Goal: Task Accomplishment & Management: Manage account settings

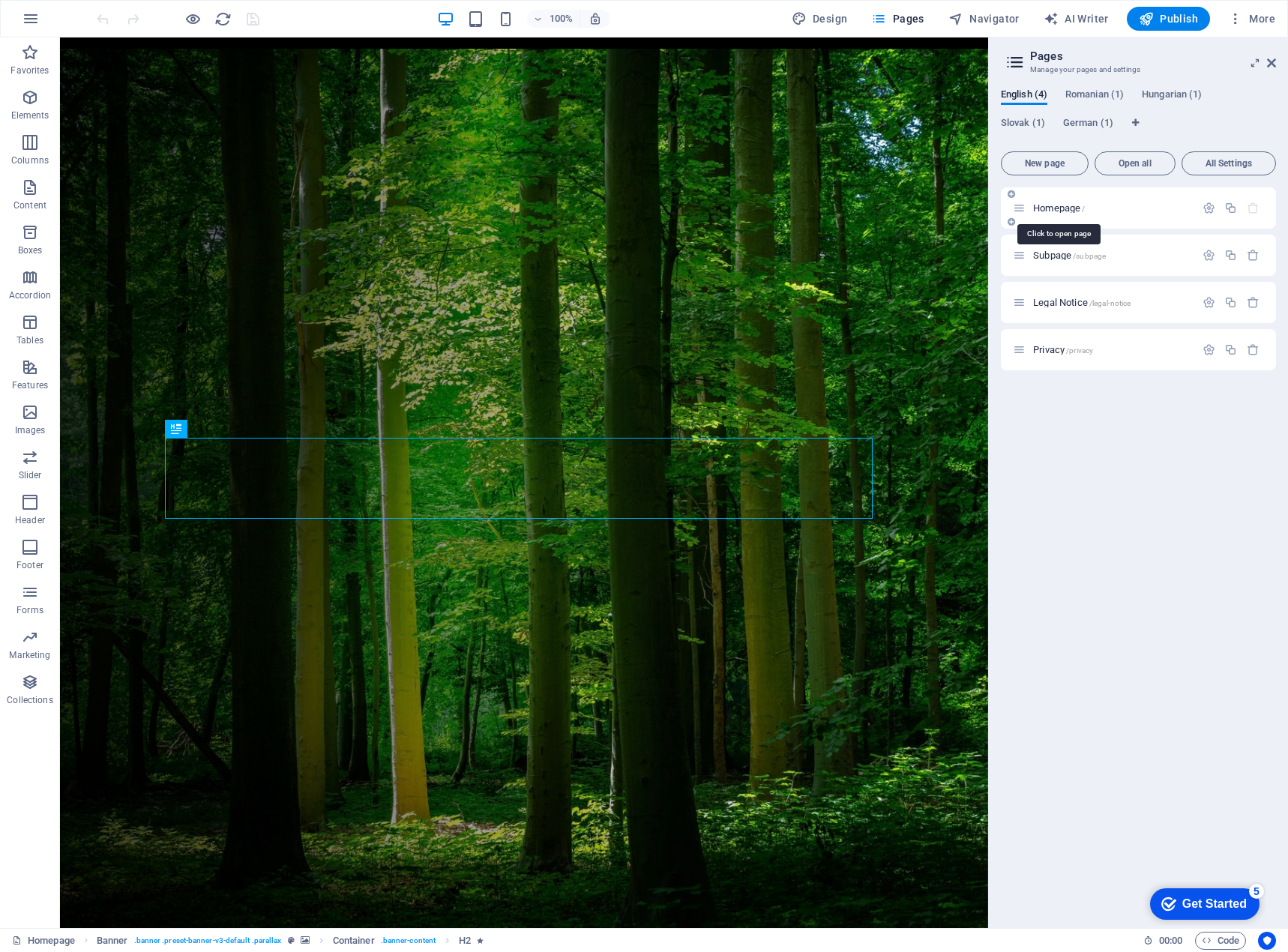
click at [0, 0] on span "German (1)" at bounding box center [0, 0] width 0 height 0
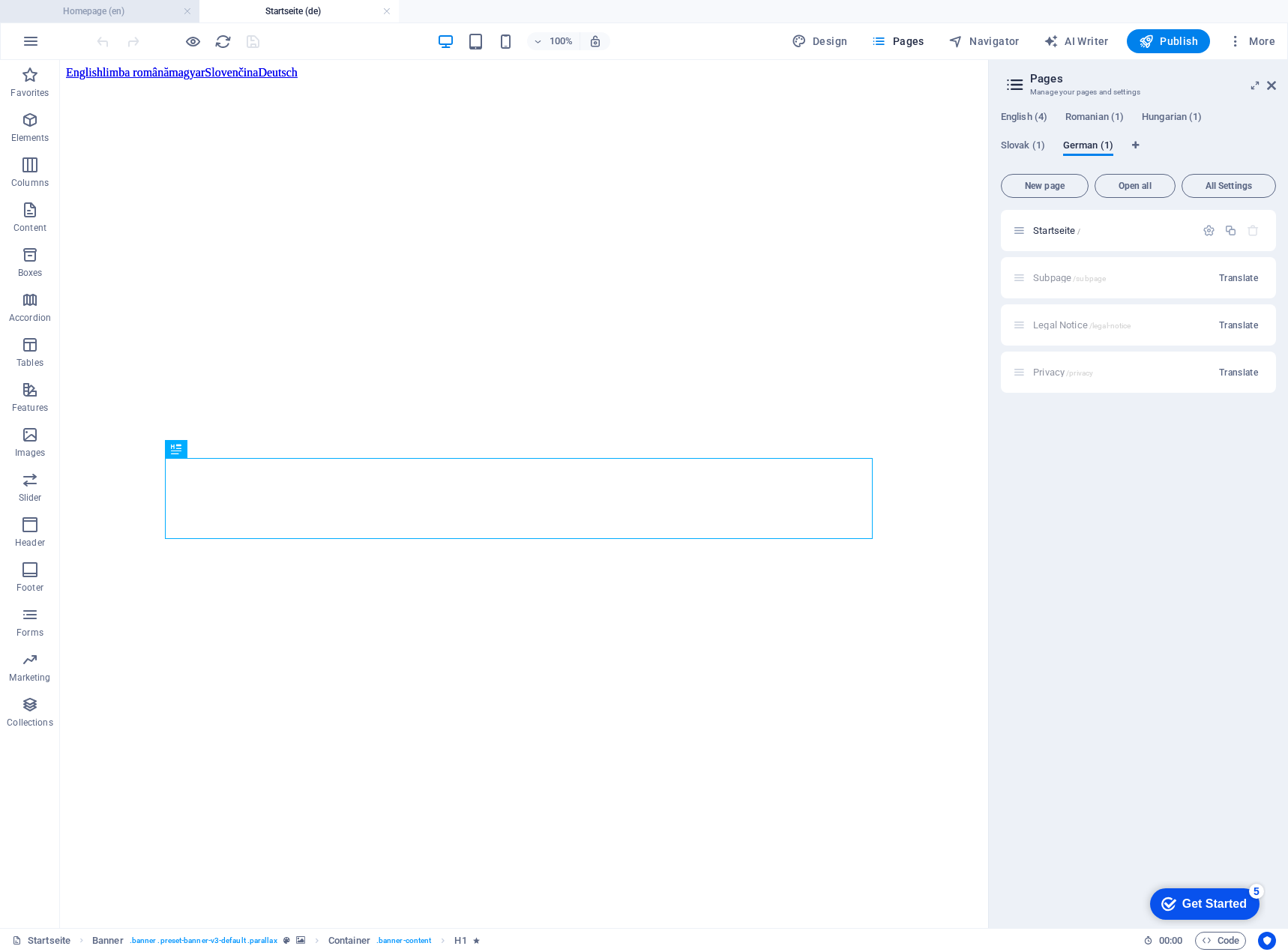
click at [114, 17] on h4 "Homepage (en)" at bounding box center [100, 11] width 199 height 17
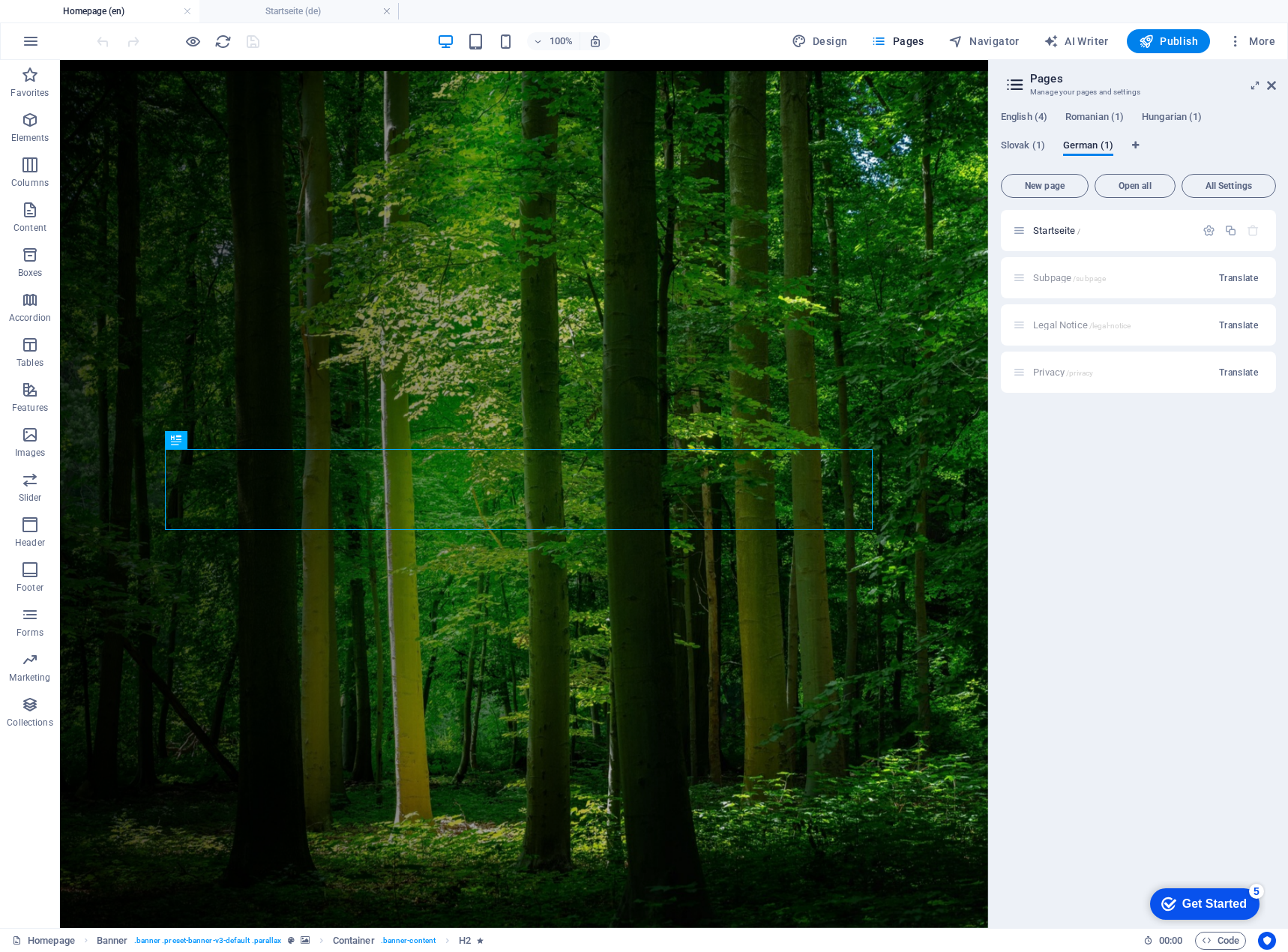
click at [113, 12] on h4 "Homepage (en)" at bounding box center [100, 11] width 199 height 17
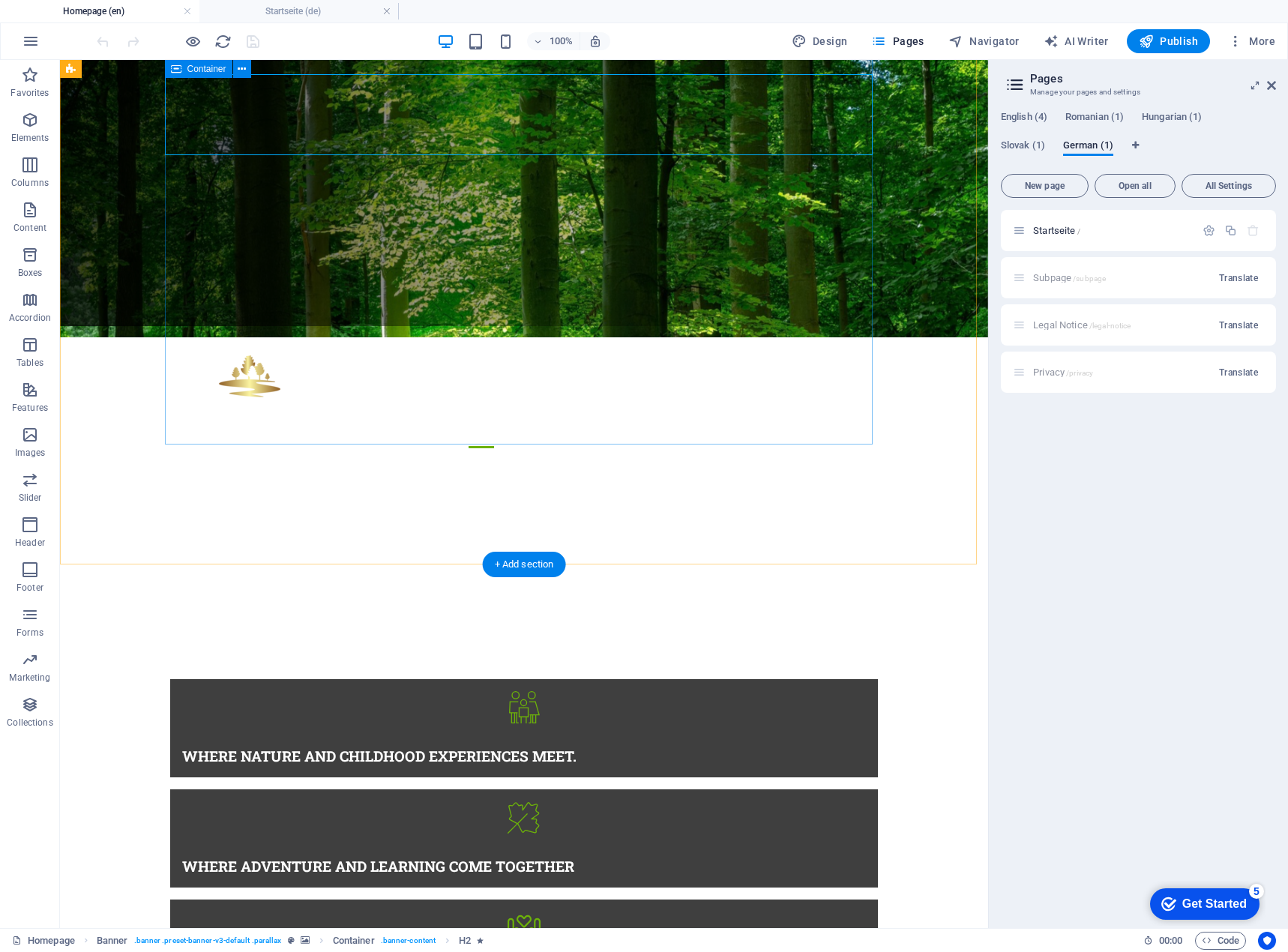
scroll to position [825, 0]
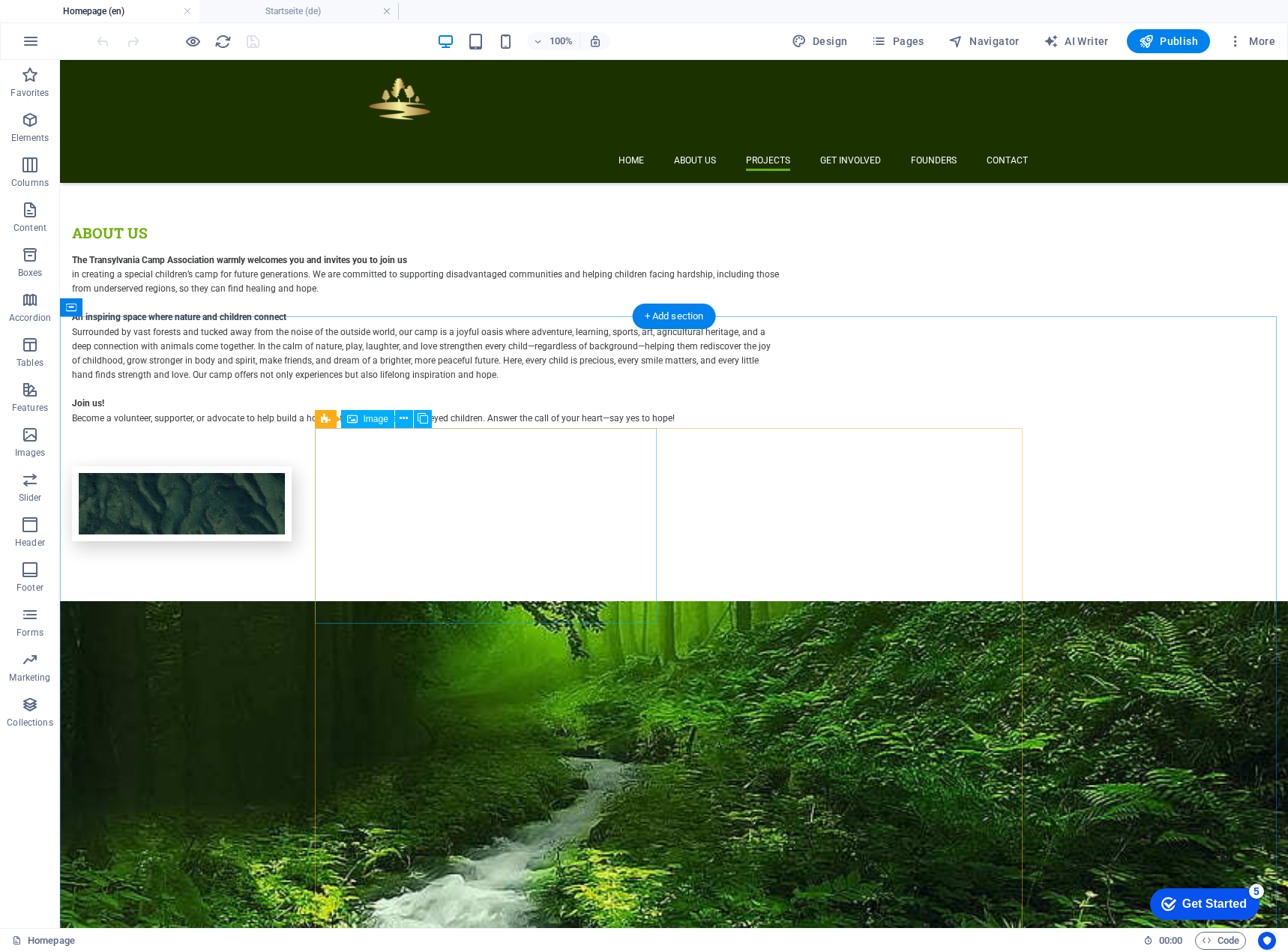
scroll to position [1650, 0]
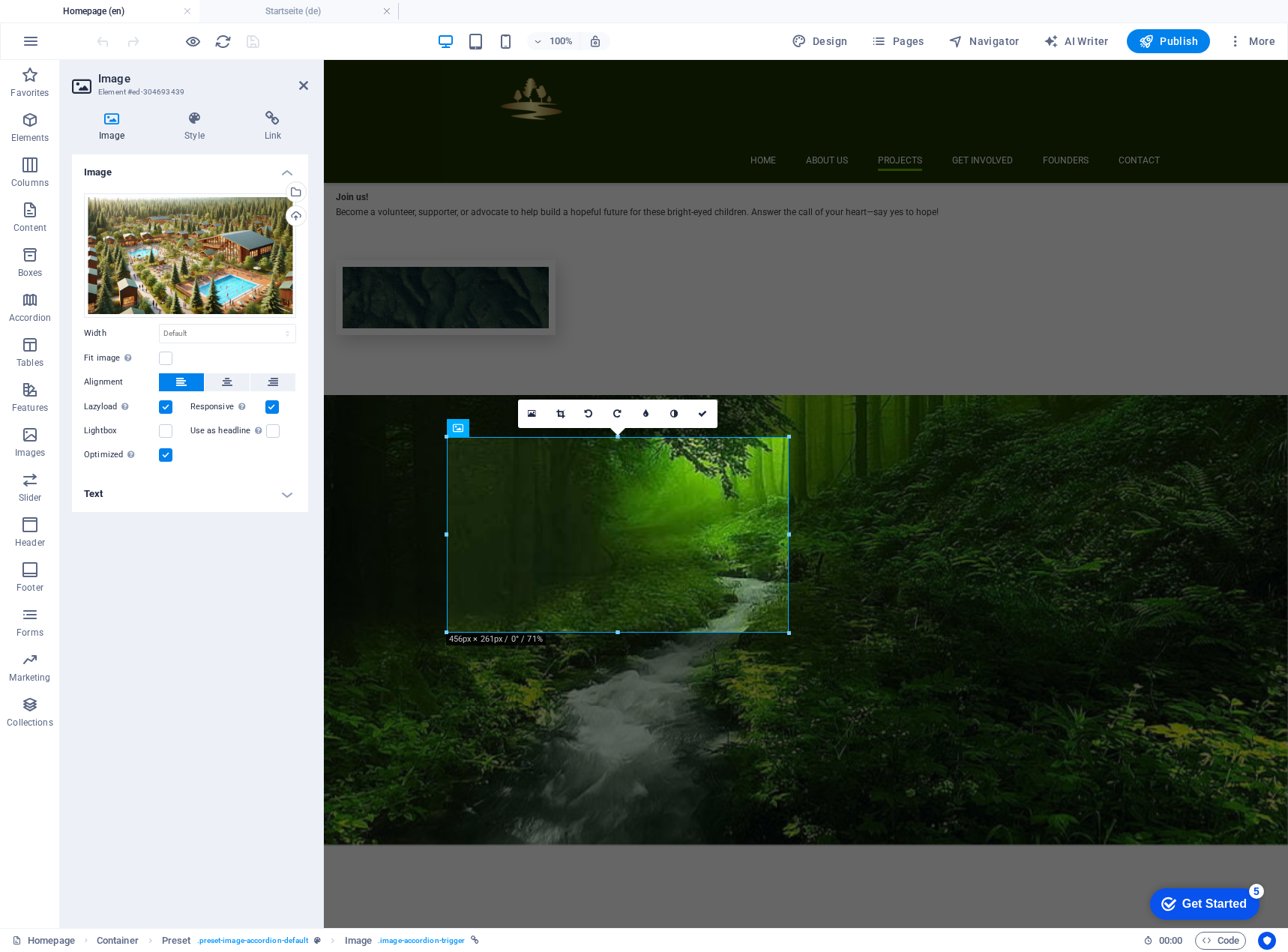
click at [219, 500] on h4 "Text" at bounding box center [191, 494] width 237 height 36
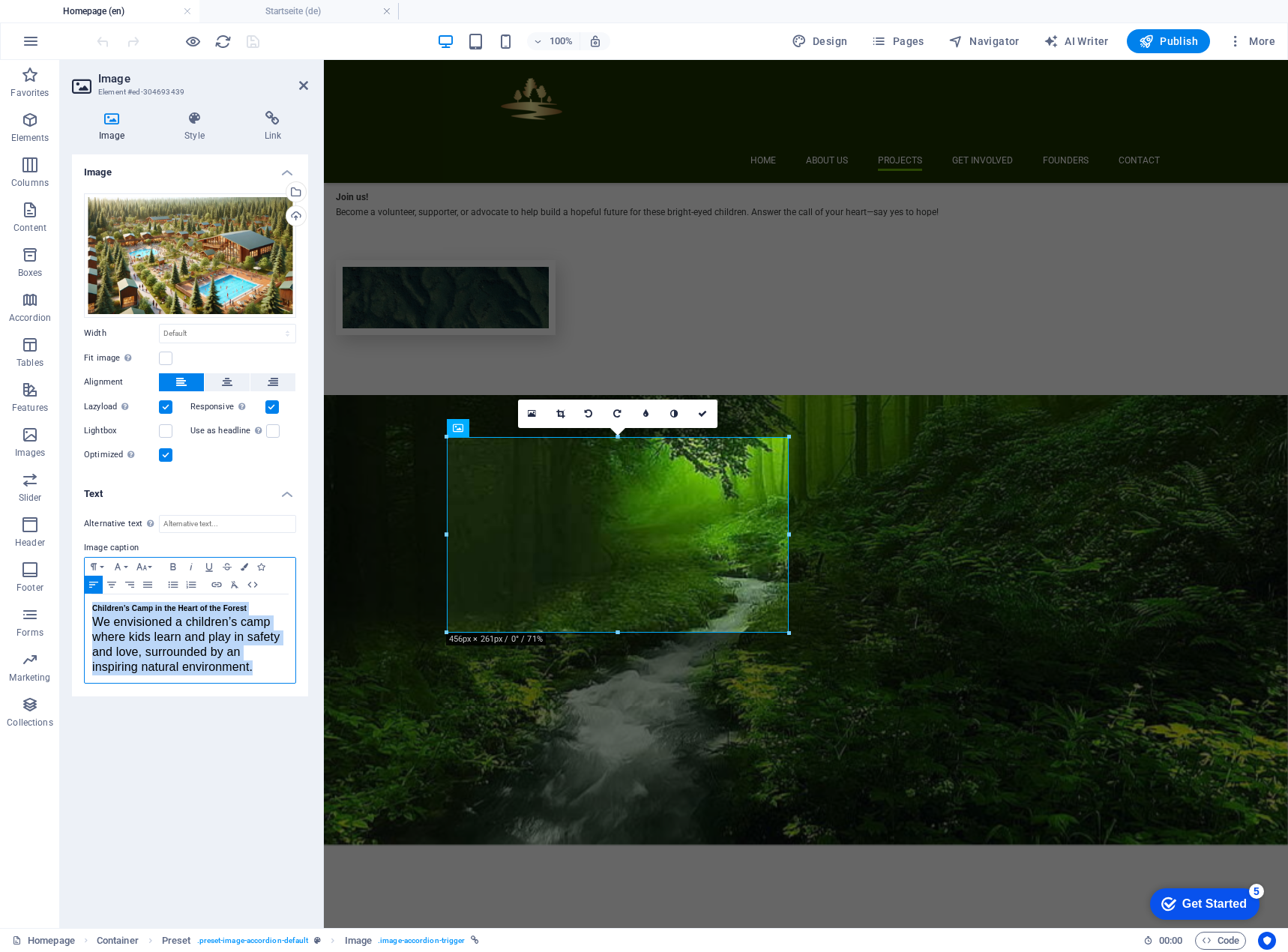
drag, startPoint x: 263, startPoint y: 668, endPoint x: 76, endPoint y: 607, distance: 196.7
click at [76, 607] on div "Alternative text The alternative text is used by devices that cannot display im…" at bounding box center [191, 600] width 237 height 193
copy div "Children’s Camp in the Heart of the Forest We envisioned a children’s camp wher…"
click at [91, 607] on div "Children’s Camp in the Heart of the Forest We envisioned a children’s camp wher…" at bounding box center [190, 638] width 210 height 88
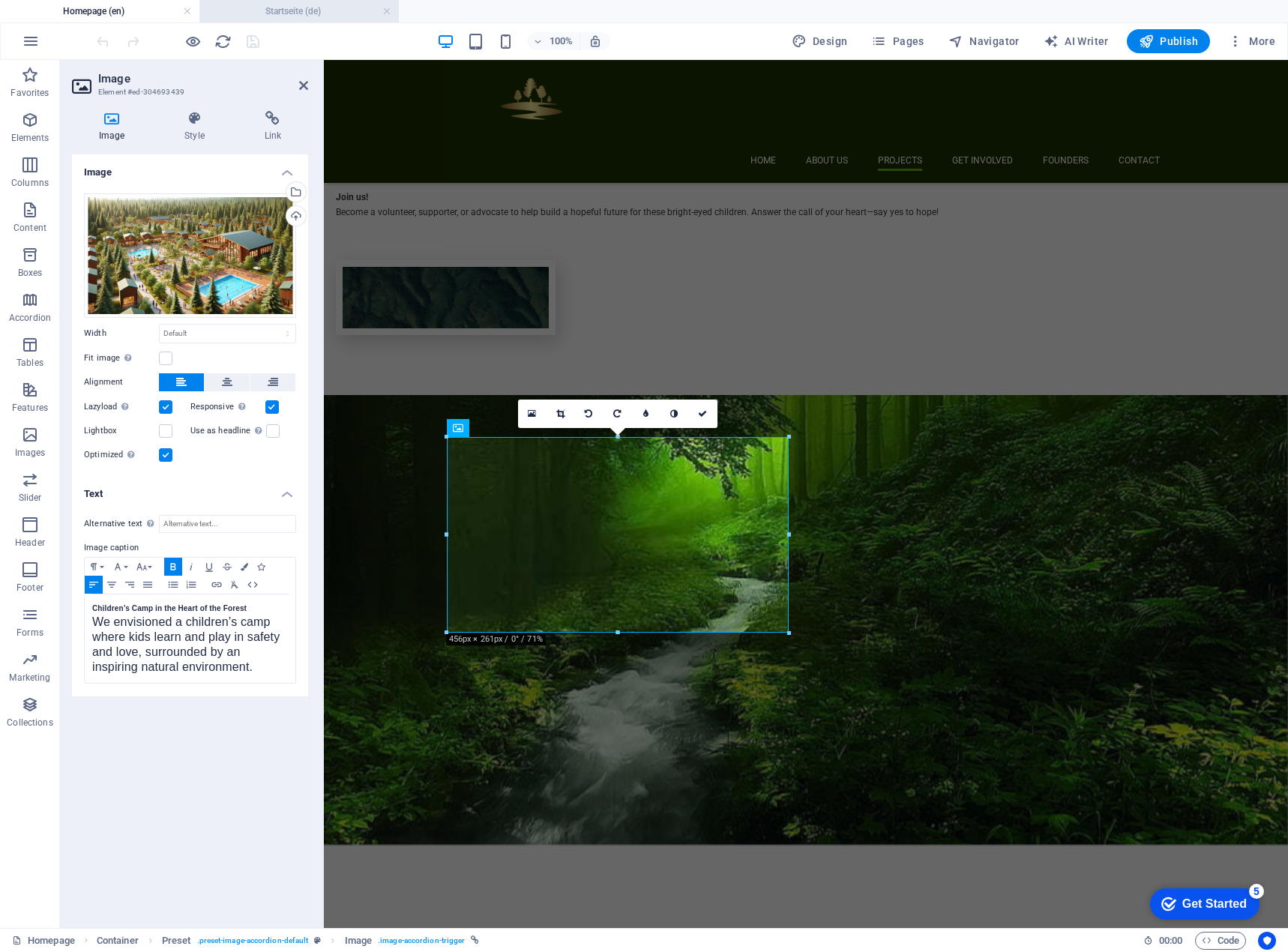
click at [325, 2] on li "Startseite (de)" at bounding box center [299, 11] width 199 height 23
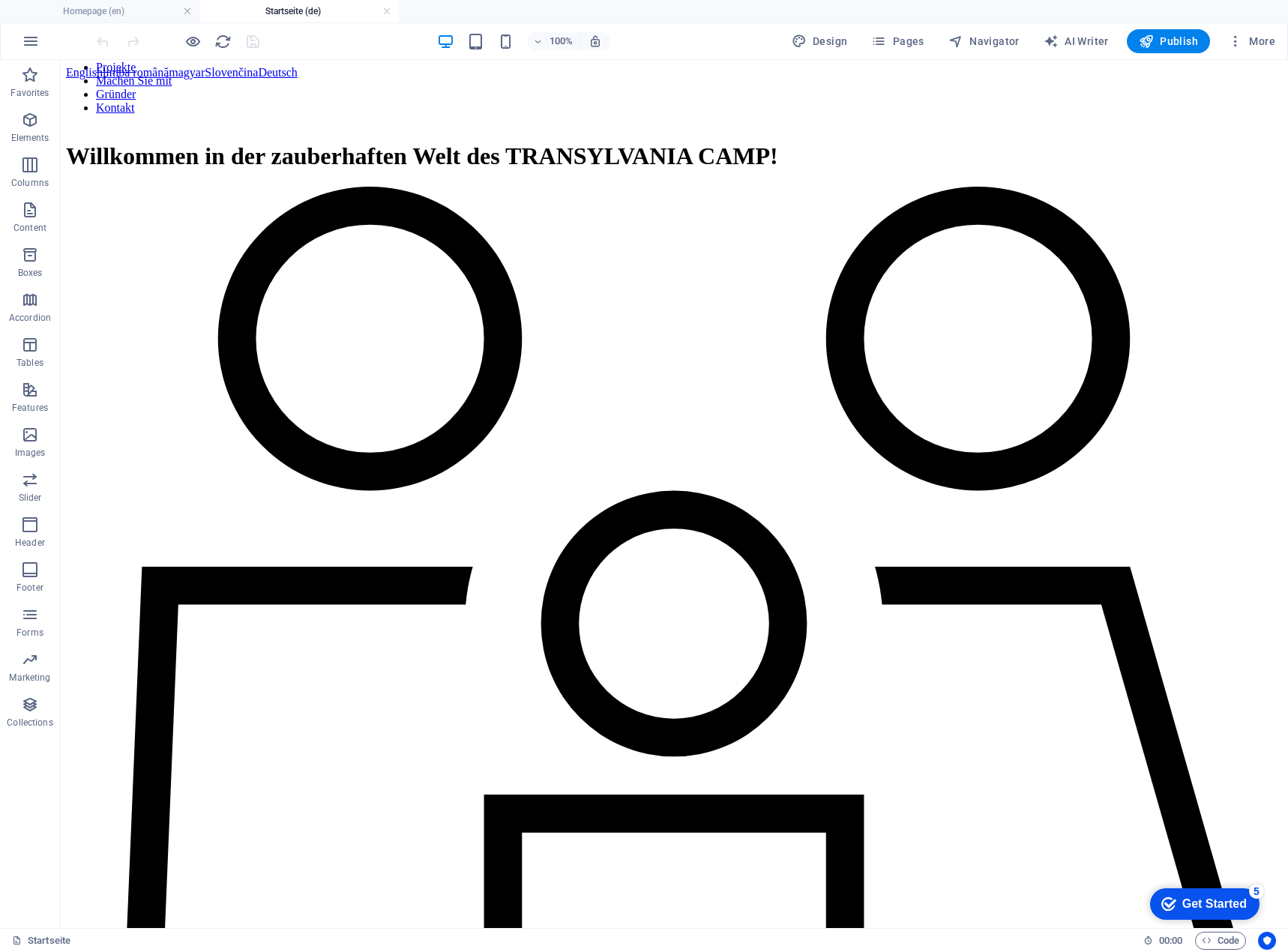
scroll to position [1275, 0]
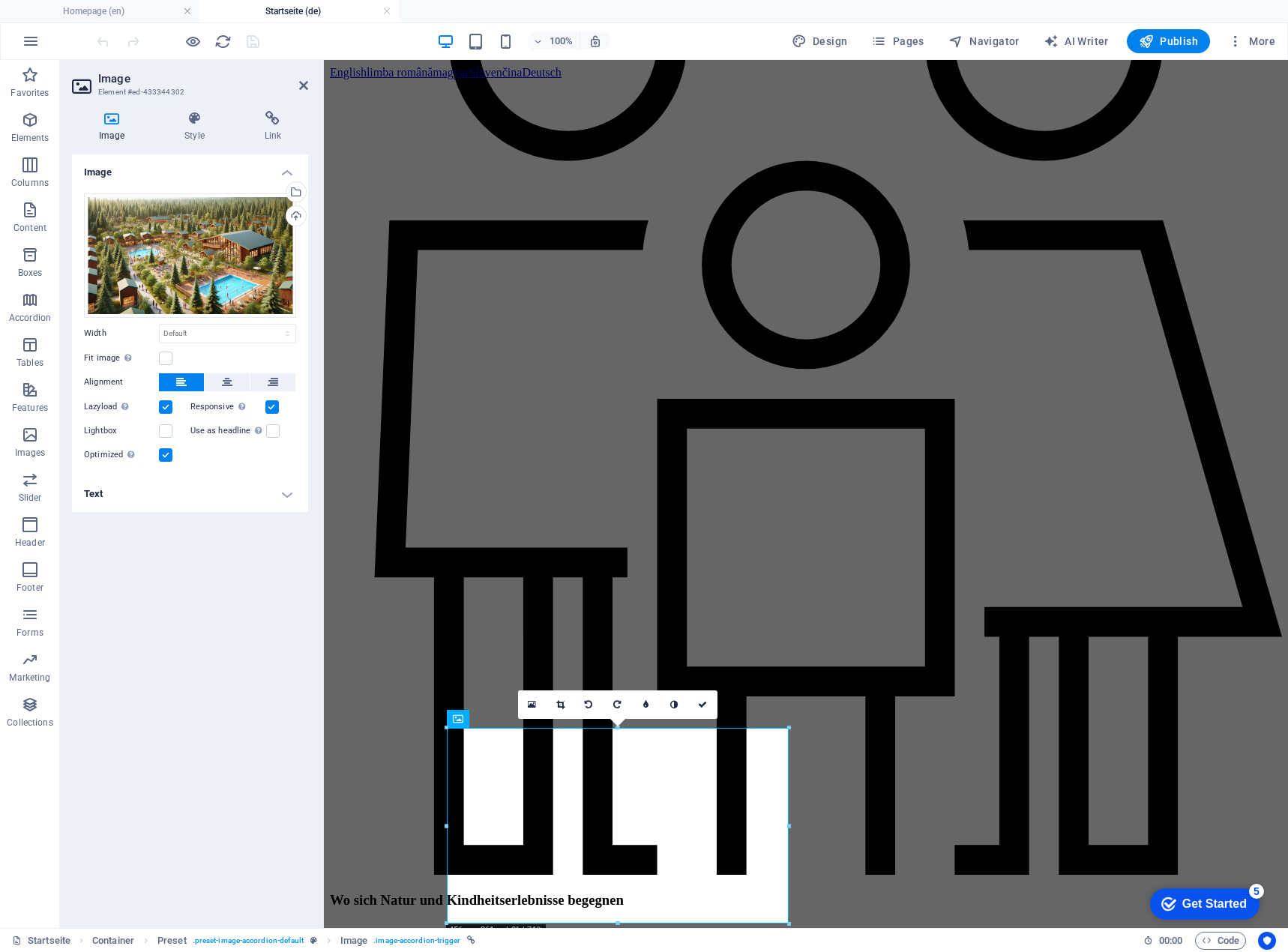
click at [102, 489] on h4 "Text" at bounding box center [191, 494] width 237 height 36
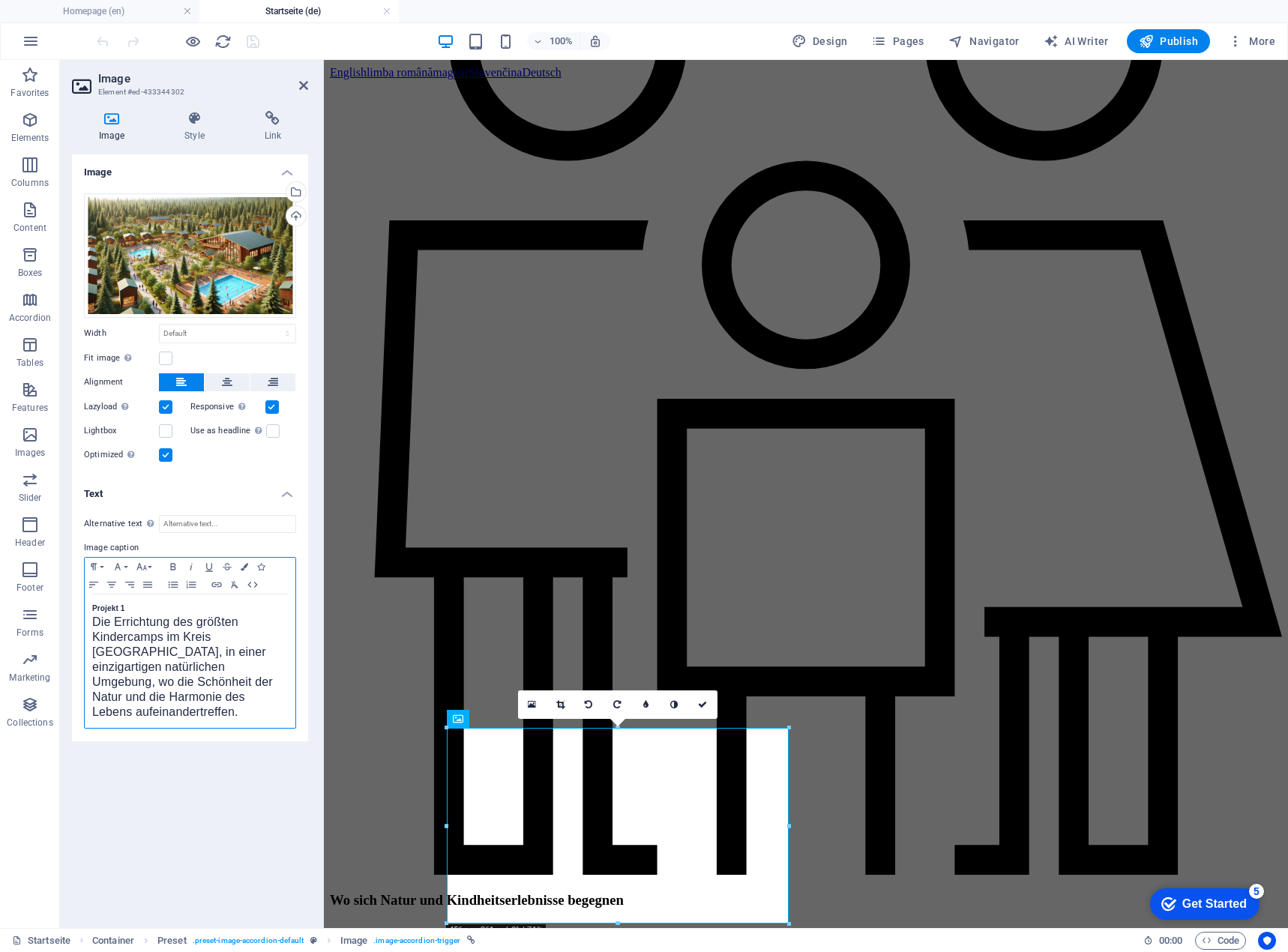
drag, startPoint x: 86, startPoint y: 606, endPoint x: 104, endPoint y: 606, distance: 18.0
click at [86, 607] on div "Projekt 1 Die Errichtung des größten Kindercamps im Kreis [GEOGRAPHIC_DATA], in…" at bounding box center [190, 661] width 210 height 133
click at [91, 626] on div "Kinder-Camp im Herzen des Waldes Die Errichtung des größten Kindercamps im [GEO…" at bounding box center [190, 661] width 210 height 133
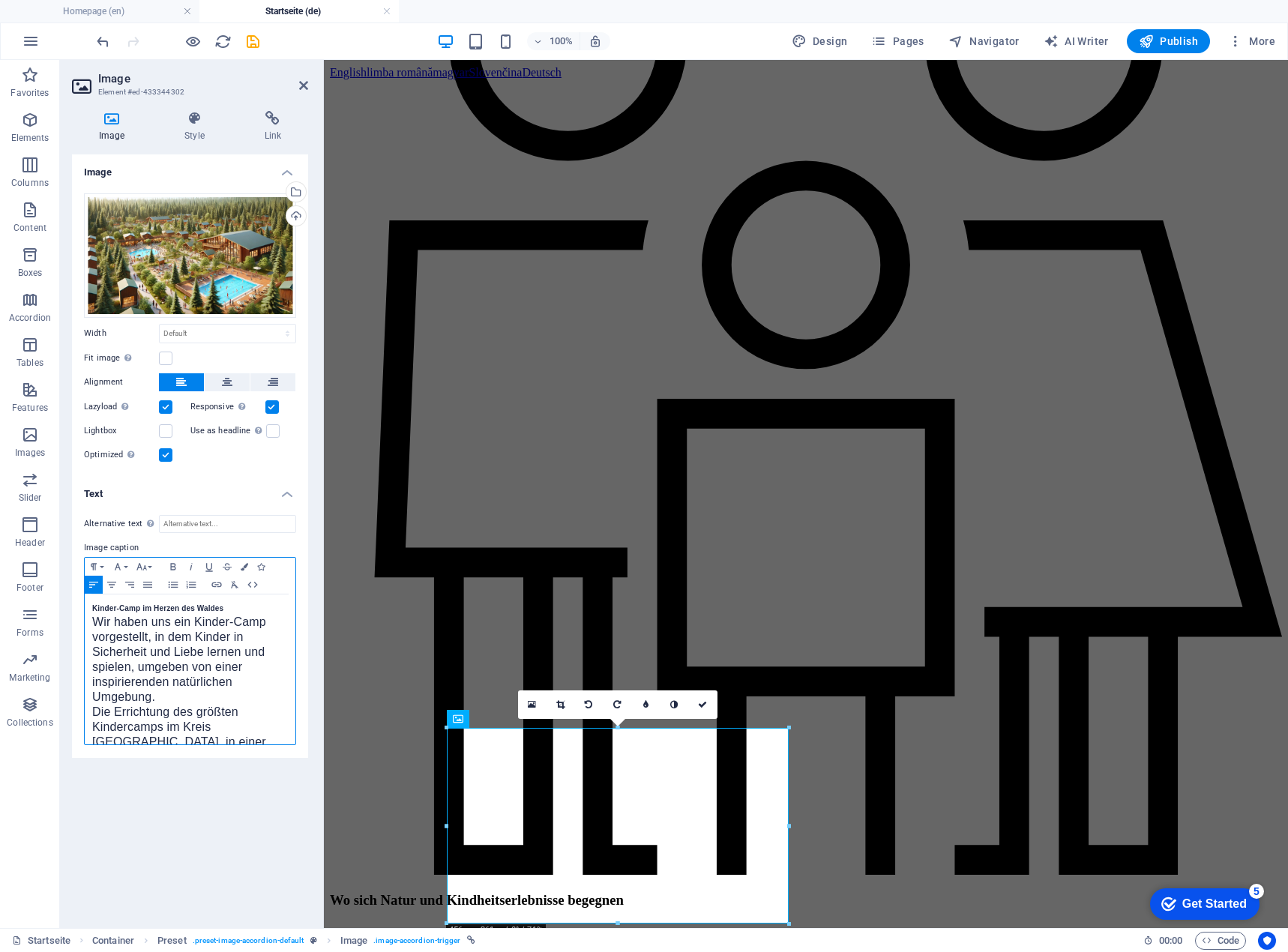
click at [156, 710] on span "Die Errichtung des größten Kindercamps im Kreis [GEOGRAPHIC_DATA], in einer ein…" at bounding box center [182, 757] width 181 height 102
click at [146, 13] on h4 "Homepage (en)" at bounding box center [100, 11] width 199 height 17
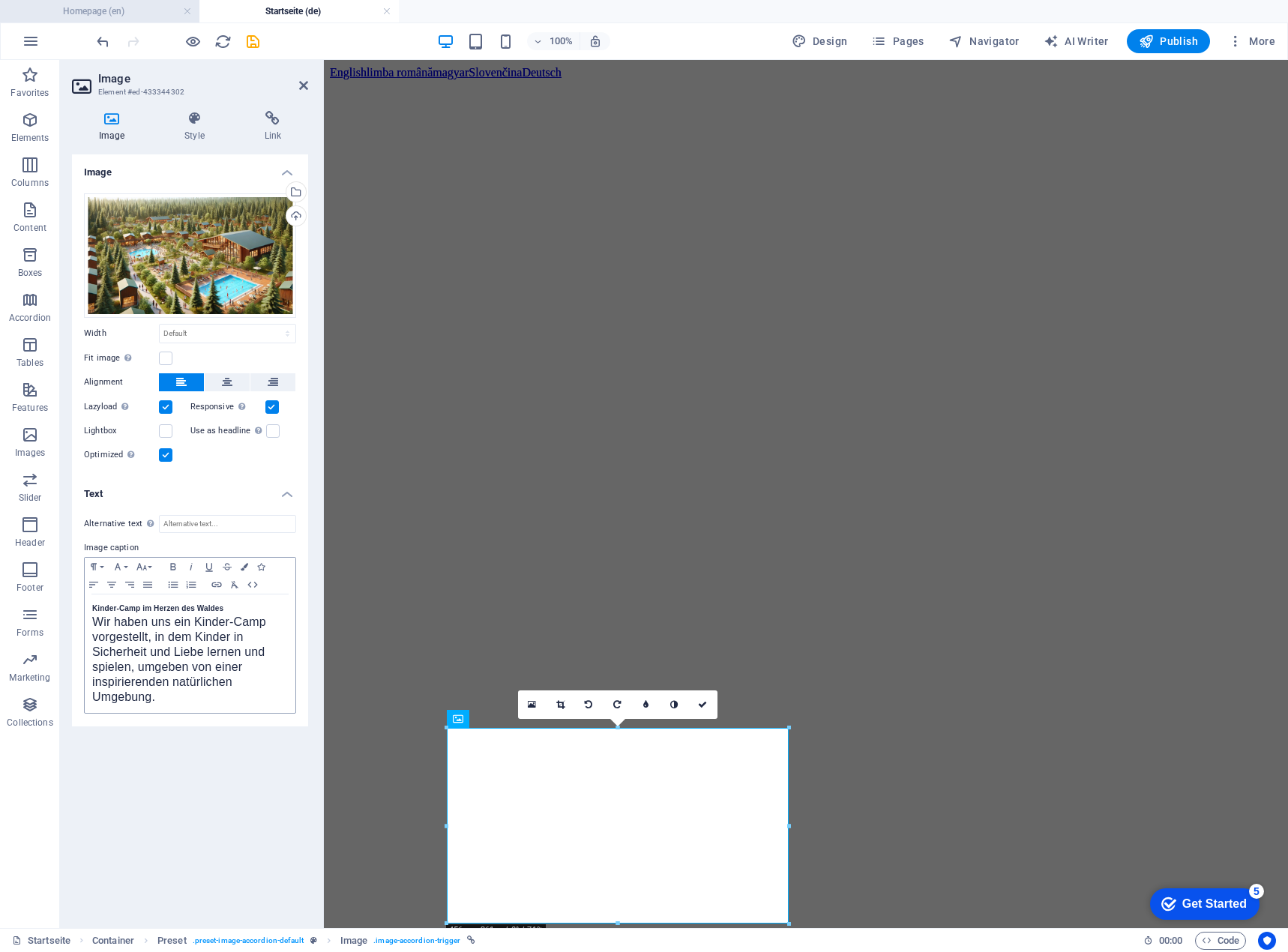
scroll to position [1650, 0]
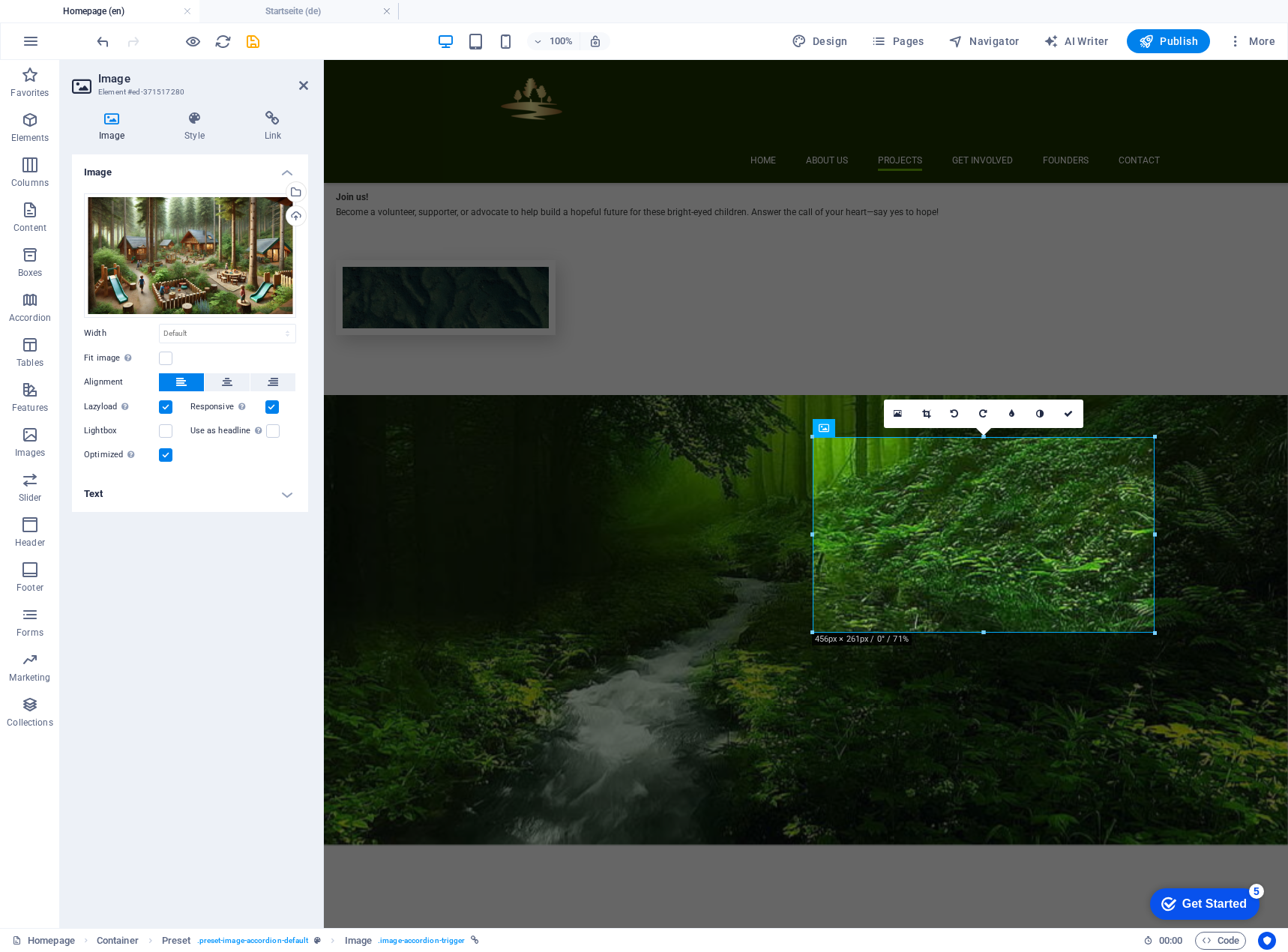
click at [238, 510] on h4 "Text" at bounding box center [191, 494] width 237 height 36
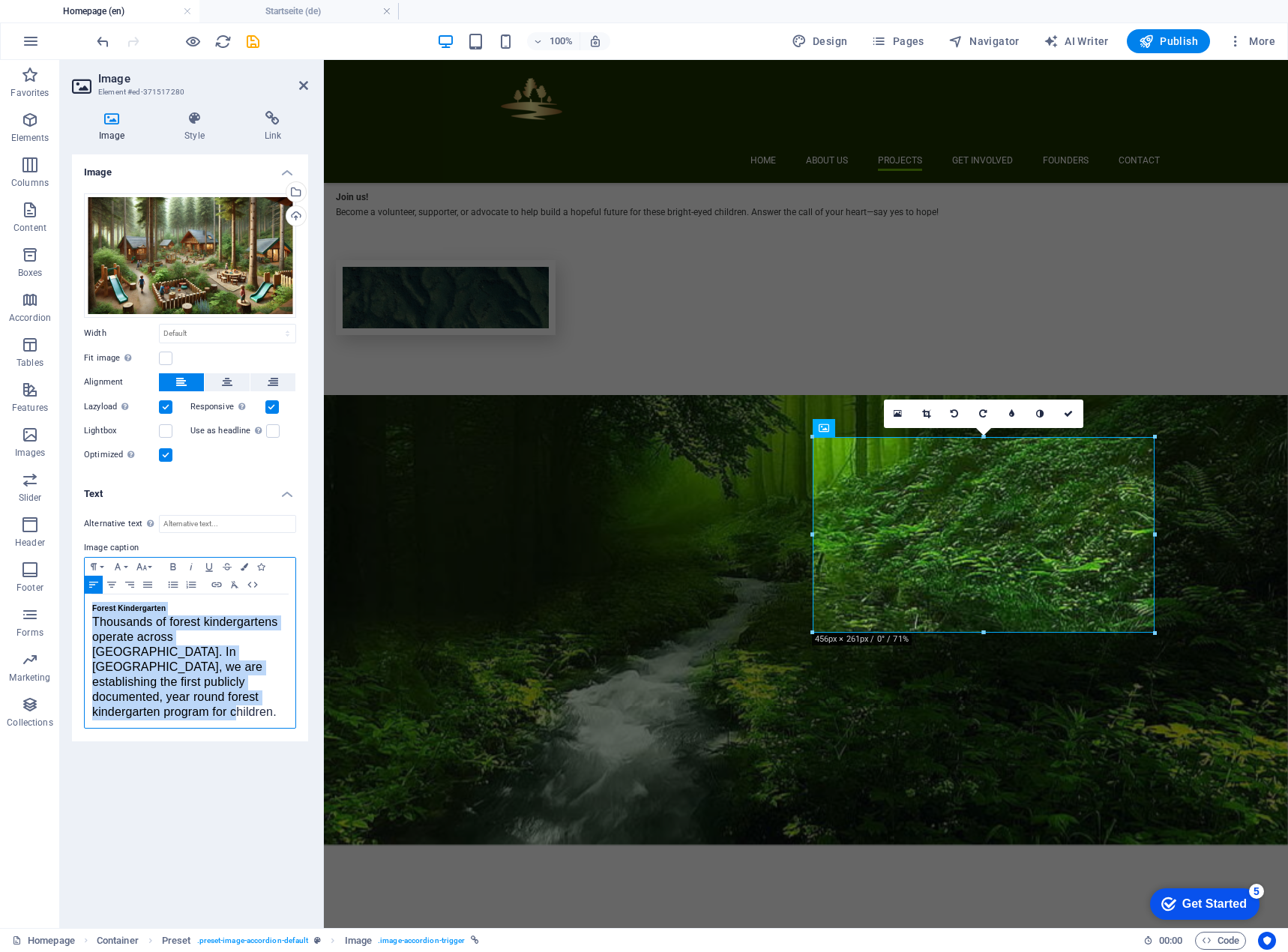
drag, startPoint x: 175, startPoint y: 708, endPoint x: 61, endPoint y: 596, distance: 159.8
click at [61, 596] on div "Image Style Link Image Drag files here, click to choose files or select files f…" at bounding box center [190, 513] width 260 height 829
copy div "Forest Kindergarten Thousands of forest kindergartens operate across [GEOGRAPHI…"
click at [297, 13] on h4 "Startseite (de)" at bounding box center [299, 11] width 199 height 17
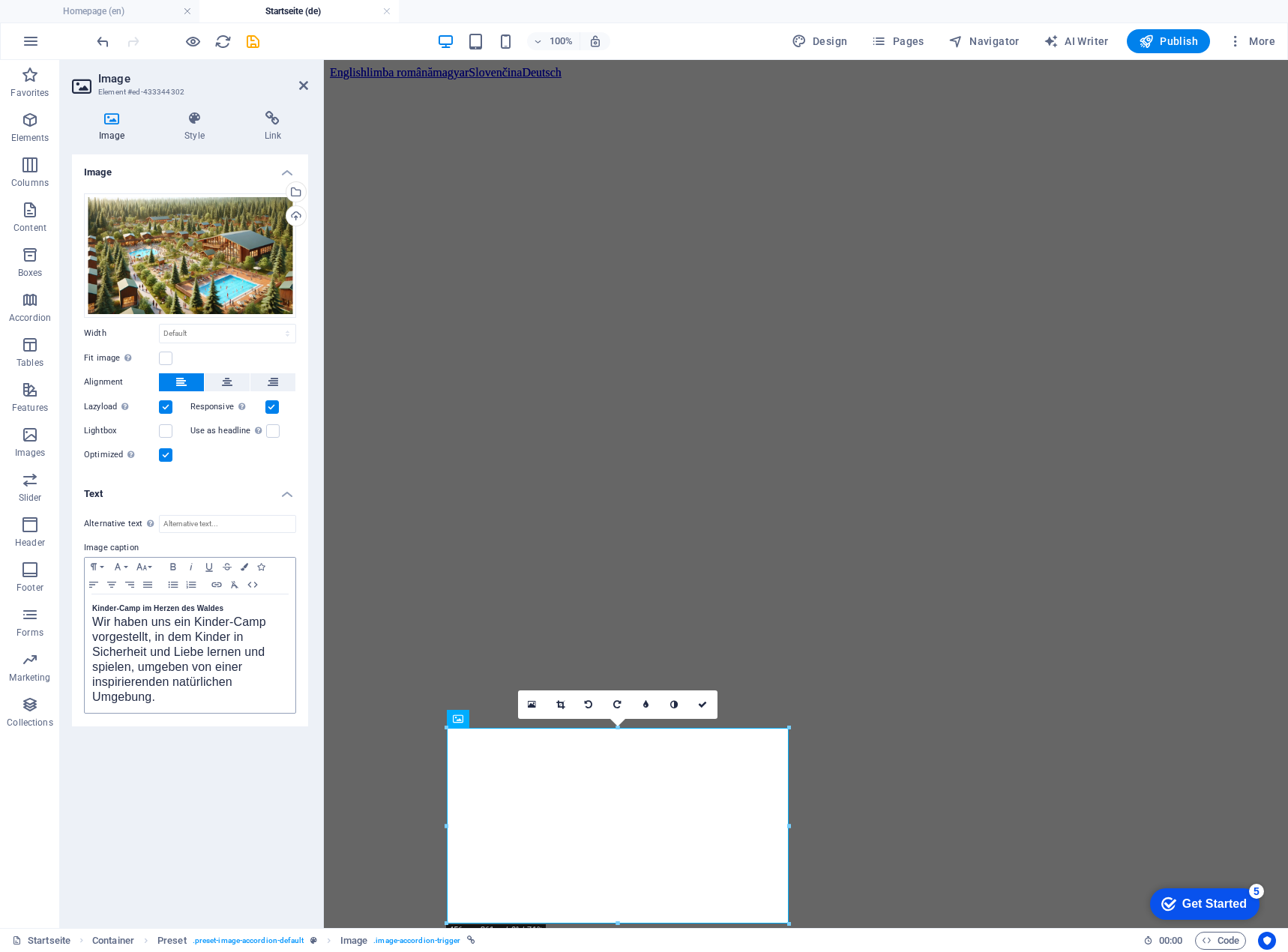
scroll to position [0, 0]
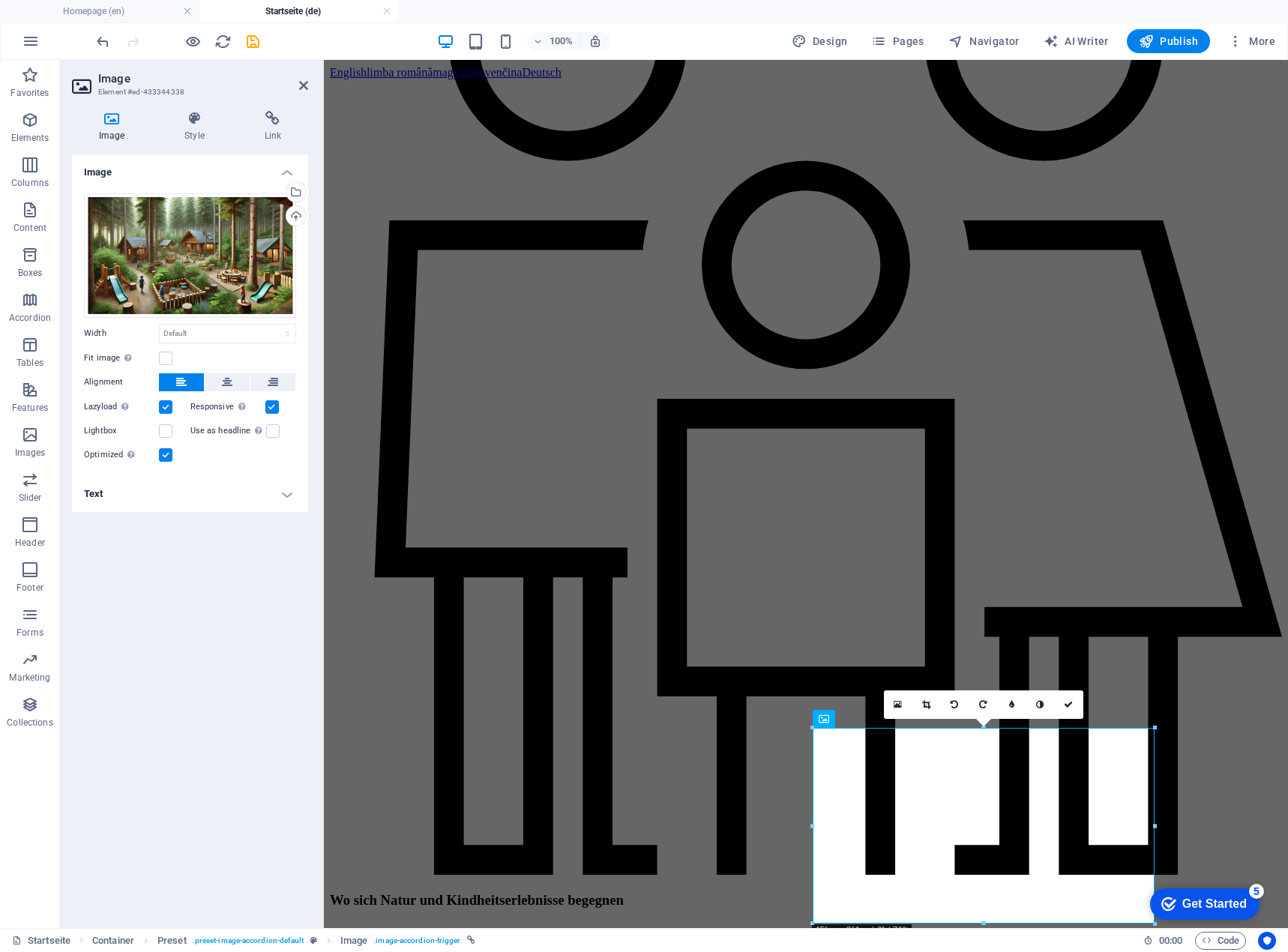
click at [140, 500] on h4 "Text" at bounding box center [191, 494] width 237 height 36
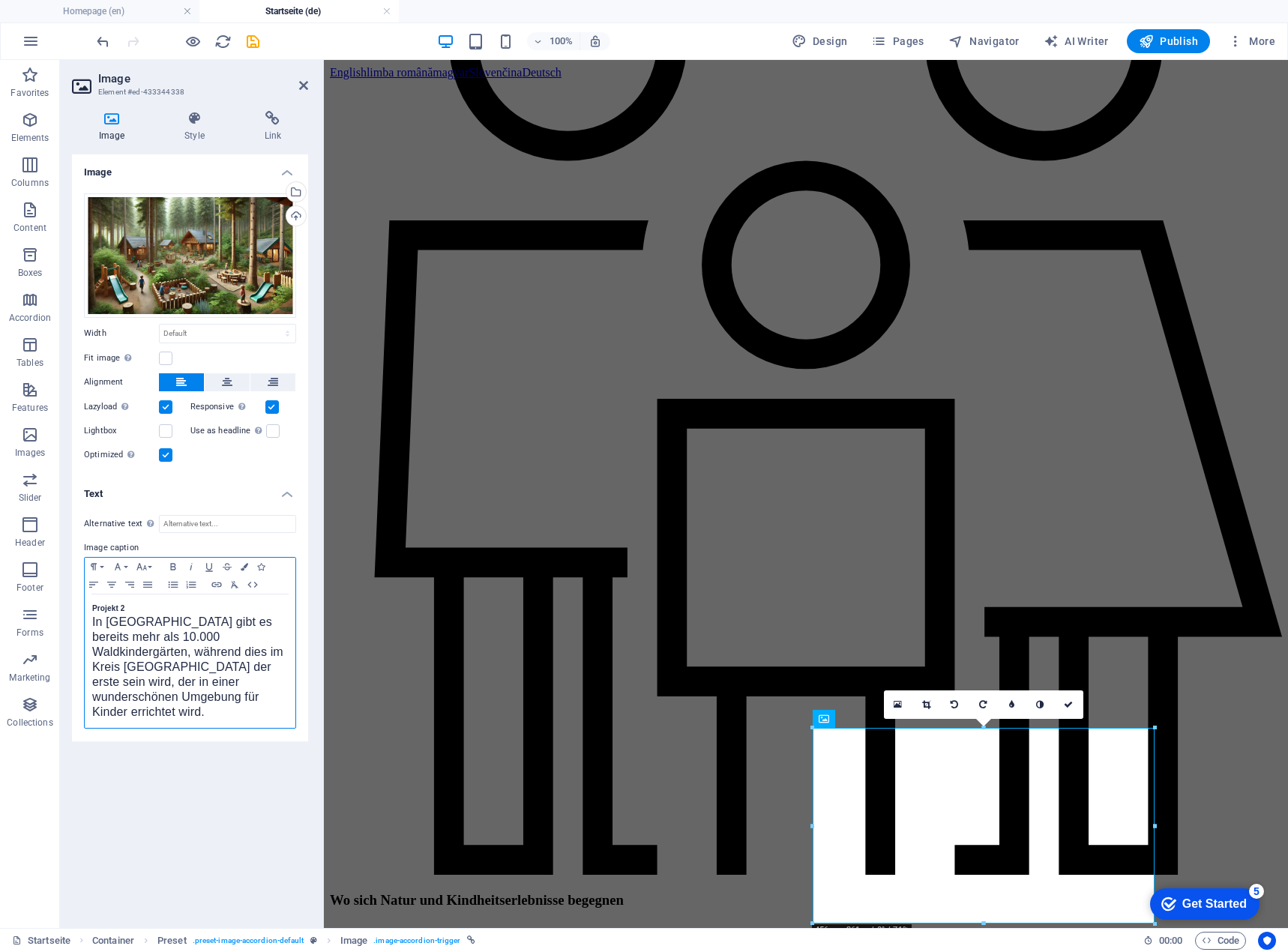
click at [90, 603] on div "Projekt 2 In [GEOGRAPHIC_DATA] gibt es bereits mehr als 10.000 Waldkindergärten…" at bounding box center [190, 661] width 210 height 133
click at [89, 628] on div "Waldkindergarten In [GEOGRAPHIC_DATA] gibt es bereits mehr als 10.000 Waldkinde…" at bounding box center [190, 661] width 210 height 133
click at [126, 719] on p "In ganz [GEOGRAPHIC_DATA] gibt es tausende von Waldkindergärten. Im Kreis [GEOG…" at bounding box center [190, 668] width 195 height 105
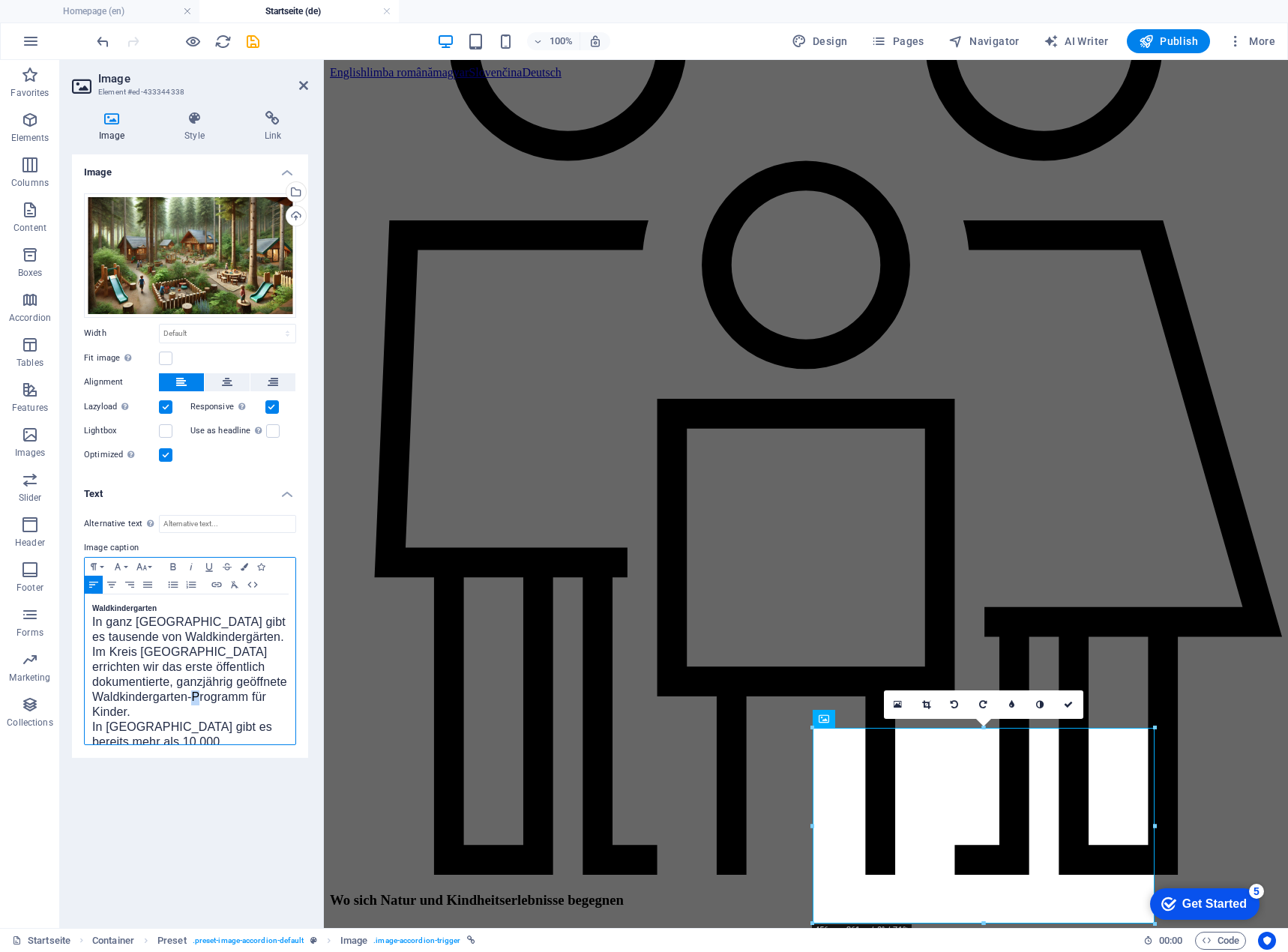
click at [126, 719] on p "In ganz [GEOGRAPHIC_DATA] gibt es tausende von Waldkindergärten. Im Kreis [GEOG…" at bounding box center [190, 668] width 195 height 105
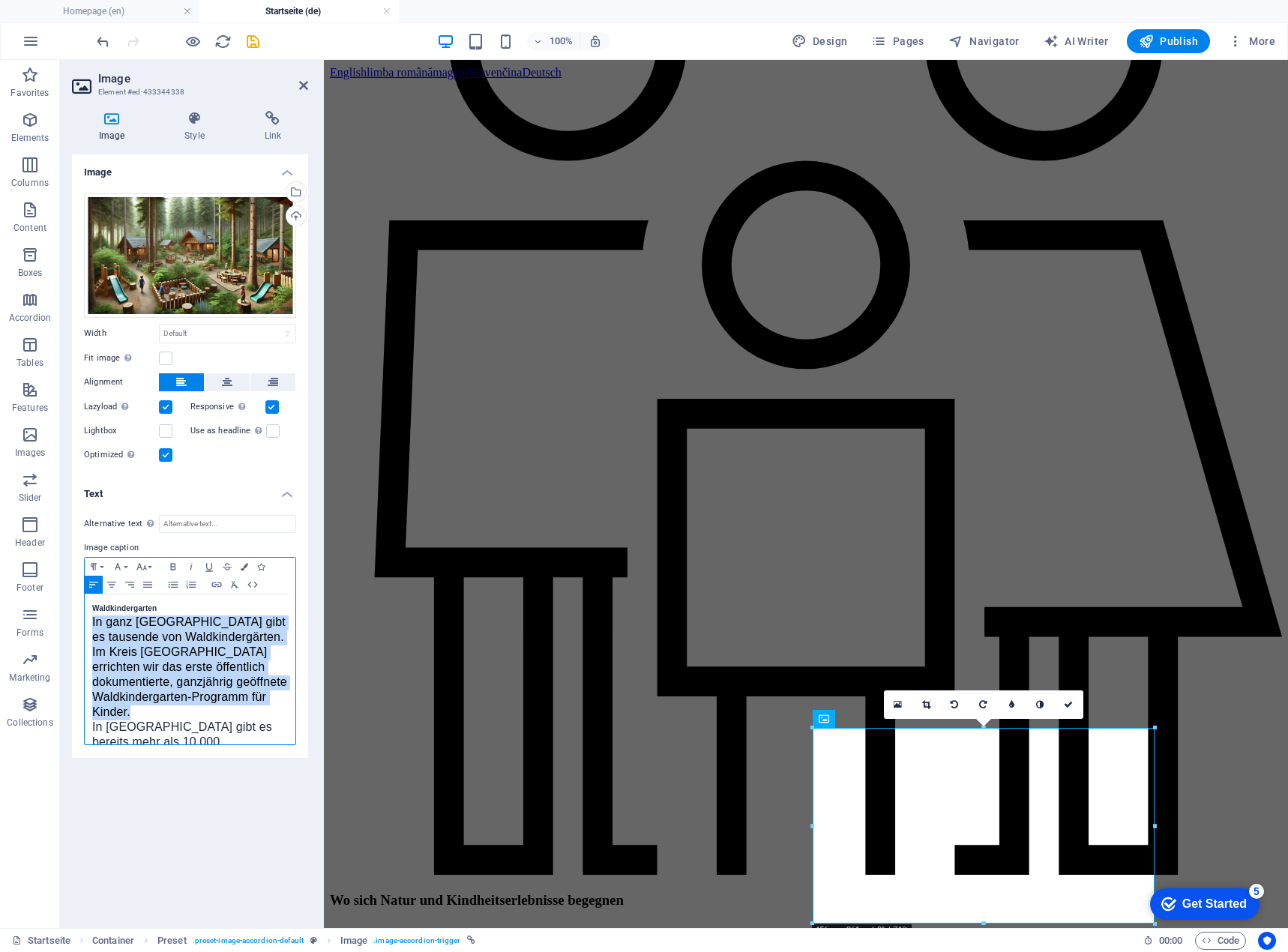
click at [126, 719] on p "In ganz [GEOGRAPHIC_DATA] gibt es tausende von Waldkindergärten. Im Kreis [GEOG…" at bounding box center [190, 668] width 195 height 105
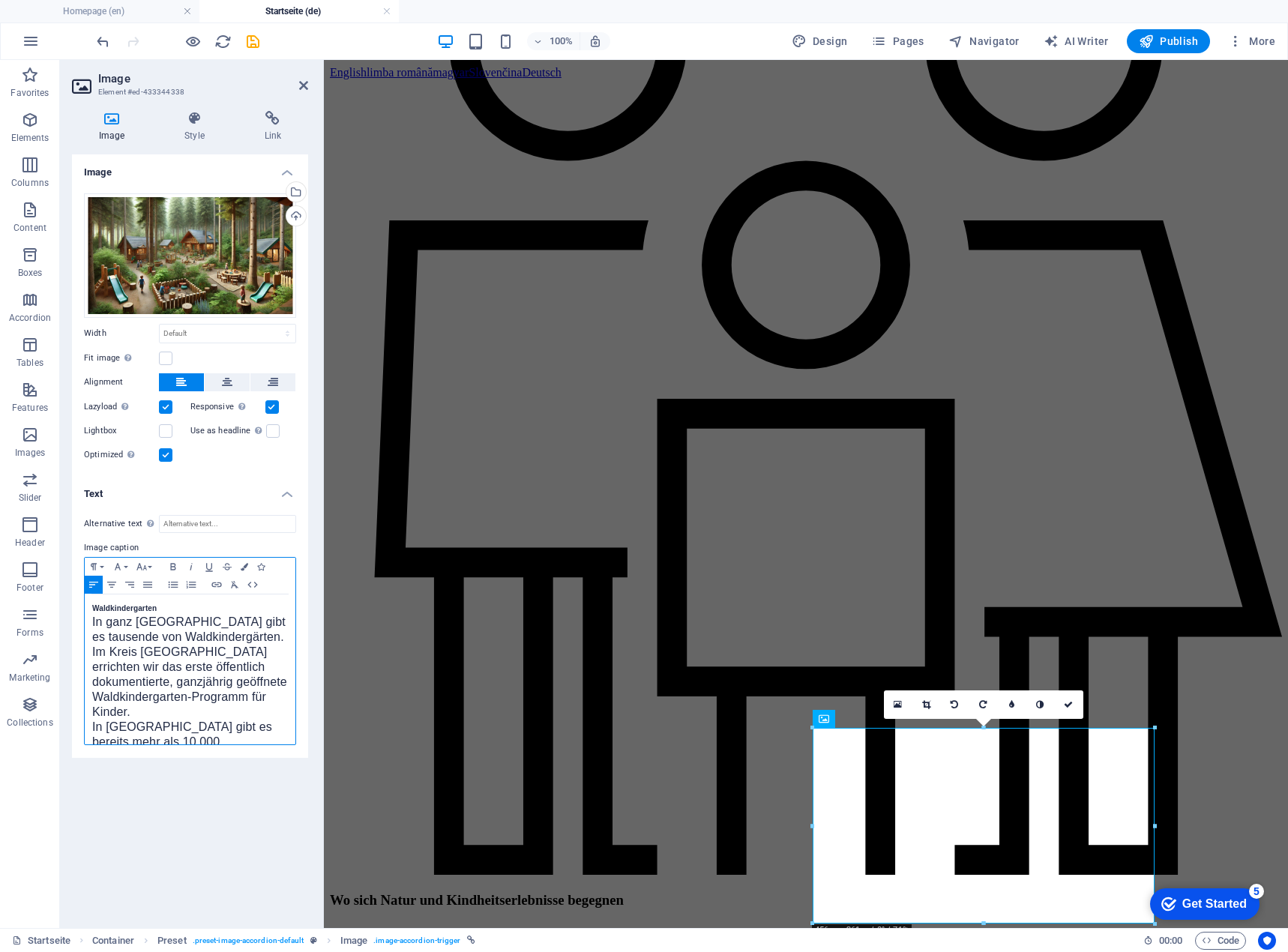
click at [129, 726] on span "In [GEOGRAPHIC_DATA] gibt es bereits mehr als 10.000 Waldkindergärten, während …" at bounding box center [188, 772] width 192 height 102
click at [1075, 706] on link at bounding box center [1069, 705] width 28 height 28
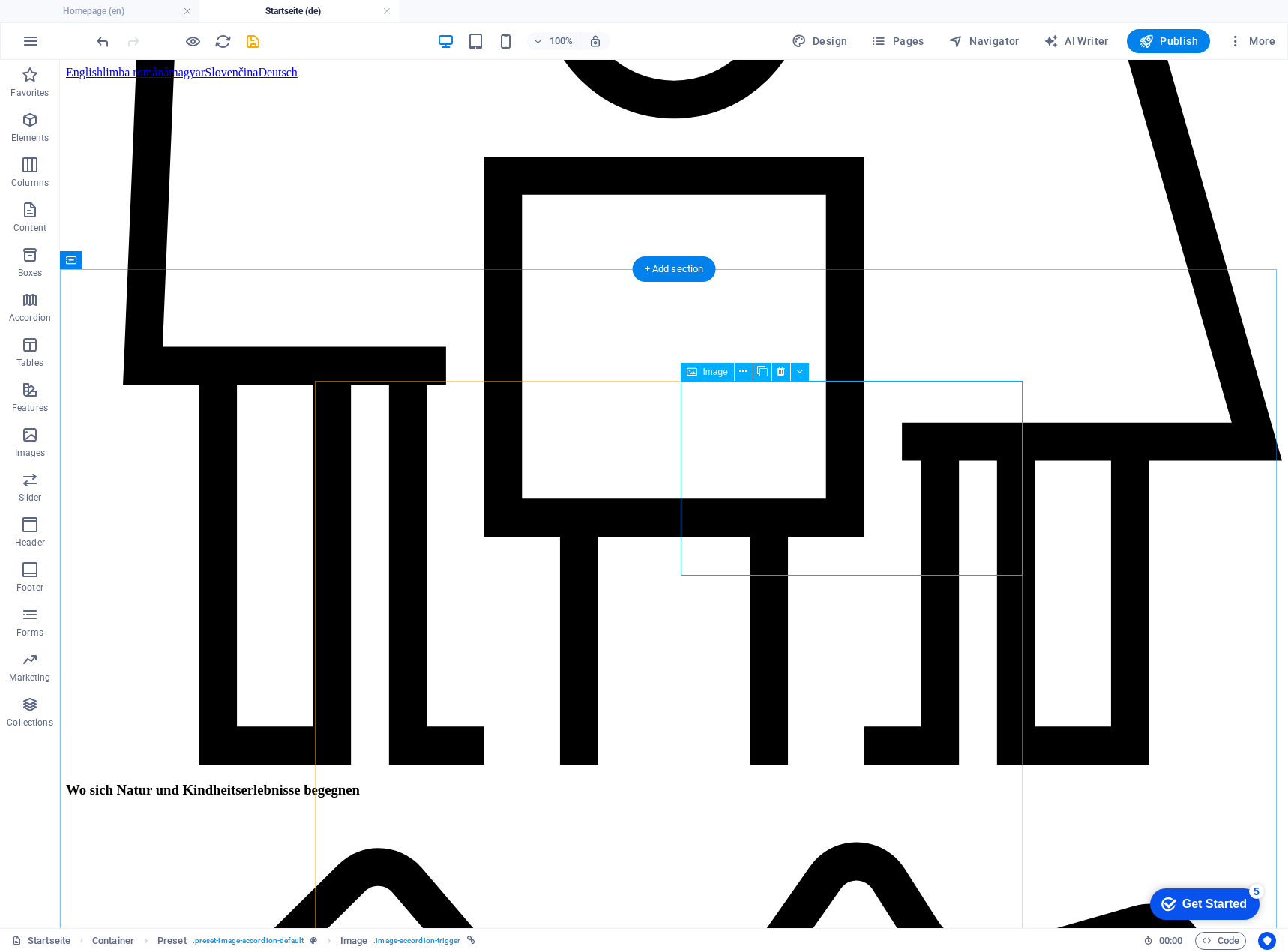
scroll to position [1650, 0]
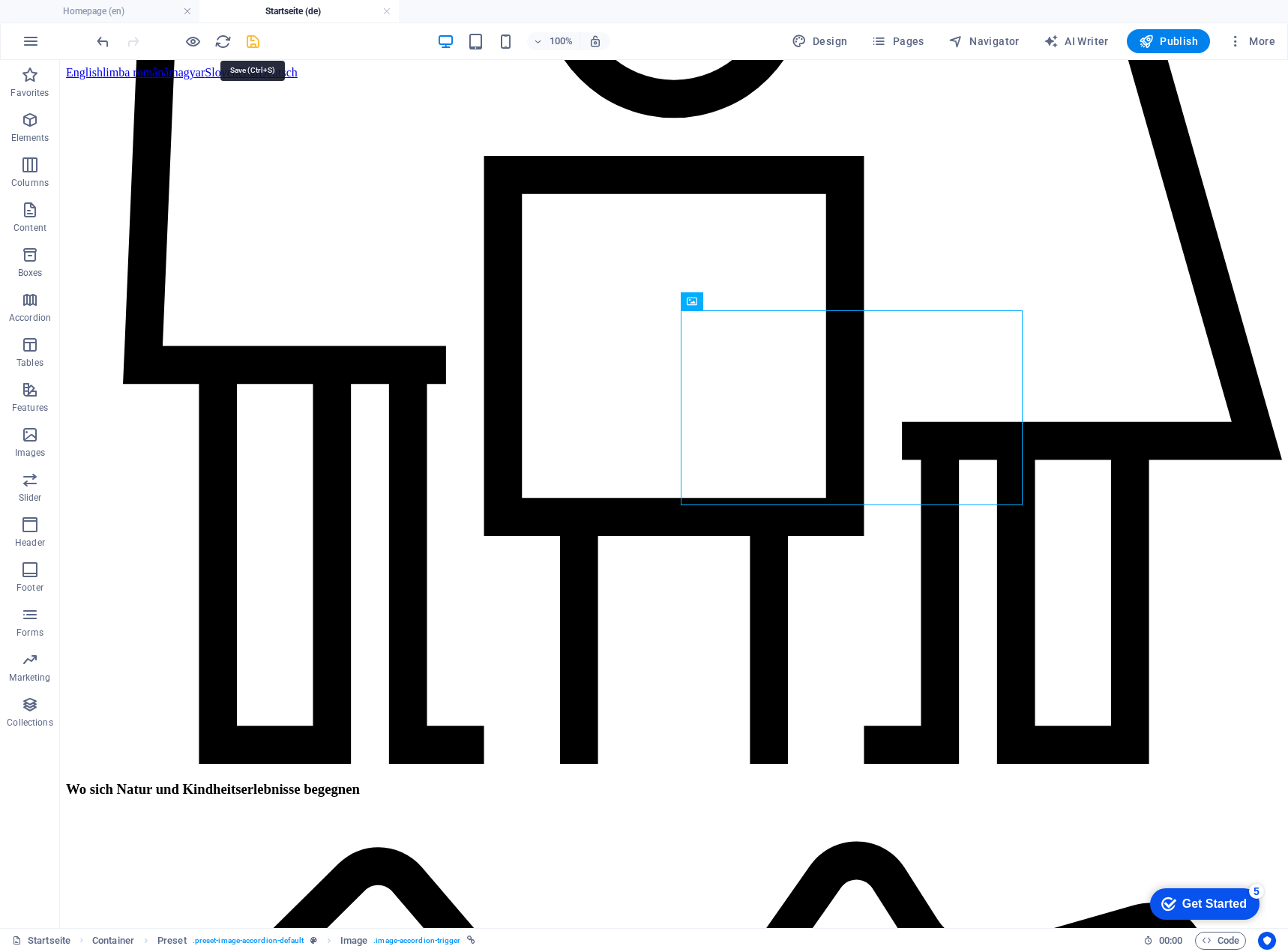
click at [252, 41] on icon "save" at bounding box center [253, 41] width 17 height 17
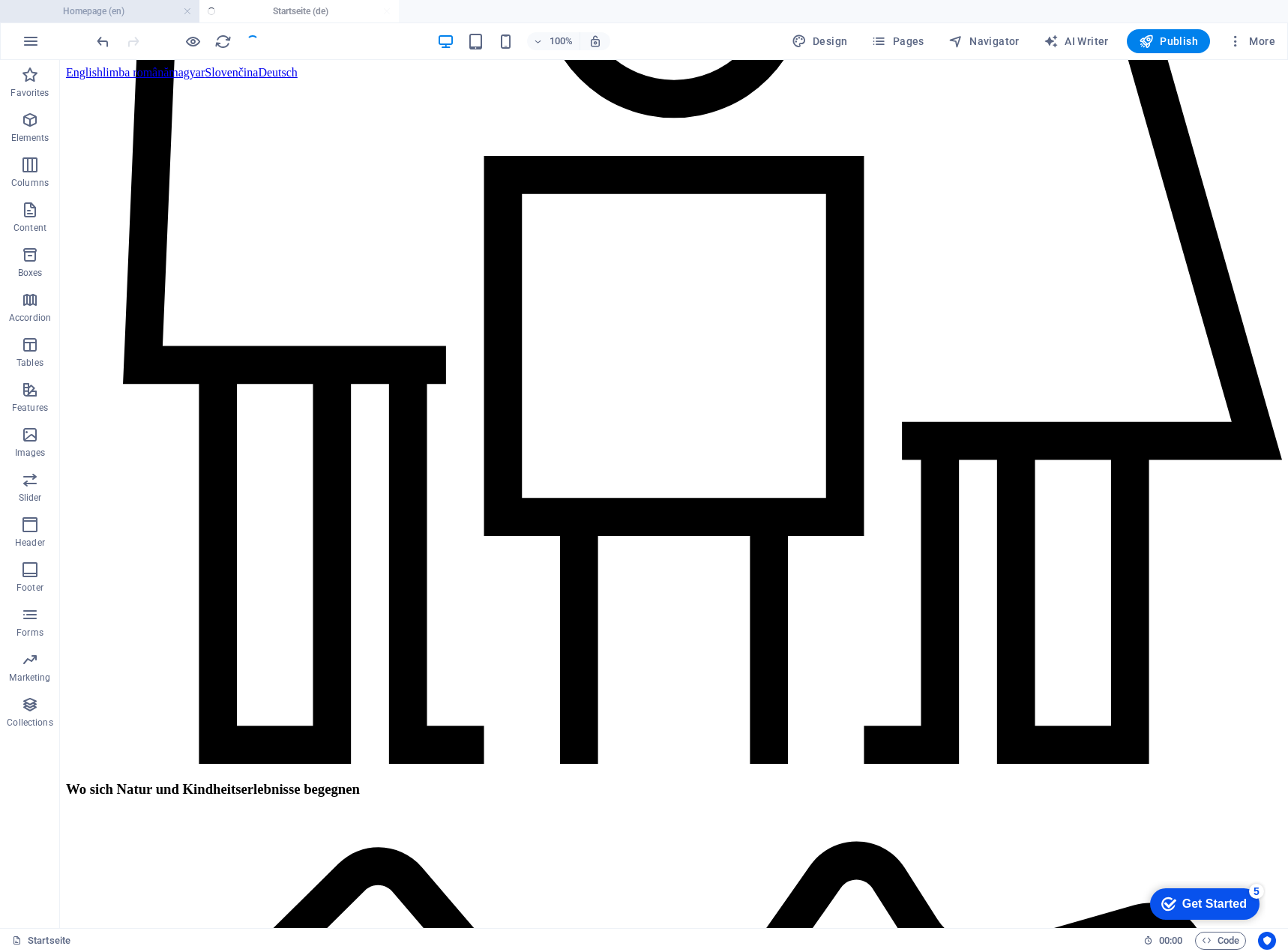
click at [80, 16] on h4 "Homepage (en)" at bounding box center [100, 11] width 199 height 17
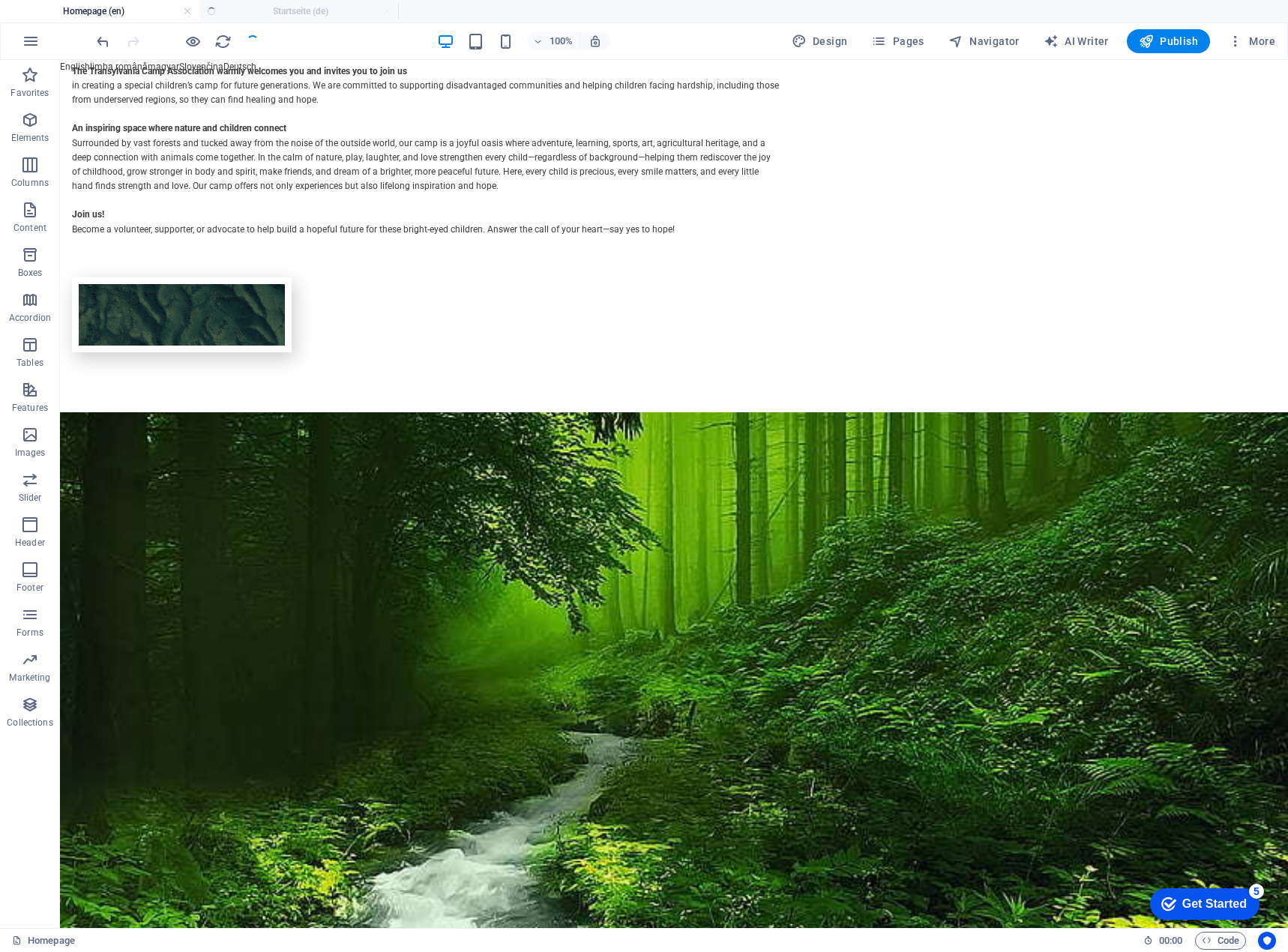
scroll to position [0, 0]
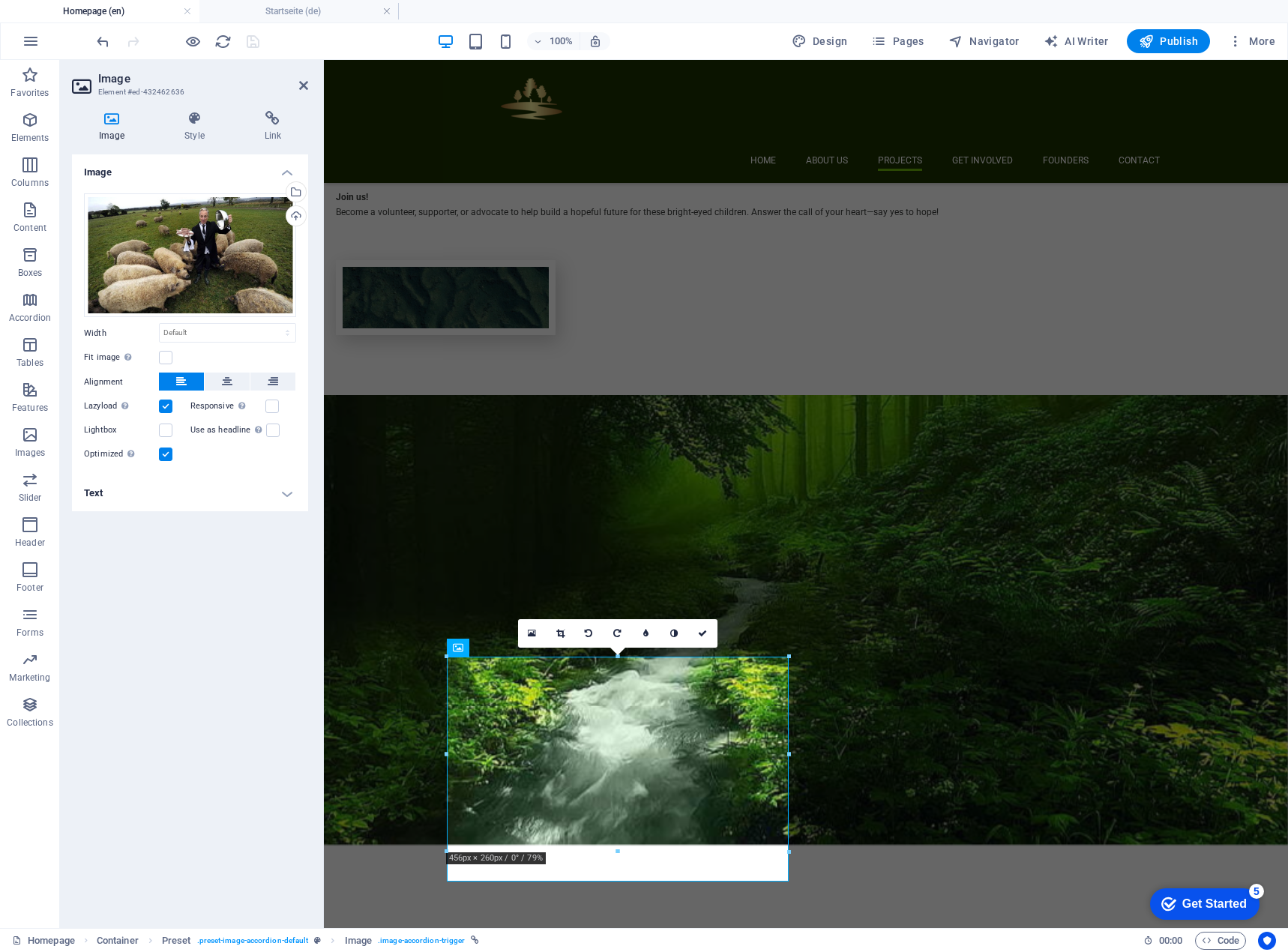
click at [199, 490] on h4 "Text" at bounding box center [191, 493] width 237 height 36
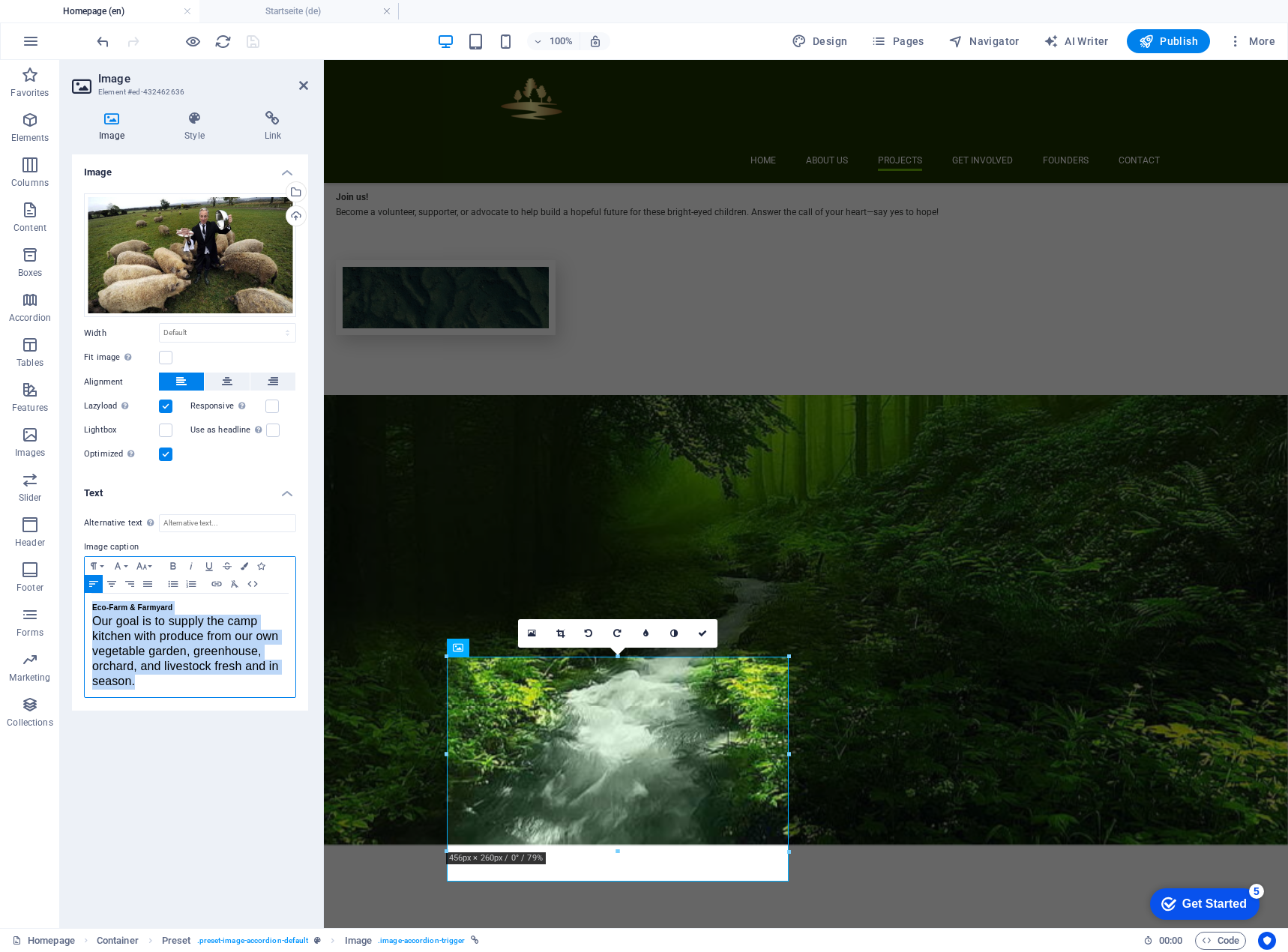
drag, startPoint x: 142, startPoint y: 684, endPoint x: 82, endPoint y: 598, distance: 104.9
click at [82, 598] on div "Alternative text The alternative text is used by devices that cannot display im…" at bounding box center [191, 607] width 237 height 208
copy div "Eco-Farm & Farmyard Our goal is to supply the camp kitchen with produce from ou…"
drag, startPoint x: 912, startPoint y: 46, endPoint x: 922, endPoint y: 59, distance: 16.4
click at [913, 45] on span "Pages" at bounding box center [897, 41] width 53 height 15
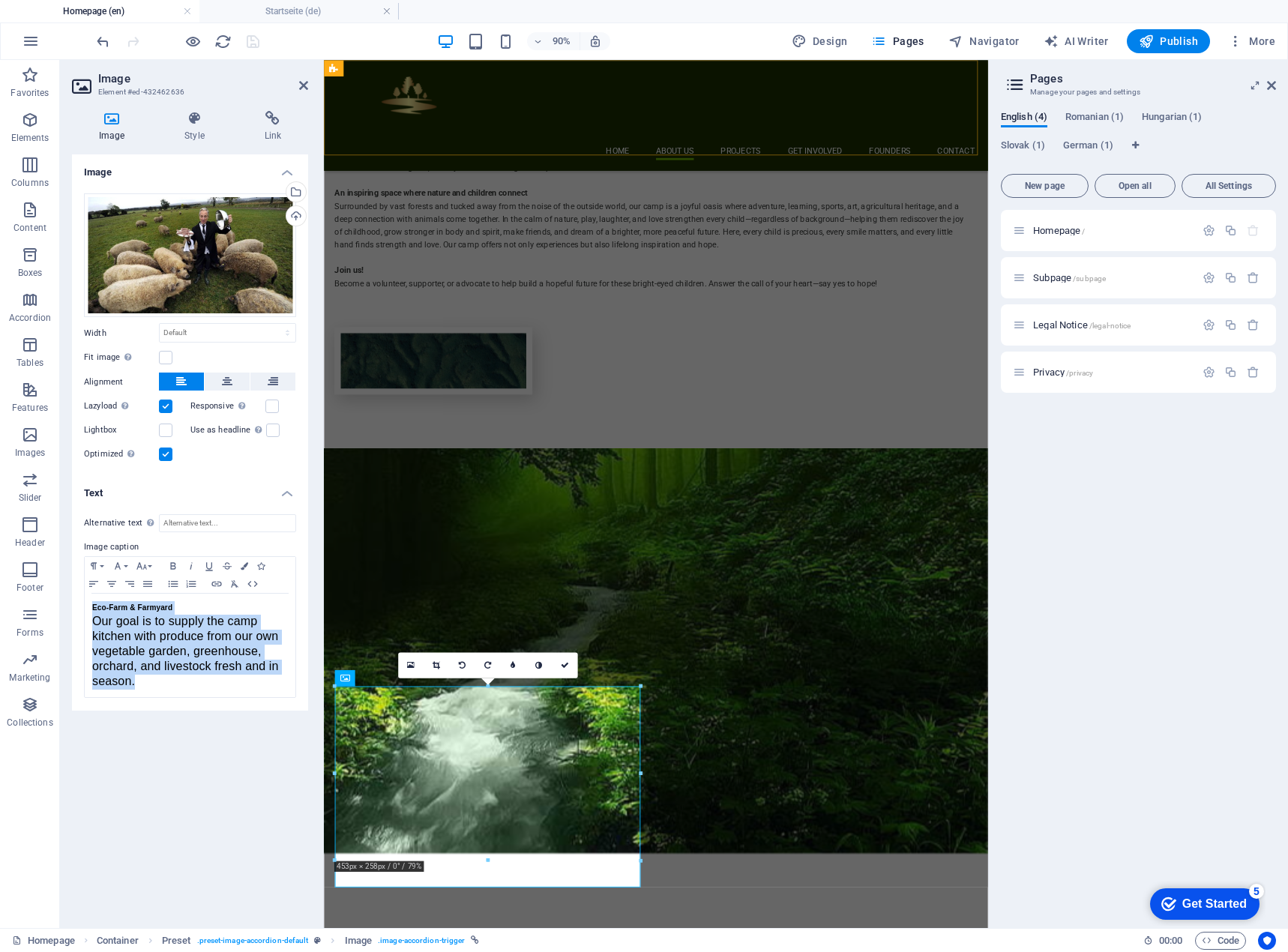
scroll to position [1746, 0]
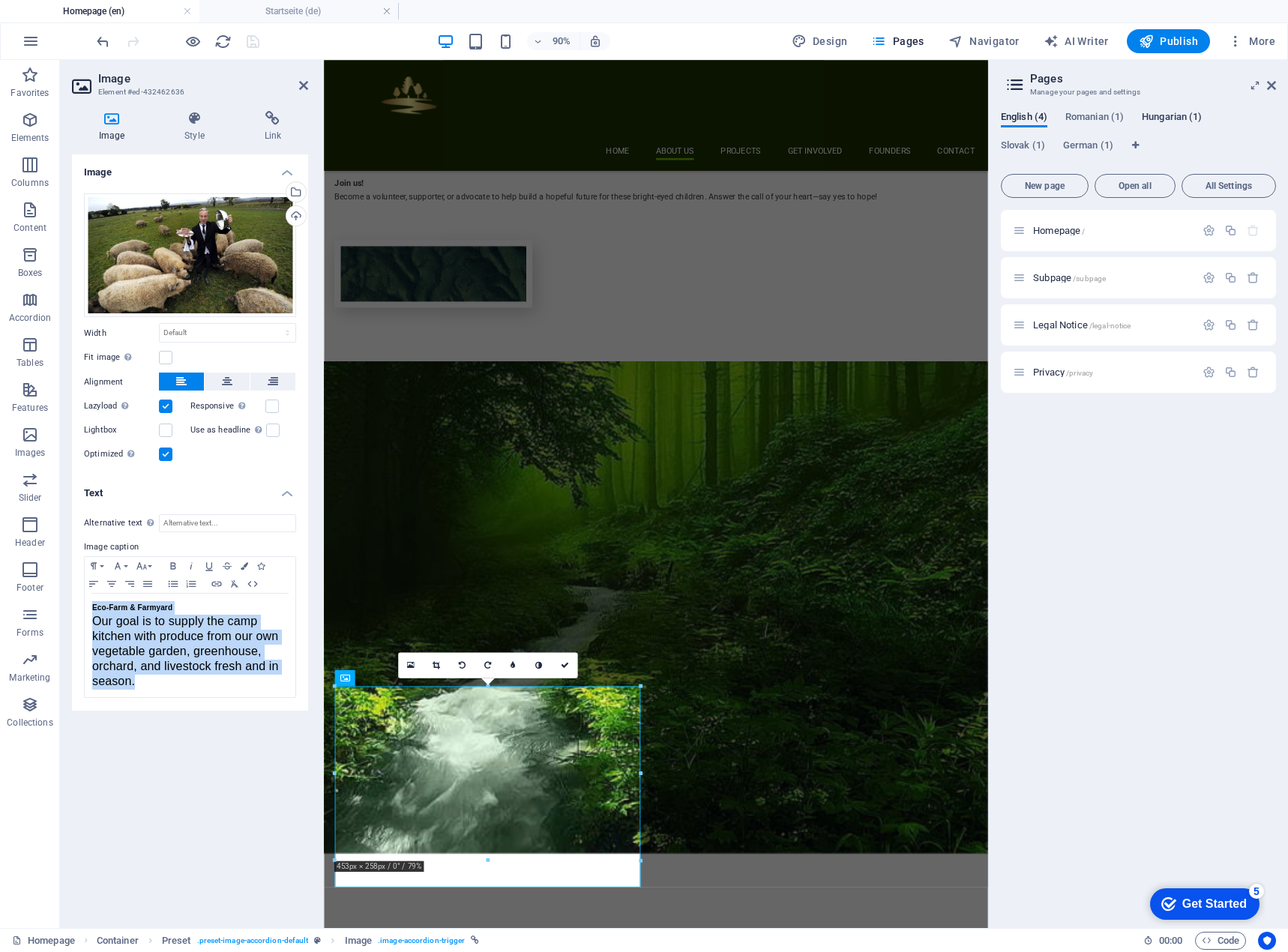
click at [1183, 120] on span "Hungarian (1)" at bounding box center [1173, 118] width 60 height 21
click at [1059, 231] on span "Kezdőlap /" at bounding box center [1055, 231] width 44 height 11
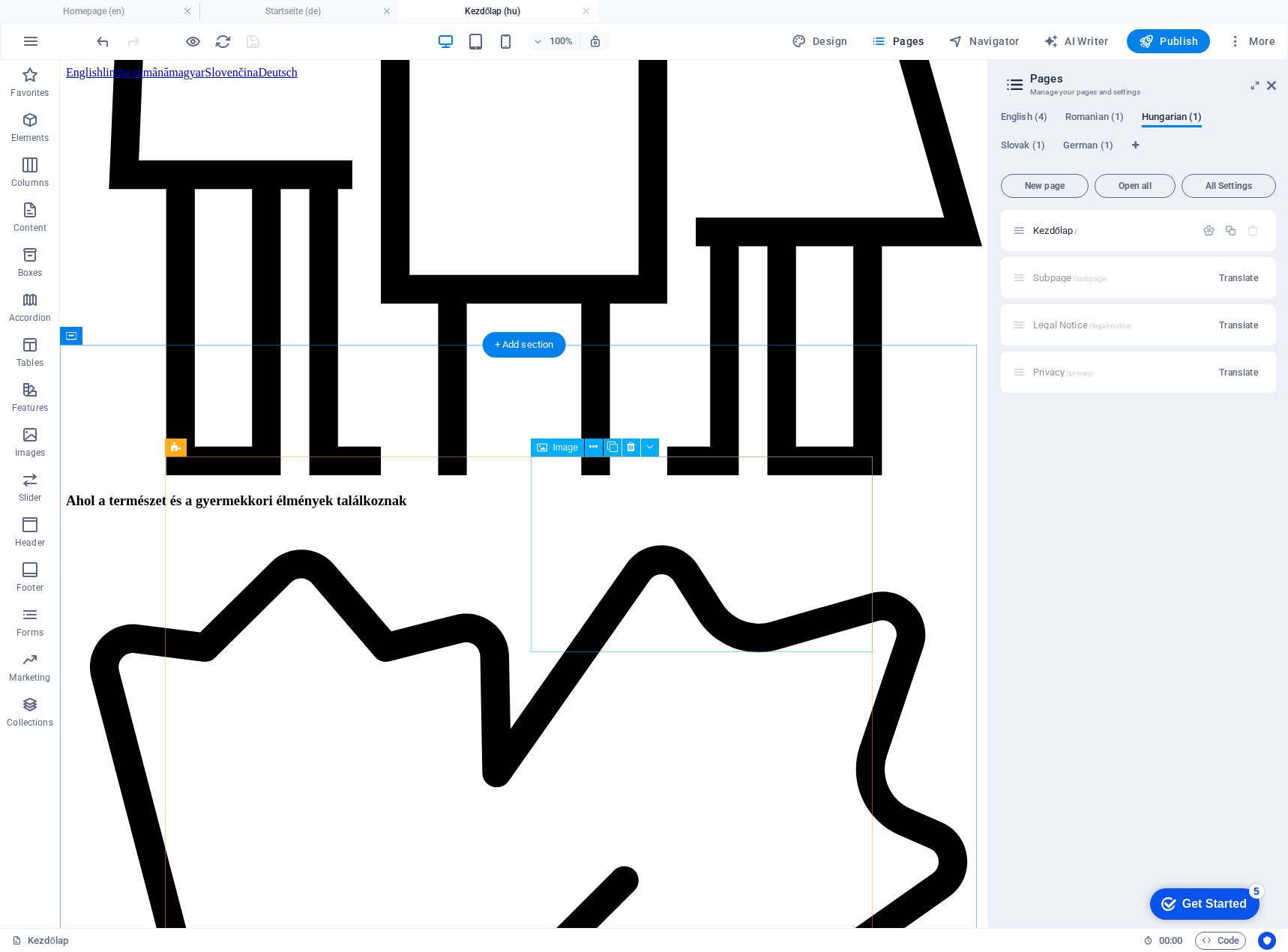
scroll to position [1650, 0]
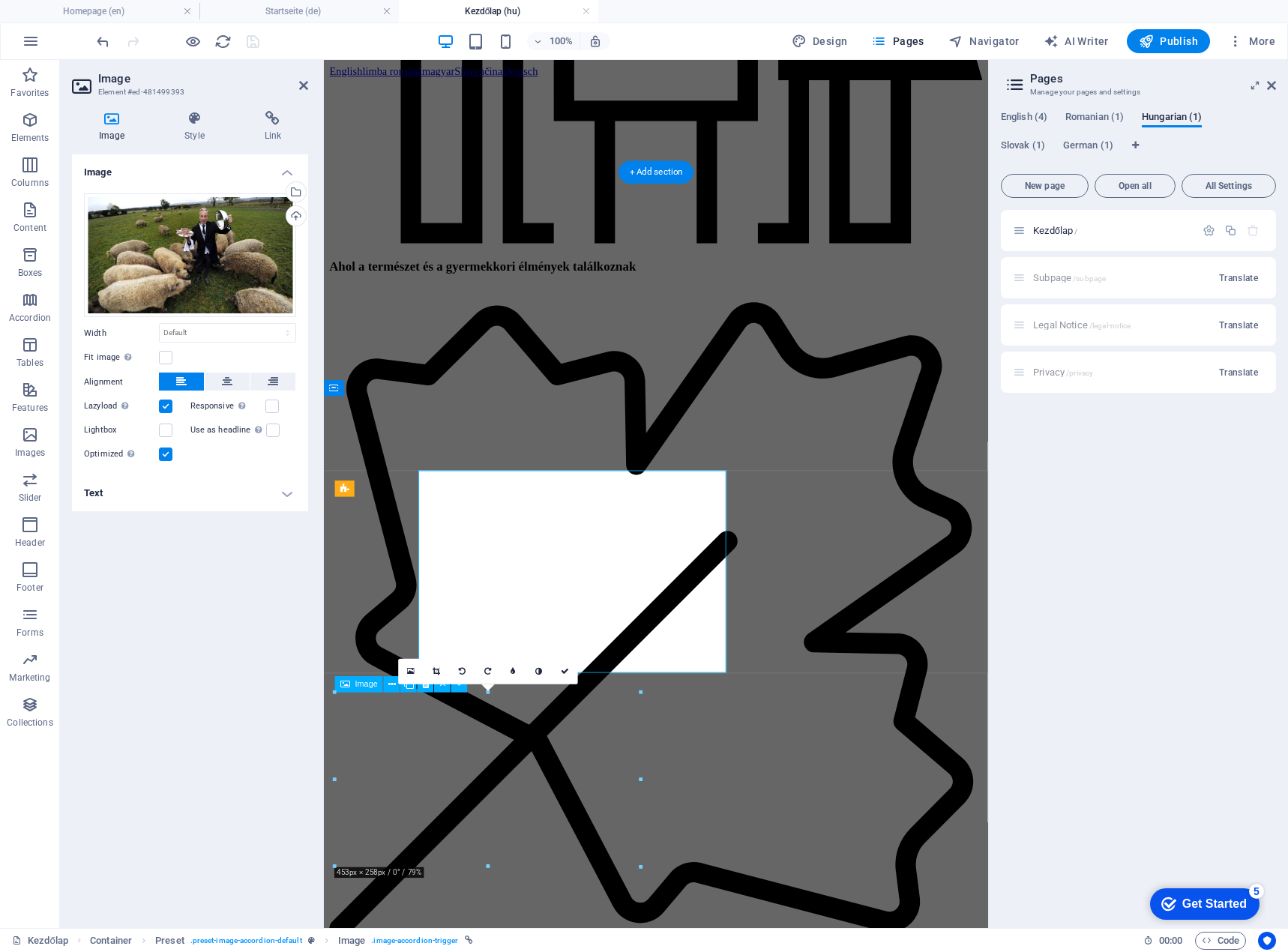
scroll to position [1746, 0]
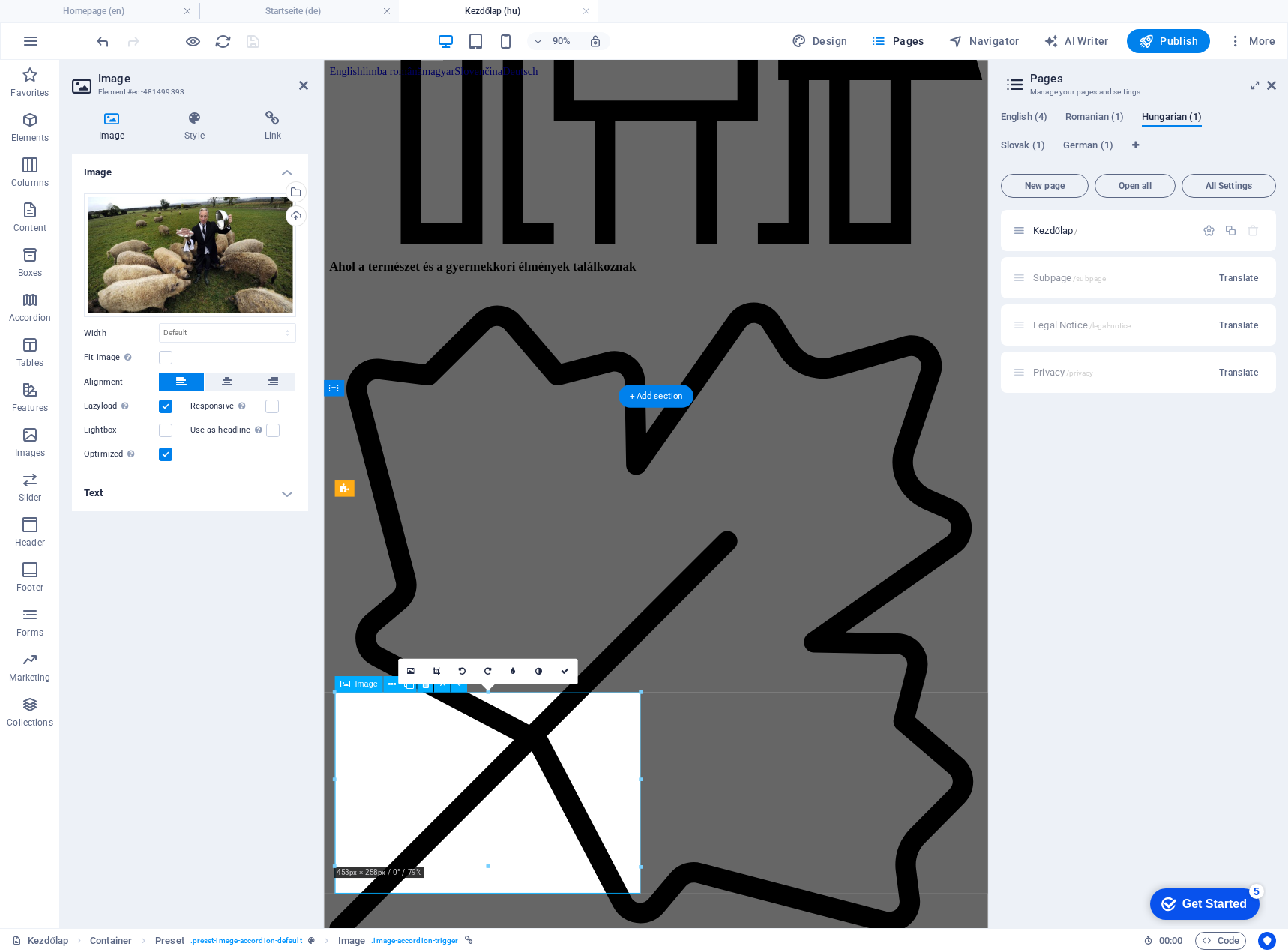
click at [199, 508] on h4 "Text" at bounding box center [191, 493] width 237 height 36
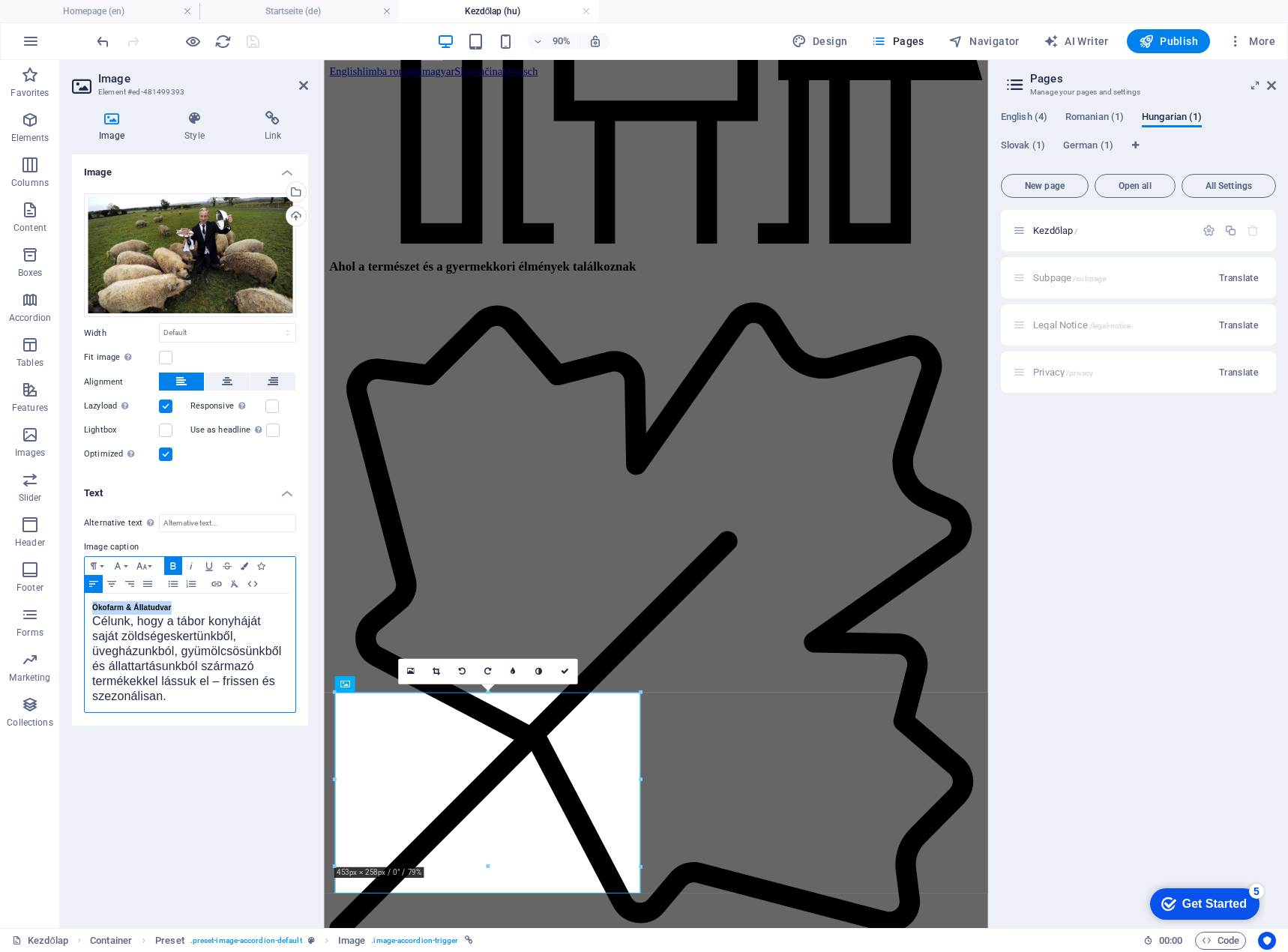
drag, startPoint x: 189, startPoint y: 605, endPoint x: 69, endPoint y: 613, distance: 120.3
click at [69, 613] on div "Image Style Link Image Drag files here, click to choose files or select files f…" at bounding box center [190, 513] width 260 height 829
copy strong "Ökofarm & Állatudvar"
click at [336, 17] on h4 "Startseite (de)" at bounding box center [299, 11] width 199 height 17
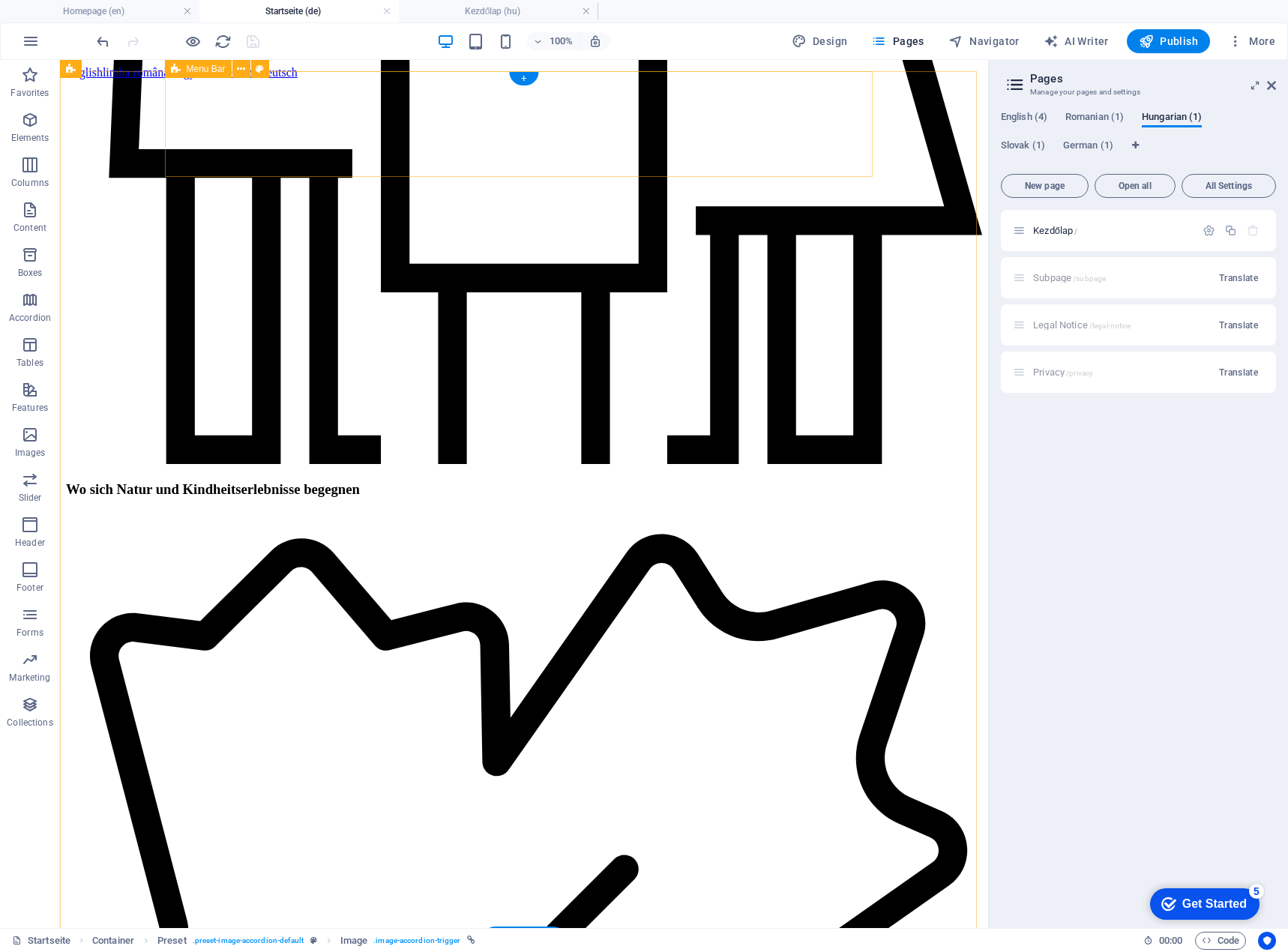
scroll to position [0, 0]
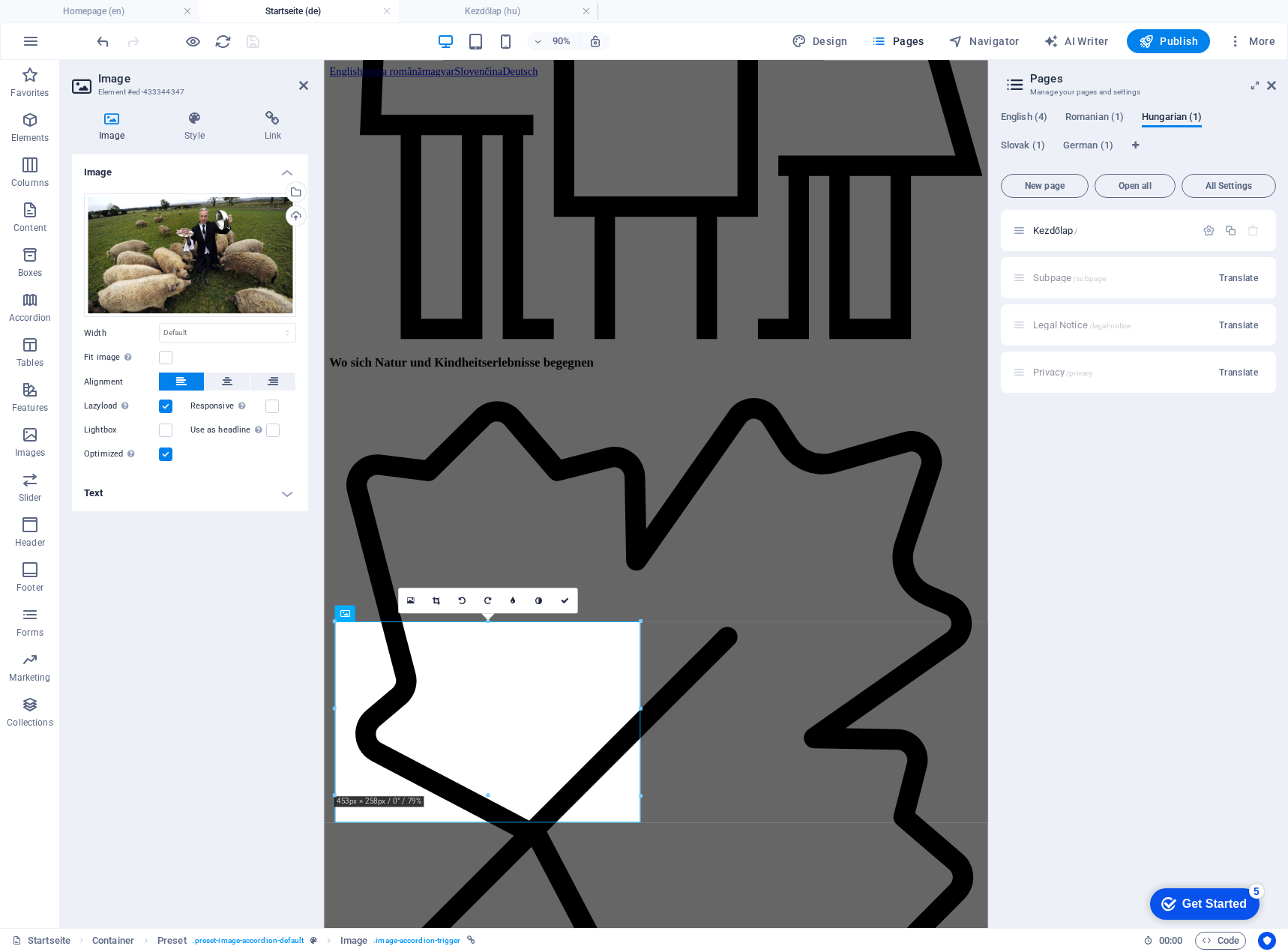
scroll to position [1761, 0]
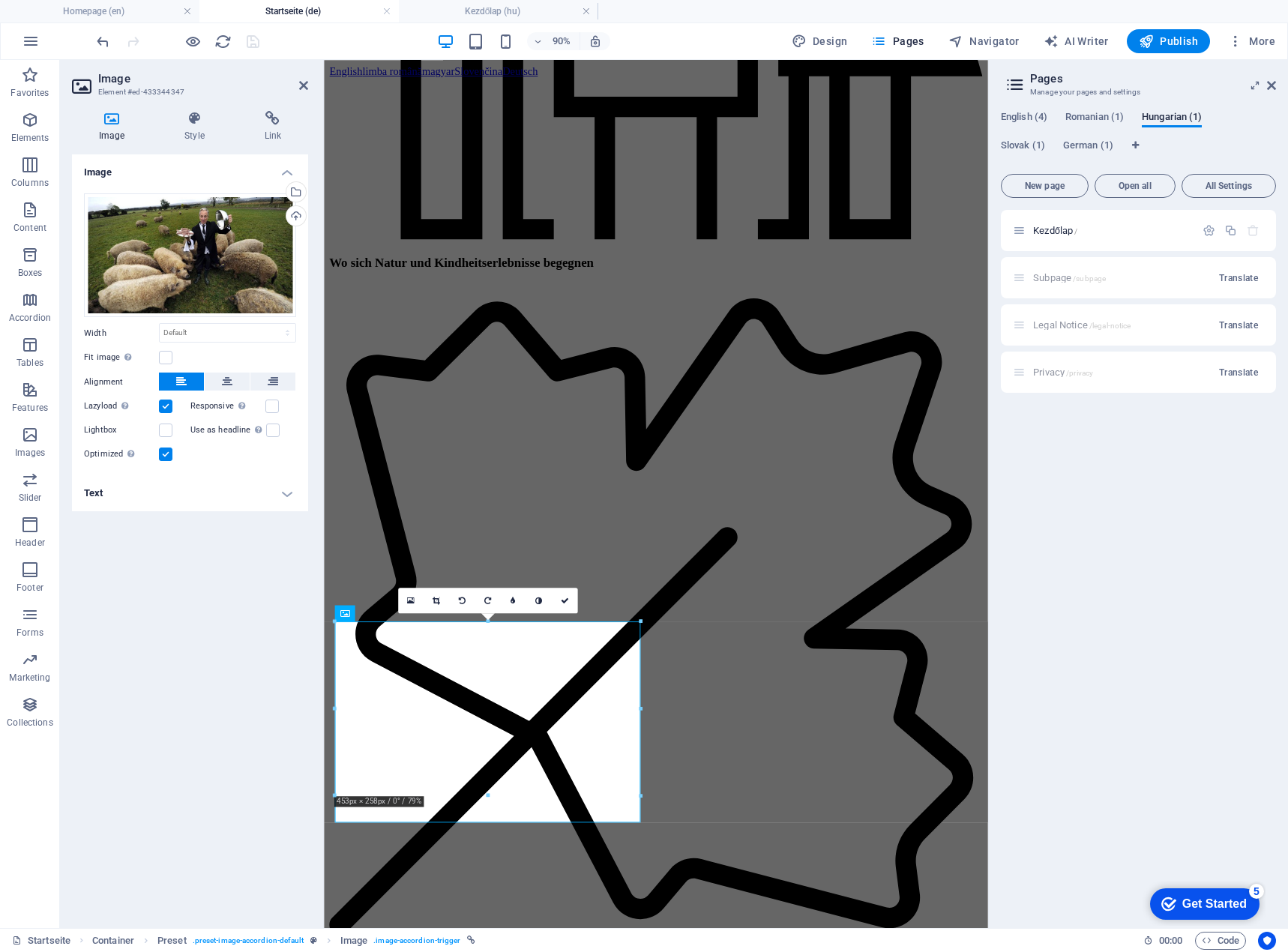
click at [111, 494] on h4 "Text" at bounding box center [191, 493] width 237 height 36
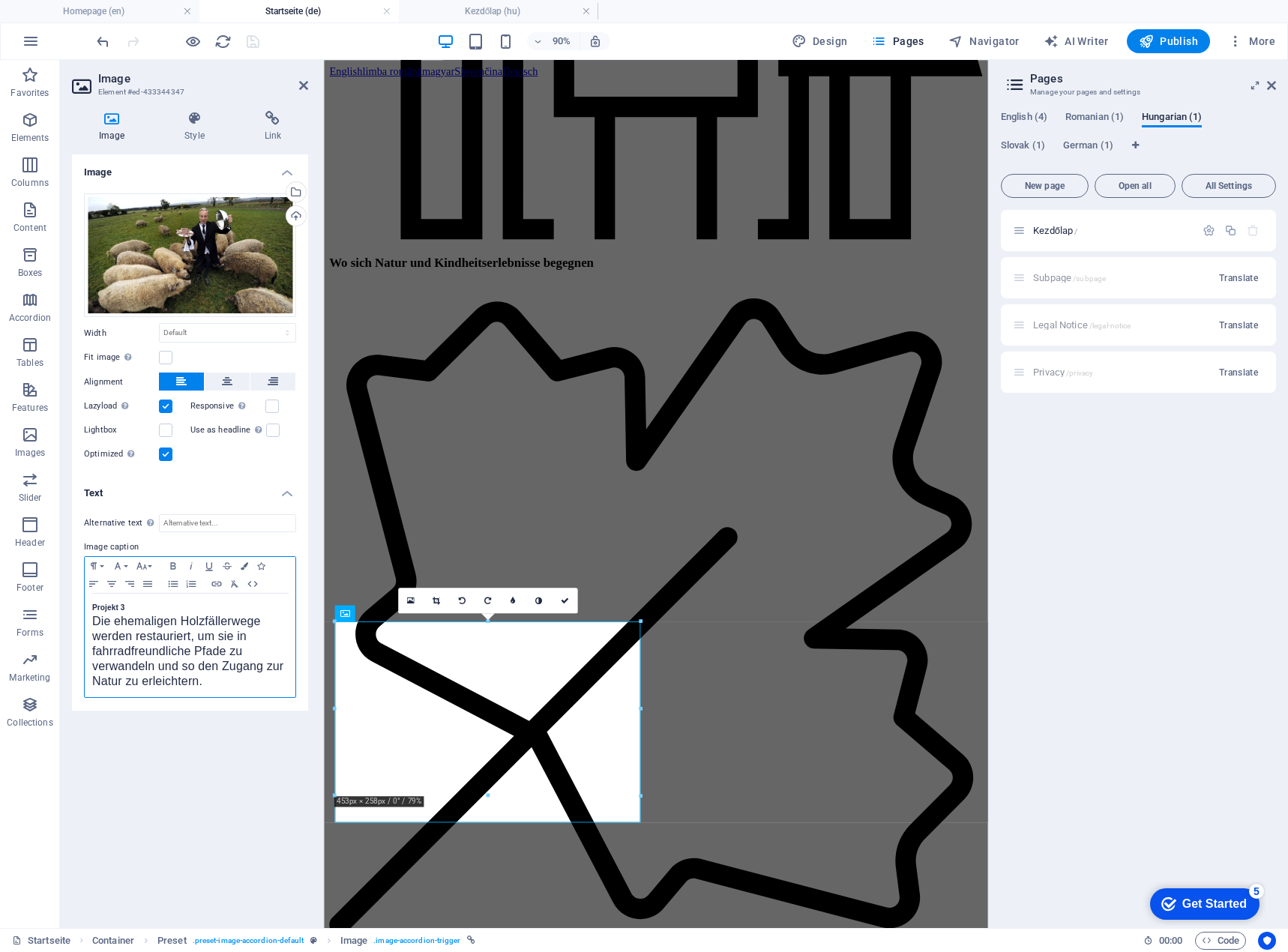
click at [86, 605] on div "Projekt 3 Die ehemaligen Holzfällerwege werden restauriert, um sie in fahrradfr…" at bounding box center [190, 646] width 210 height 103
click at [123, 15] on h4 "Homepage (en)" at bounding box center [100, 11] width 199 height 17
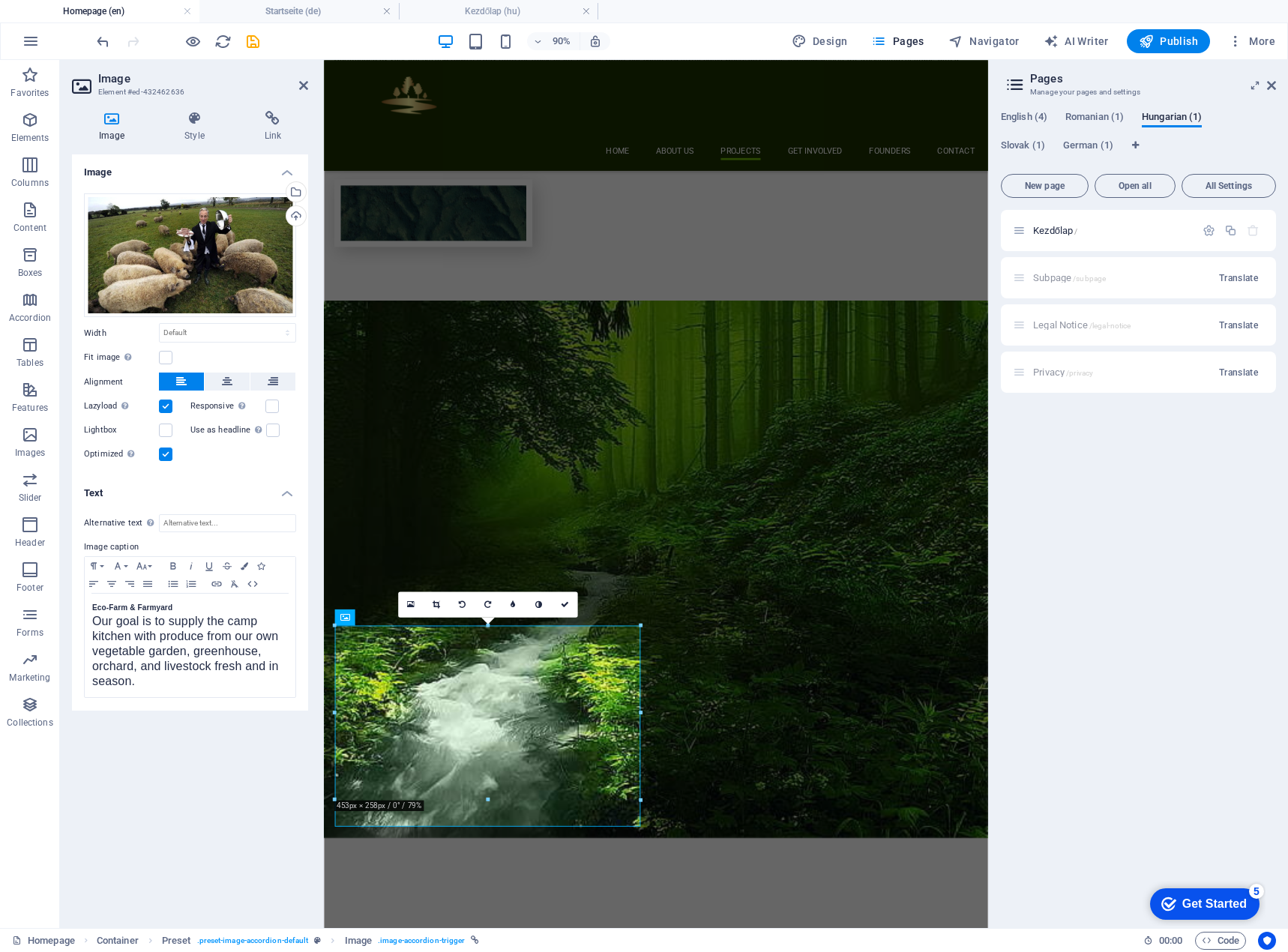
scroll to position [0, 0]
drag, startPoint x: 93, startPoint y: 609, endPoint x: 184, endPoint y: 604, distance: 91.1
click at [184, 604] on p "Eco-Farm & Farmyard" at bounding box center [190, 608] width 195 height 13
click at [1092, 118] on span "Romanian (1)" at bounding box center [1095, 118] width 58 height 21
click at [1063, 233] on span "Prima pagină /" at bounding box center [1064, 231] width 61 height 11
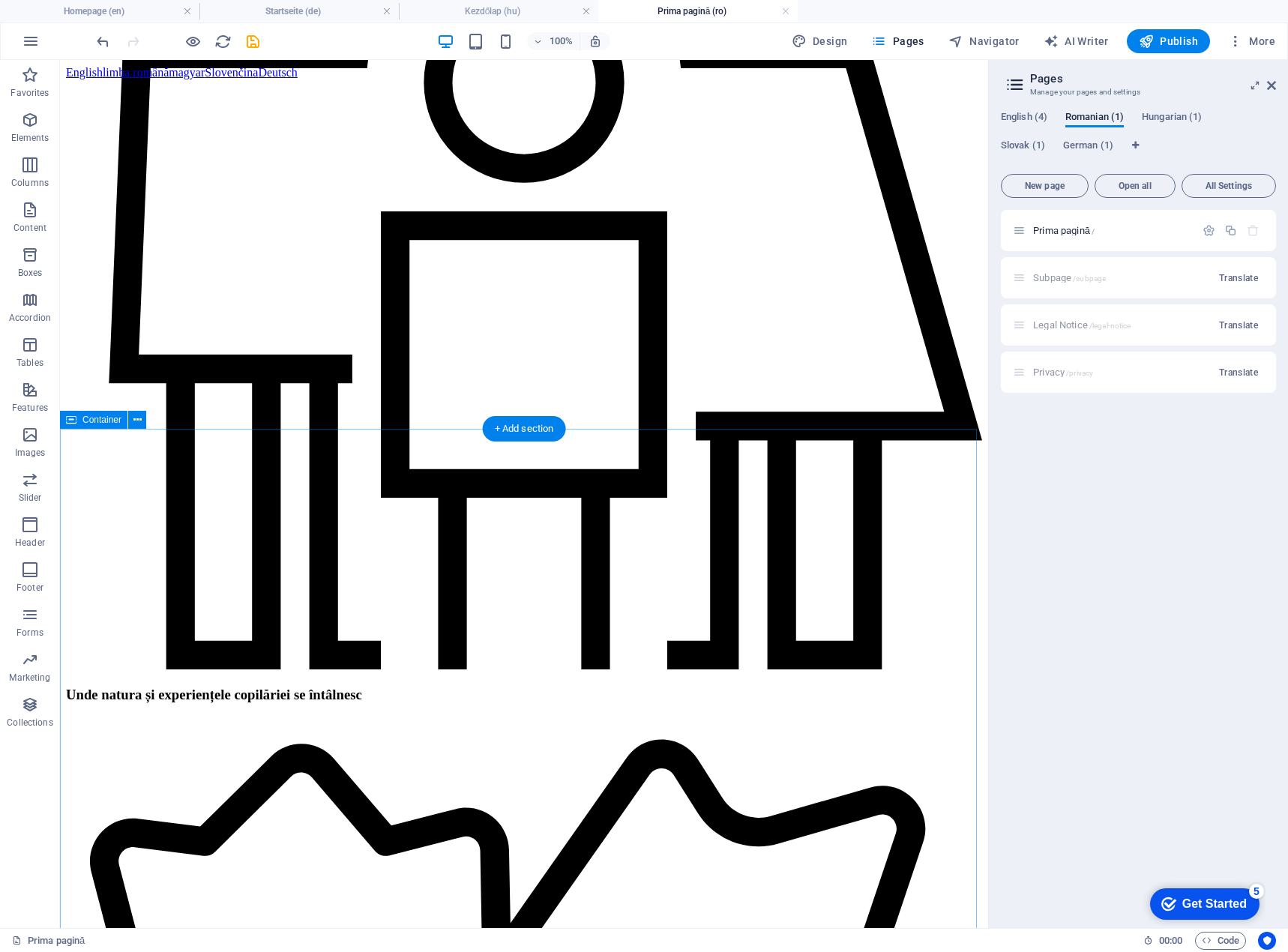
scroll to position [1500, 0]
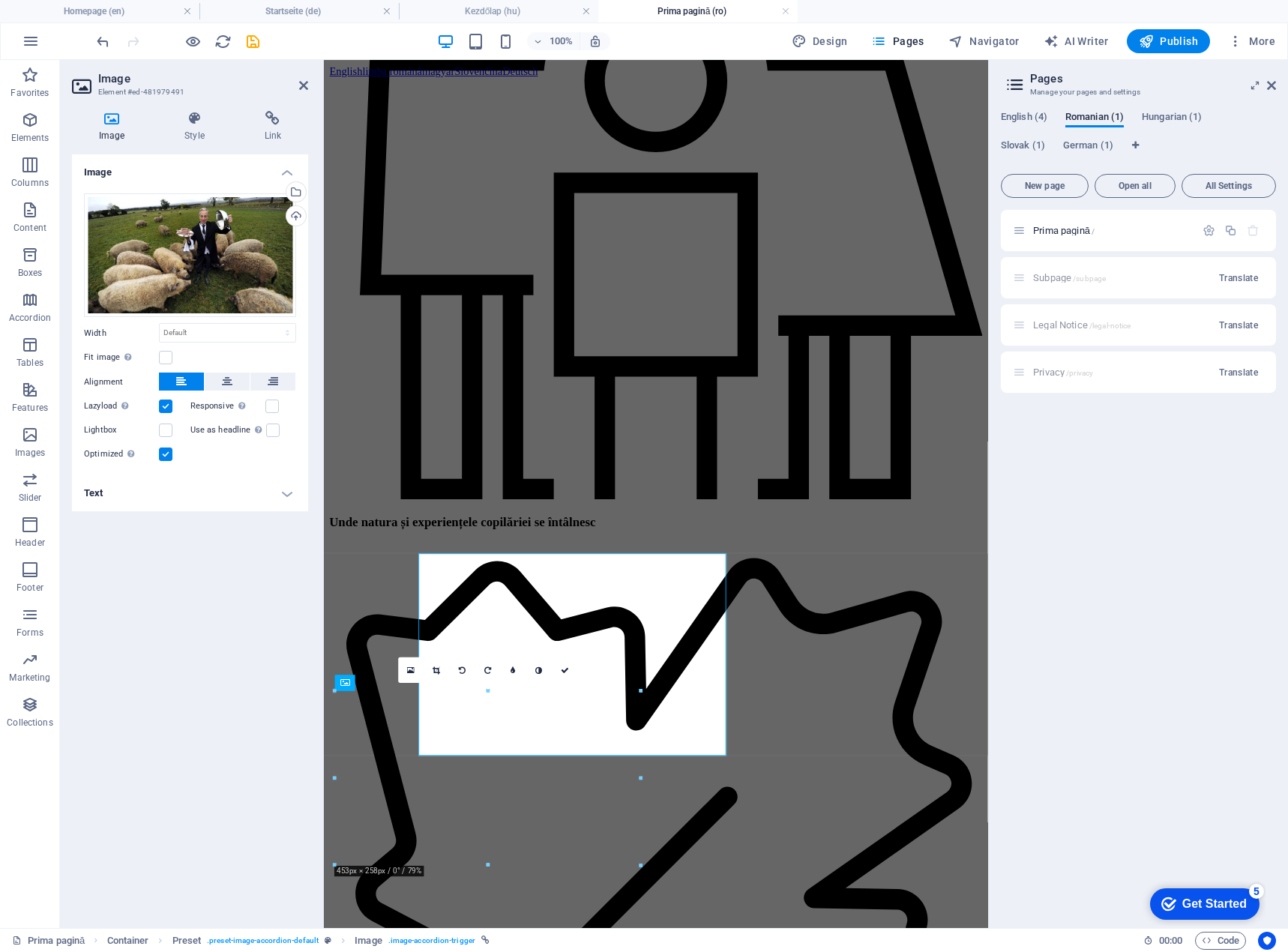
scroll to position [1597, 0]
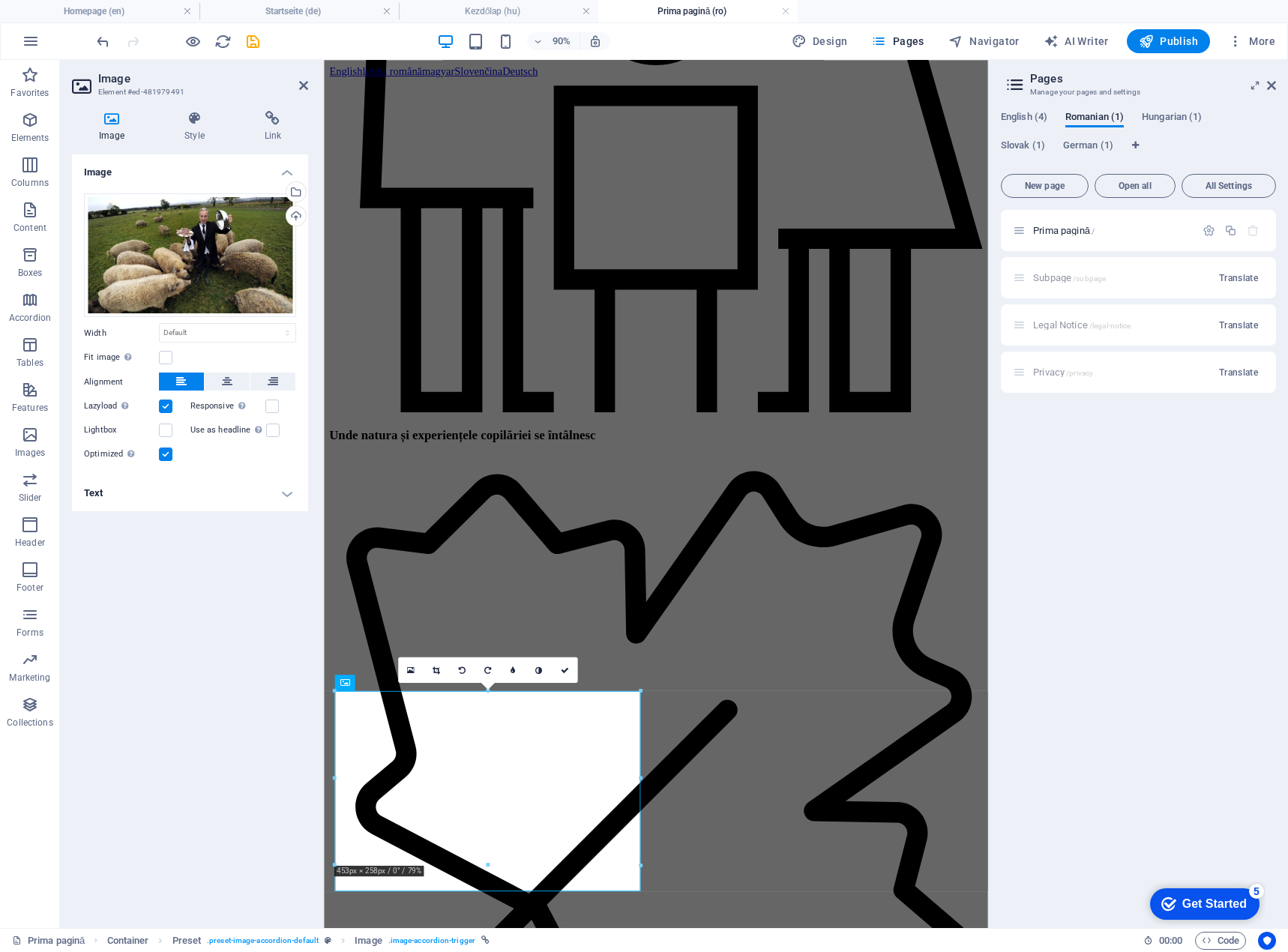
click at [167, 504] on h4 "Text" at bounding box center [191, 493] width 237 height 36
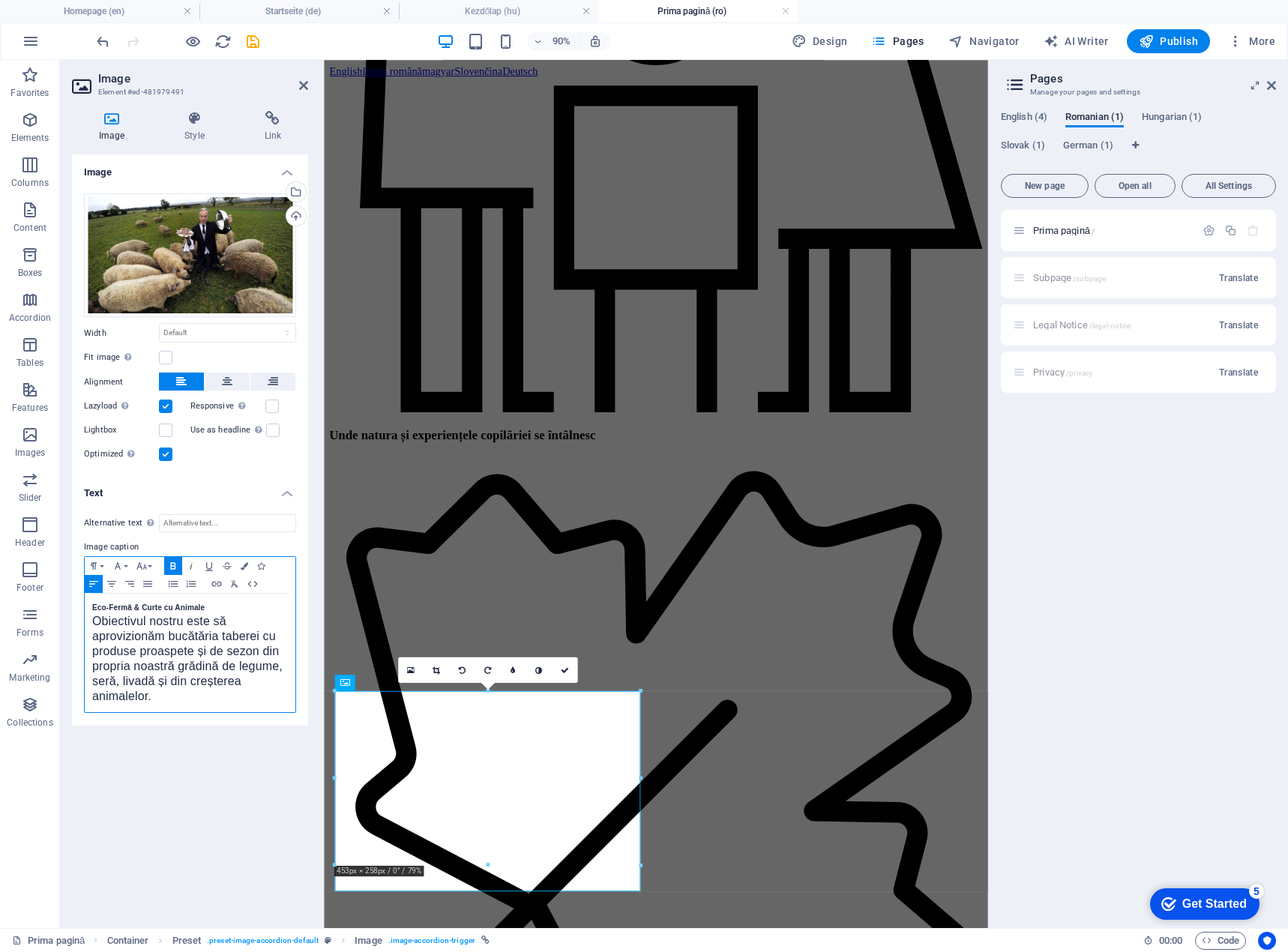
click at [93, 605] on strong "Eco-Fermă & Curte cu Animale" at bounding box center [148, 607] width 113 height 8
drag, startPoint x: 213, startPoint y: 607, endPoint x: 69, endPoint y: 609, distance: 144.0
click at [69, 609] on div "Image Style Link Image Drag files here, click to choose files or select files f…" at bounding box center [190, 513] width 260 height 829
click at [94, 608] on strong "Eco-Fermă & Curte cu Animale" at bounding box center [148, 607] width 113 height 8
click at [104, 37] on icon "undo" at bounding box center [103, 41] width 17 height 17
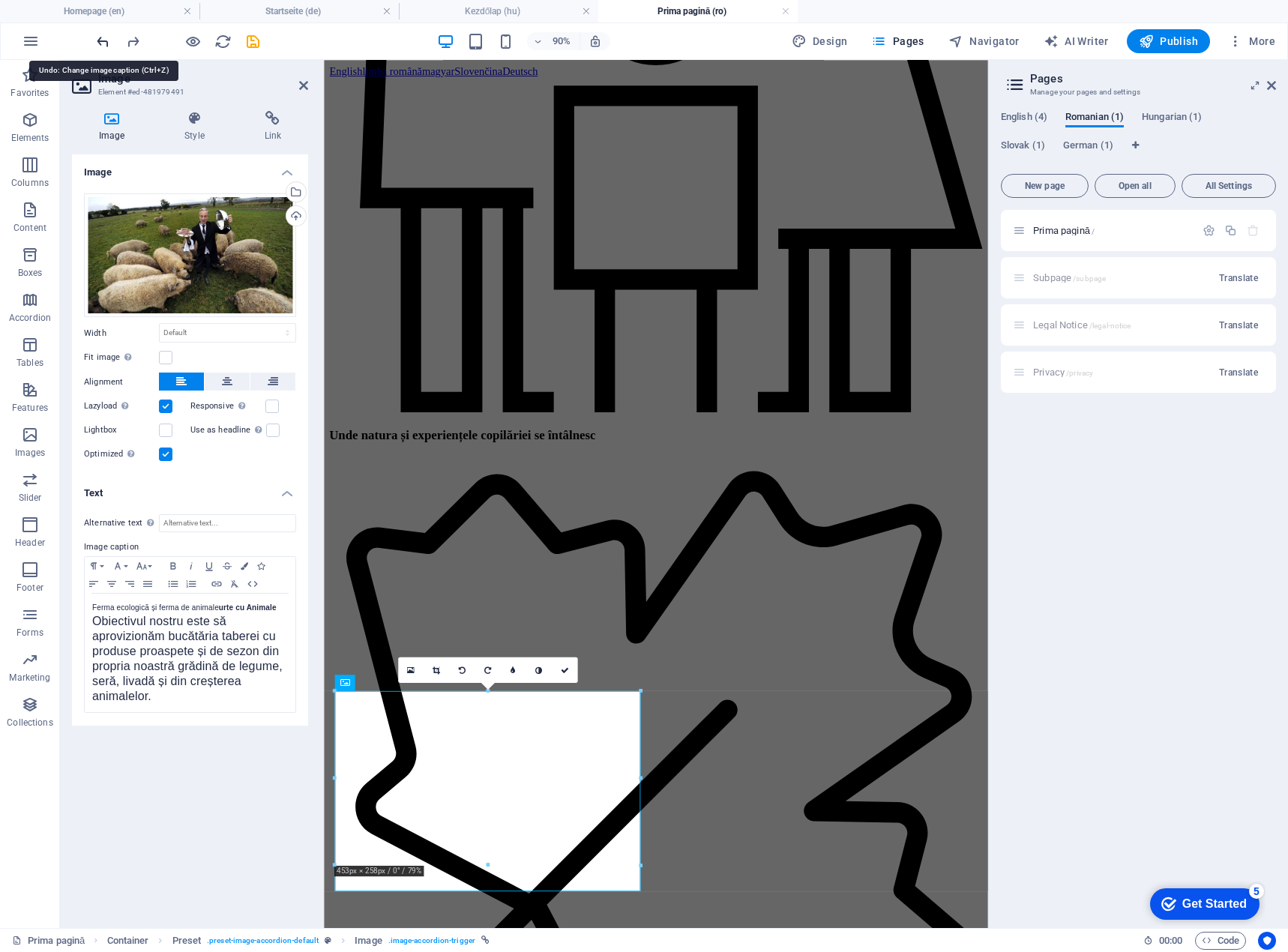
click at [104, 37] on icon "undo" at bounding box center [103, 41] width 17 height 17
click at [130, 8] on h4 "Homepage (en)" at bounding box center [100, 11] width 199 height 17
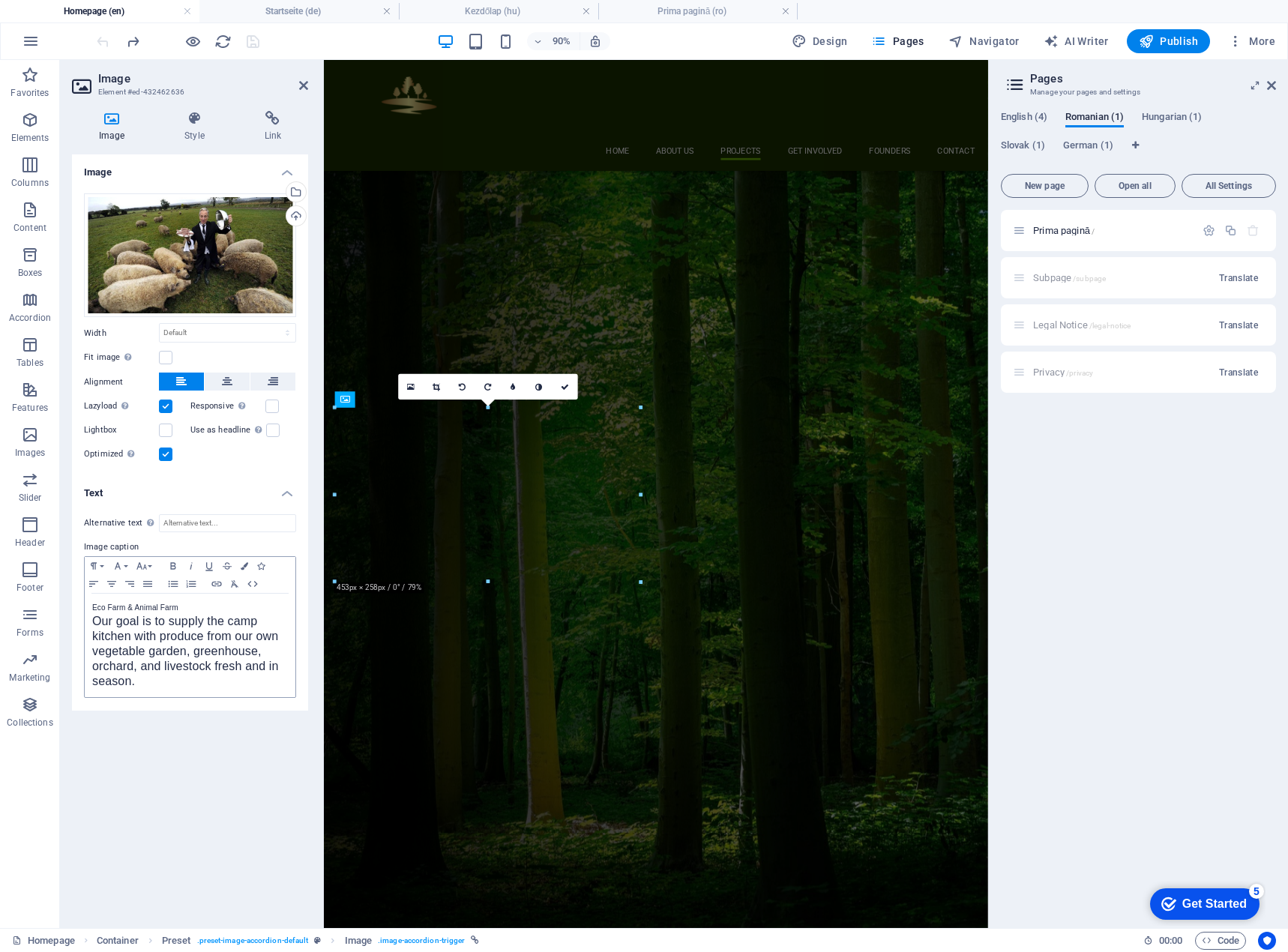
scroll to position [0, 0]
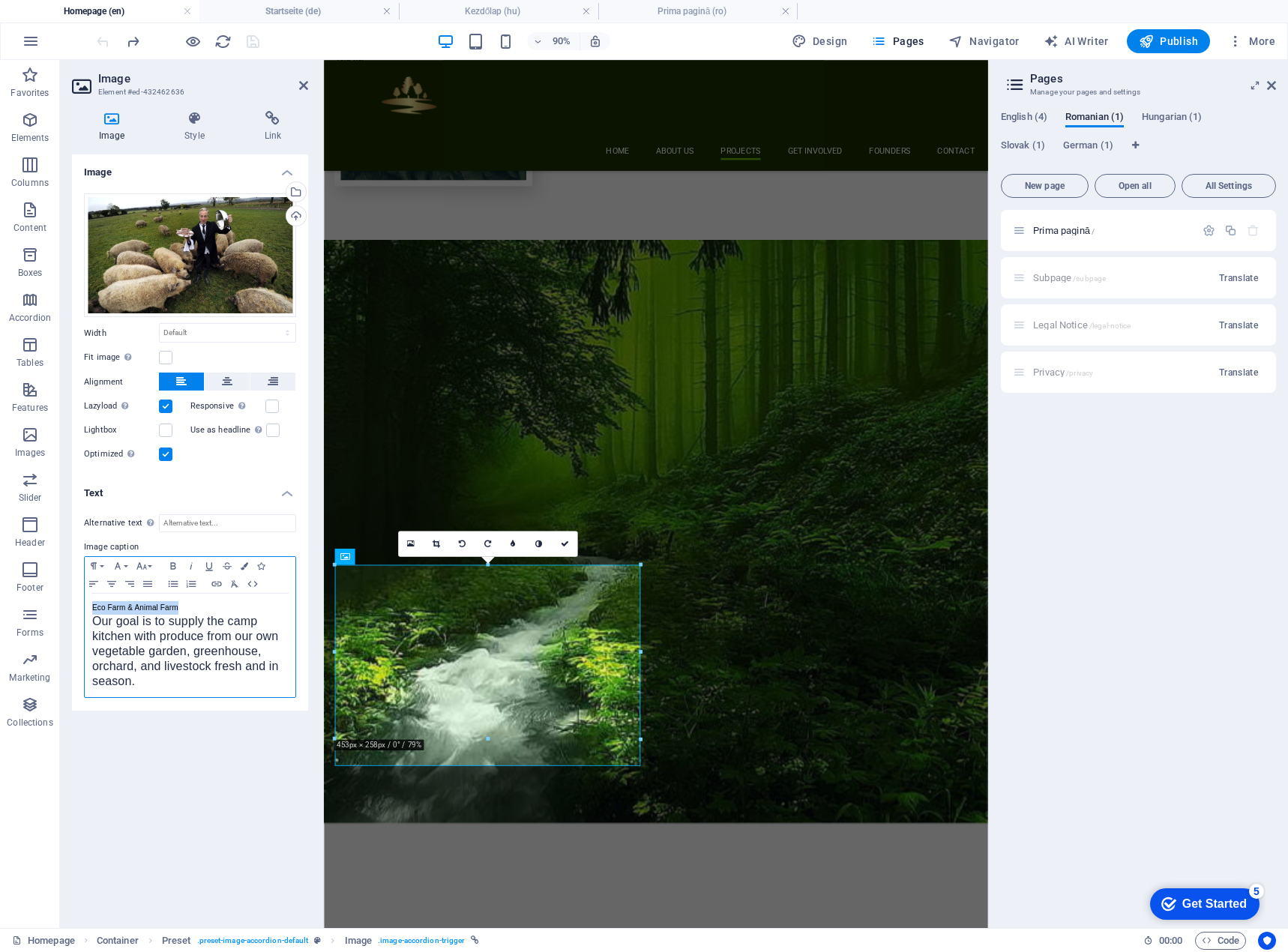
drag, startPoint x: 188, startPoint y: 604, endPoint x: 90, endPoint y: 611, distance: 98.2
click at [90, 611] on div "Eco Farm & Animal Farm Our goal is to supply the camp kitchen with produce from…" at bounding box center [190, 646] width 210 height 103
copy p "Eco Farm & Animal Farm"
click at [89, 613] on div "Eco Farm & Animal Farm Our goal is to supply the camp kitchen with produce from…" at bounding box center [190, 646] width 210 height 103
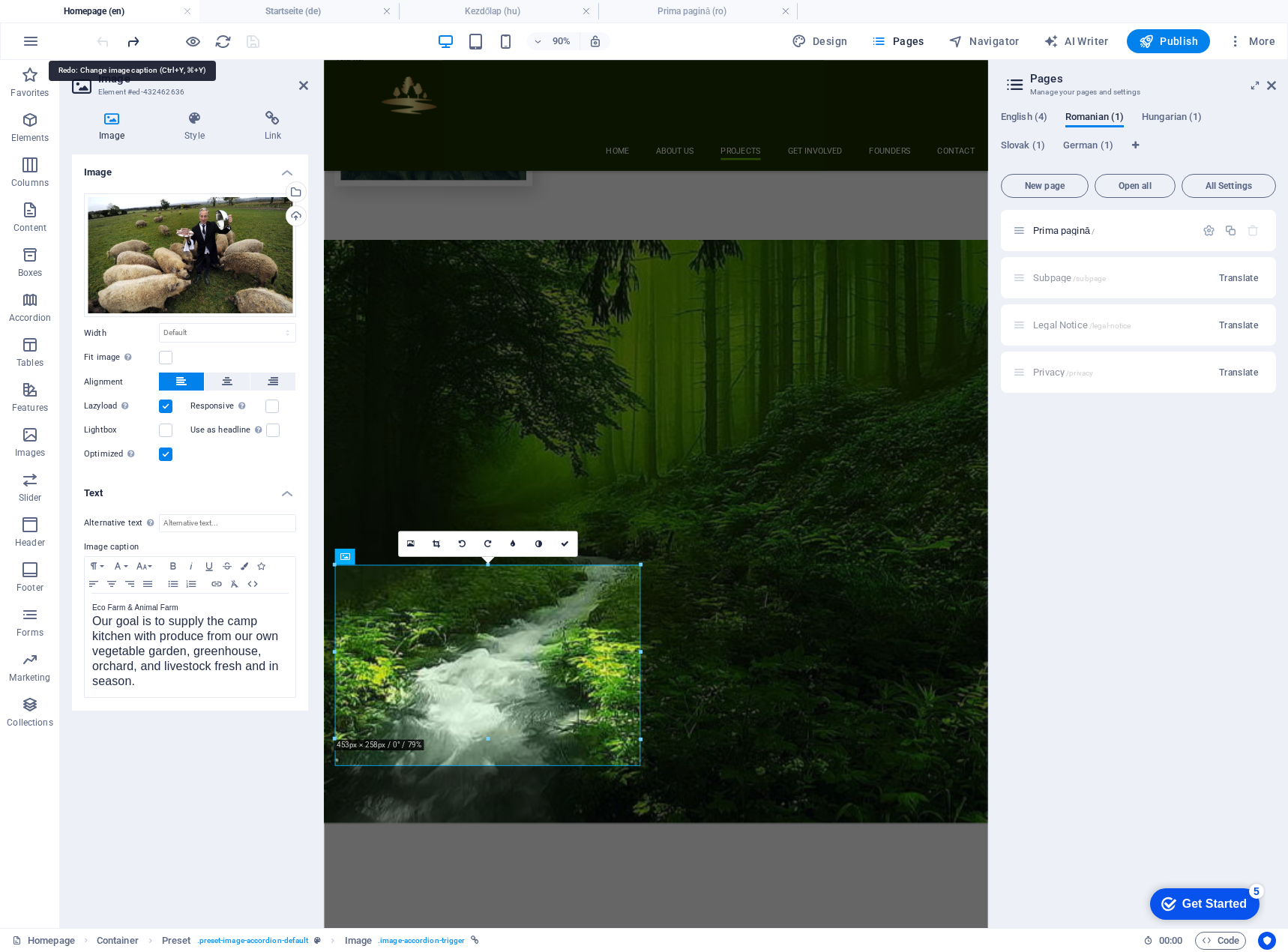
click at [672, 9] on h4 "Prima pagină (ro)" at bounding box center [698, 11] width 199 height 17
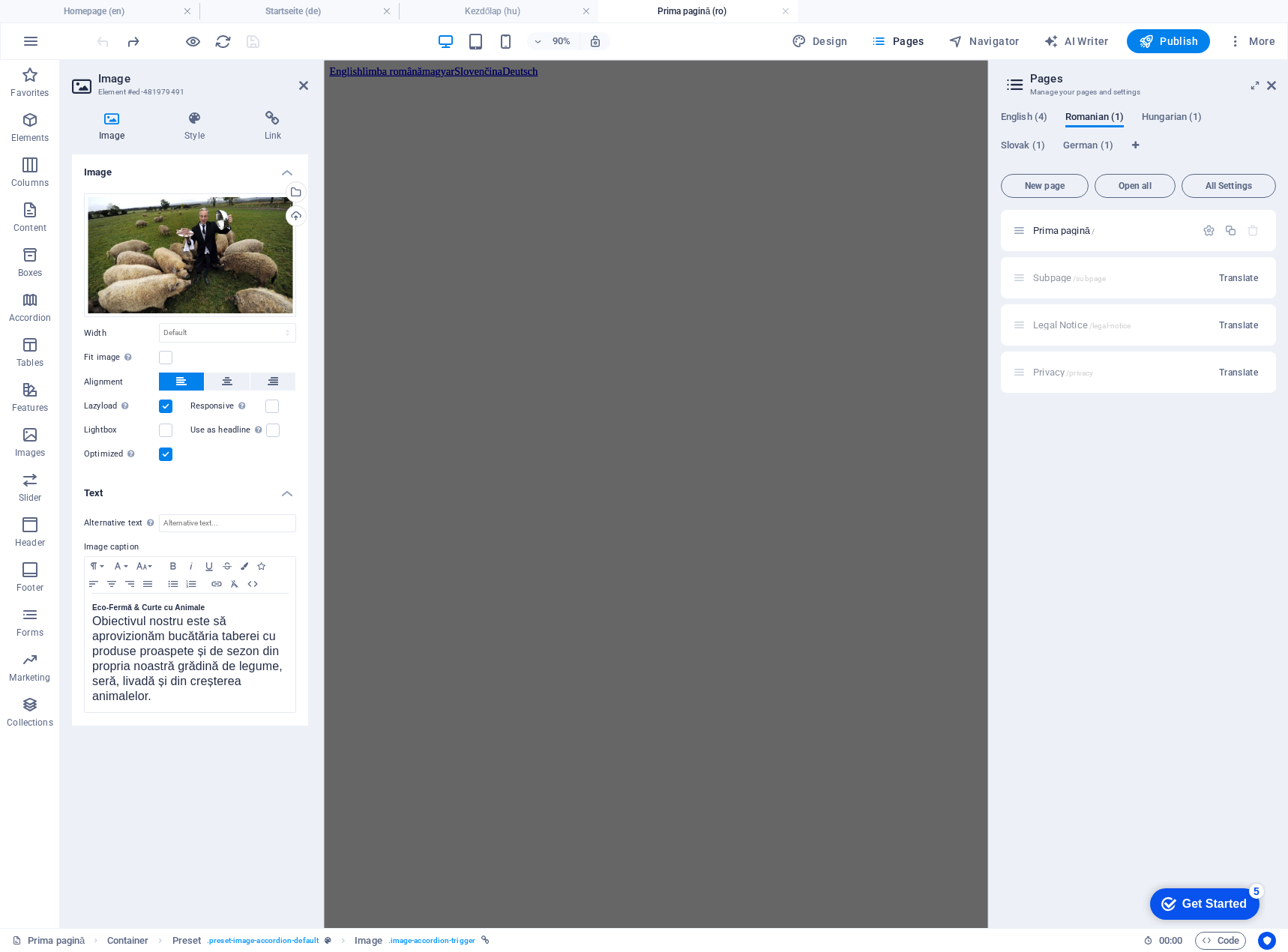
scroll to position [1597, 0]
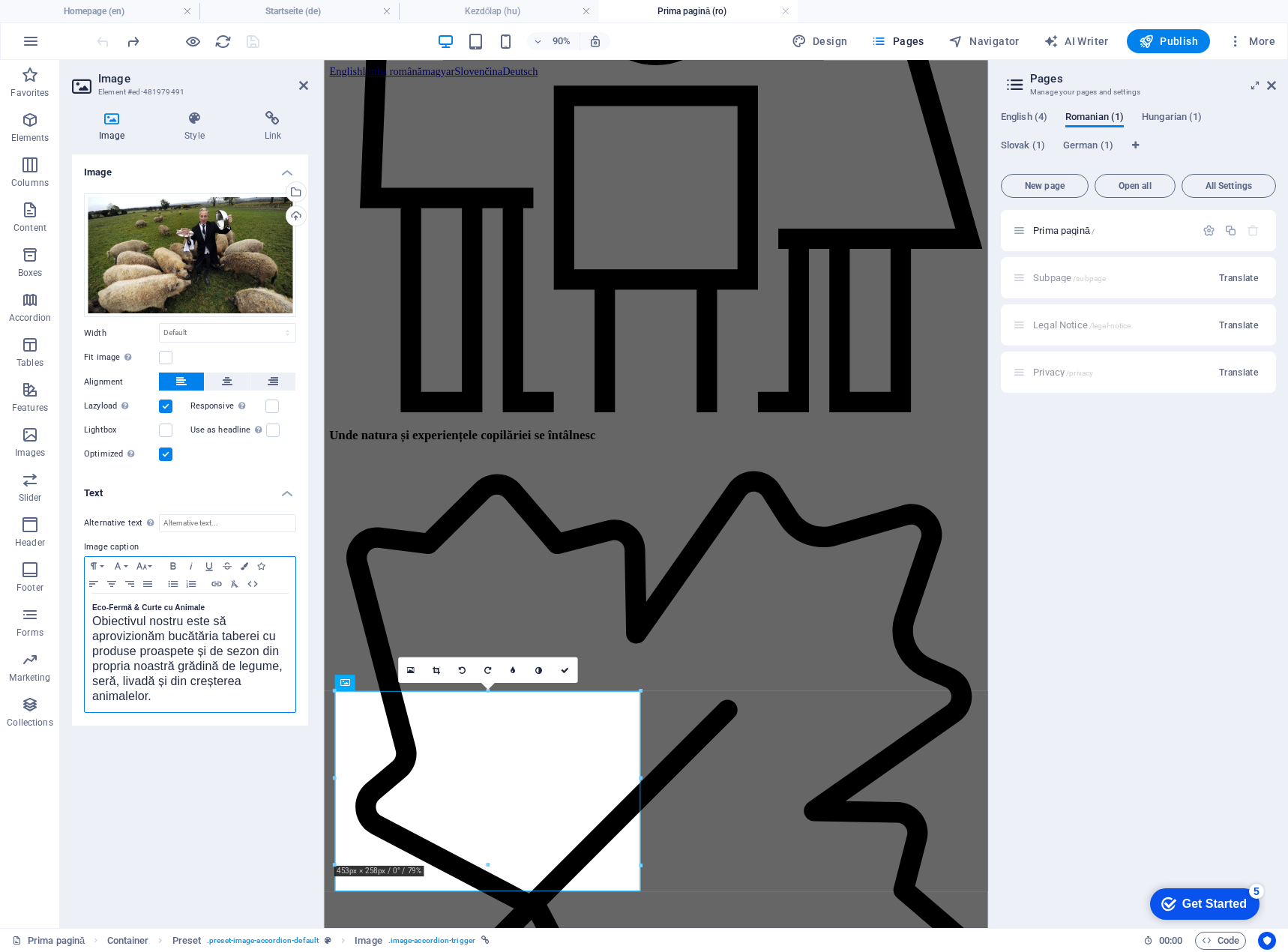
click at [88, 603] on div "Eco-Fermă & Curte cu Animale Obiectivul nostru este să aprovizionăm bucătăria t…" at bounding box center [190, 653] width 210 height 118
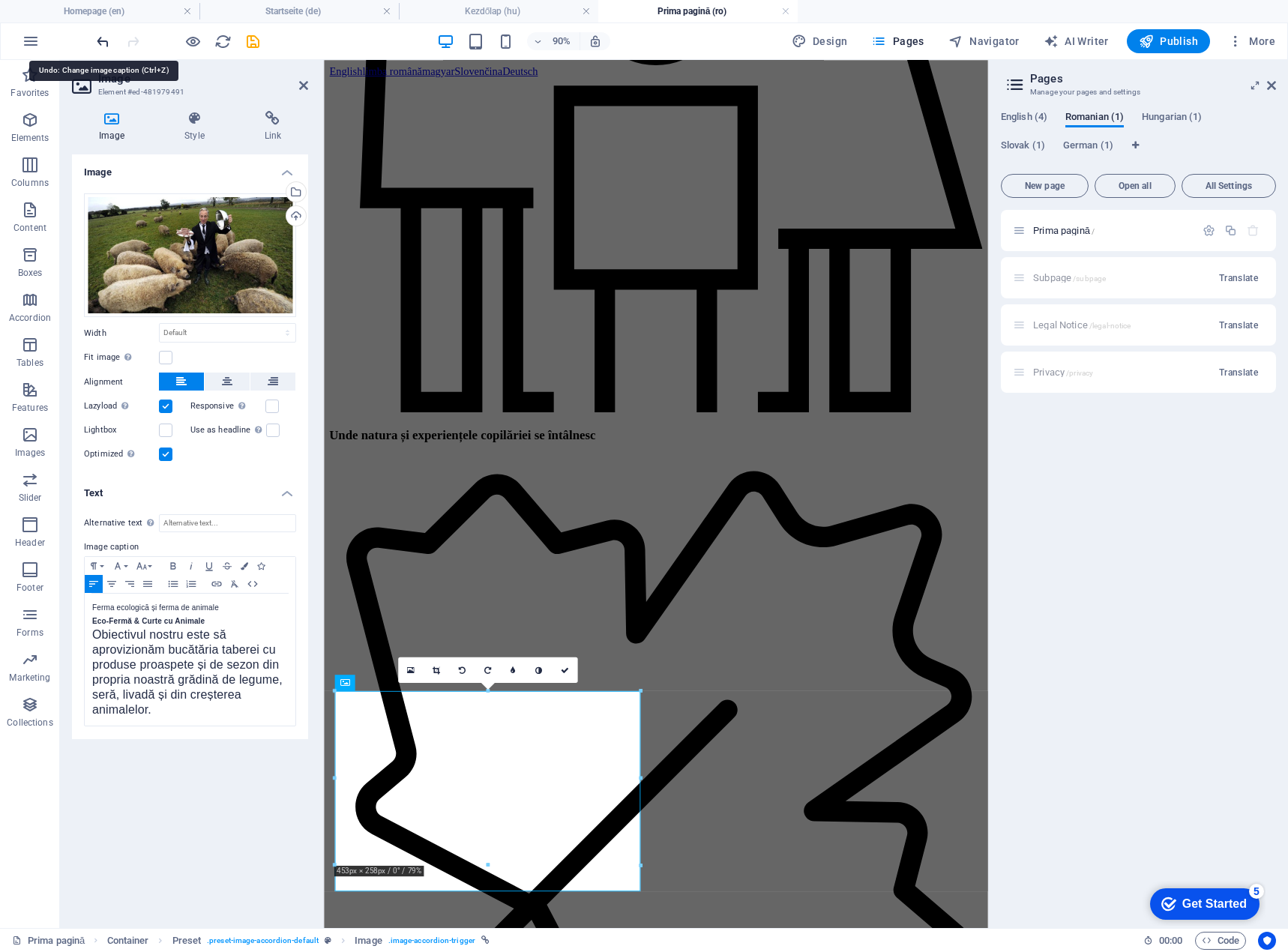
click at [96, 39] on icon "undo" at bounding box center [103, 41] width 17 height 17
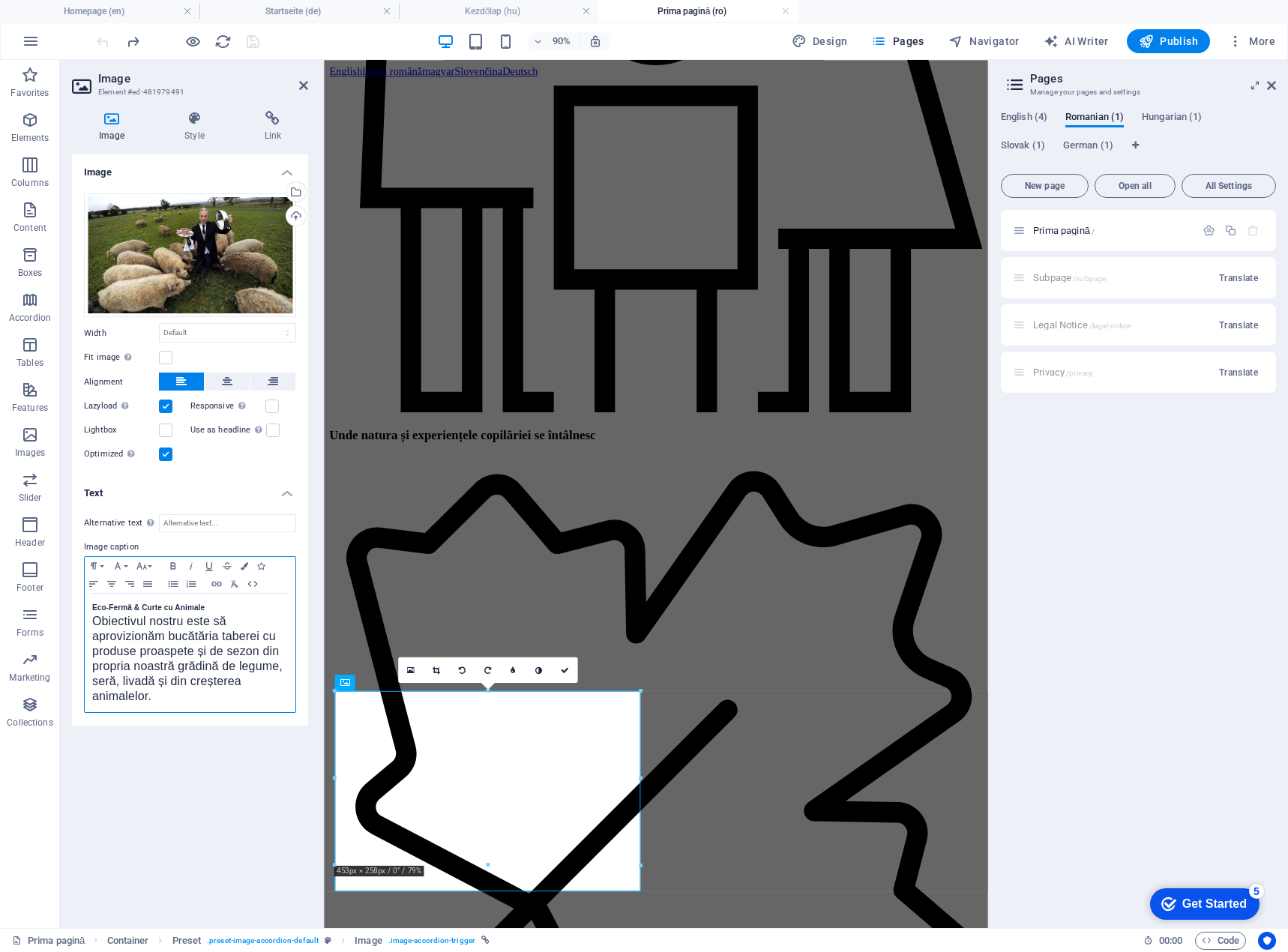
click at [91, 611] on div "Eco-Fermă & Curte cu Animale Obiectivul nostru este să aprovizionăm bucătăria t…" at bounding box center [190, 653] width 210 height 118
click at [101, 43] on icon "undo" at bounding box center [103, 41] width 17 height 17
click at [90, 606] on div "Eco-Fermă & Curte cu Animale Obiectivul nostru este să aprovizionăm bucătăria t…" at bounding box center [190, 653] width 210 height 118
click at [560, 668] on icon at bounding box center [564, 669] width 8 height 8
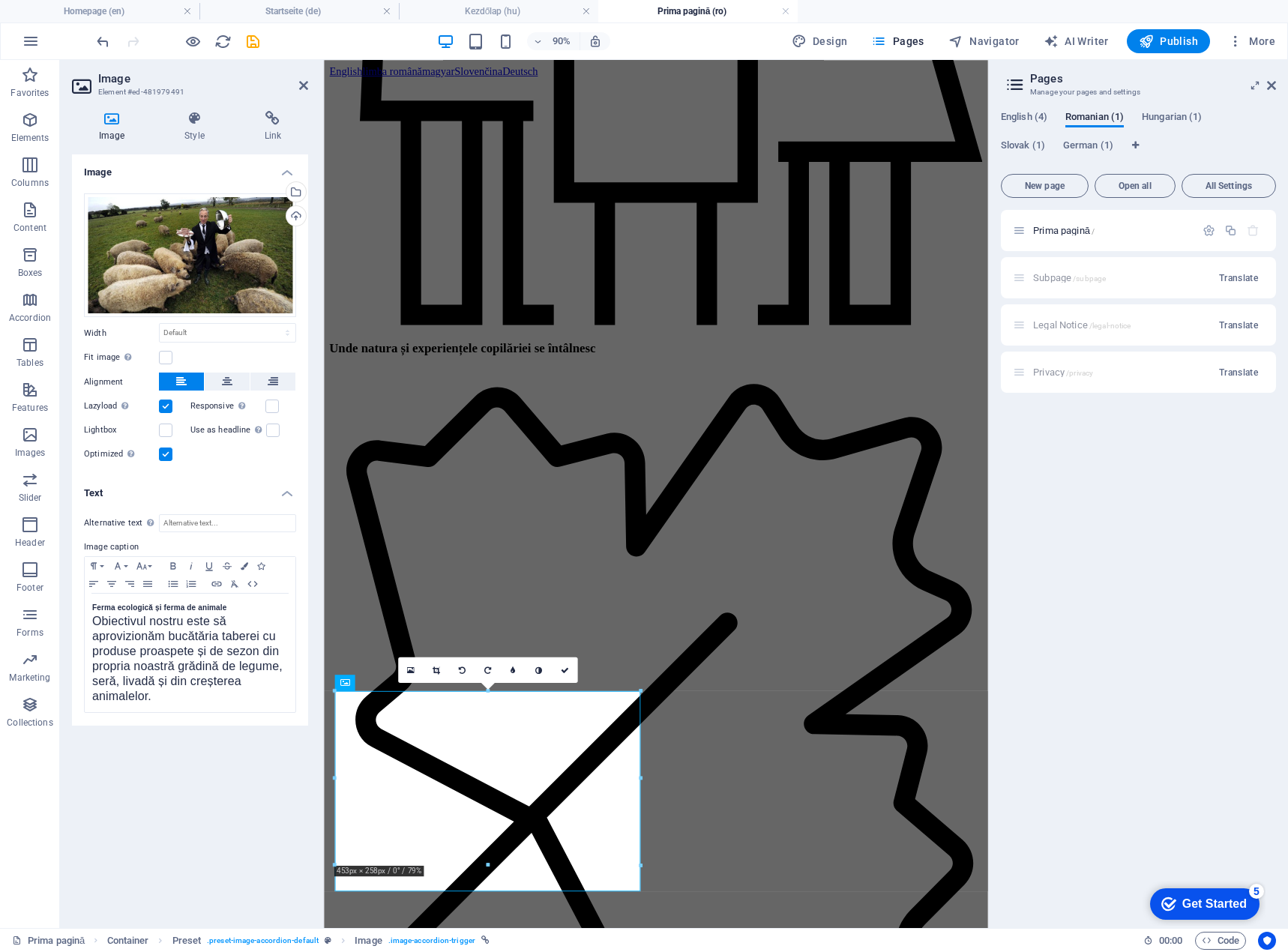
scroll to position [1500, 0]
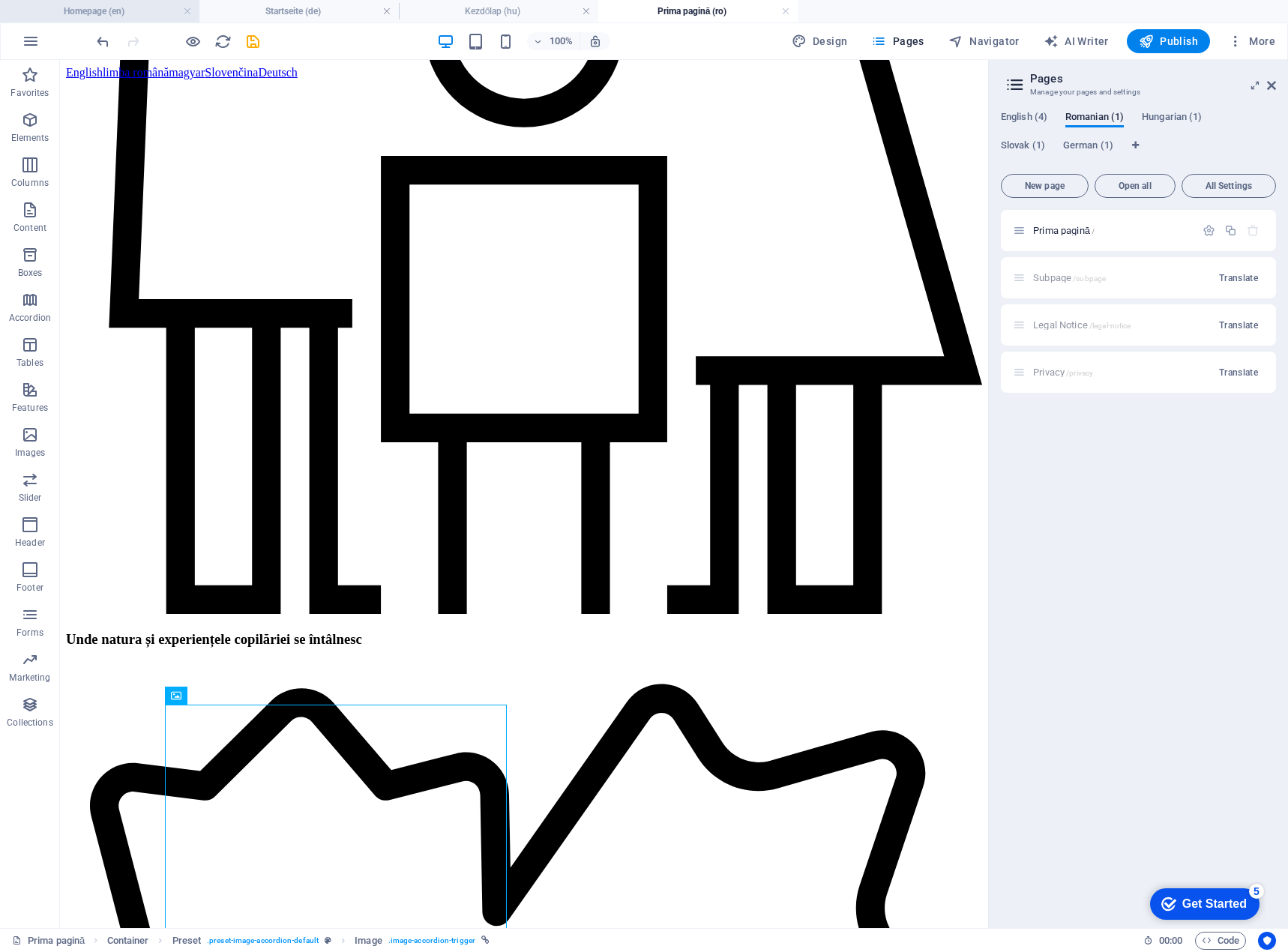
click at [94, 7] on h4 "Homepage (en)" at bounding box center [100, 11] width 199 height 17
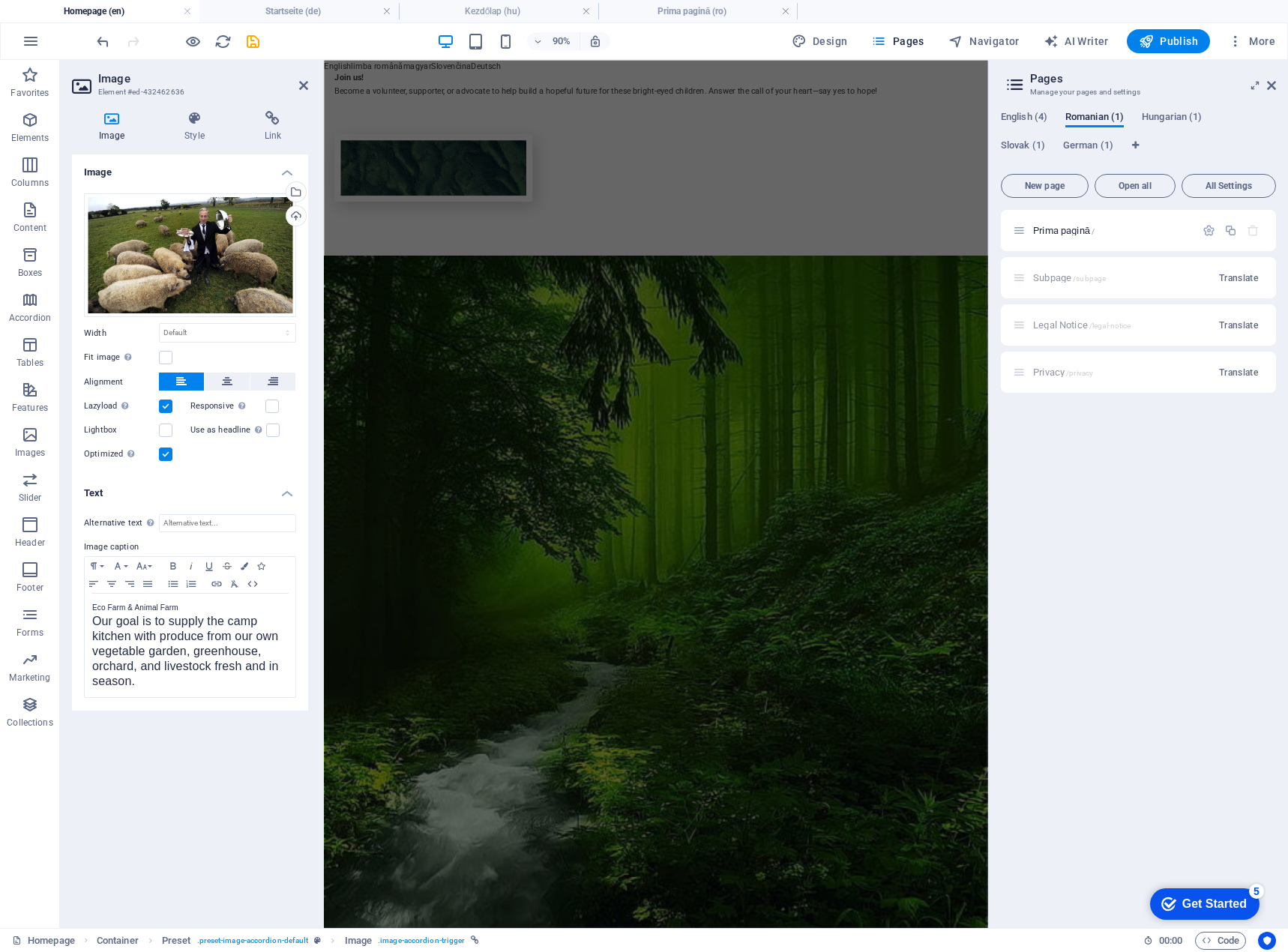
scroll to position [0, 0]
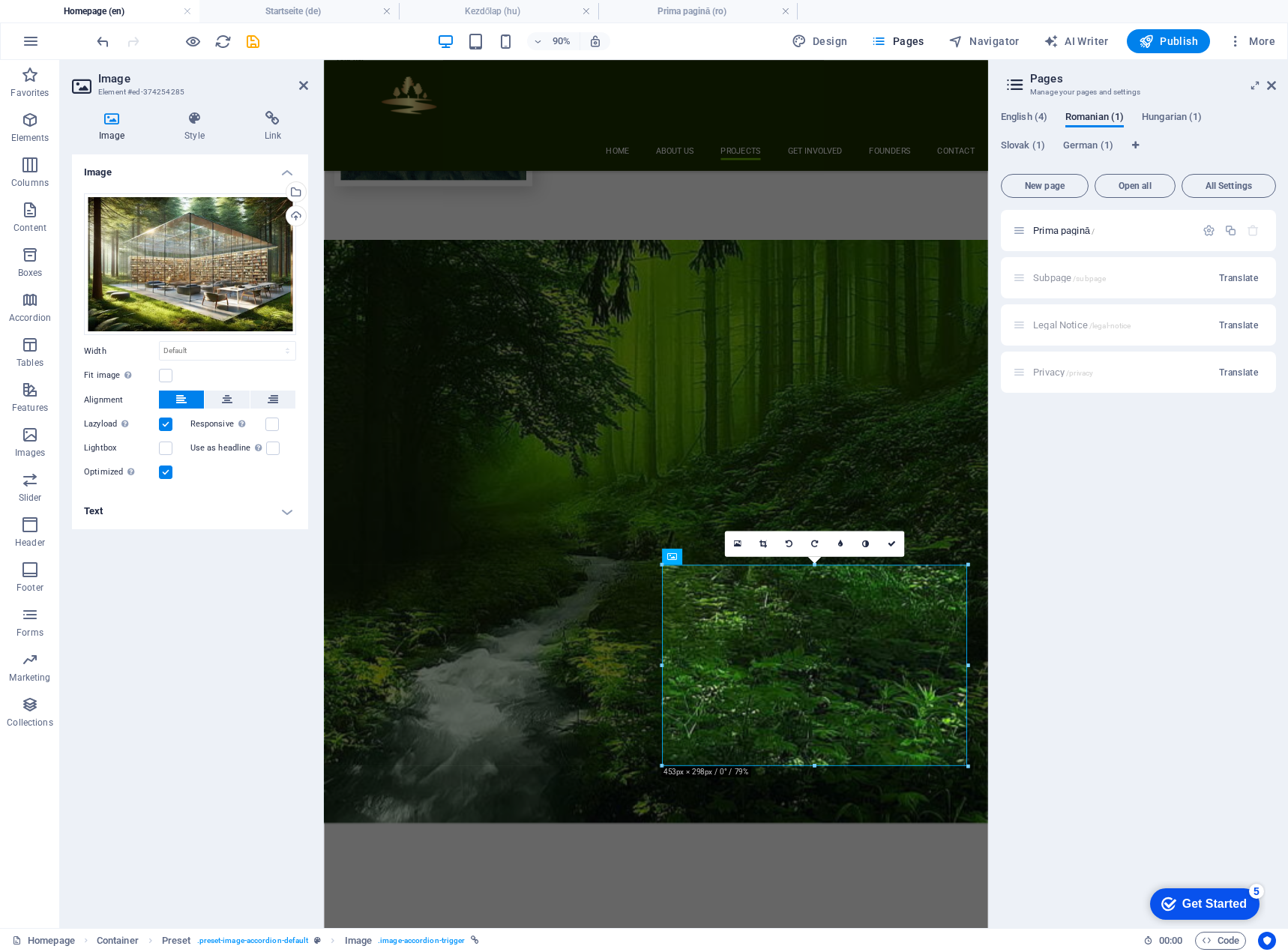
click at [136, 518] on h4 "Text" at bounding box center [191, 512] width 237 height 36
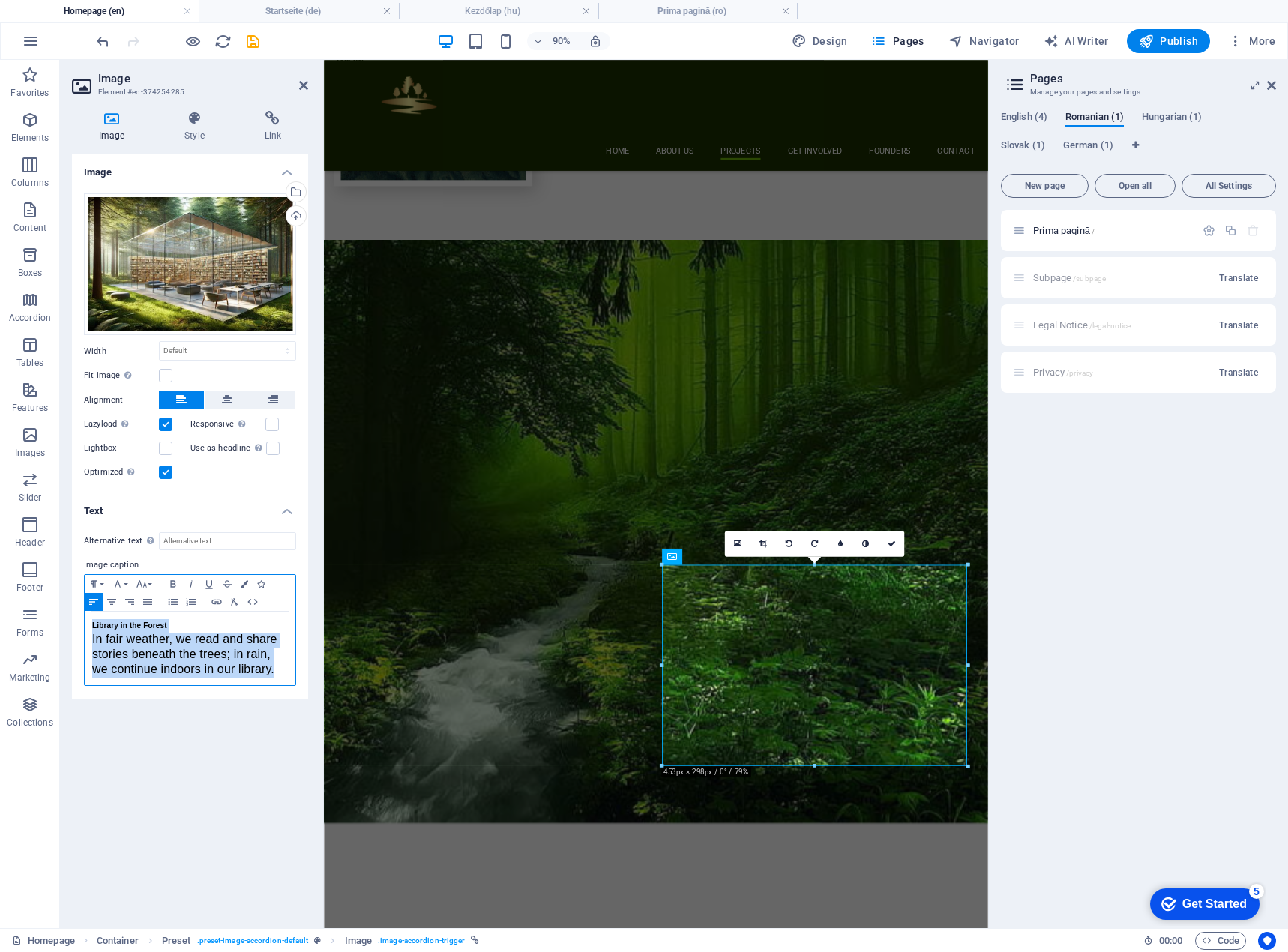
drag, startPoint x: 282, startPoint y: 669, endPoint x: 81, endPoint y: 624, distance: 206.0
click at [81, 624] on div "Alternative text The alternative text is used by devices that cannot display im…" at bounding box center [191, 609] width 237 height 178
copy div "Library in the Forest In fair weather, we read and share stories beneath the tr…"
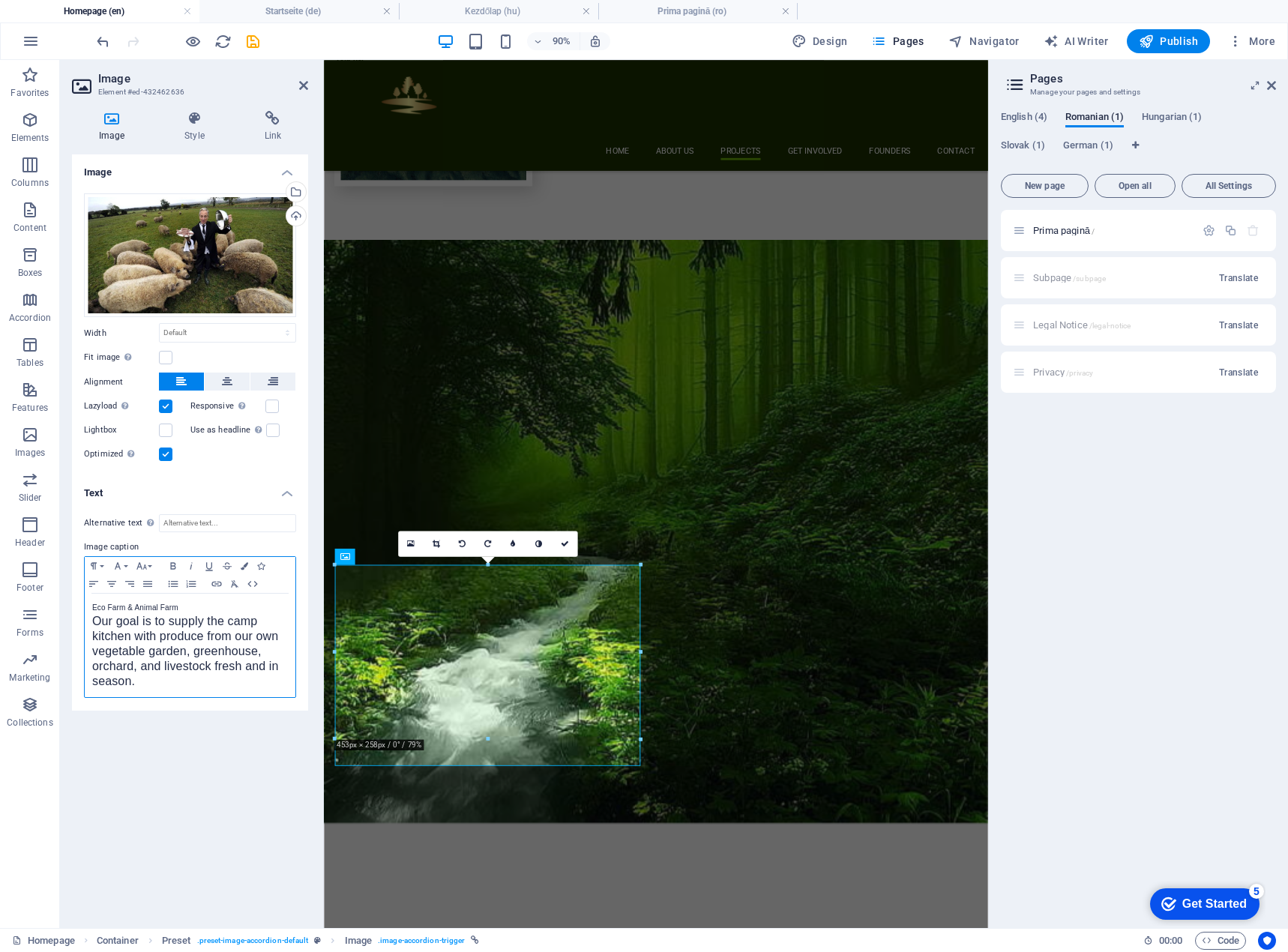
click at [91, 607] on div "Eco Farm & Animal Farm Our goal is to supply the camp kitchen with produce from…" at bounding box center [190, 646] width 210 height 103
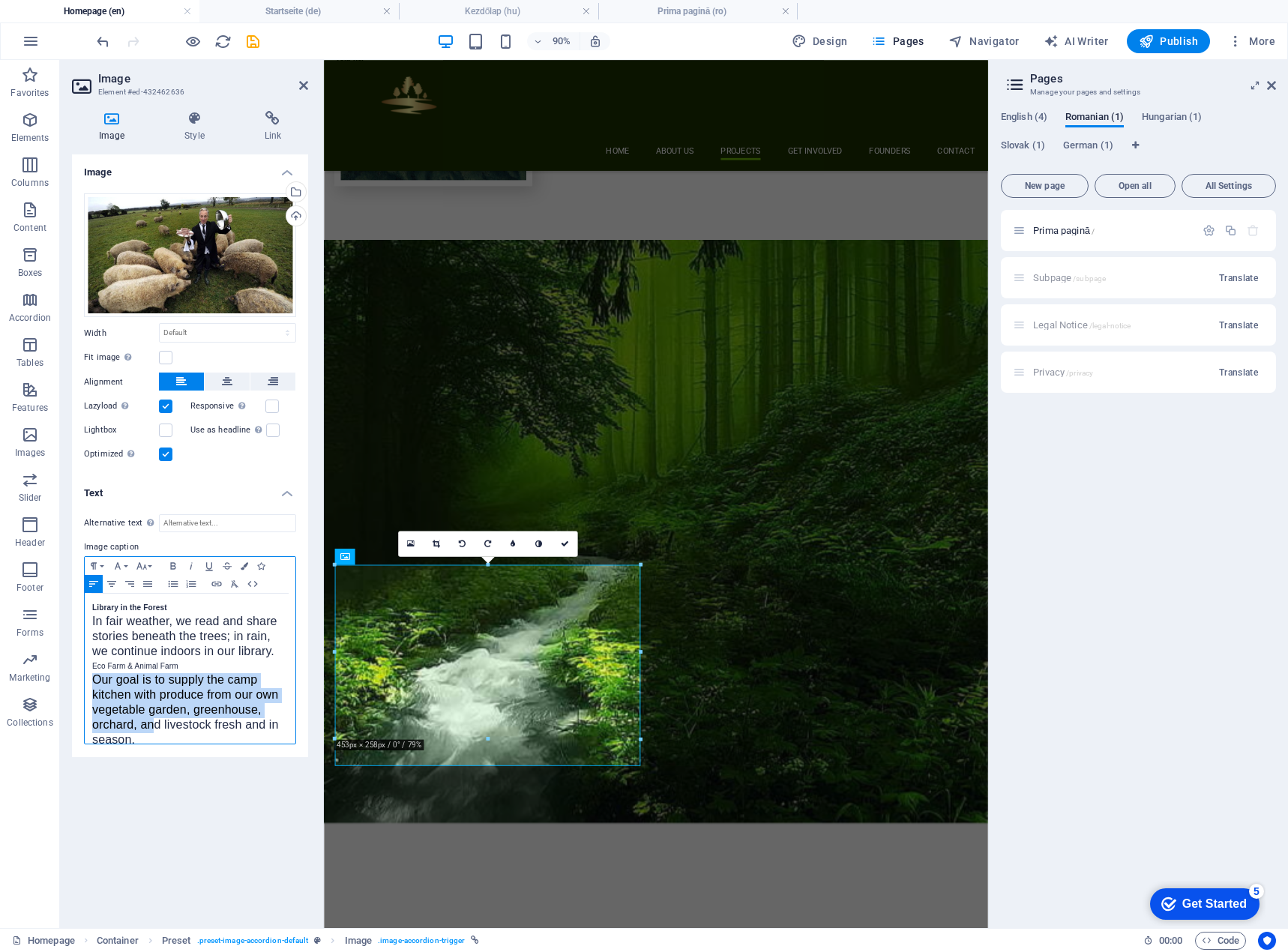
scroll to position [12, 0]
drag, startPoint x: 93, startPoint y: 679, endPoint x: 156, endPoint y: 730, distance: 81.1
click at [156, 730] on p "Our goal is to supply the camp kitchen with produce from our own vegetable gard…" at bounding box center [190, 699] width 195 height 75
copy span "Our goal is to supply the camp kitchen with produce from our own vegetable gard…"
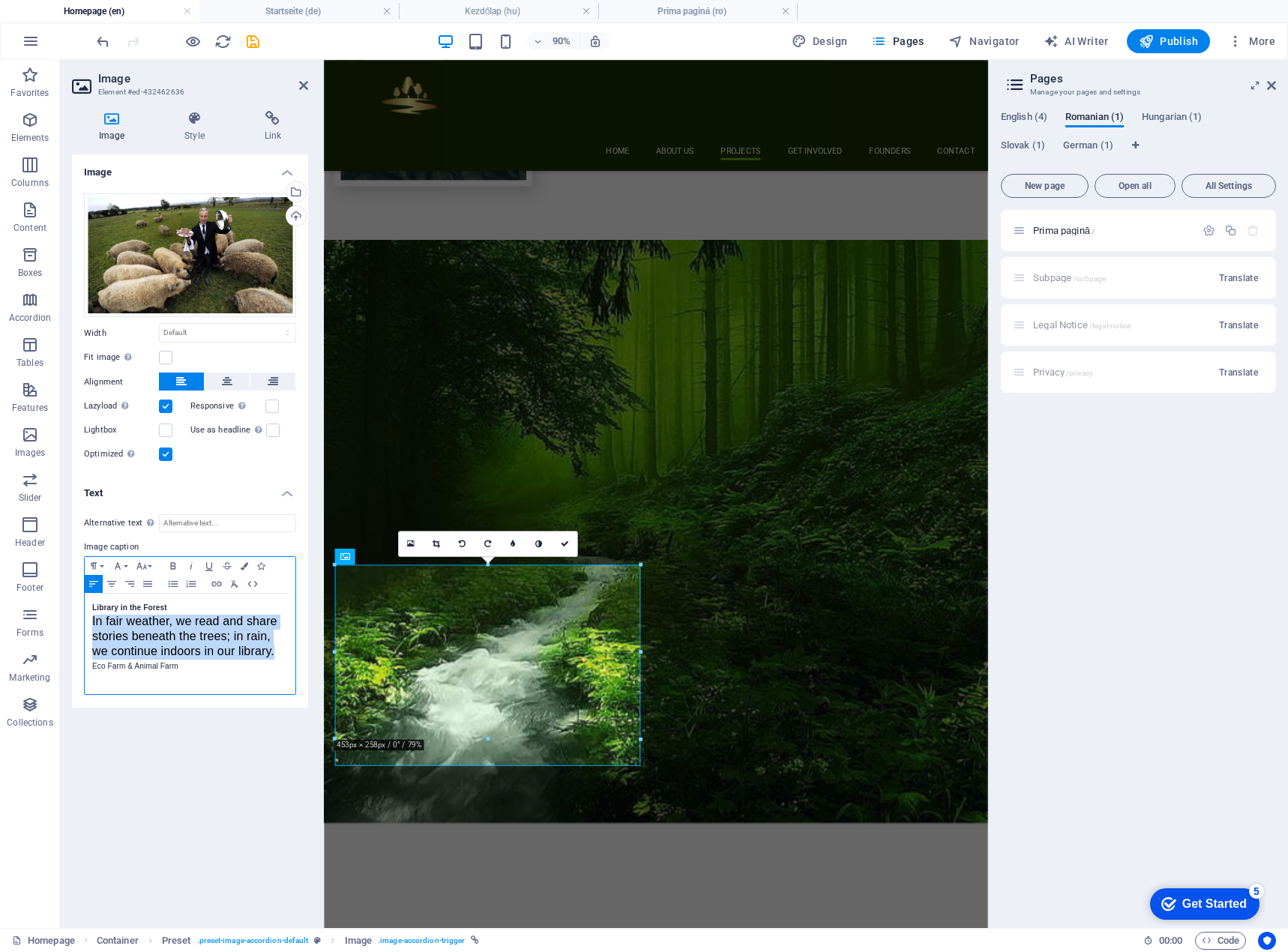
drag, startPoint x: 276, startPoint y: 648, endPoint x: 87, endPoint y: 624, distance: 190.5
click at [87, 624] on div "Library in the Forest In fair weather, we read and share stories beneath the tr…" at bounding box center [190, 644] width 210 height 100
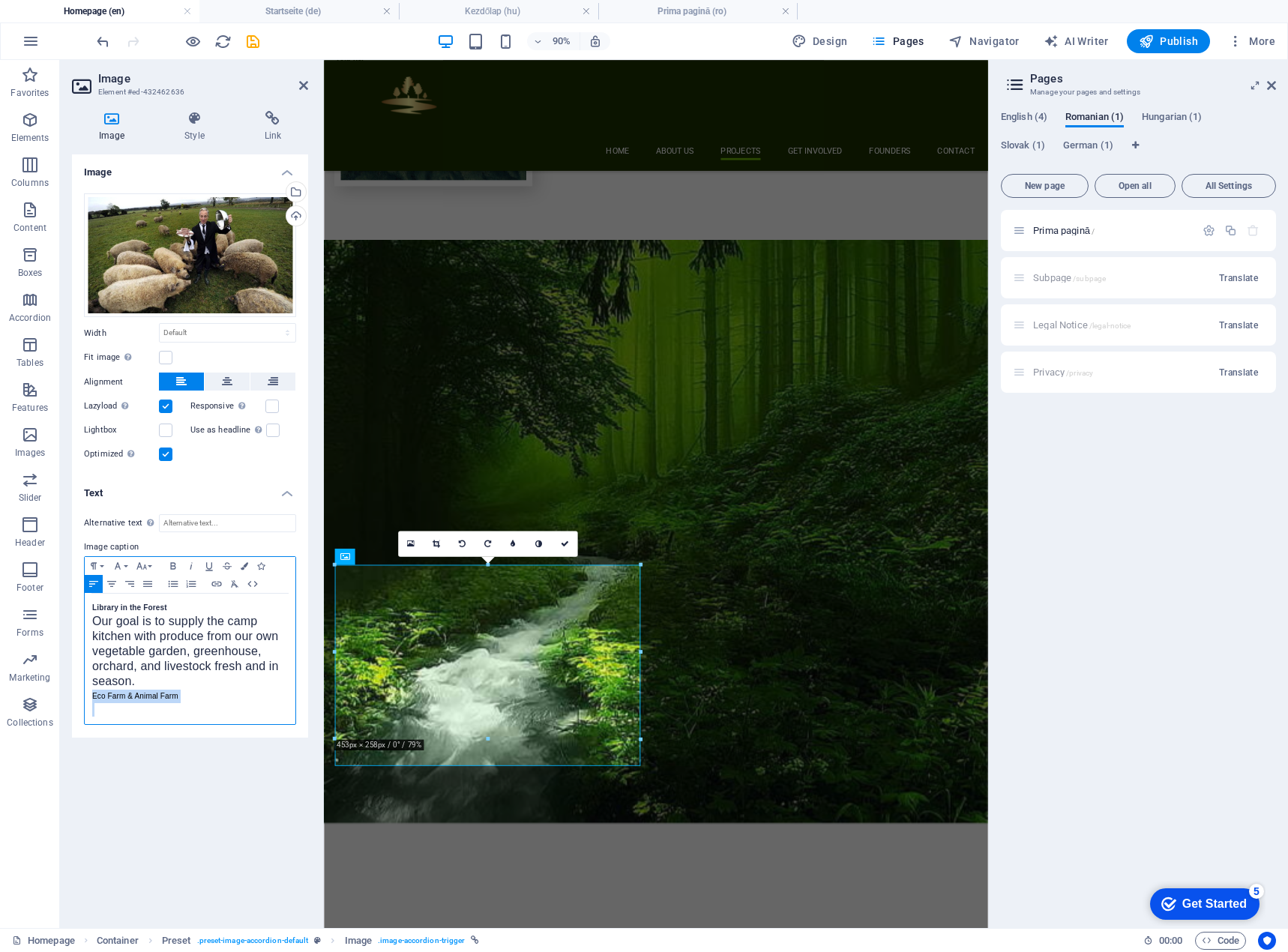
drag, startPoint x: 140, startPoint y: 683, endPoint x: 253, endPoint y: 740, distance: 126.6
click at [253, 740] on div "Image Drag files here, click to choose files or select files from Files or our …" at bounding box center [191, 536] width 237 height 762
click at [88, 605] on div "Library in the Forest ​ Our goal is to supply the camp kitchen with produce fro…" at bounding box center [190, 646] width 210 height 103
click at [561, 542] on icon at bounding box center [564, 544] width 8 height 8
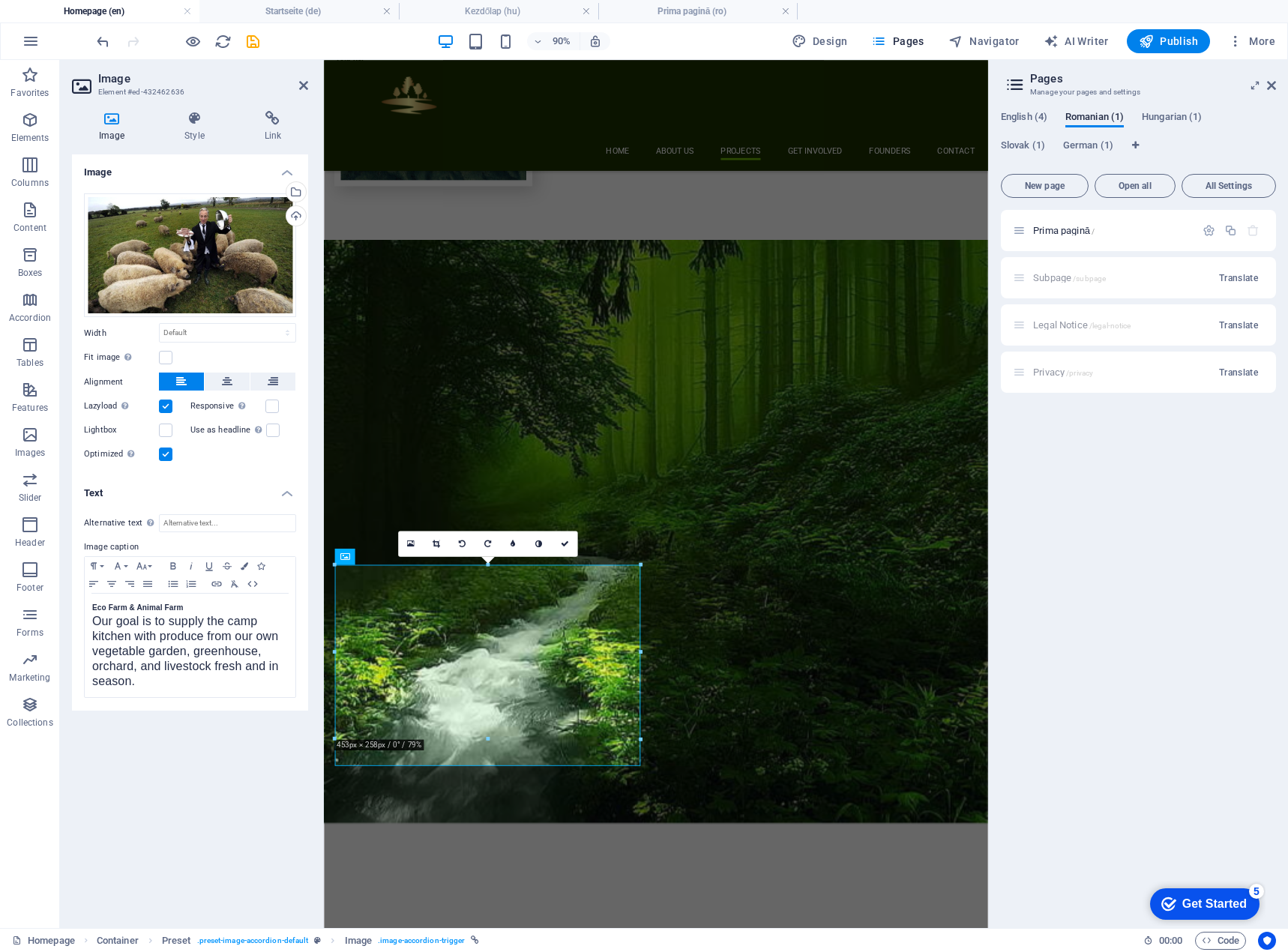
scroll to position [1785, 0]
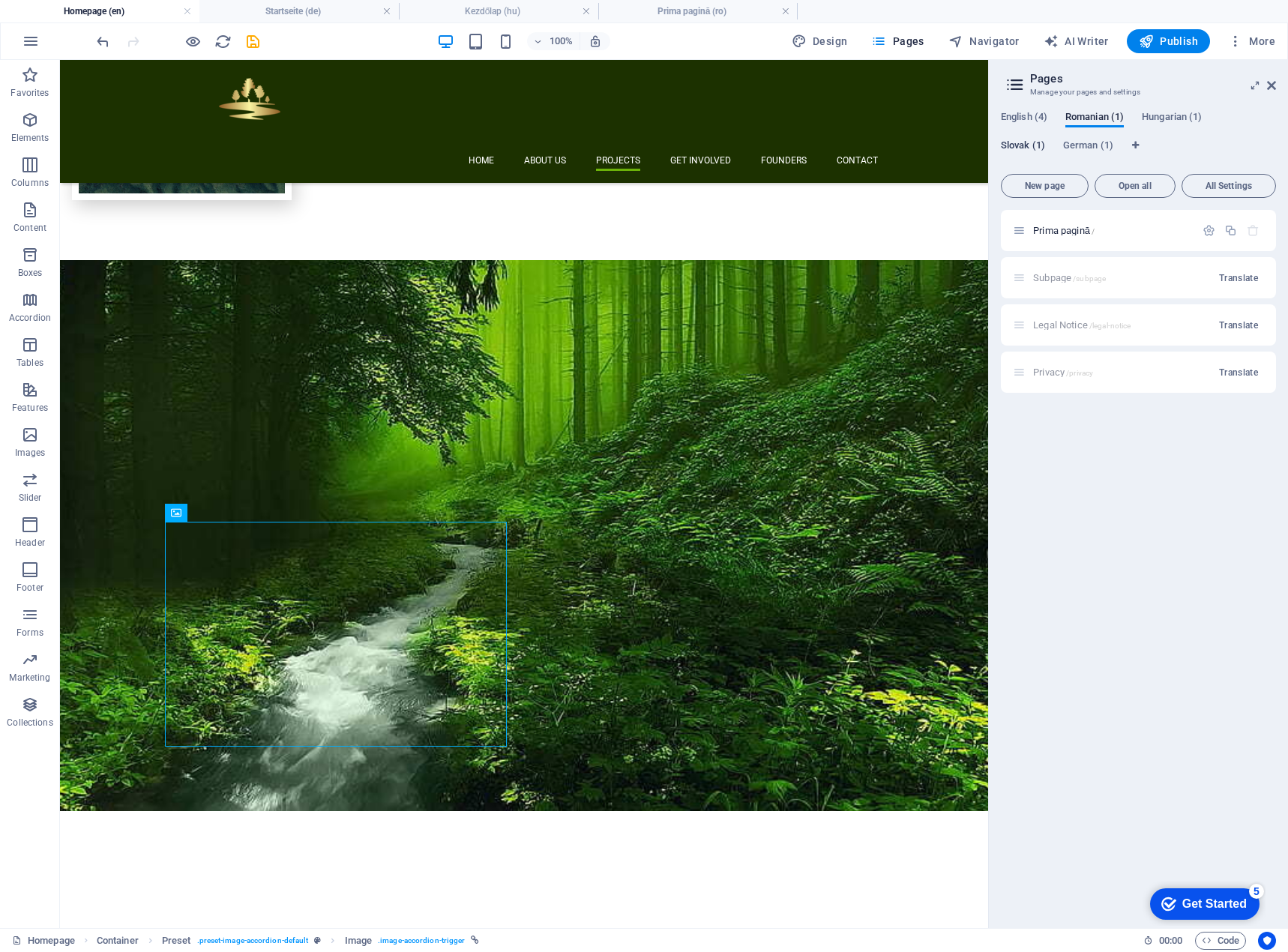
click at [1022, 145] on span "Slovak (1)" at bounding box center [1022, 146] width 44 height 21
click at [1052, 229] on span "Úvodná stránka /" at bounding box center [1069, 231] width 72 height 11
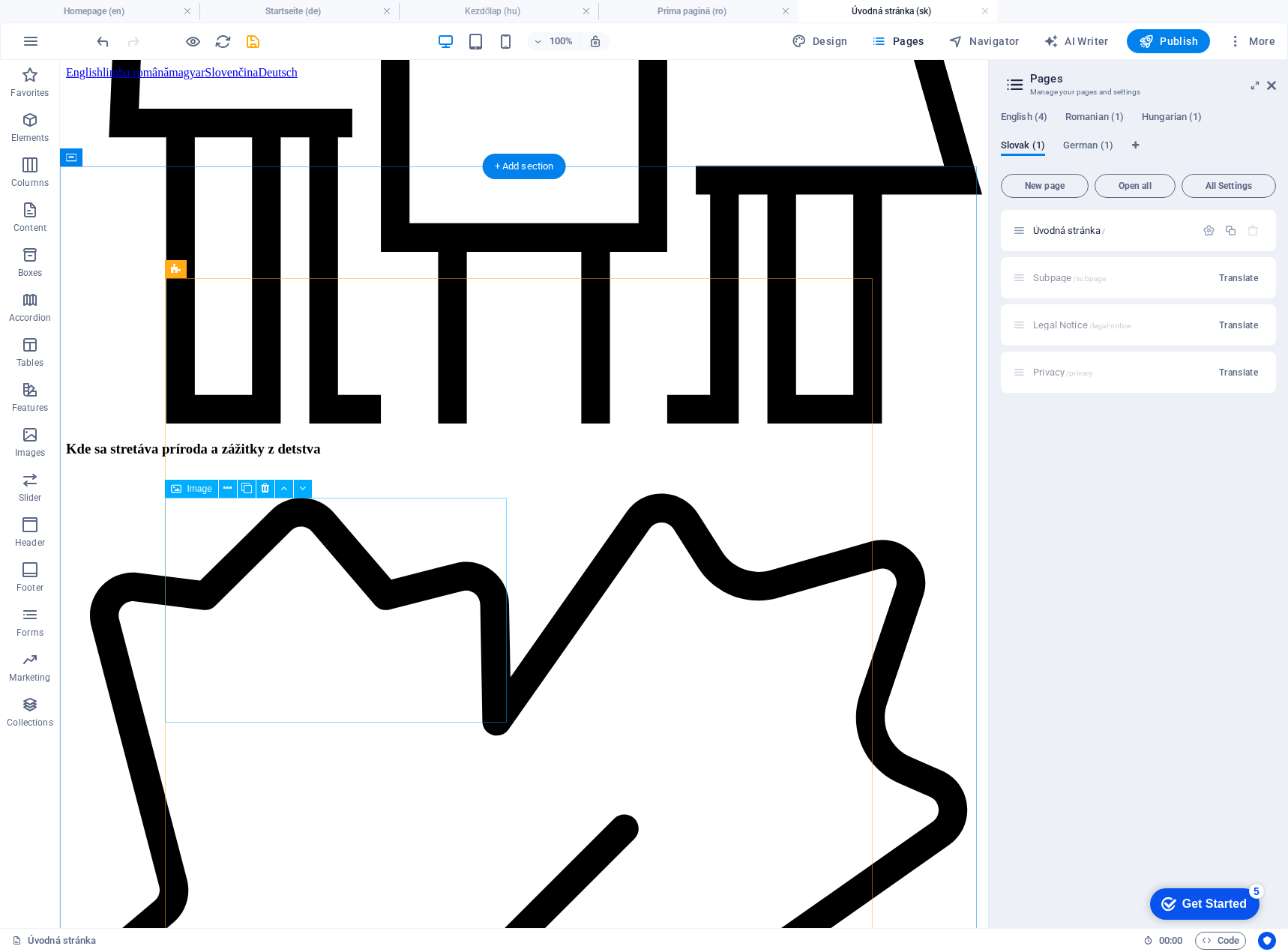
scroll to position [1725, 0]
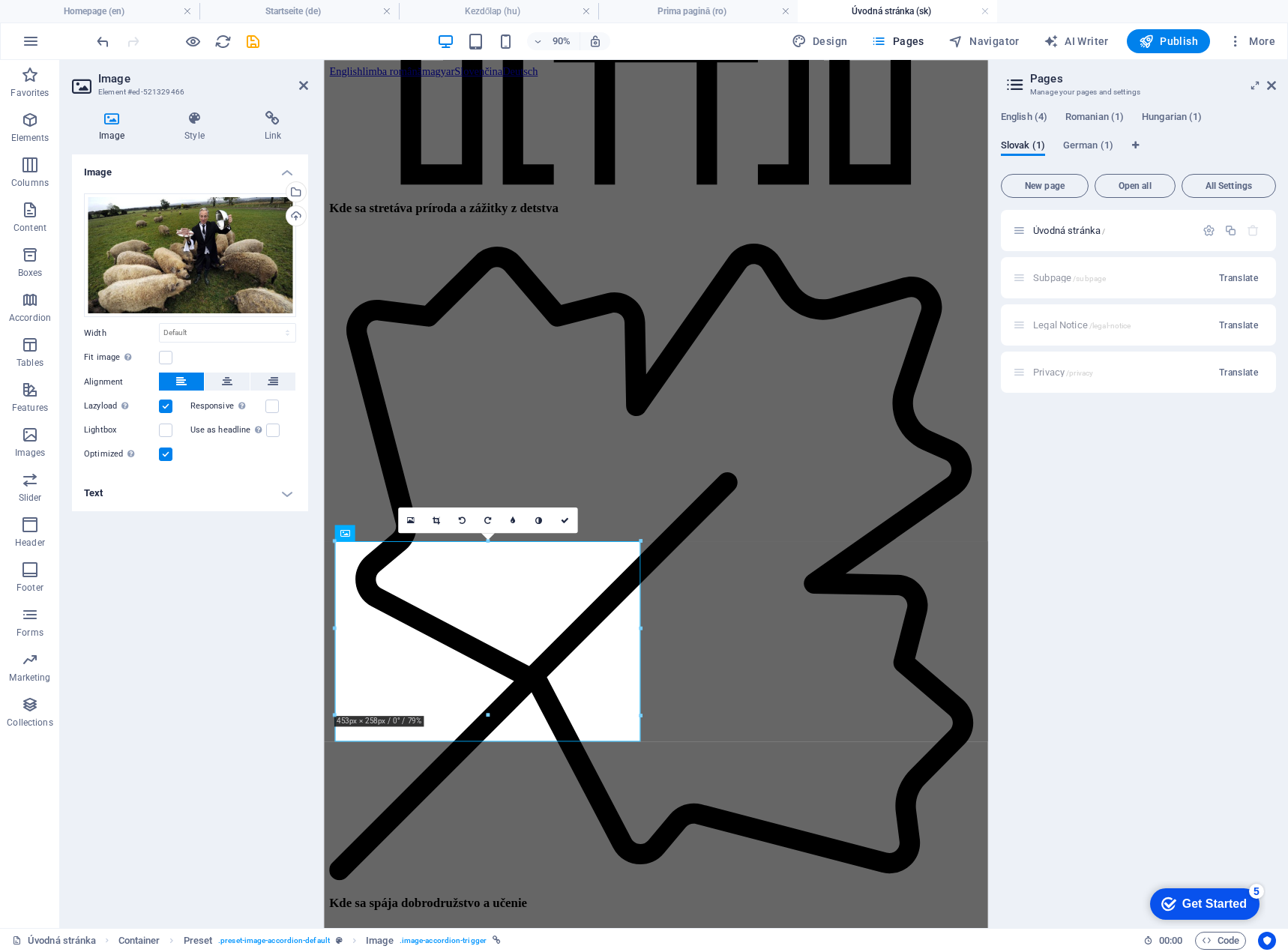
scroll to position [1821, 0]
click at [183, 501] on h4 "Text" at bounding box center [191, 493] width 237 height 36
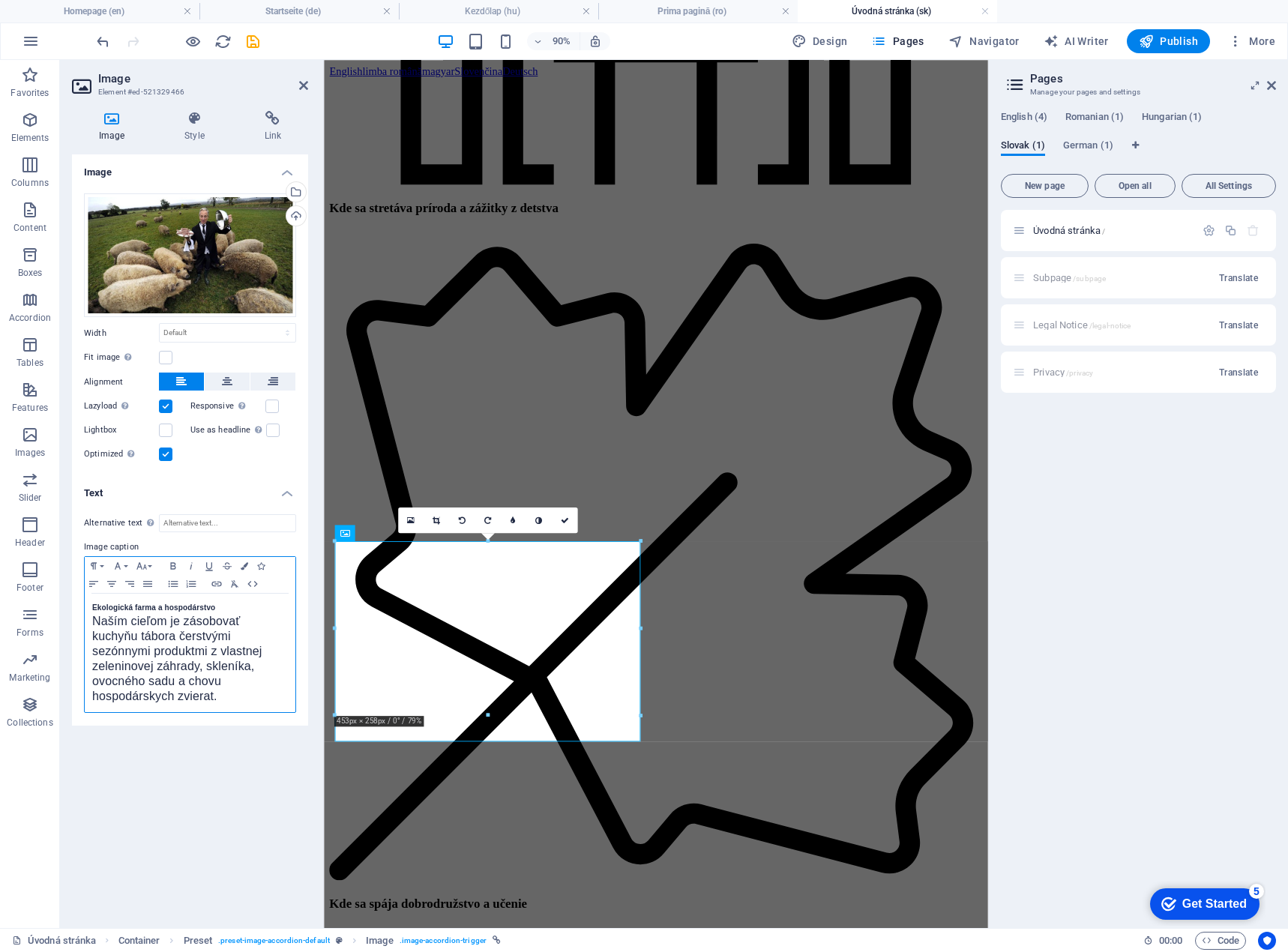
click at [91, 606] on div "Ekologická farma a hospodárstvo Naším cieľom je zásobovať kuchyňu tábora čerstv…" at bounding box center [190, 653] width 210 height 118
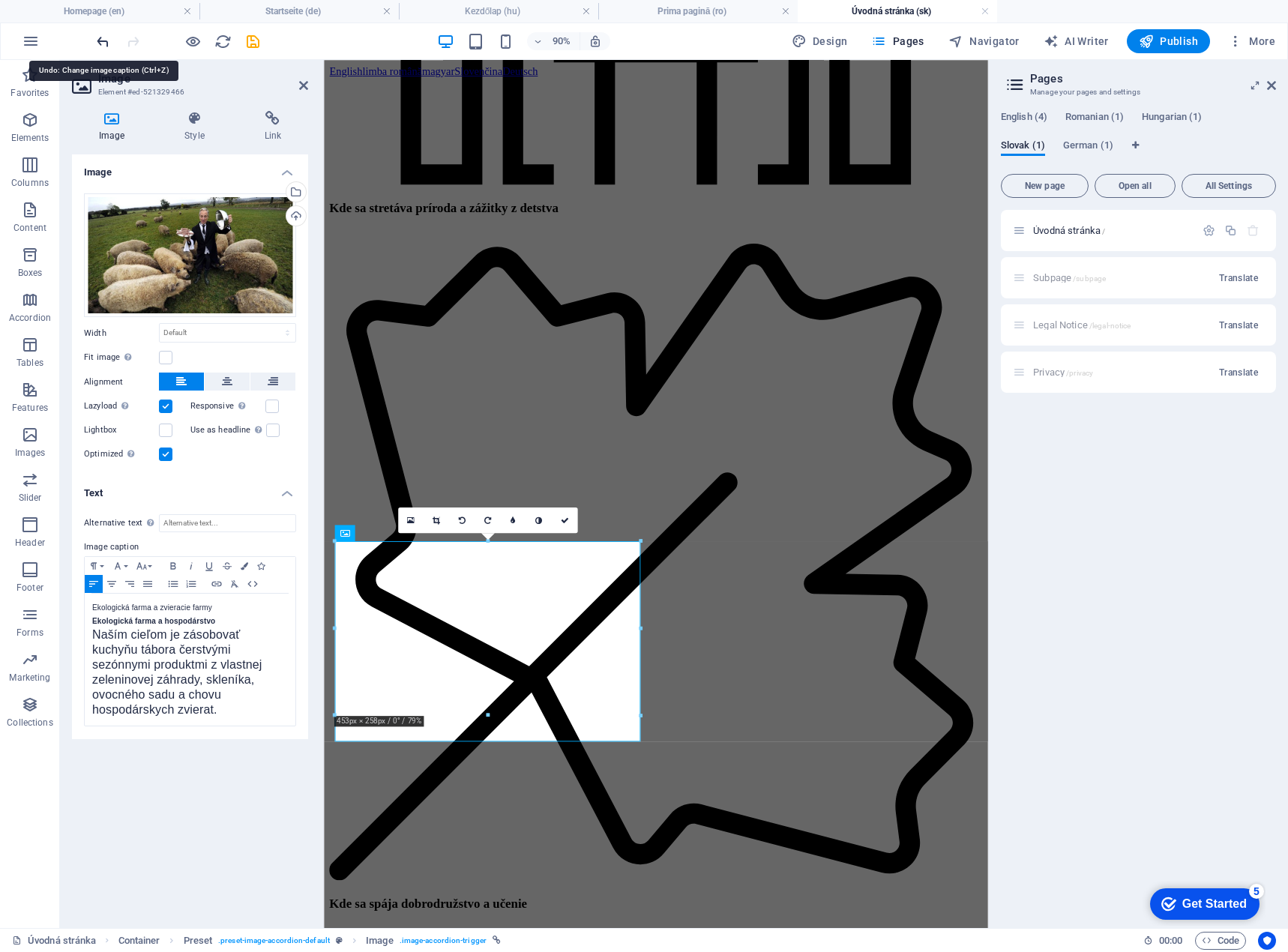
click at [104, 43] on icon "undo" at bounding box center [103, 41] width 17 height 17
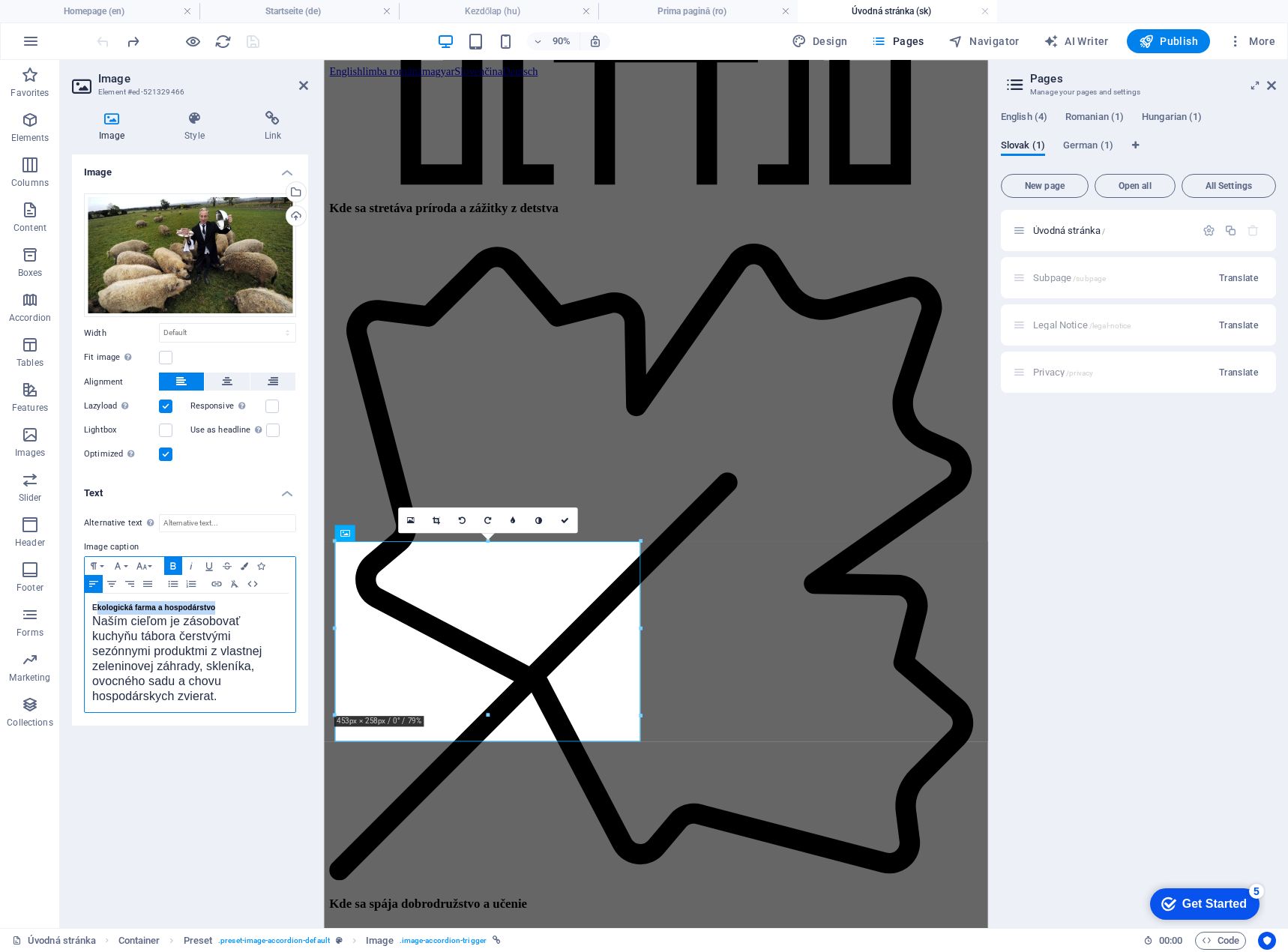
drag, startPoint x: 97, startPoint y: 602, endPoint x: 218, endPoint y: 609, distance: 121.2
click at [218, 609] on p "Ekologická farma a hospodárstvo" at bounding box center [190, 608] width 195 height 13
click at [97, 605] on strong "EEkologická farma a zvieracie farmy" at bounding box center [159, 607] width 133 height 8
click at [562, 522] on icon at bounding box center [564, 520] width 8 height 8
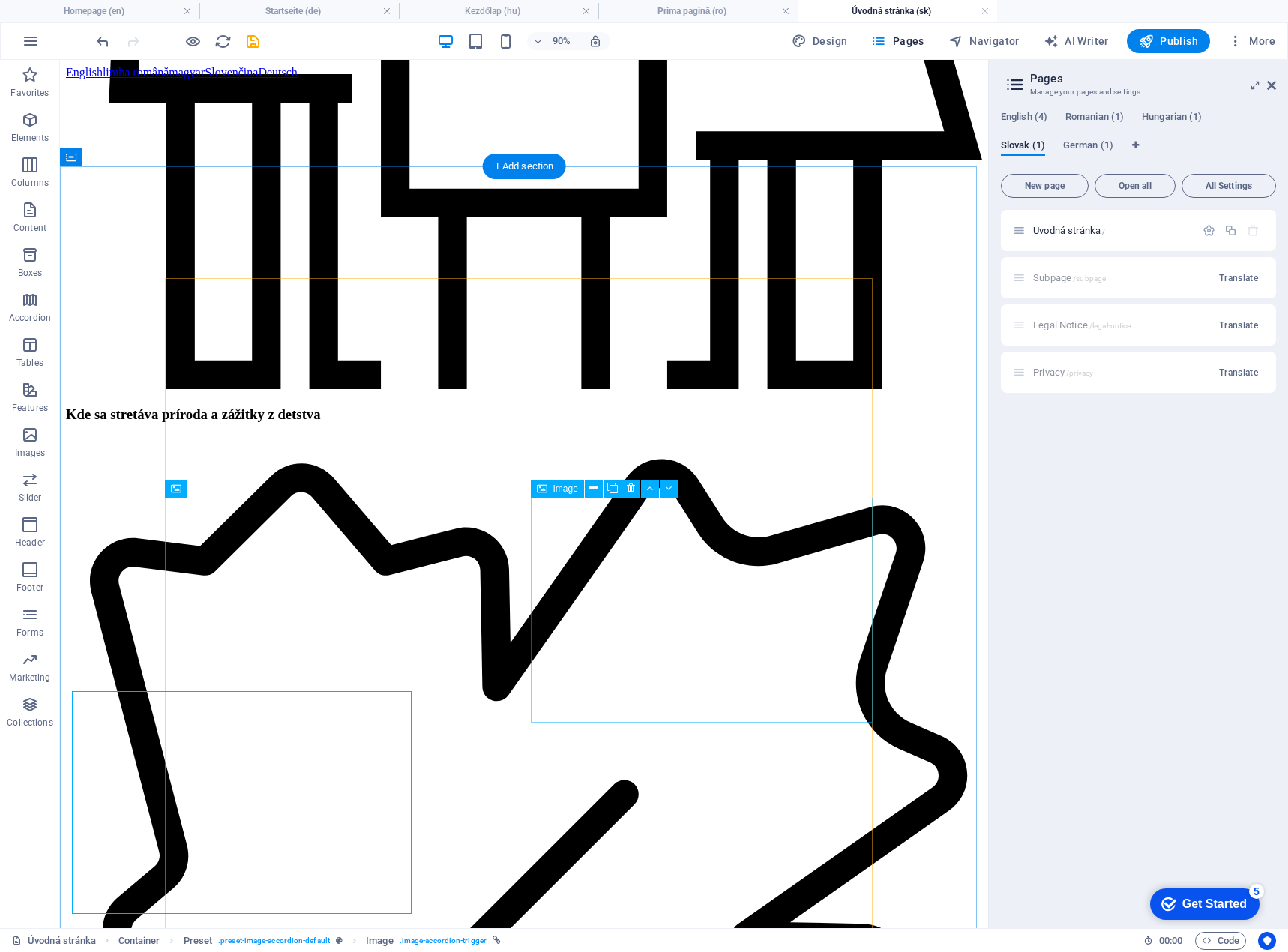
scroll to position [1725, 0]
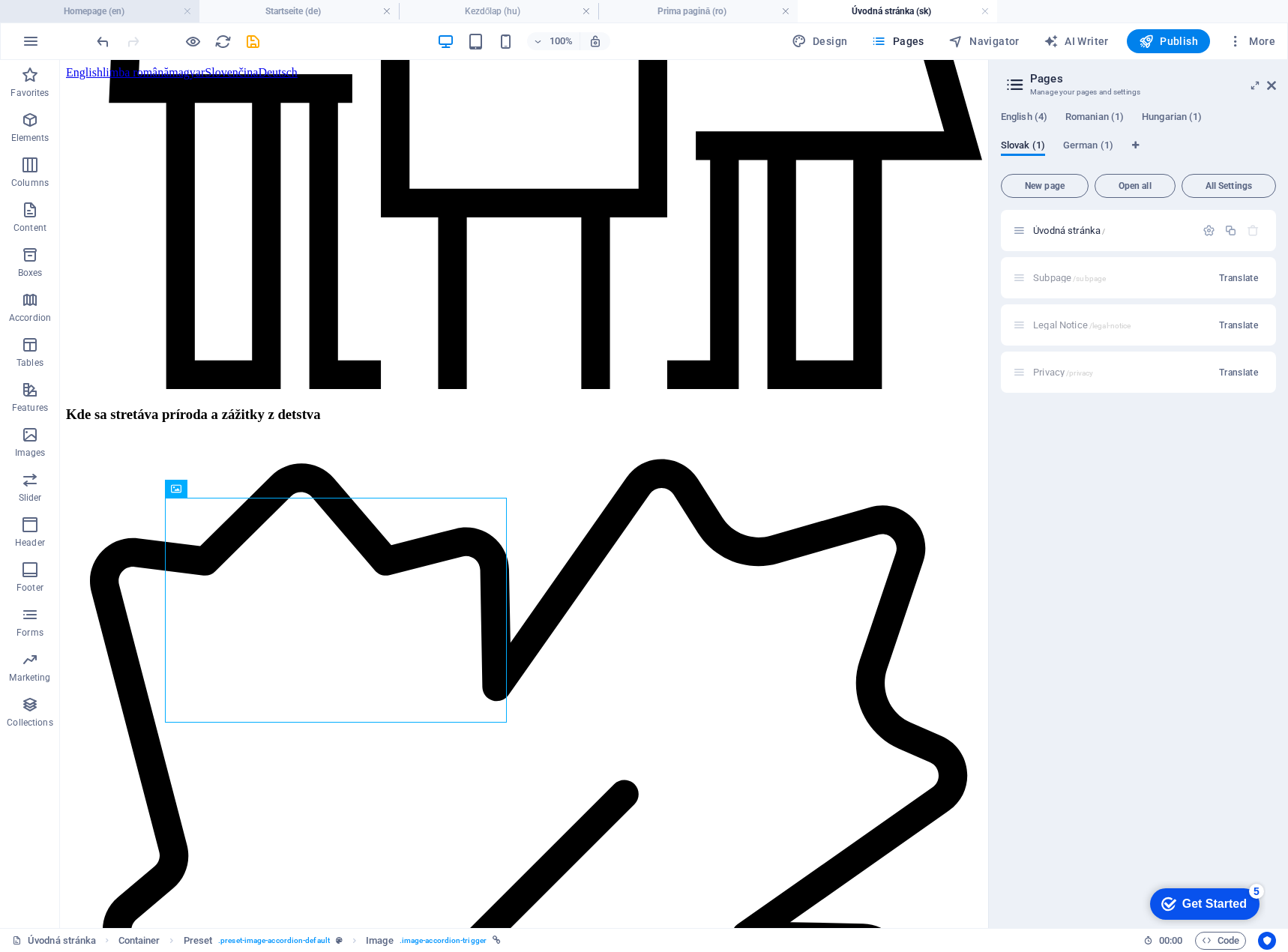
click at [83, 6] on h4 "Homepage (en)" at bounding box center [100, 11] width 199 height 17
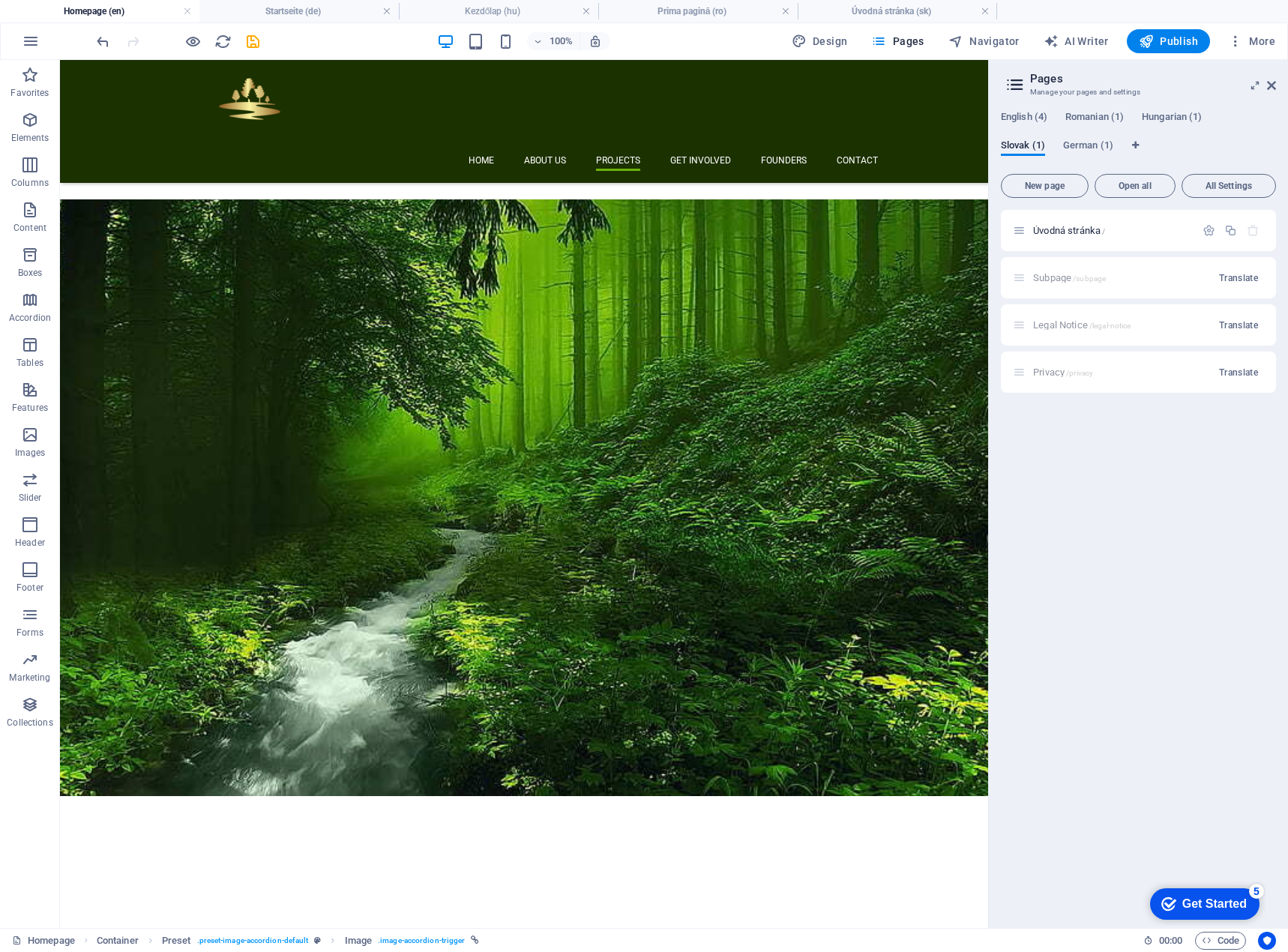
scroll to position [0, 0]
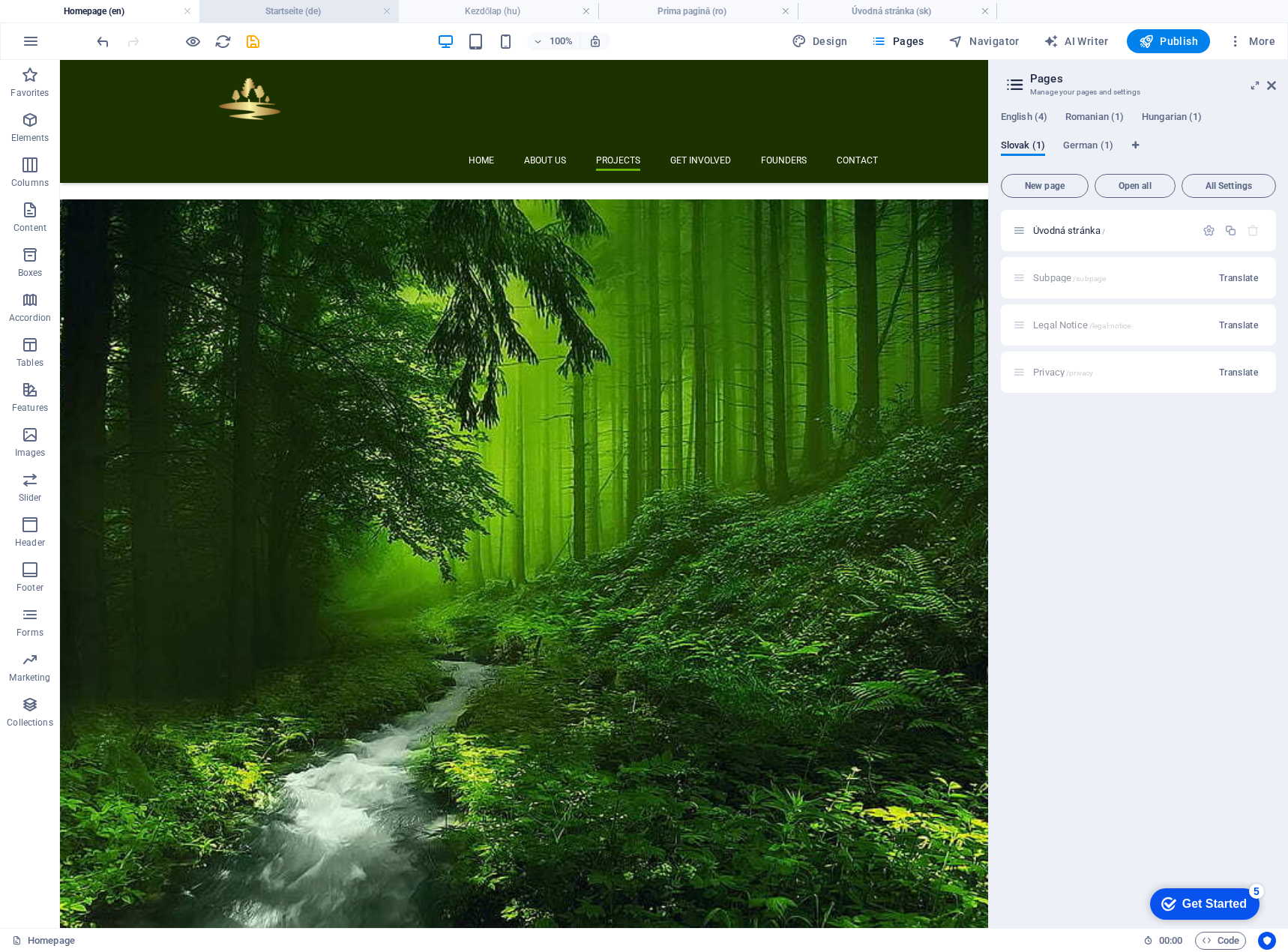
click at [272, 14] on h4 "Startseite (de)" at bounding box center [299, 11] width 199 height 17
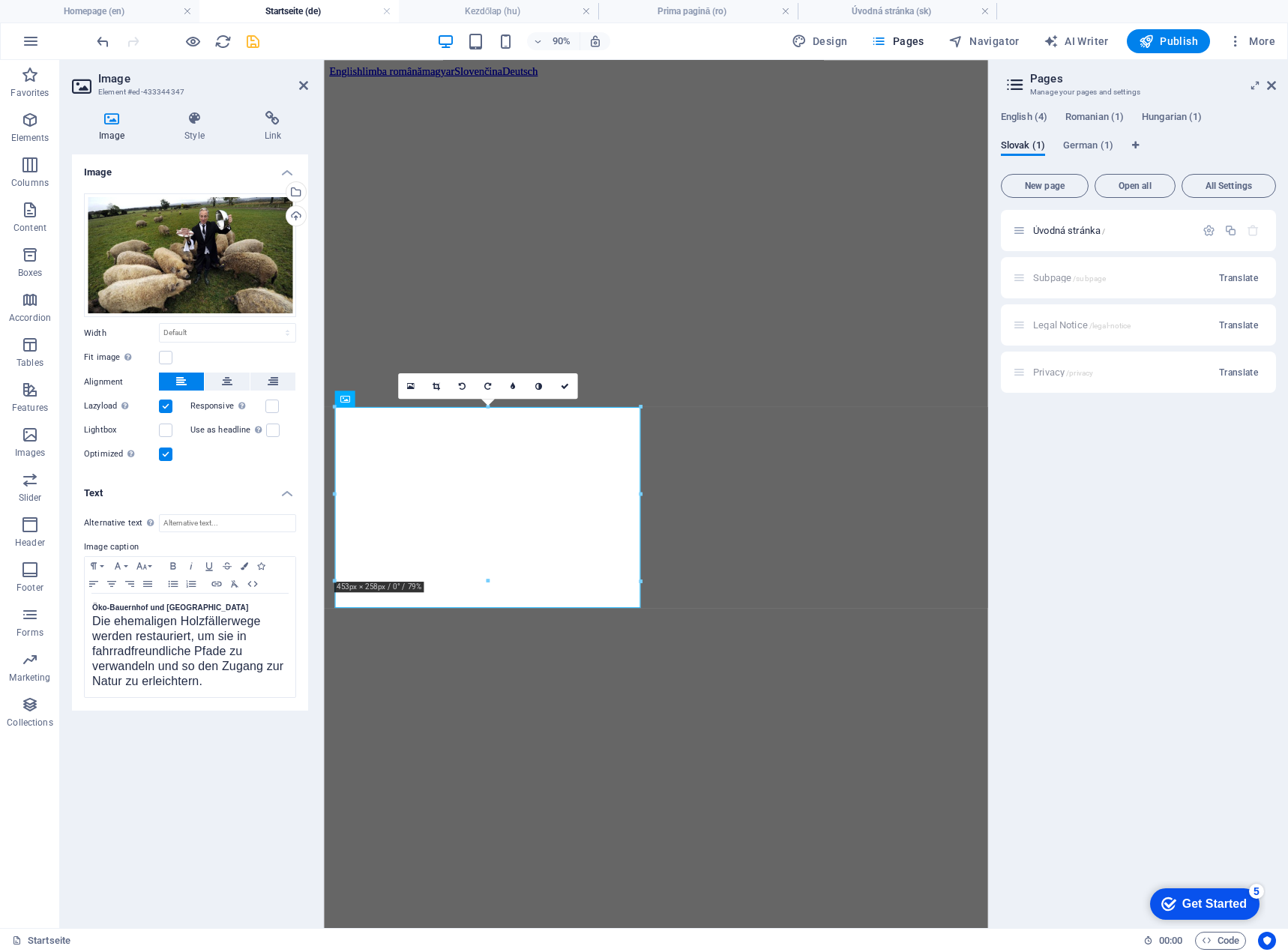
scroll to position [1761, 0]
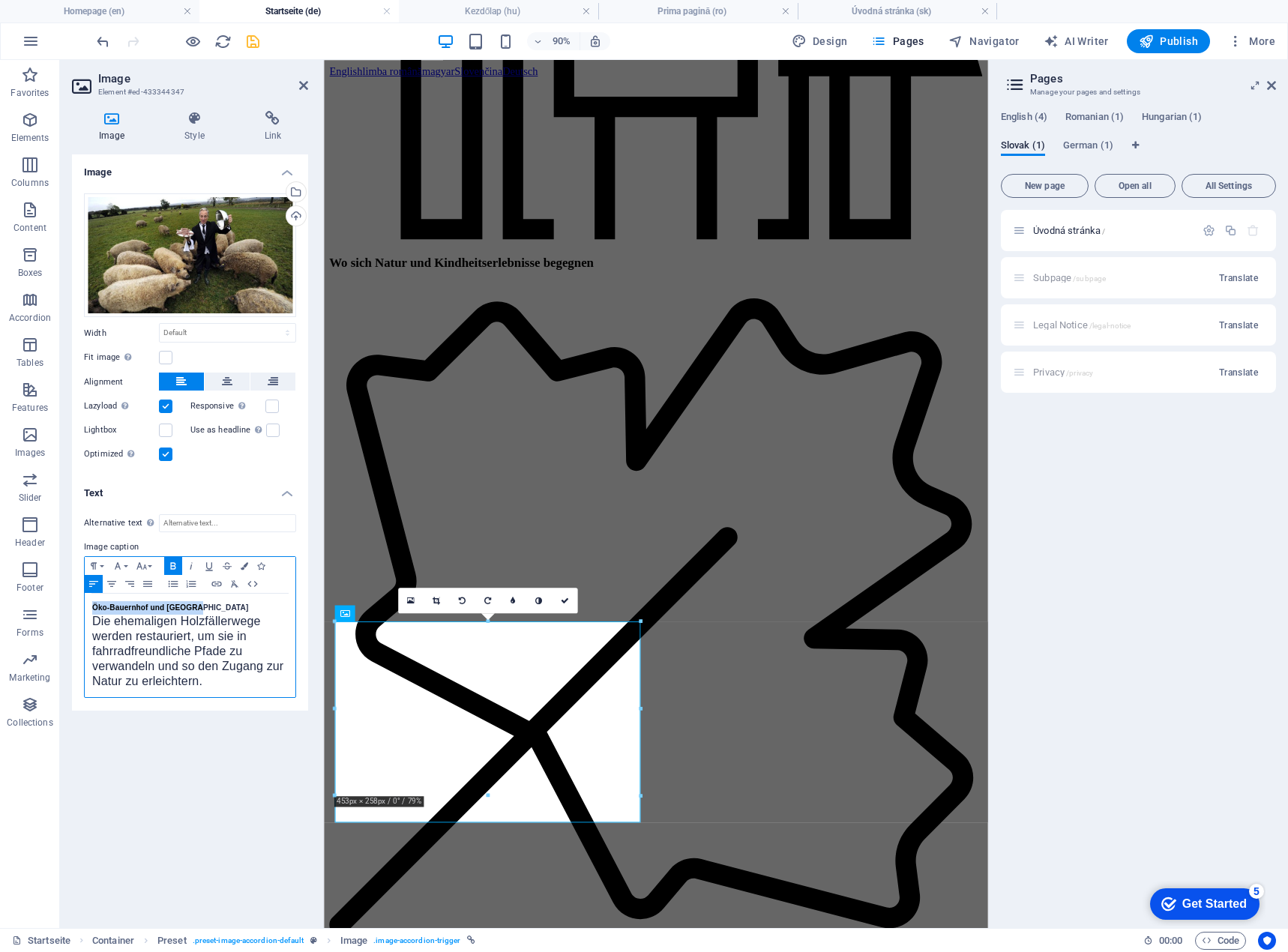
drag, startPoint x: 209, startPoint y: 604, endPoint x: 83, endPoint y: 608, distance: 126.1
click at [83, 608] on div "Alternative text The alternative text is used by devices that cannot display im…" at bounding box center [191, 607] width 237 height 208
copy strong "Öko-Bauernhof und [GEOGRAPHIC_DATA]"
click at [566, 603] on icon at bounding box center [564, 601] width 8 height 8
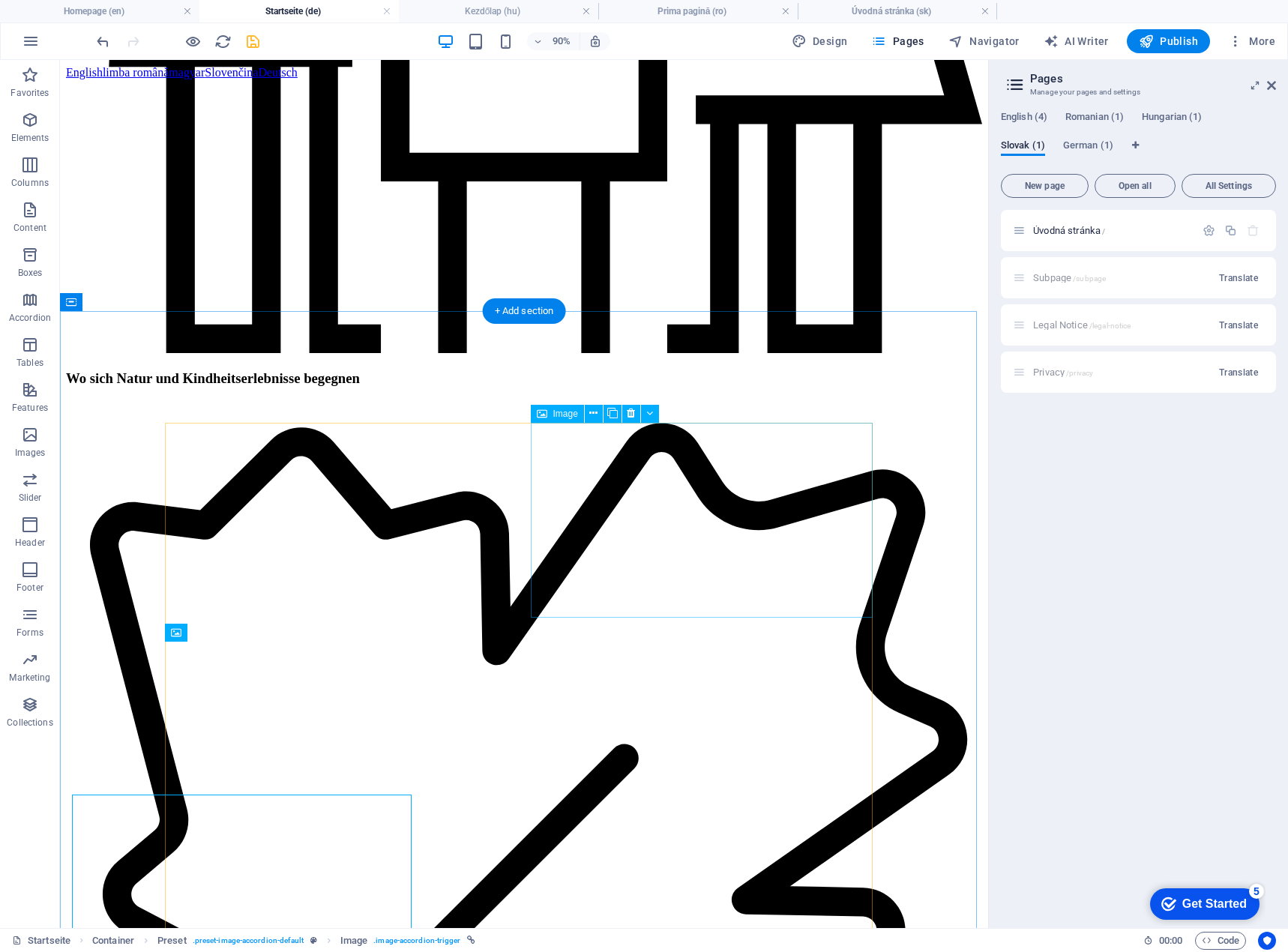
scroll to position [1650, 0]
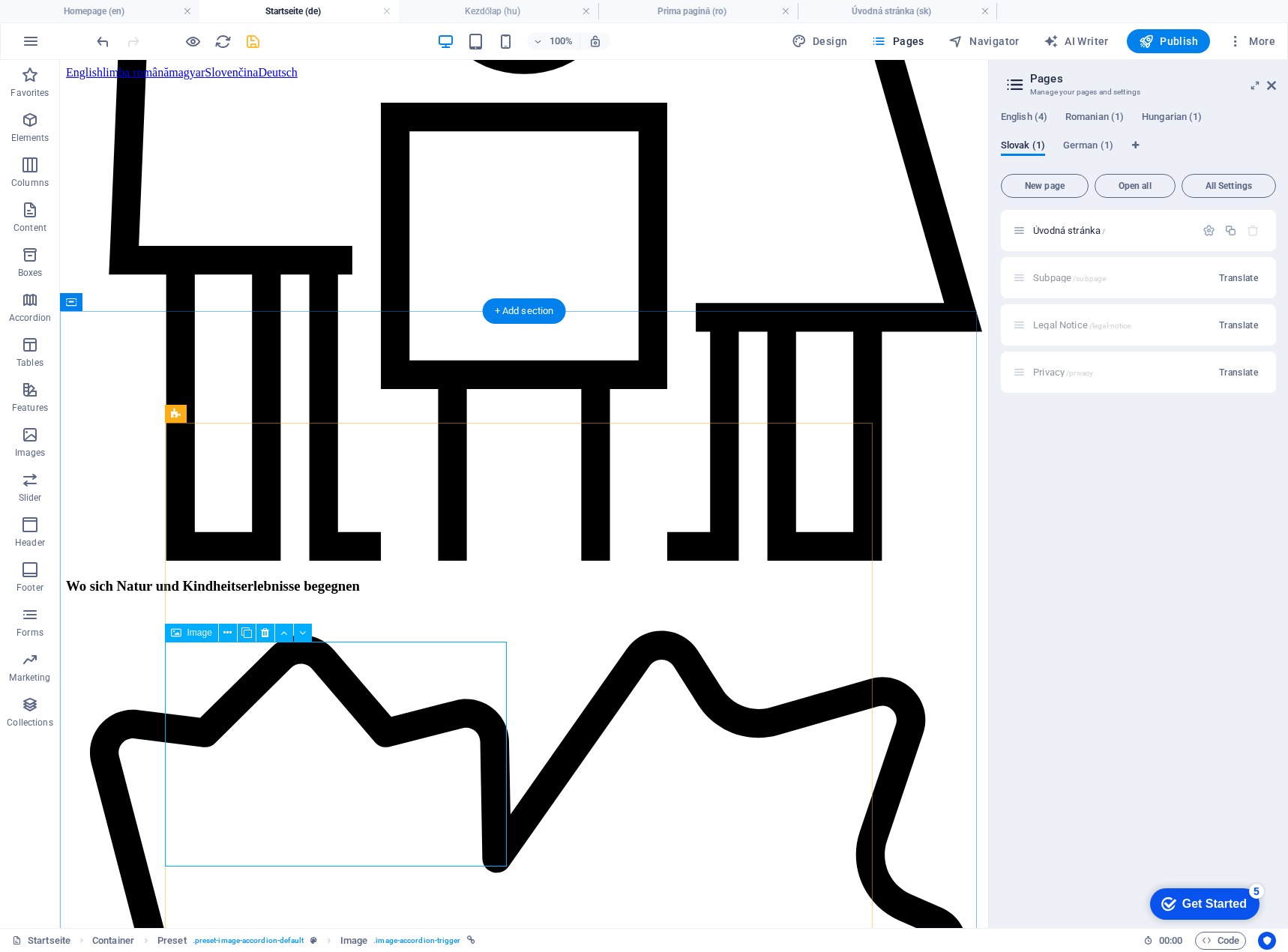
scroll to position [1761, 0]
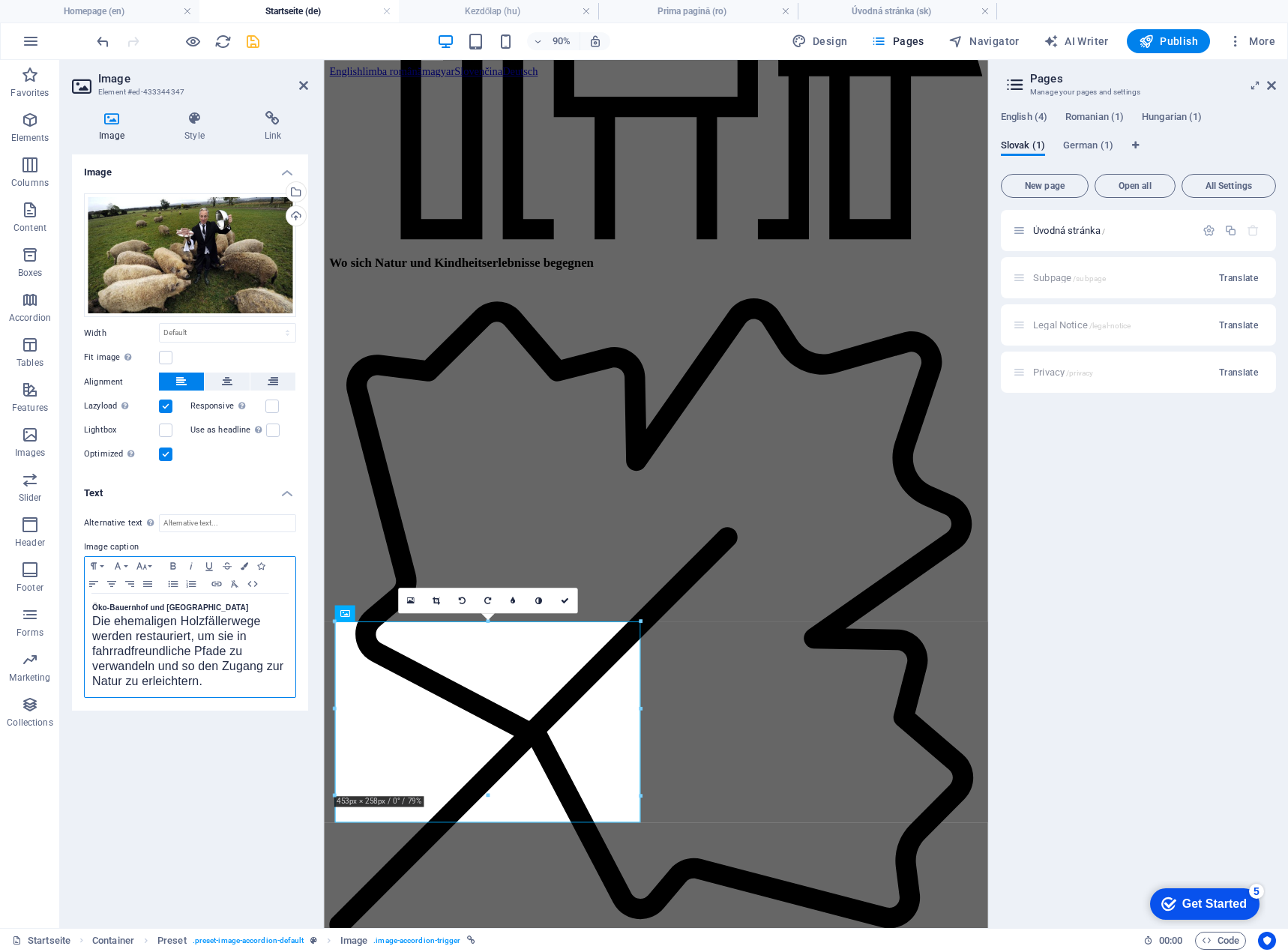
click at [93, 609] on strong "Öko-Bauernhof und [GEOGRAPHIC_DATA]" at bounding box center [170, 607] width 156 height 8
click at [563, 599] on icon at bounding box center [564, 601] width 8 height 8
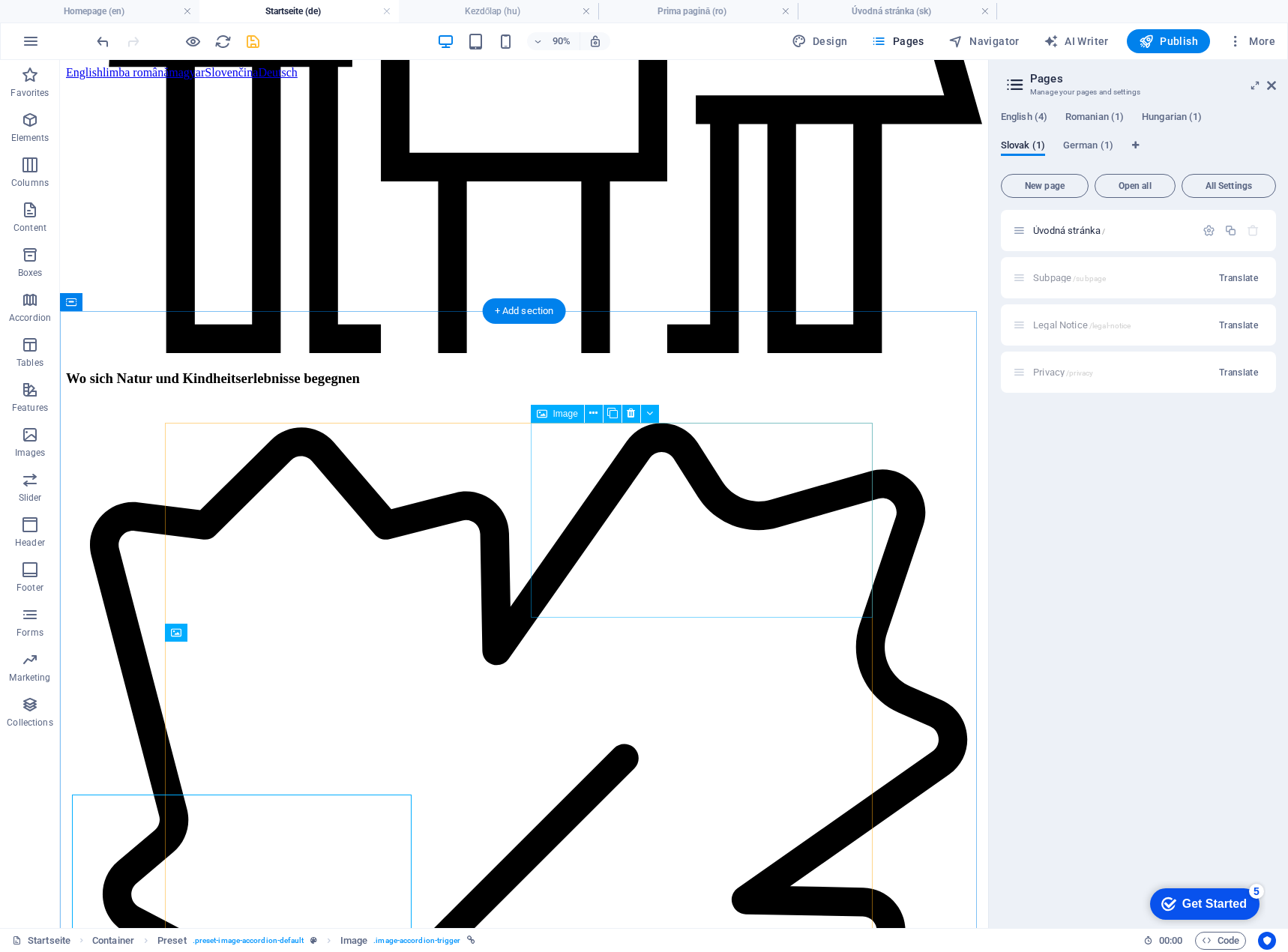
scroll to position [1650, 0]
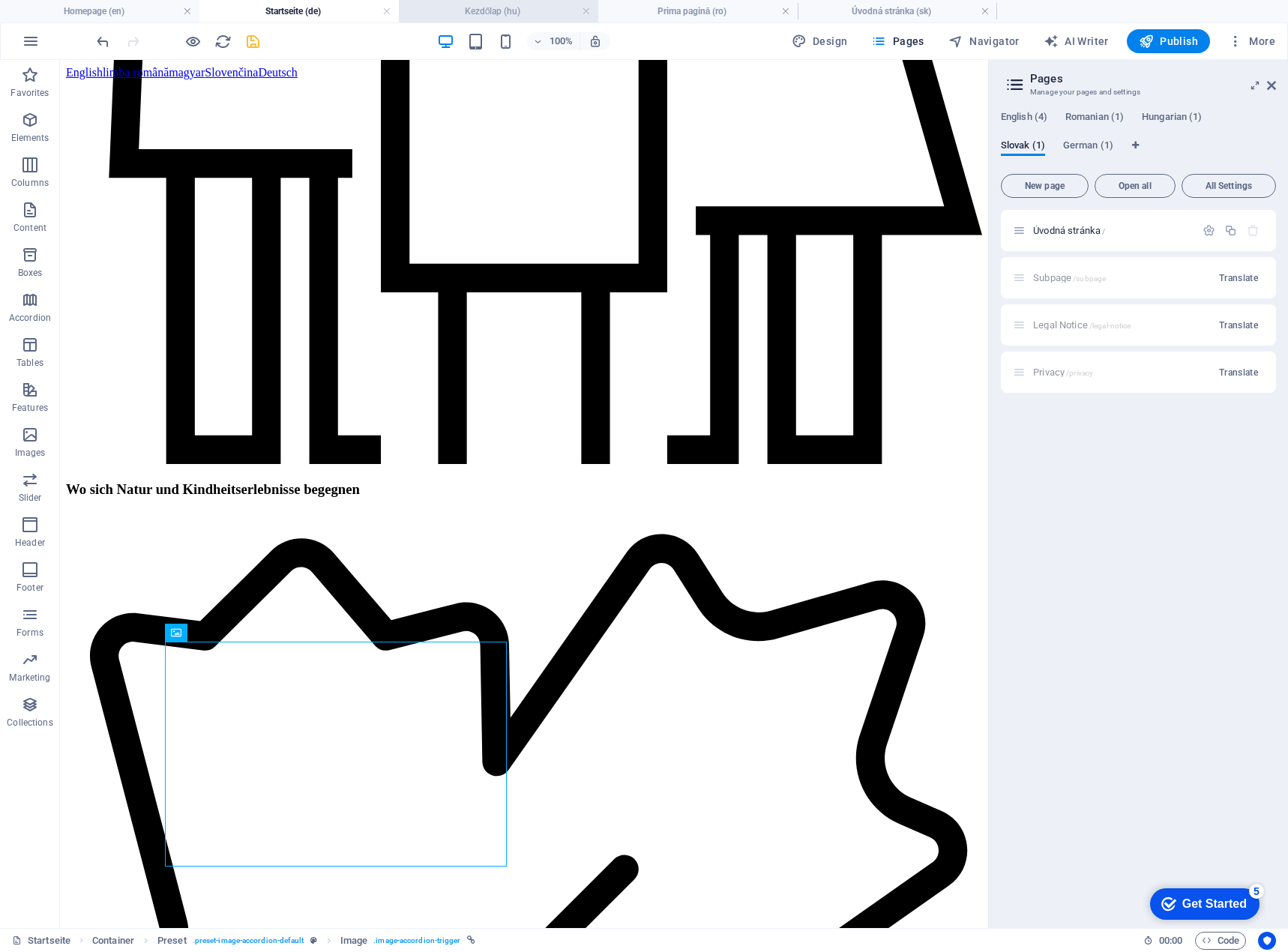
click at [471, 10] on h4 "Kezdőlap (hu)" at bounding box center [498, 11] width 199 height 17
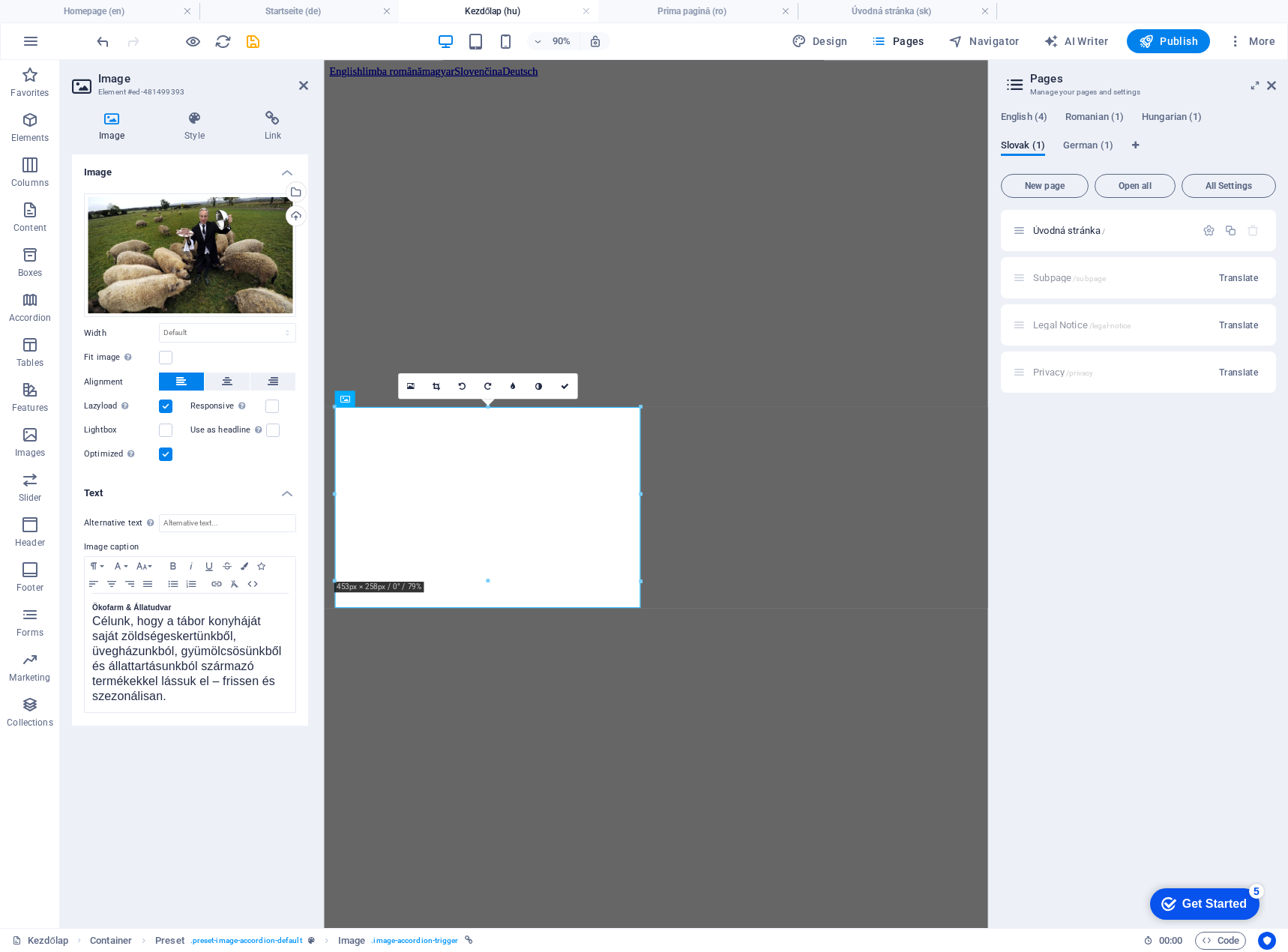
scroll to position [1746, 0]
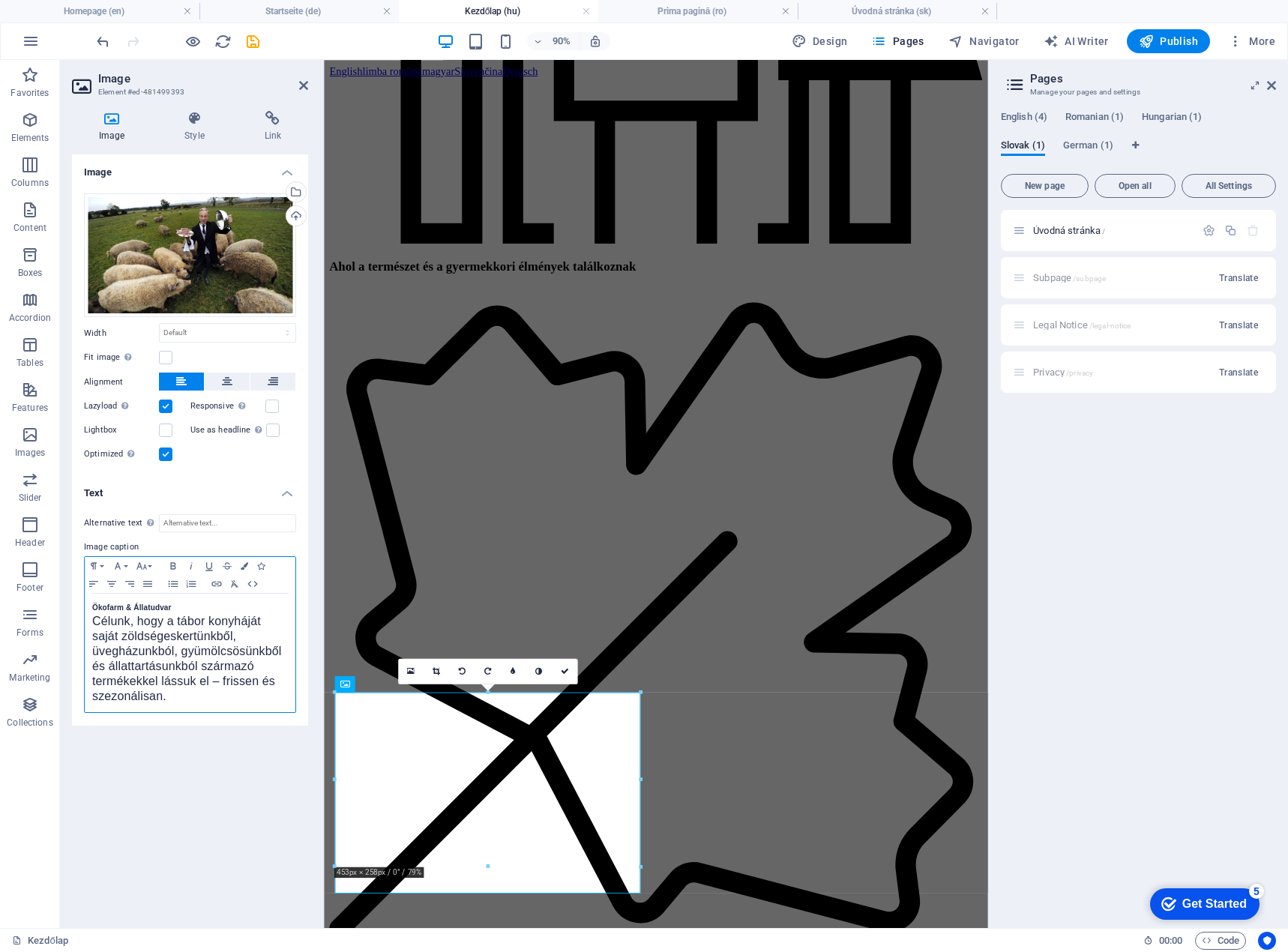
click at [94, 607] on strong "Ökofarm & Állatudvar" at bounding box center [131, 607] width 80 height 8
click at [119, 14] on h4 "Homepage (en)" at bounding box center [100, 11] width 199 height 17
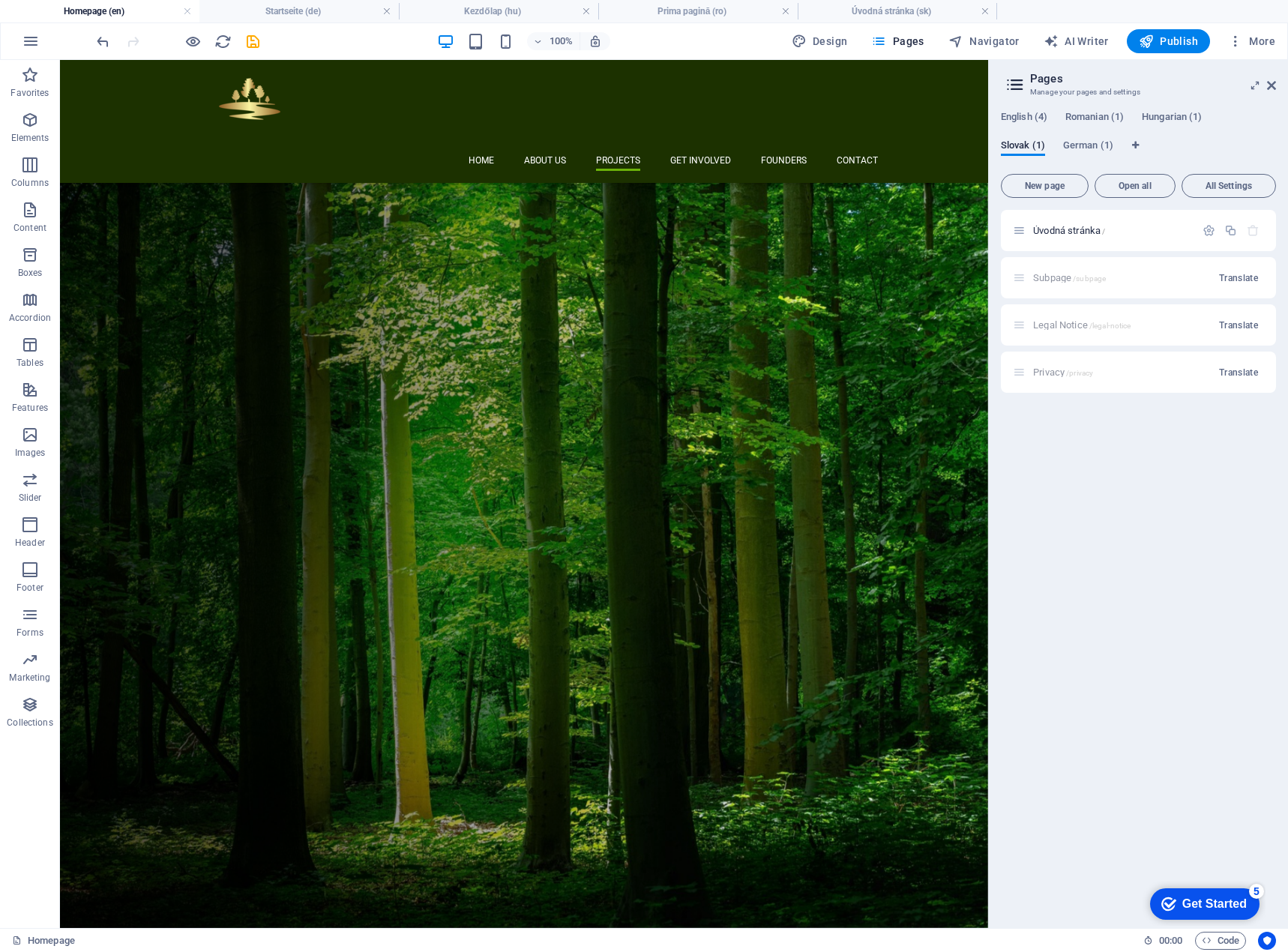
scroll to position [0, 0]
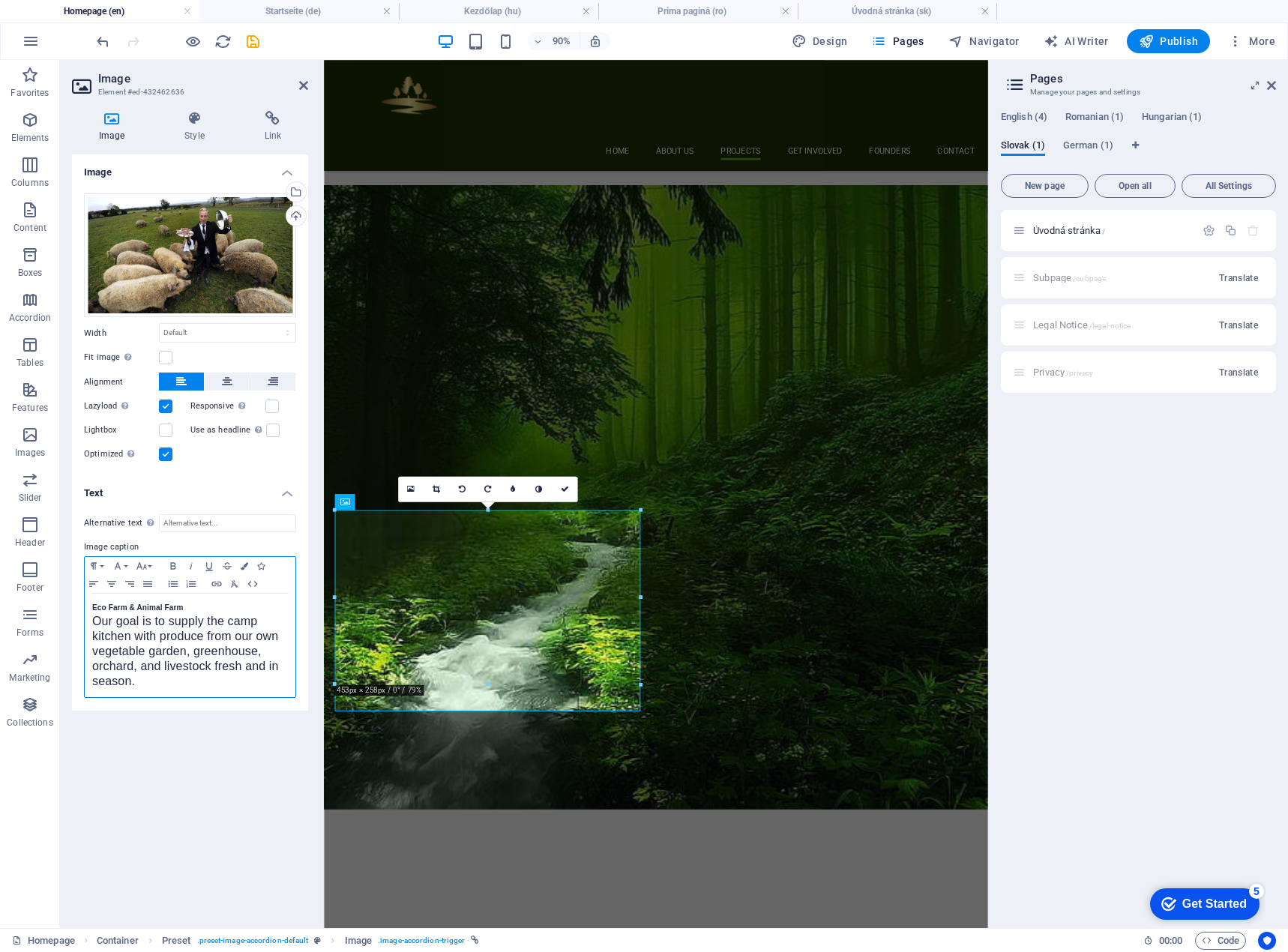
click at [88, 609] on div "Eco Farm & Animal Farm ​ Our goal is to supply the camp kitchen with produce fr…" at bounding box center [190, 646] width 210 height 103
click at [565, 489] on icon at bounding box center [564, 489] width 8 height 8
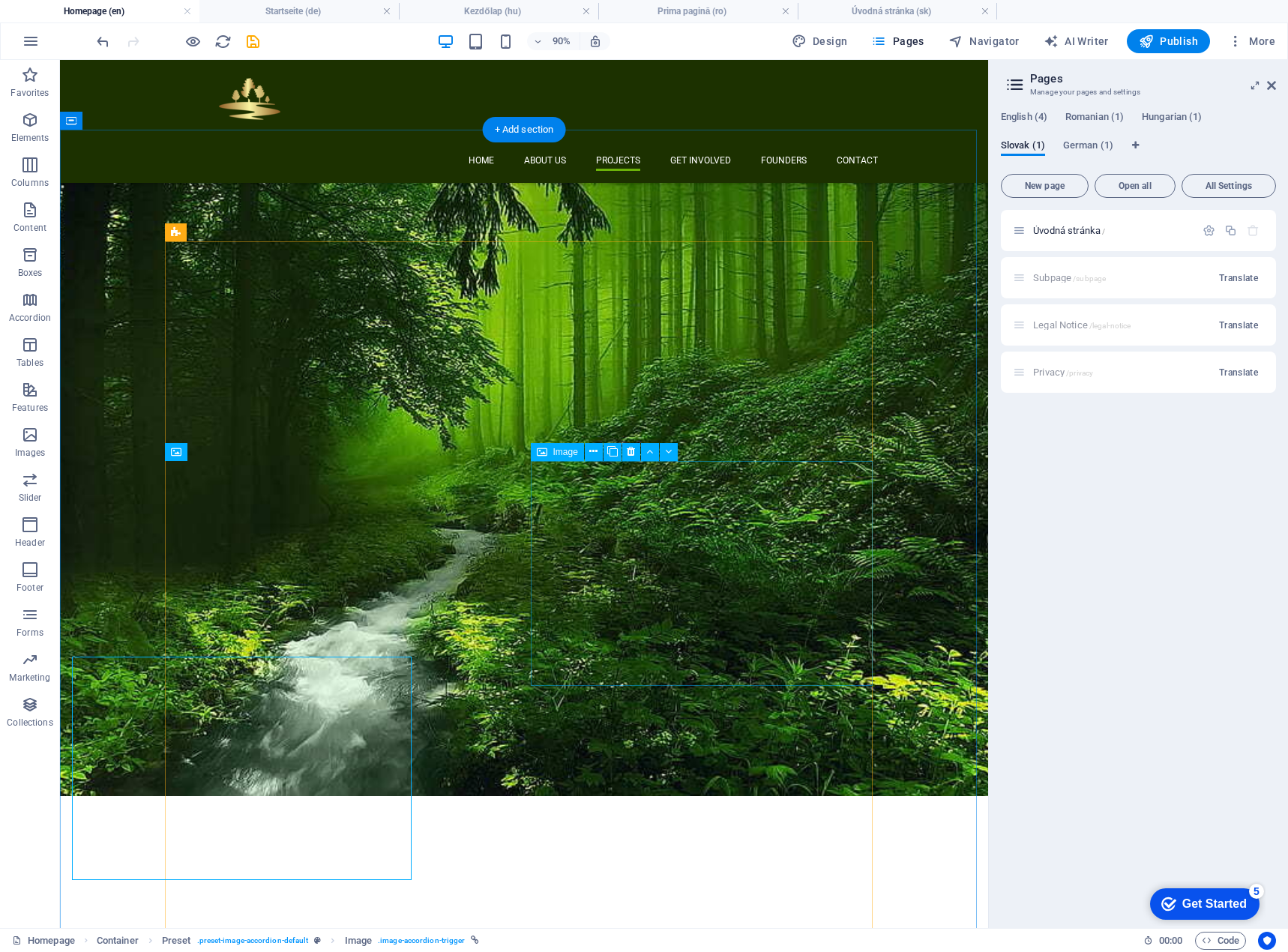
scroll to position [1846, 0]
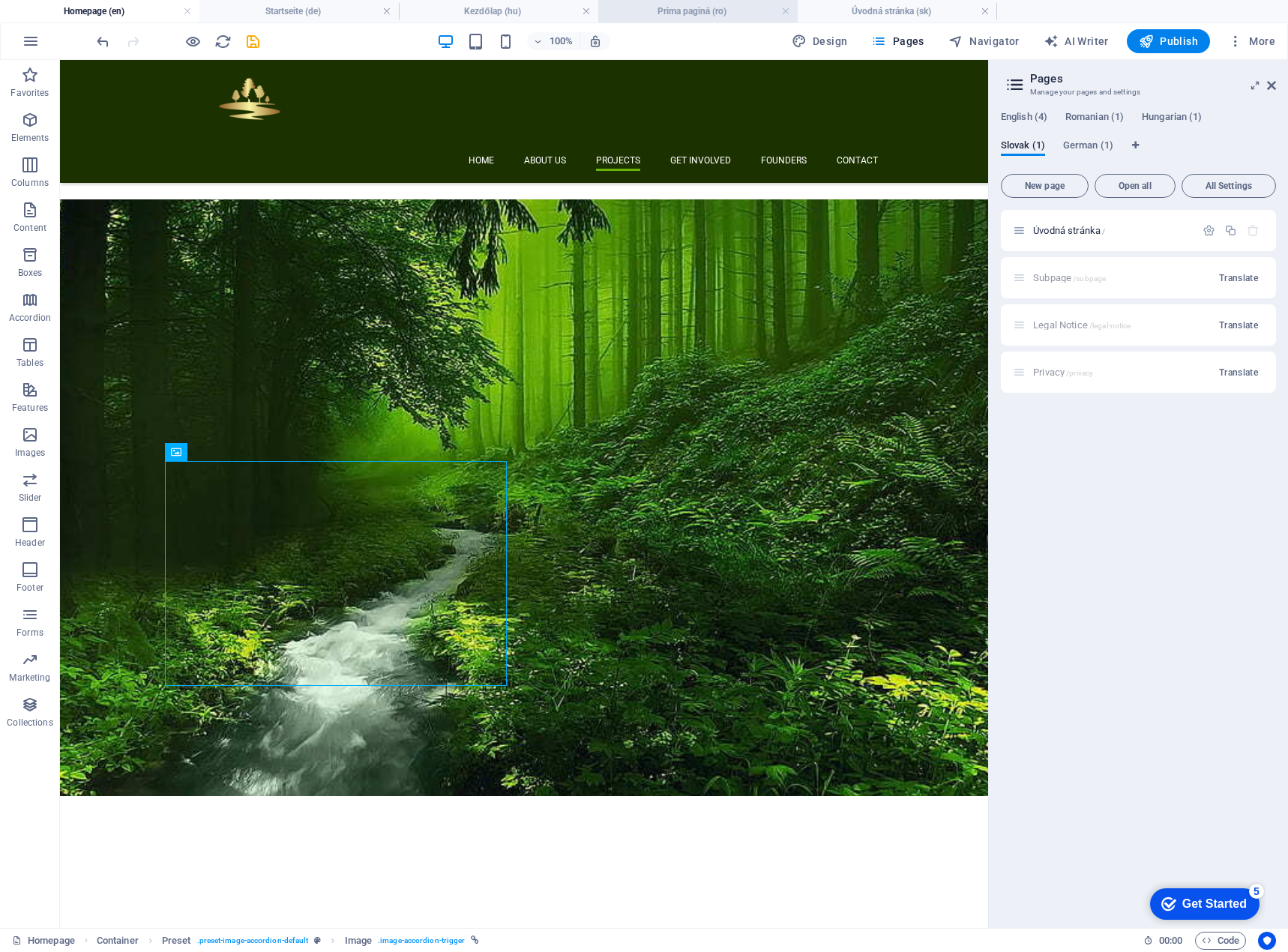
click at [678, 11] on h4 "Prima pagină (ro)" at bounding box center [698, 11] width 199 height 17
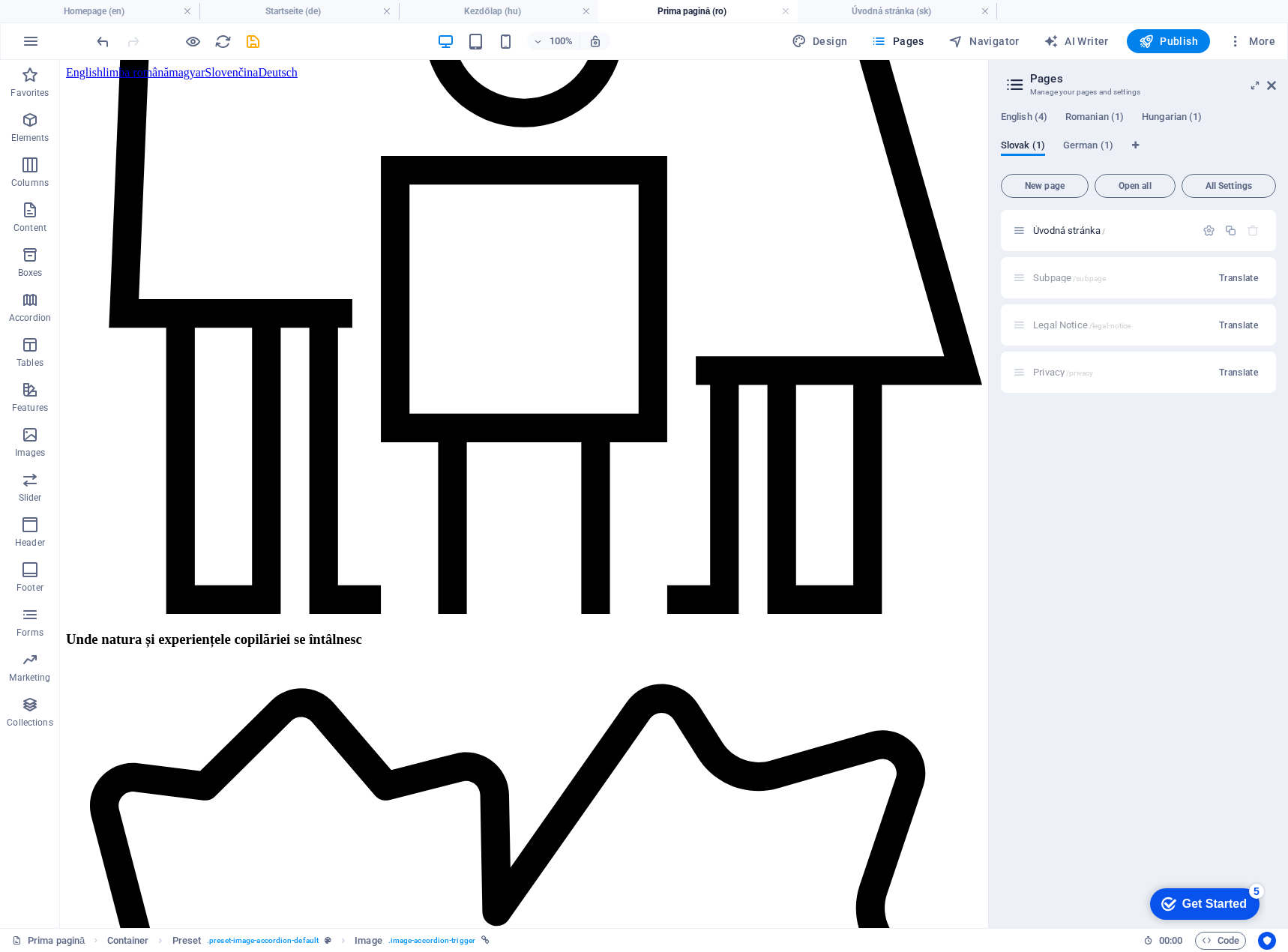
scroll to position [0, 0]
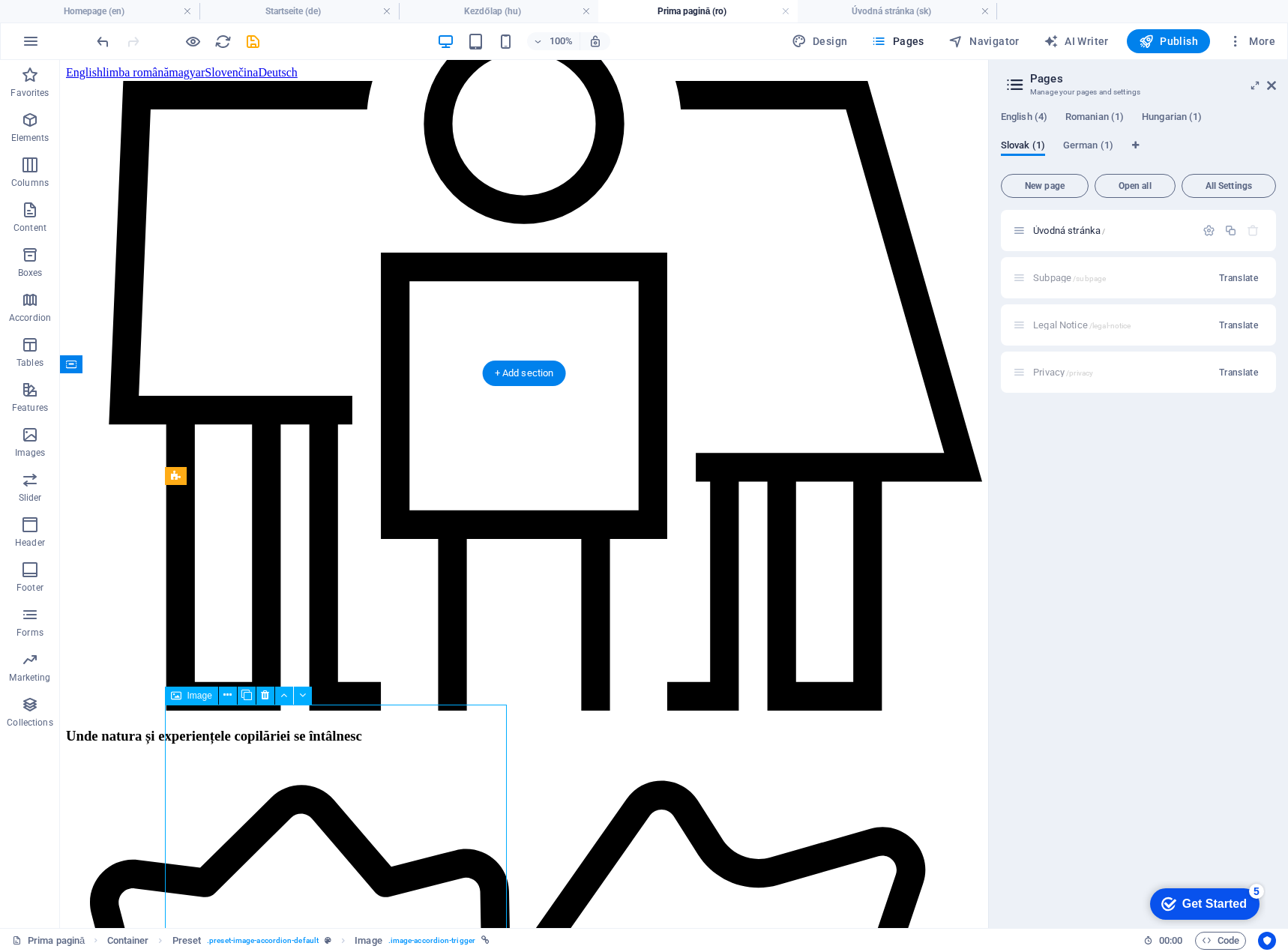
scroll to position [1597, 0]
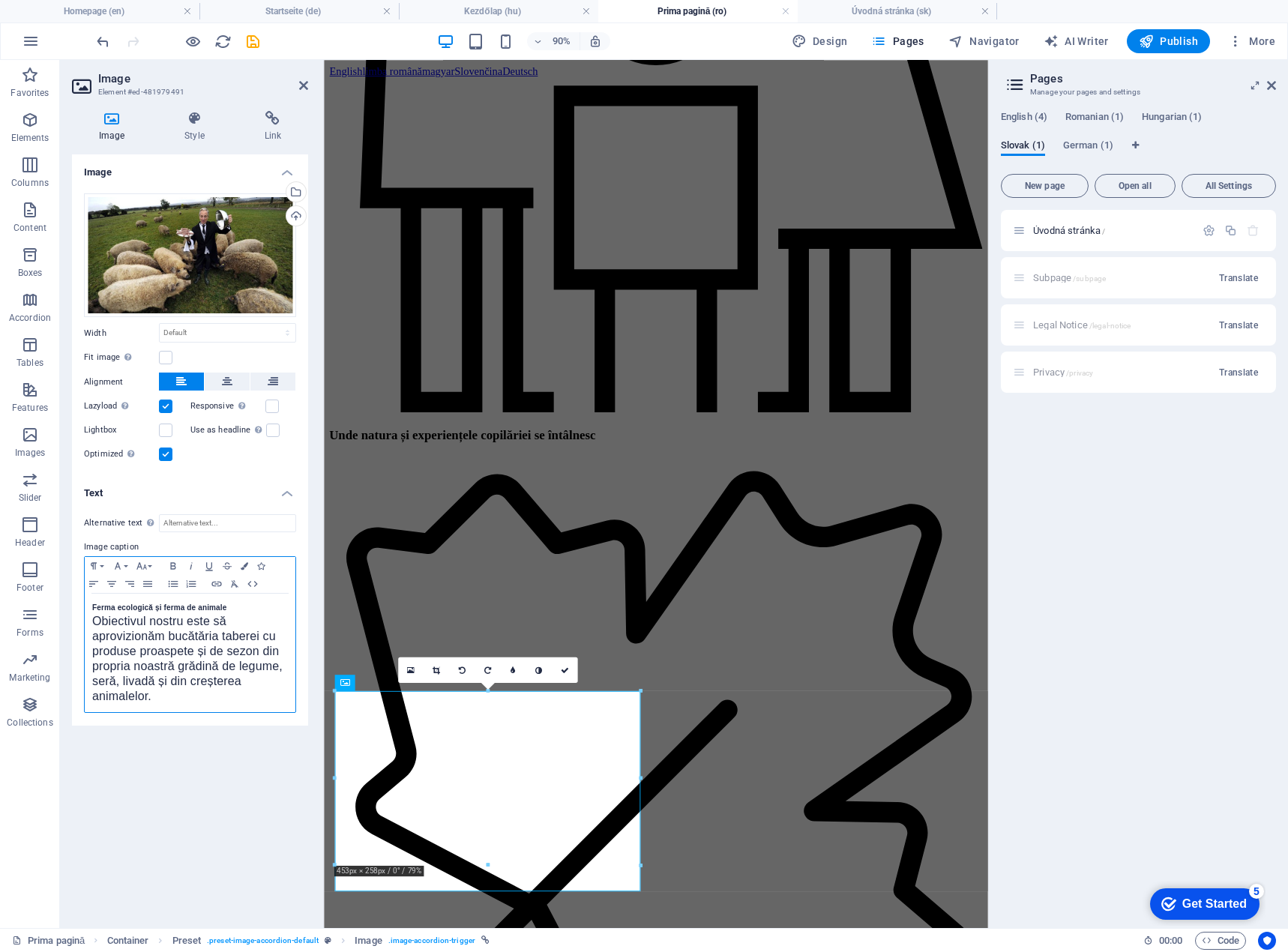
click at [92, 610] on strong "Ferma ecologică și ferma de animale" at bounding box center [159, 607] width 134 height 8
click at [564, 671] on icon at bounding box center [564, 669] width 8 height 8
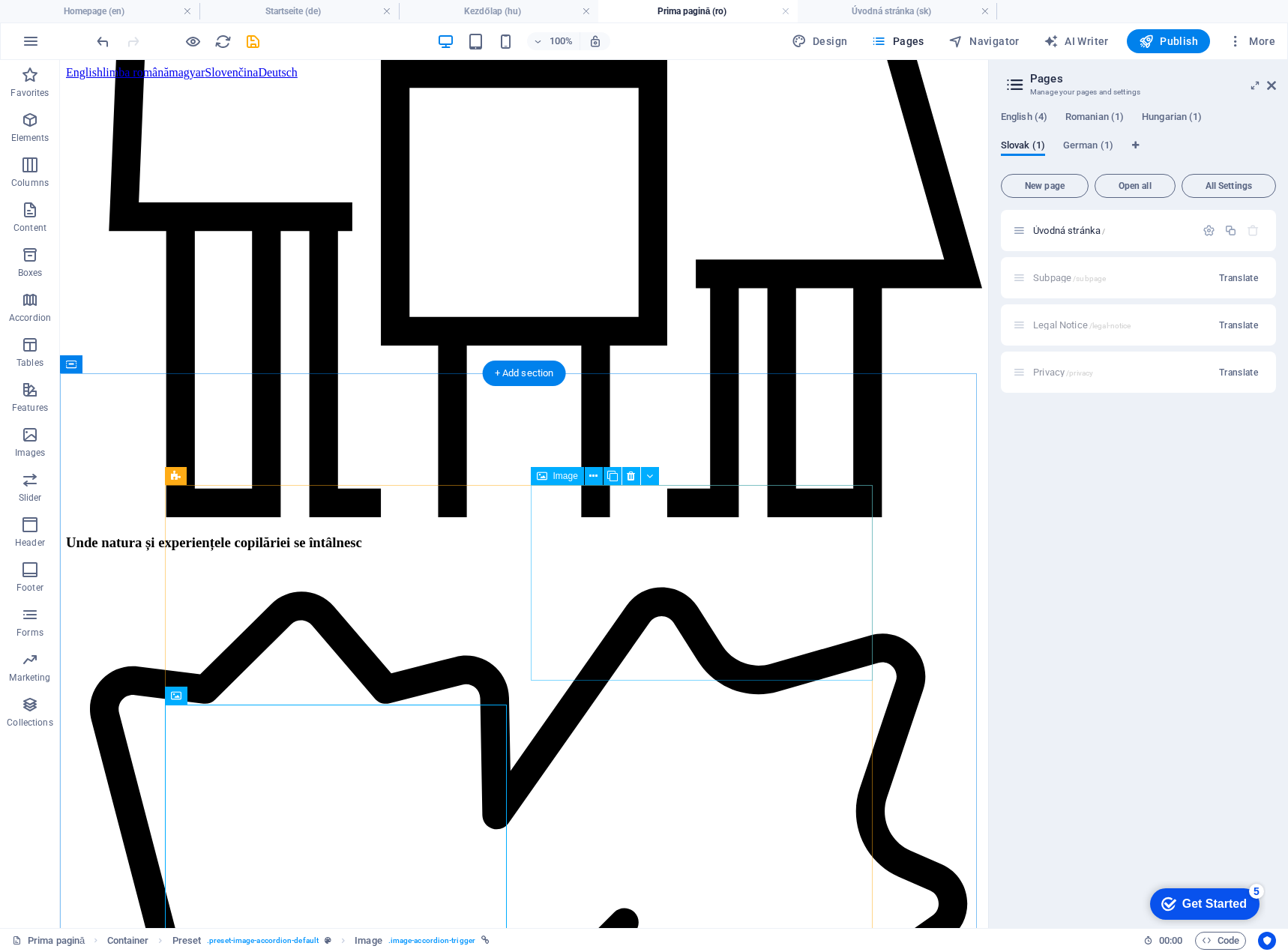
scroll to position [1500, 0]
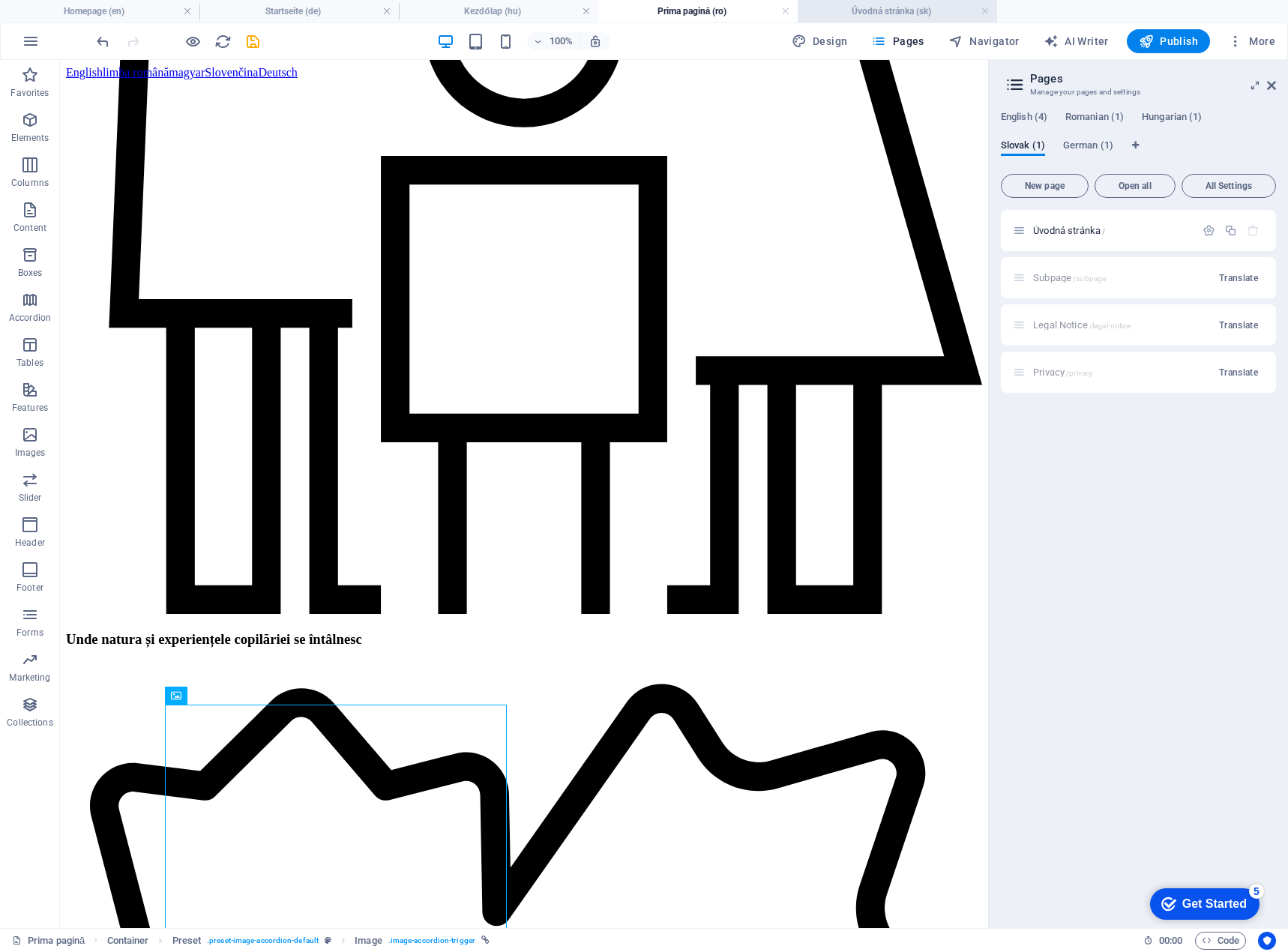
click at [870, 10] on h4 "Úvodná stránka (sk)" at bounding box center [897, 11] width 199 height 17
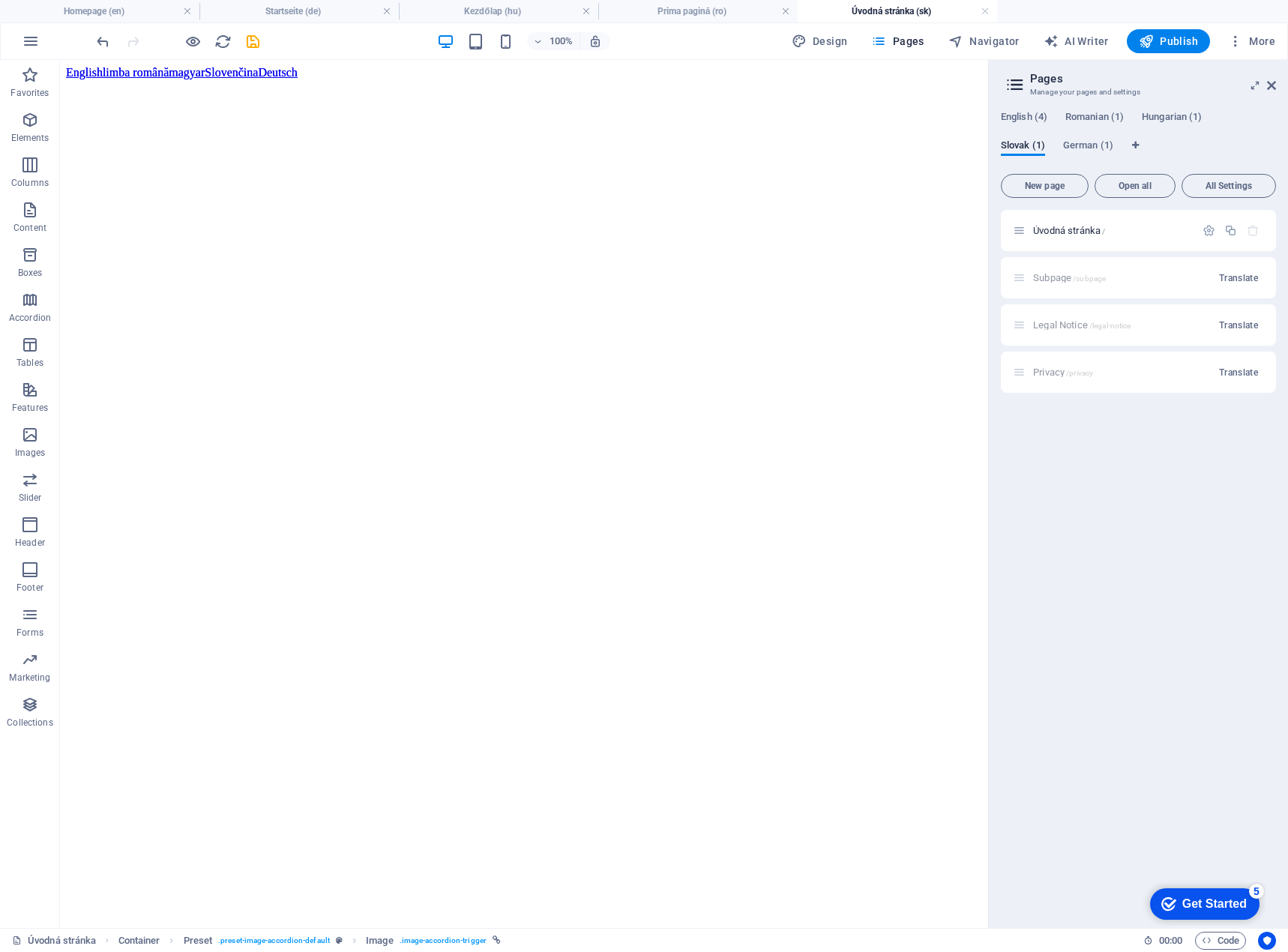
scroll to position [1725, 0]
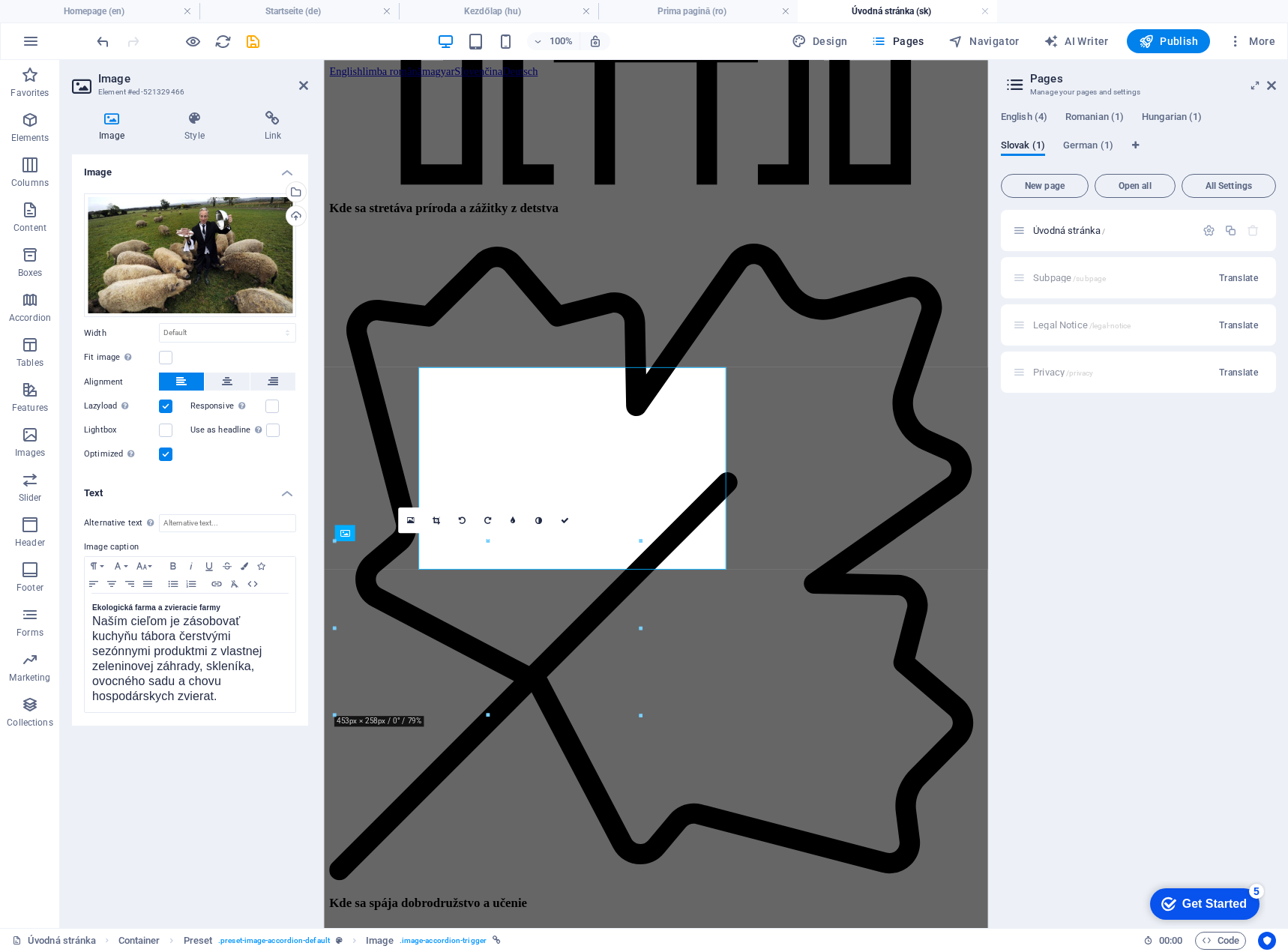
scroll to position [1821, 0]
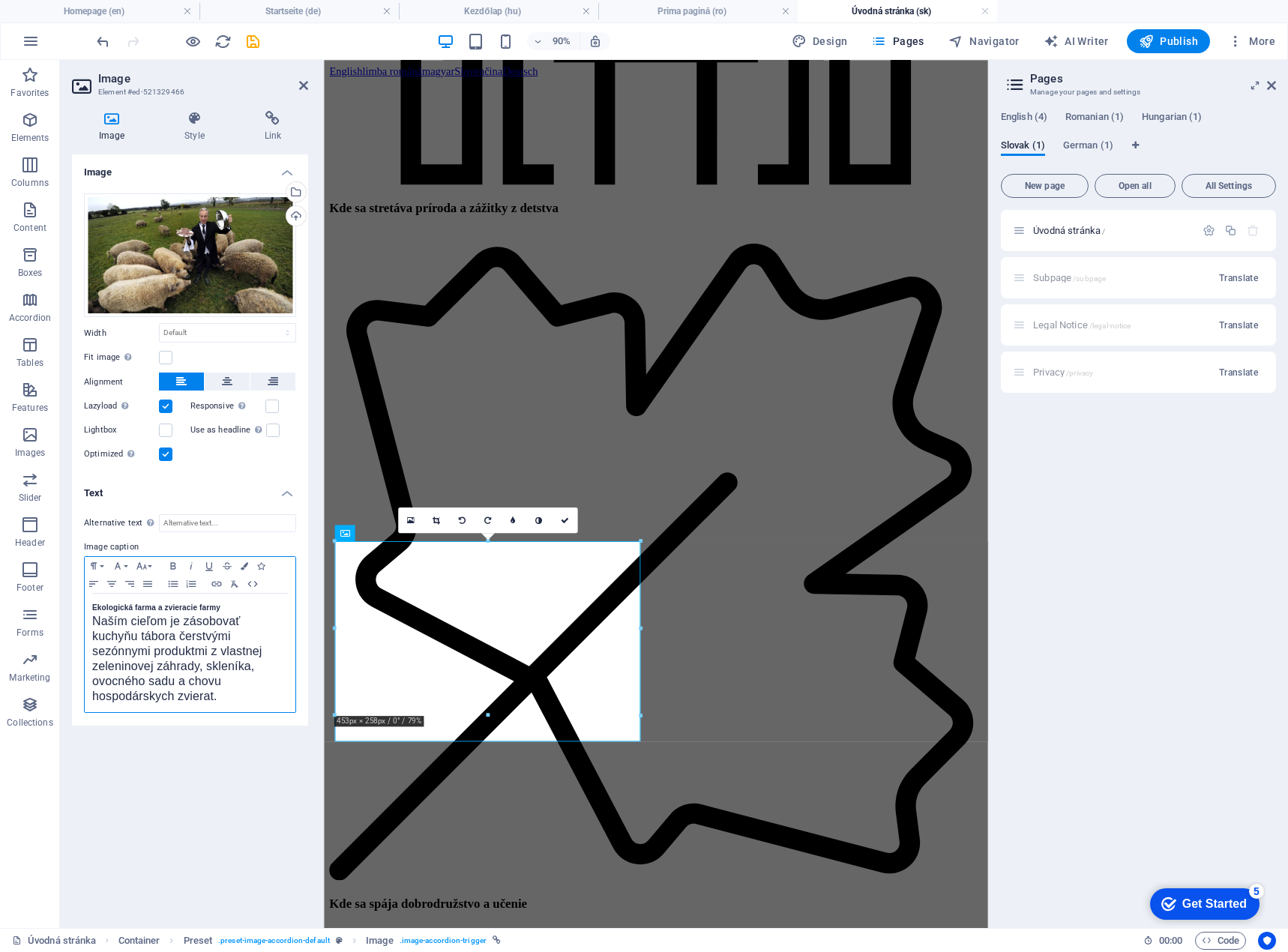
click at [91, 611] on div "Ekologická farma a zvieracie farmy Naším cieľom je zásobovať kuchyňu tábora čer…" at bounding box center [190, 653] width 210 height 118
click at [564, 518] on icon at bounding box center [564, 520] width 8 height 8
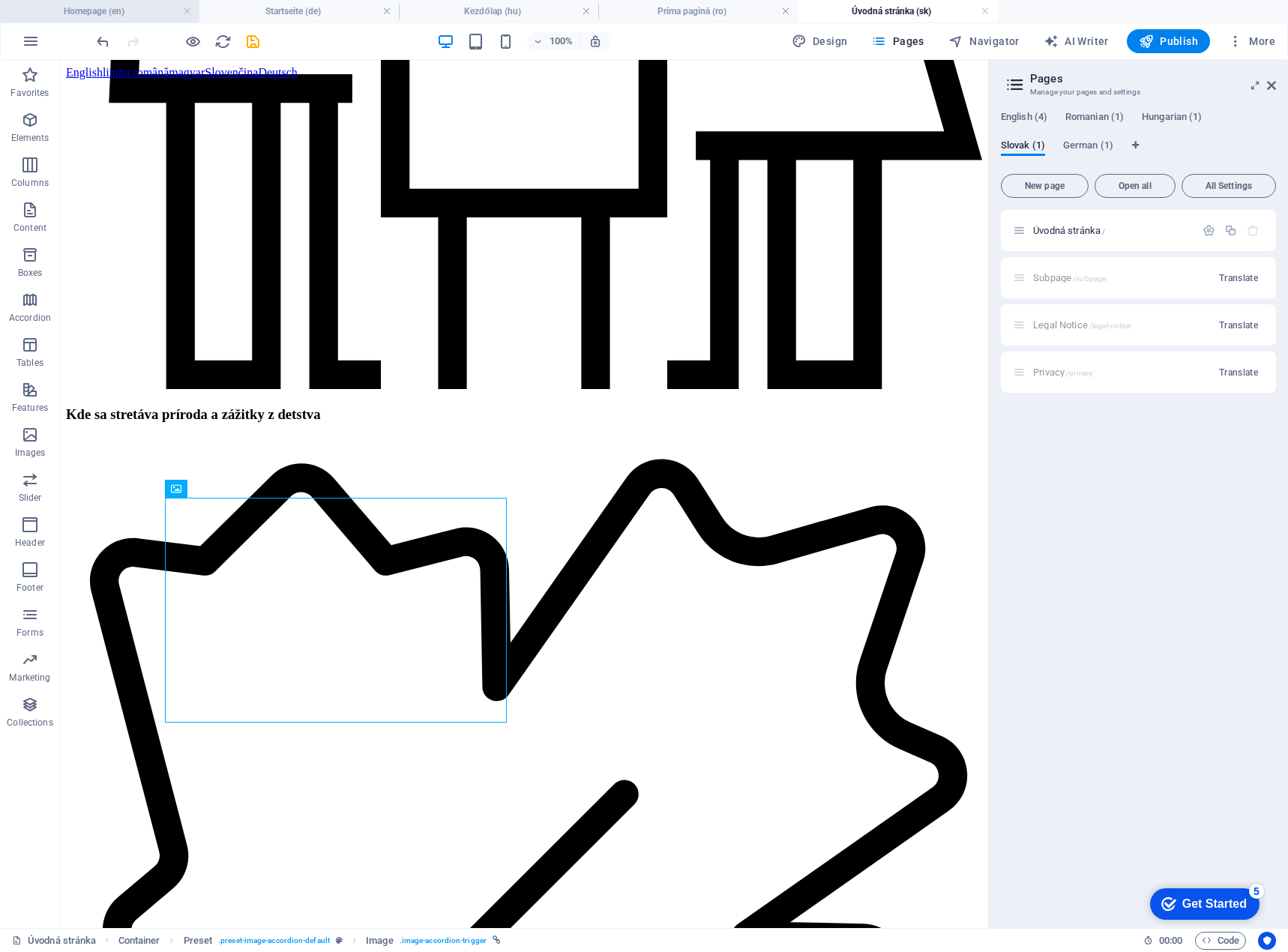
click at [99, 10] on h4 "Homepage (en)" at bounding box center [100, 11] width 199 height 17
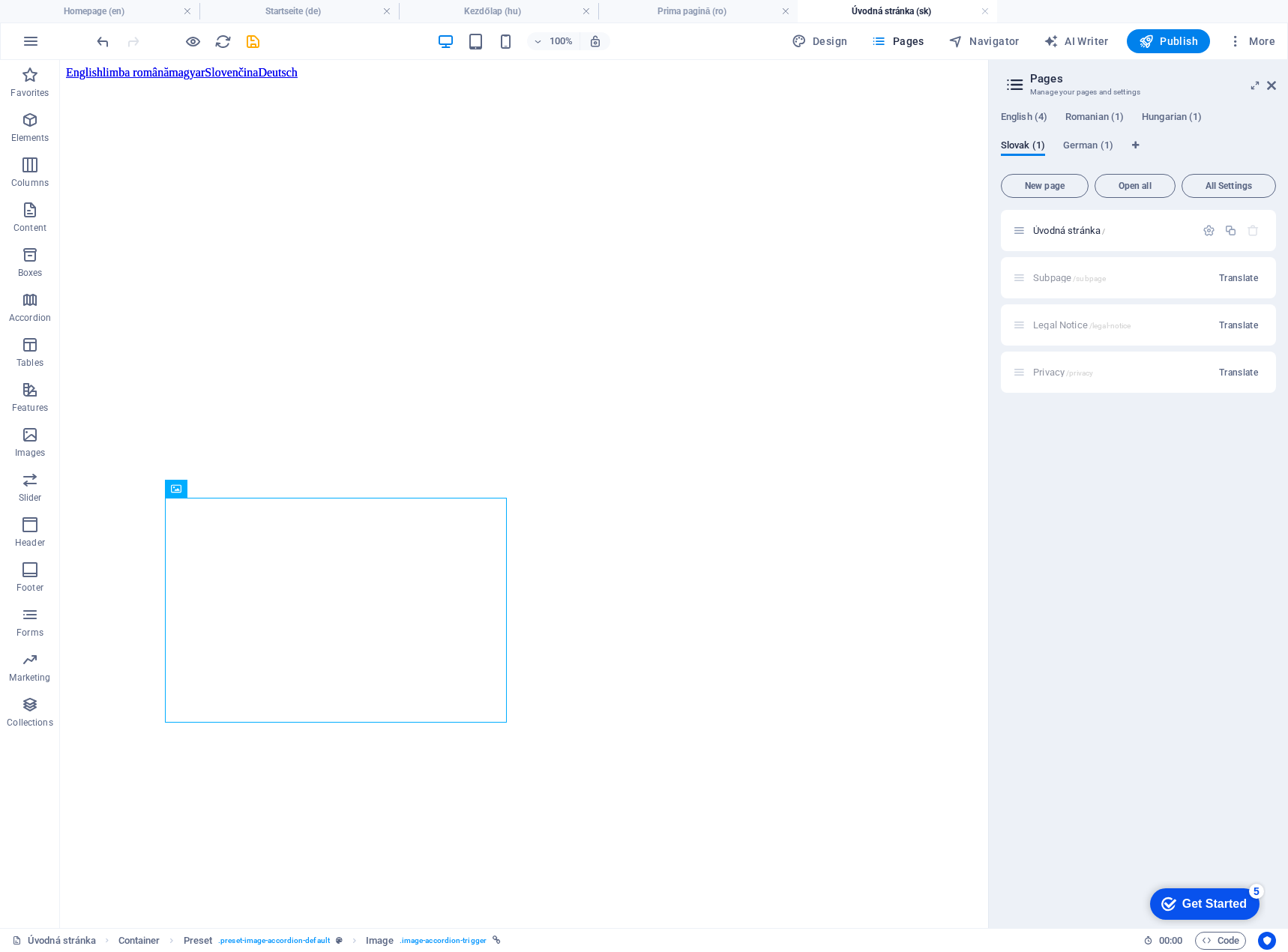
scroll to position [1846, 0]
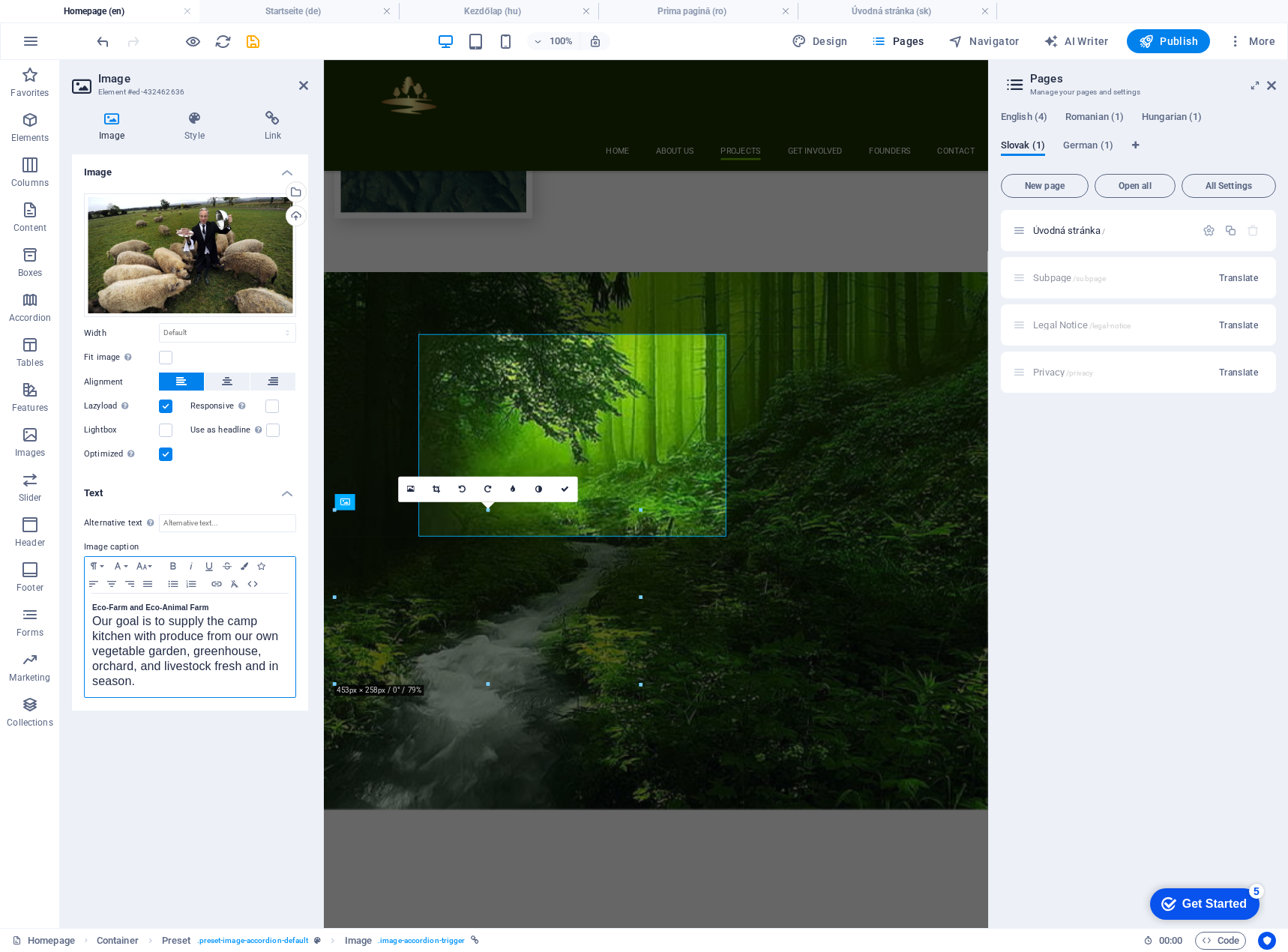
scroll to position [1942, 0]
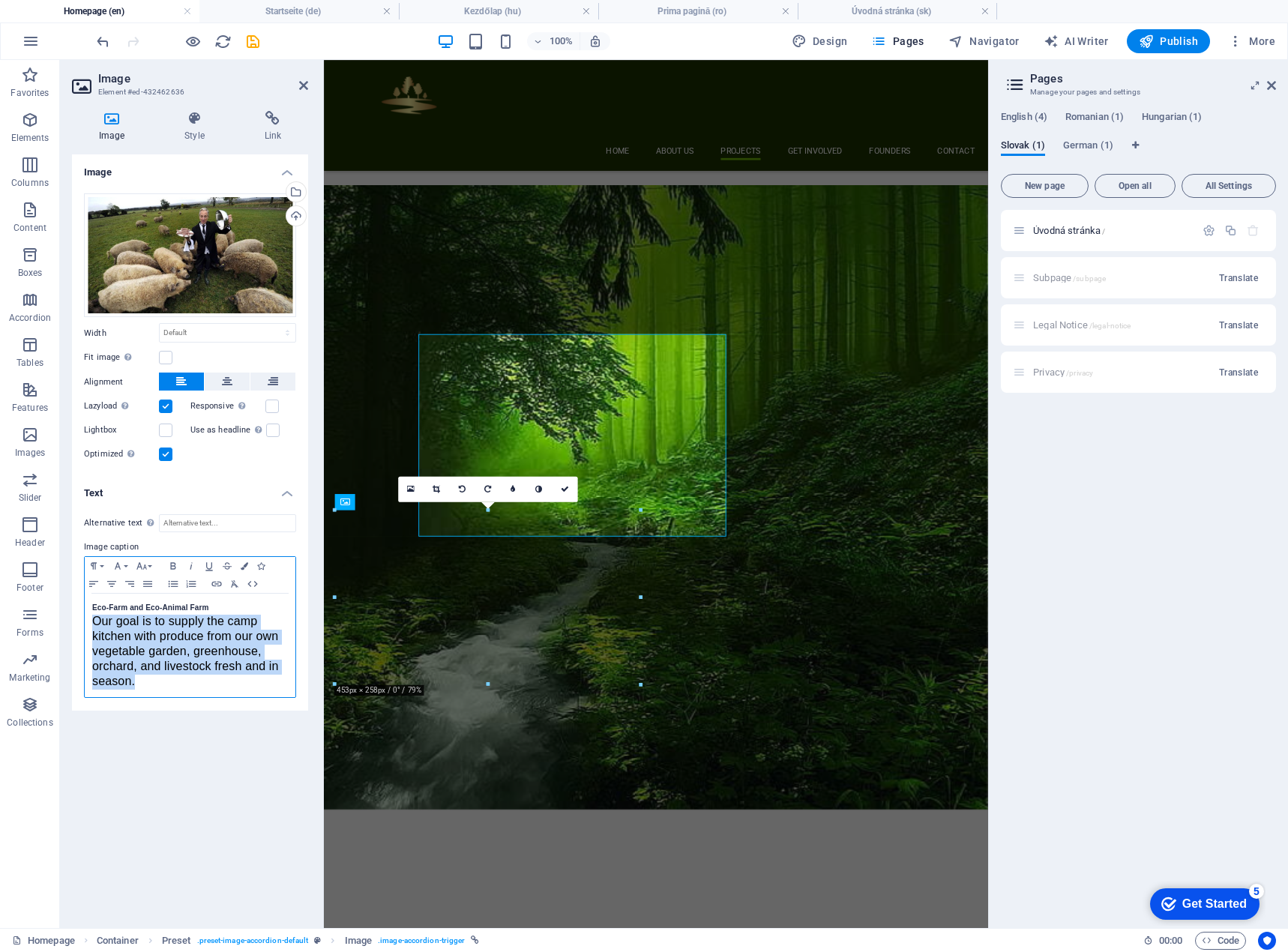
click at [282, 632] on p "​ Our goal is to supply the camp kitchen with produce from our own vegetable ga…" at bounding box center [190, 653] width 195 height 75
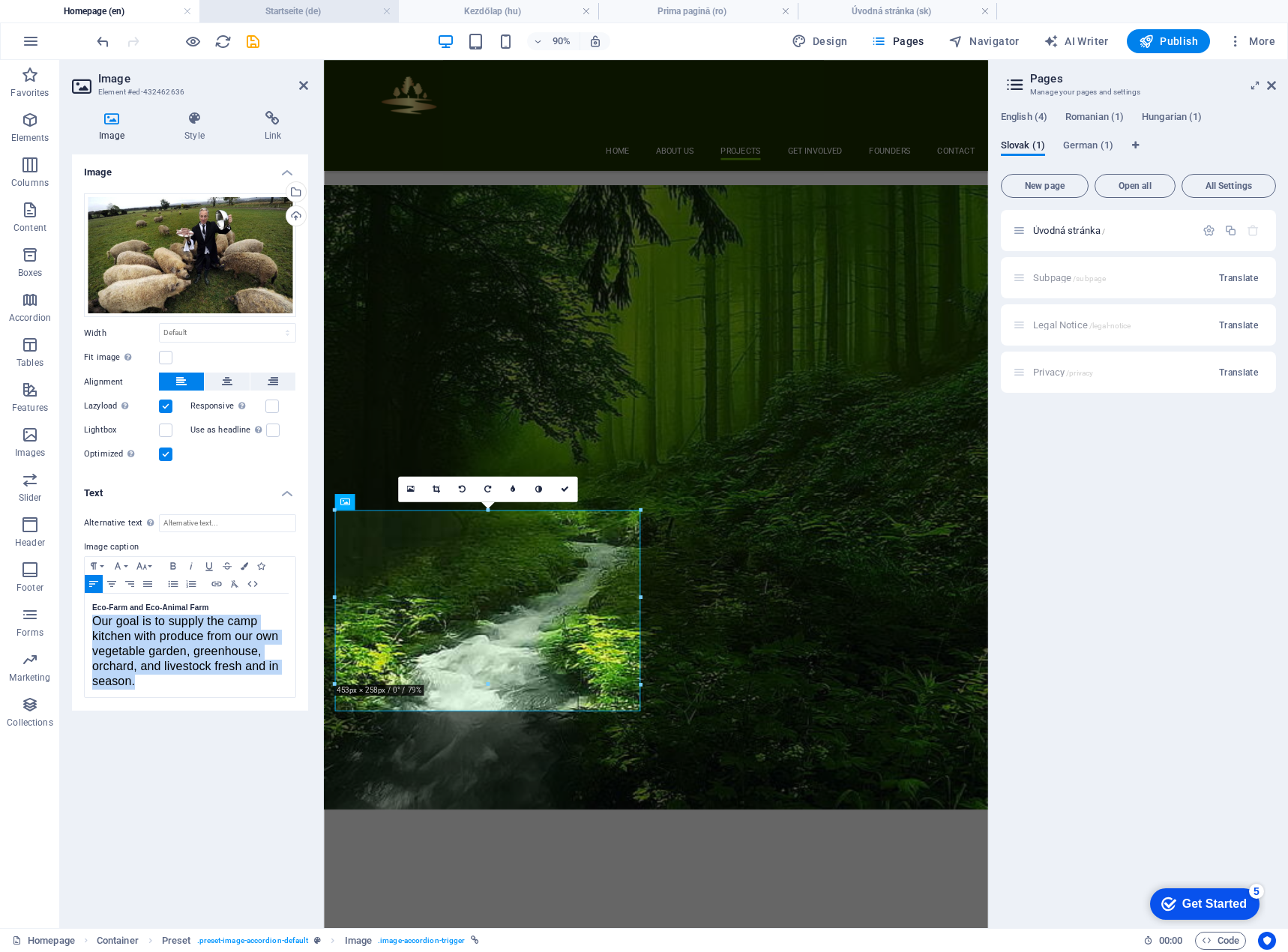
click at [308, 17] on h4 "Startseite (de)" at bounding box center [299, 11] width 199 height 17
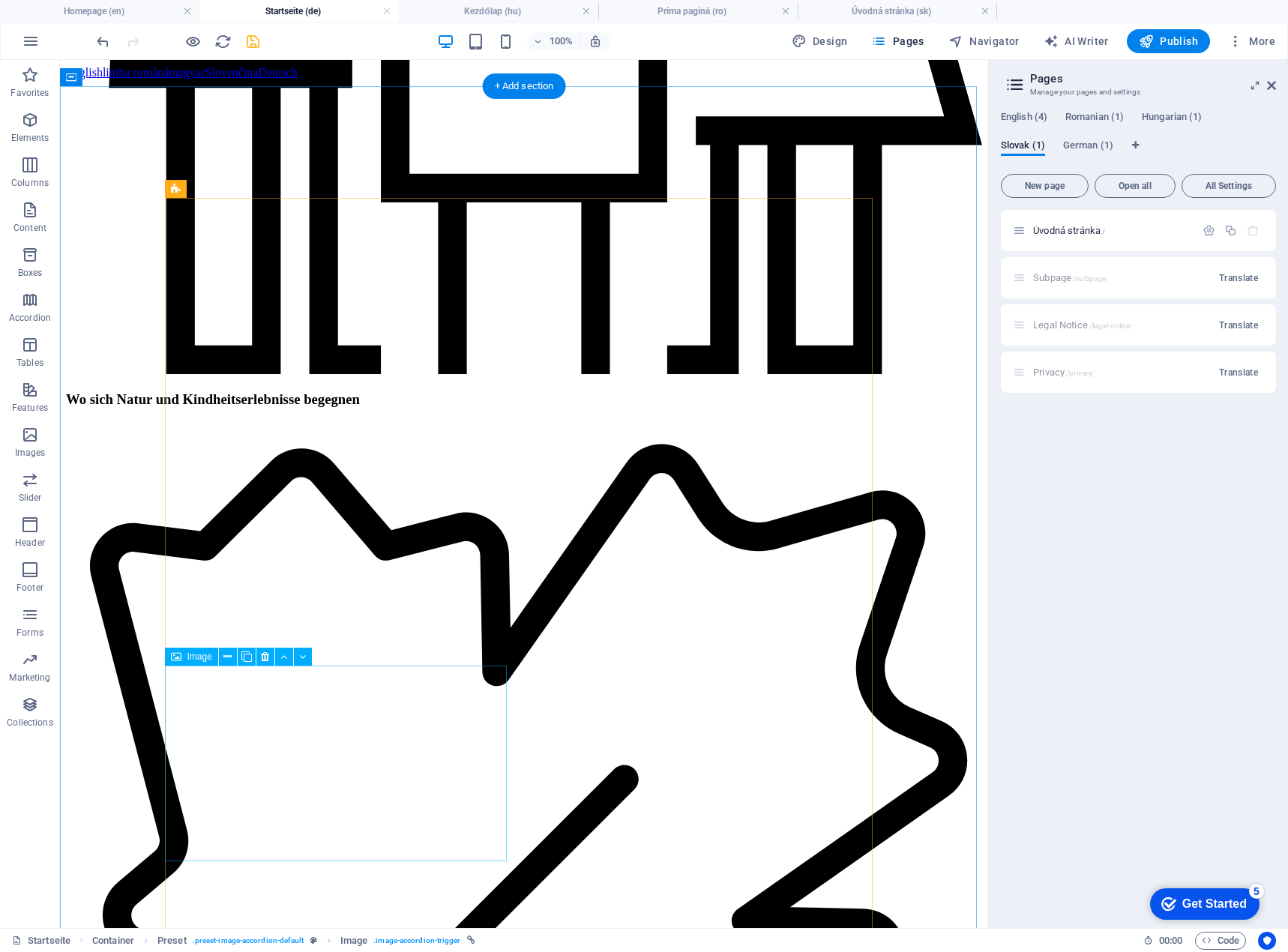
scroll to position [1875, 0]
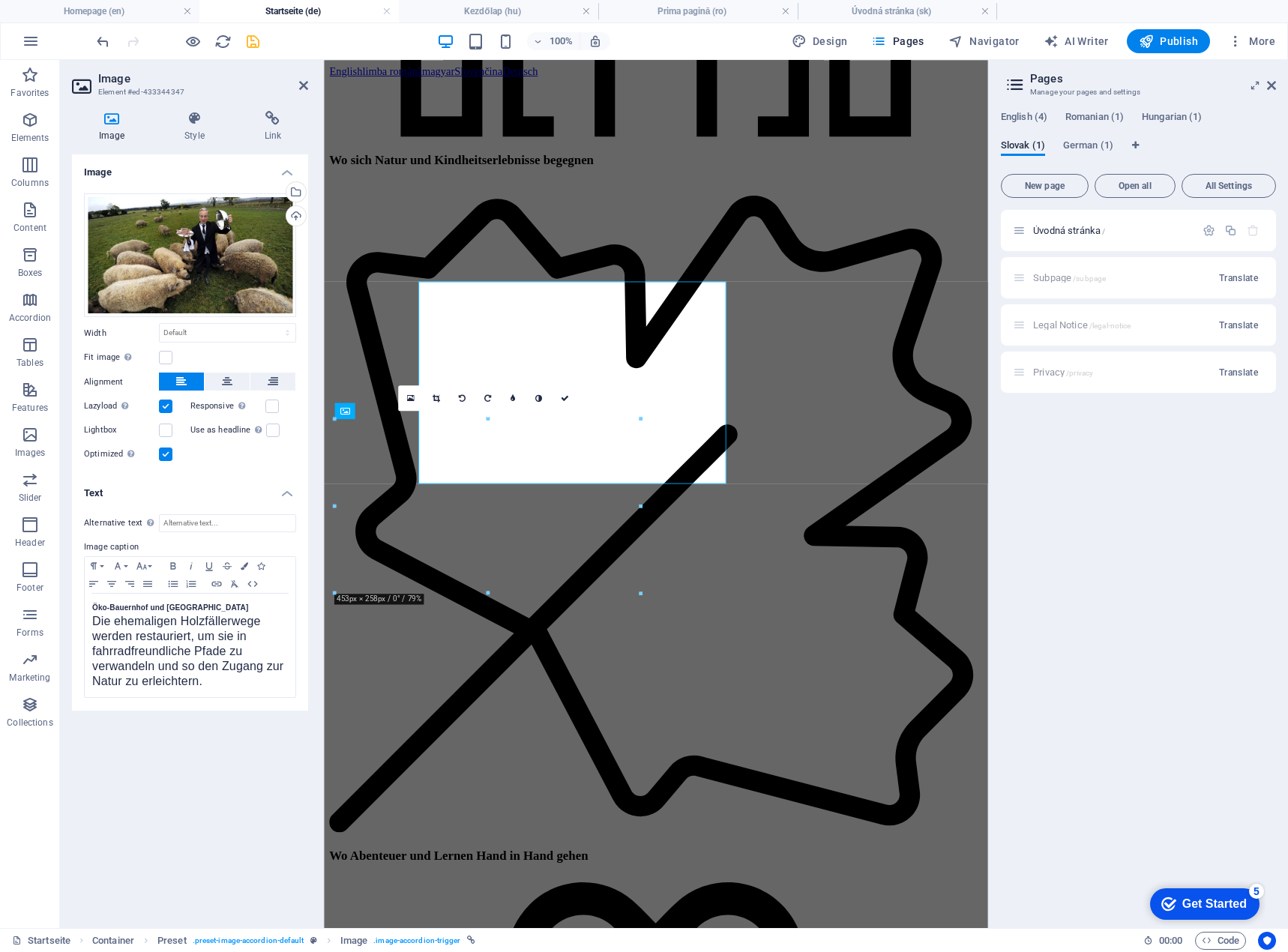
scroll to position [1986, 0]
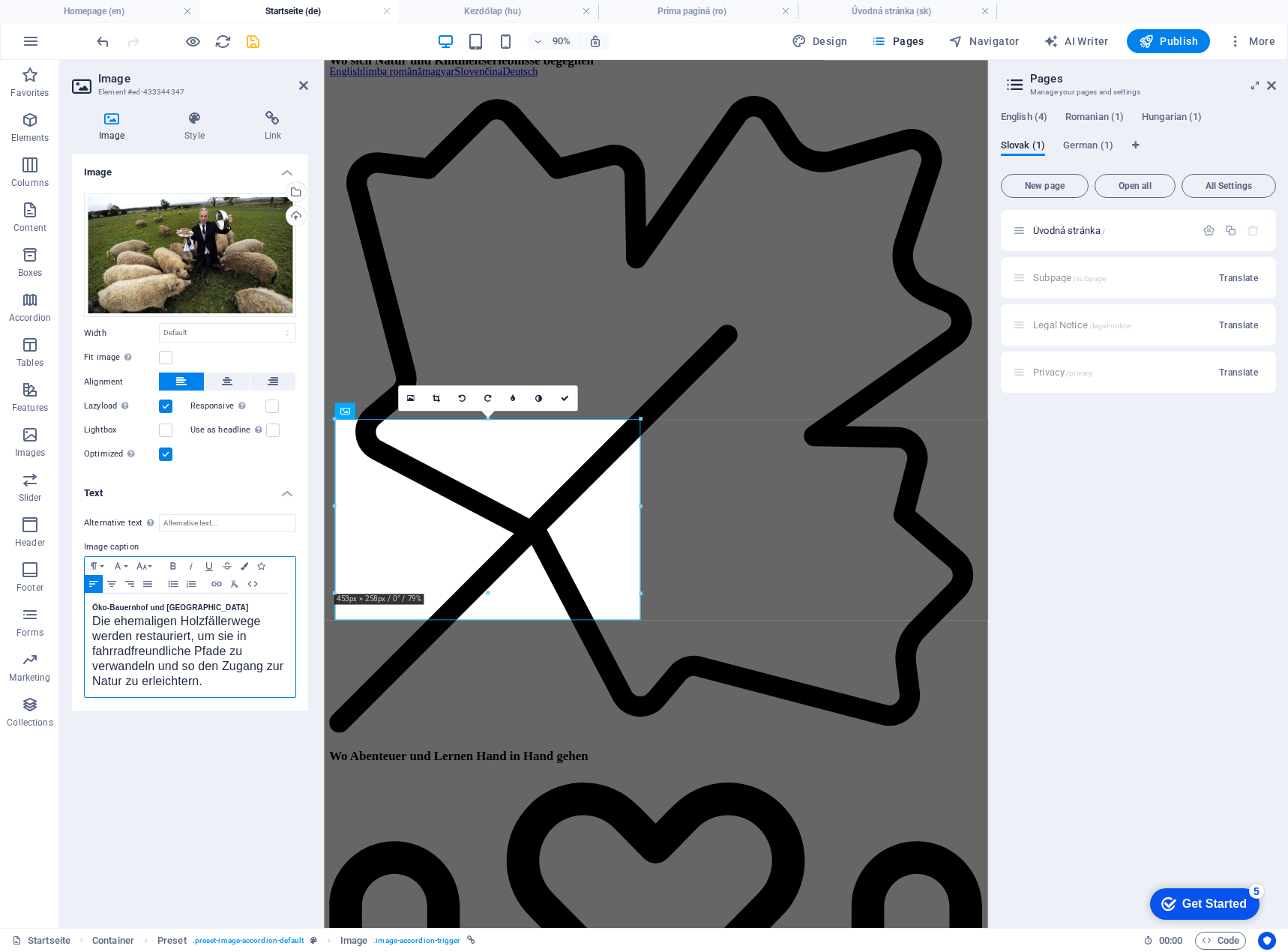
click at [89, 622] on div "Öko-Bauernhof und Öko-Tierhof Die ehemaligen Holzfällerwege werden restauriert,…" at bounding box center [190, 646] width 210 height 103
click at [174, 715] on span "Die ehemaligen Holzfällerwege werden restauriert, um sie in fahrradfreundliche …" at bounding box center [188, 741] width 192 height 72
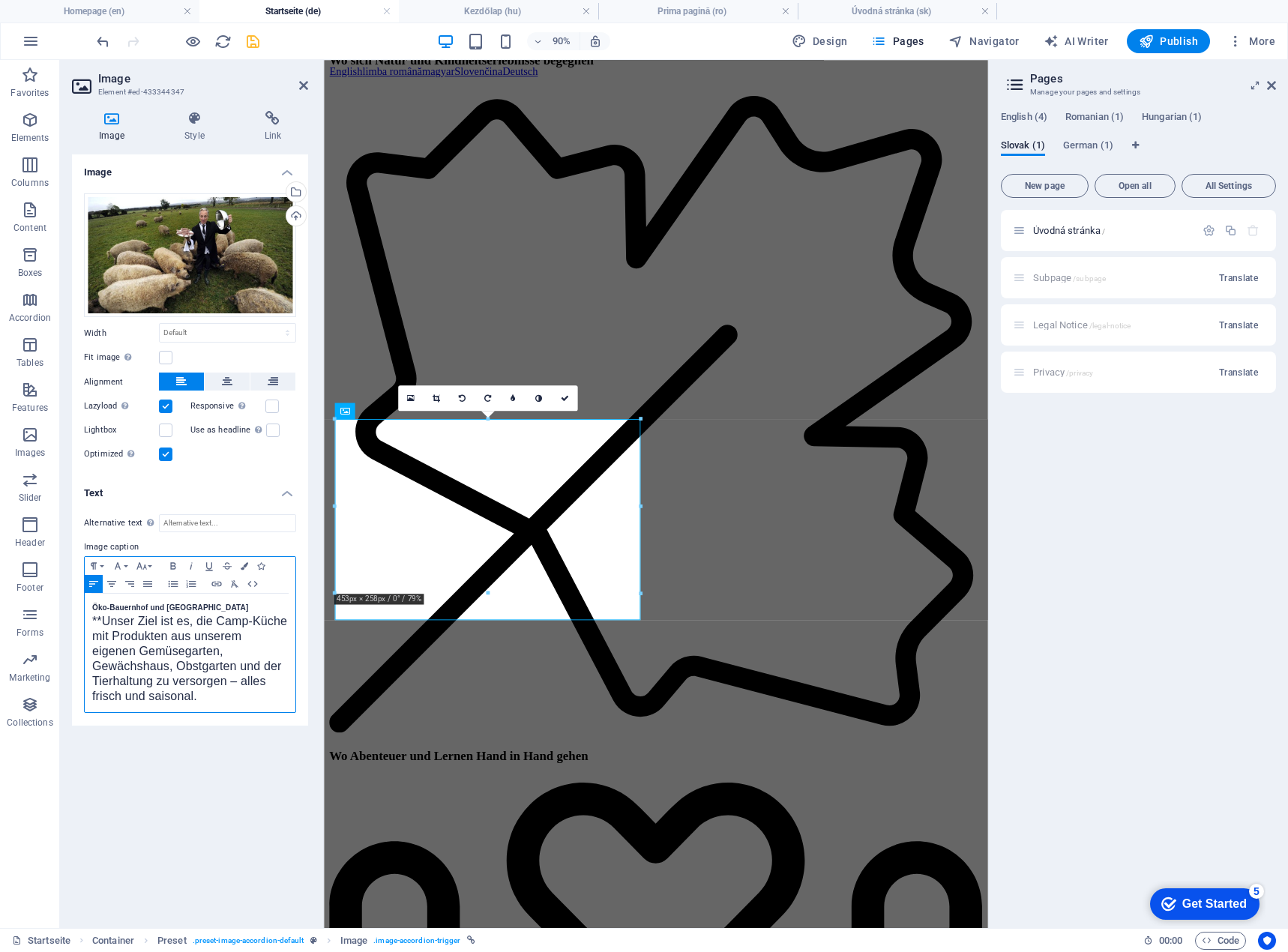
click at [99, 624] on span "**Unser Ziel ist es, die Camp-Küche mit Produkten aus unserem eigenen Gemüsegar…" at bounding box center [190, 658] width 195 height 87
click at [567, 397] on icon at bounding box center [564, 398] width 8 height 8
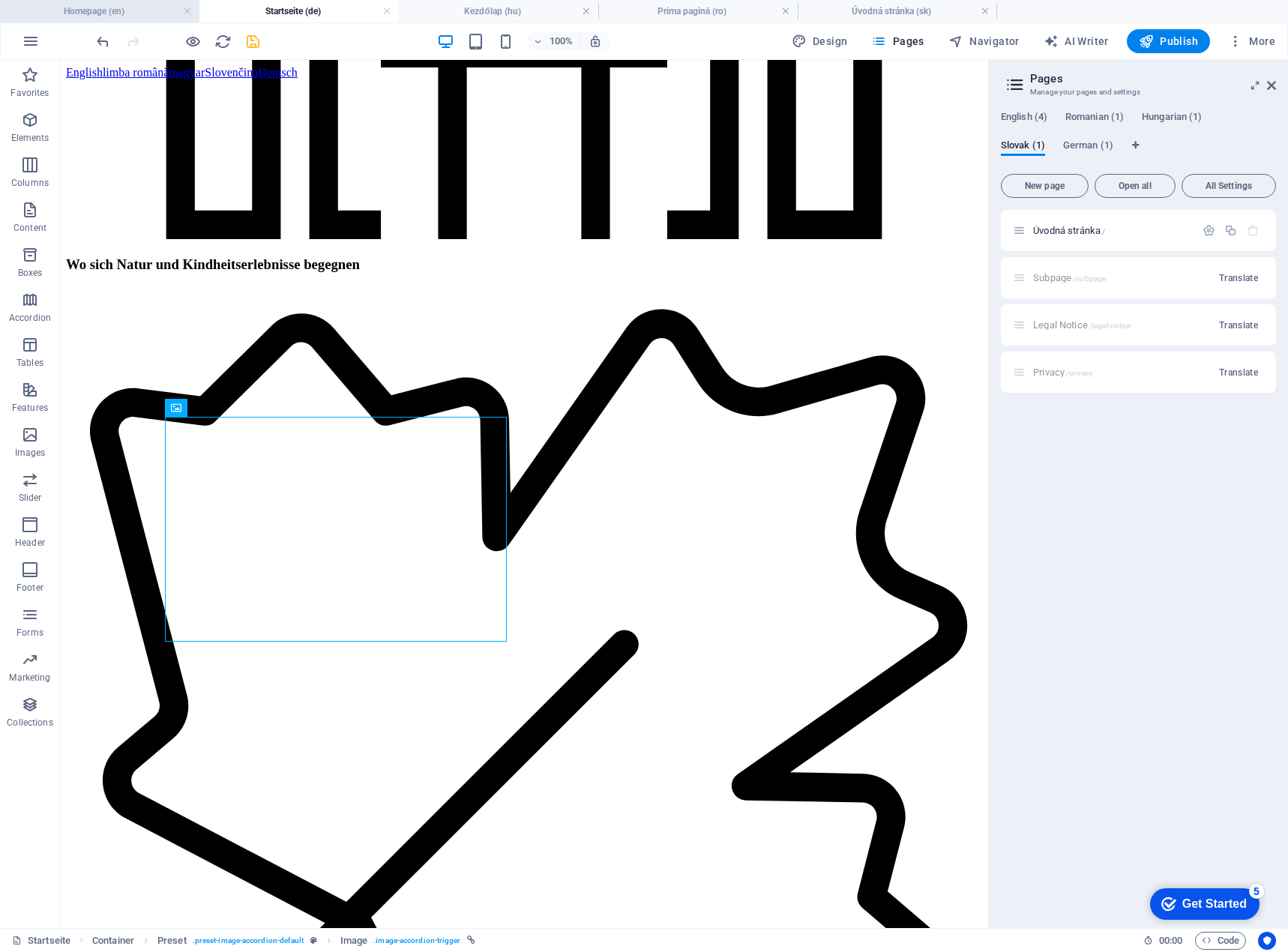
click at [98, 13] on h4 "Homepage (en)" at bounding box center [100, 11] width 199 height 17
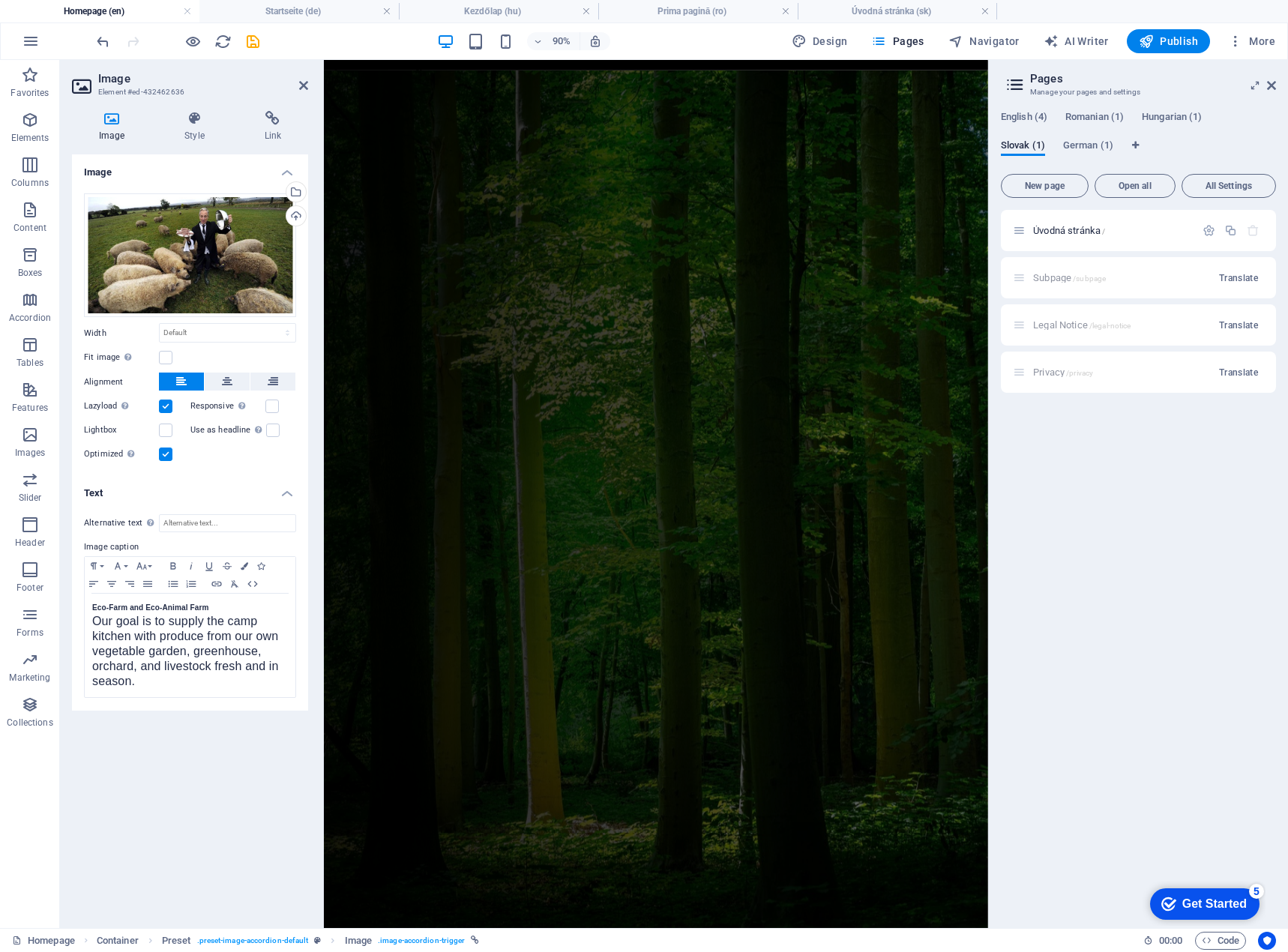
scroll to position [0, 0]
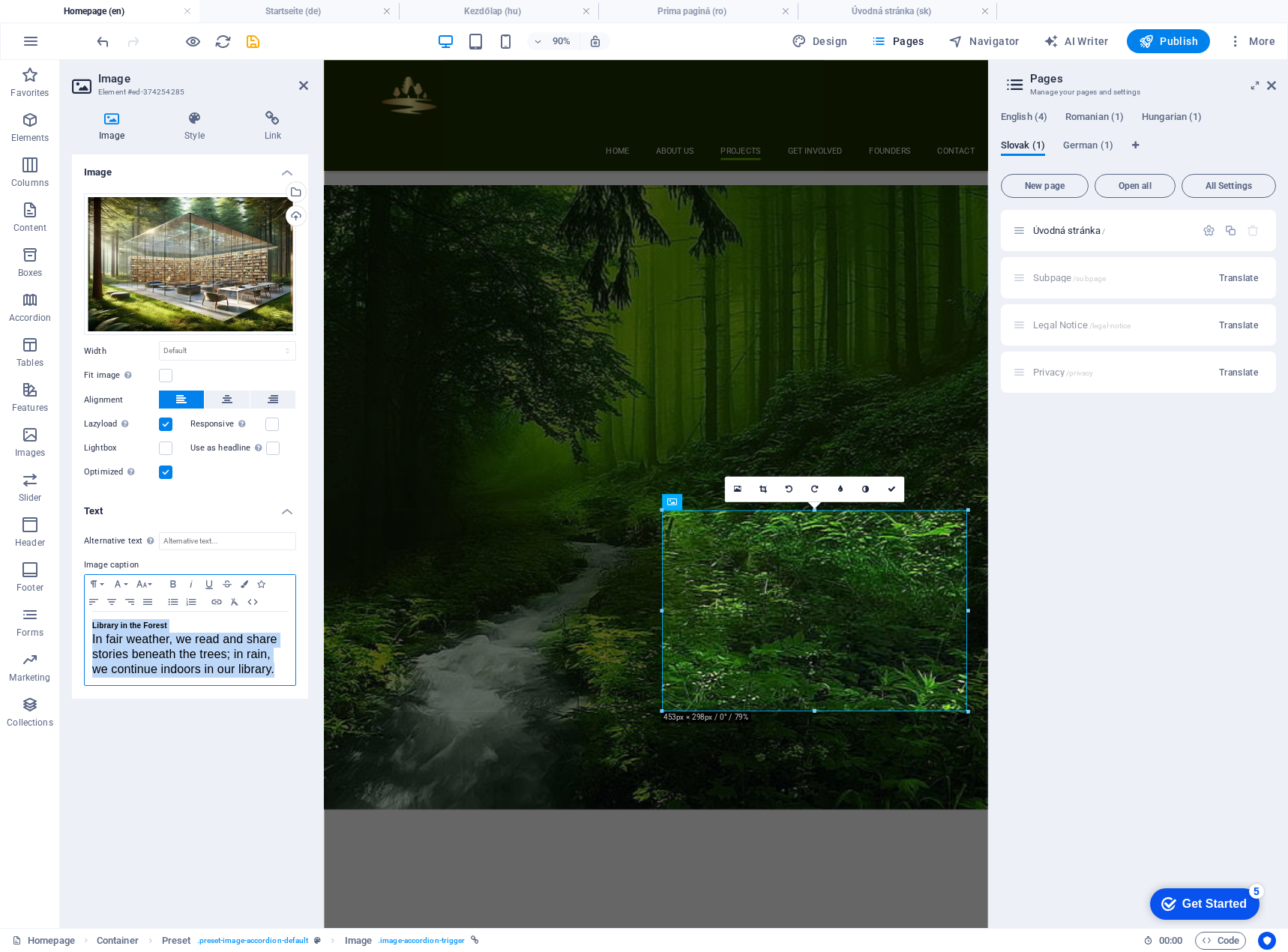
drag, startPoint x: 91, startPoint y: 631, endPoint x: 286, endPoint y: 676, distance: 200.1
click at [286, 676] on div "Library in the Forest In fair weather, we read and share stories beneath the tr…" at bounding box center [190, 649] width 210 height 73
copy div "Library in the Forest In fair weather, we read and share stories beneath the tr…"
click at [471, 17] on h4 "Kezdőlap (hu)" at bounding box center [498, 11] width 199 height 17
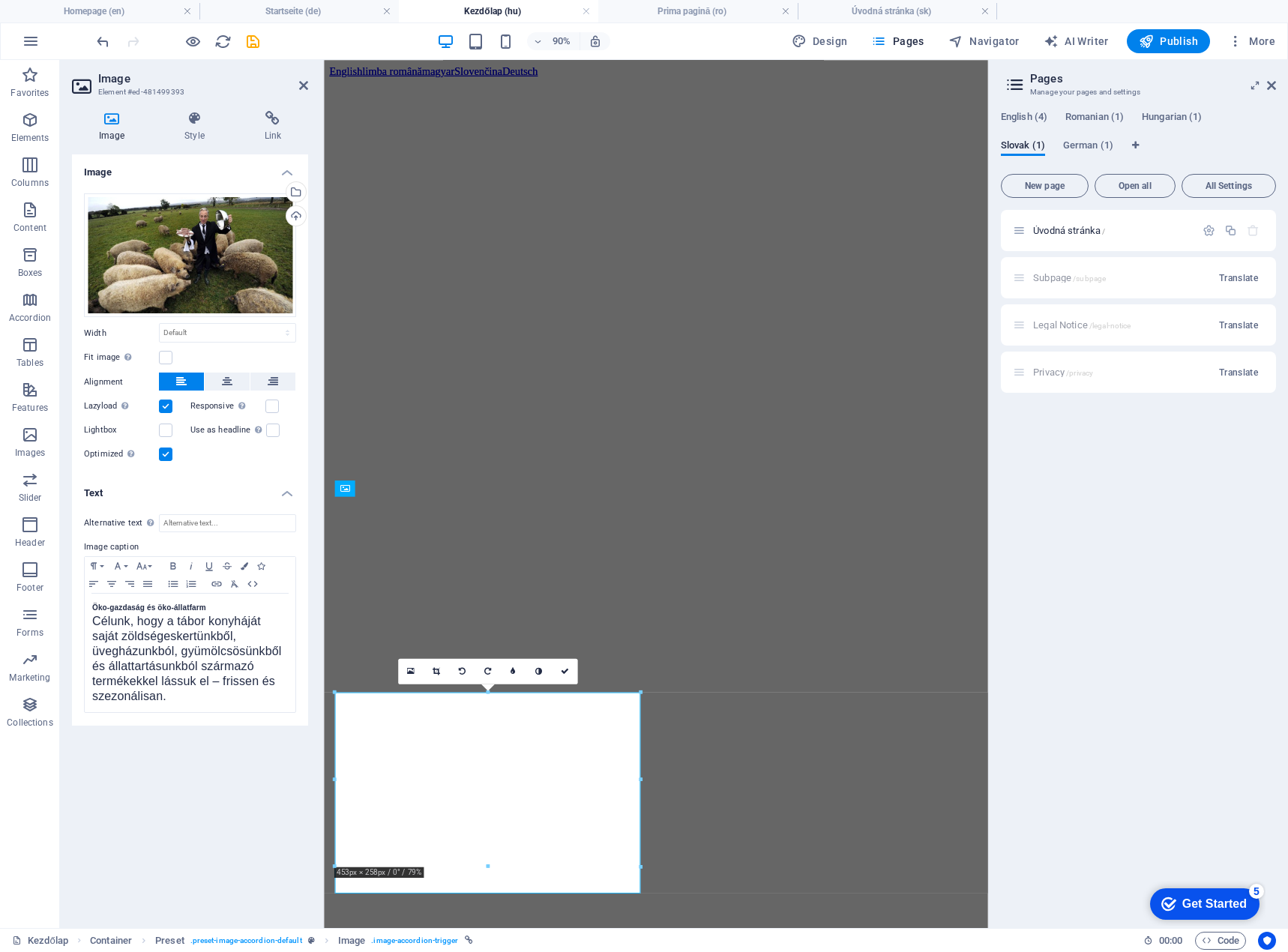
scroll to position [1746, 0]
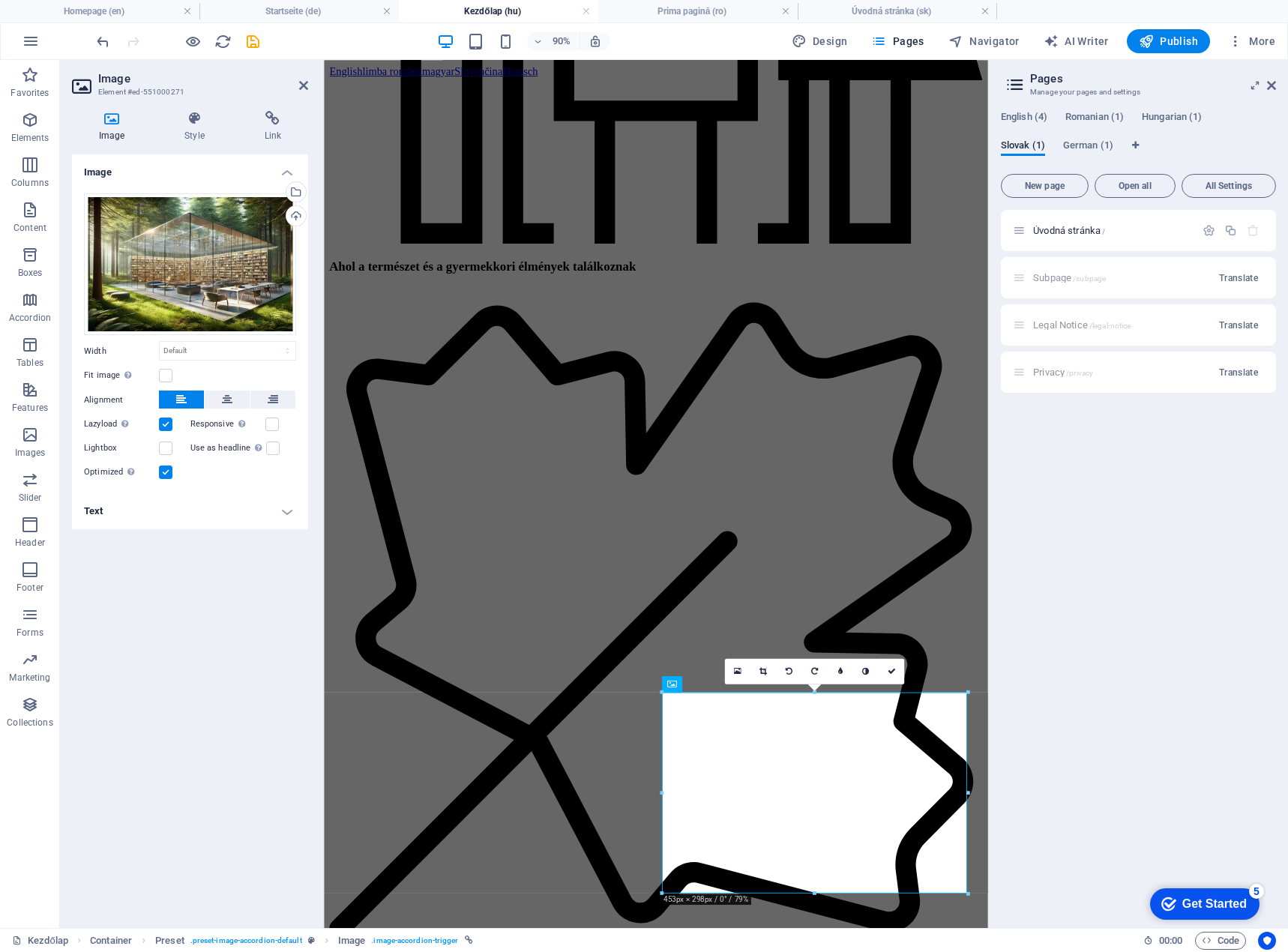
click at [218, 519] on h4 "Text" at bounding box center [191, 512] width 237 height 36
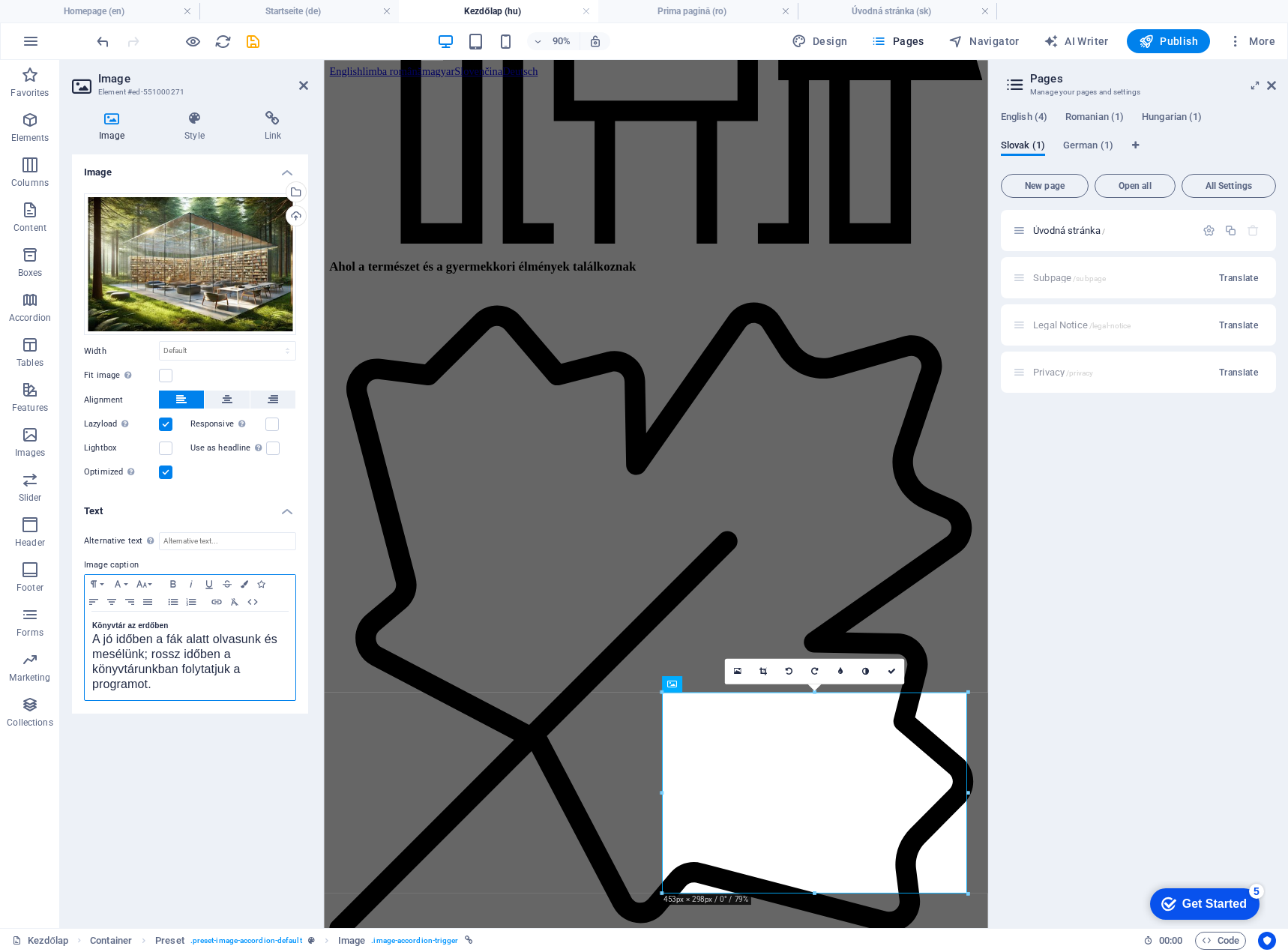
click at [89, 646] on div "Könyvtár az erdőben A jó időben a fák alatt olvasunk és mesélünk; rossz időben …" at bounding box center [190, 656] width 210 height 88
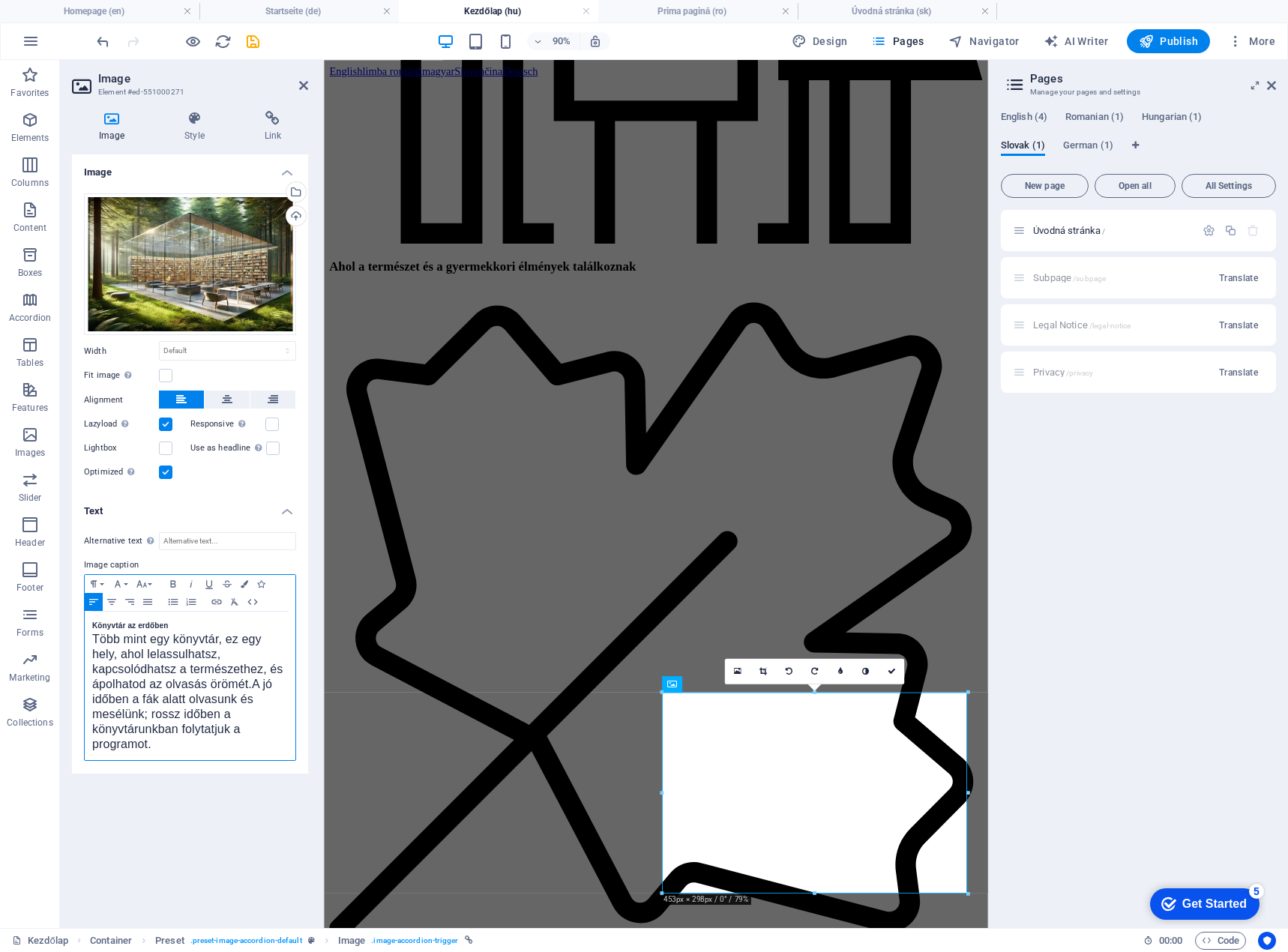
scroll to position [129, 1]
click at [167, 718] on span "A jó időben a fák alatt olvasunk és mesélünk; rossz időben a könyvtárunkban fol…" at bounding box center [184, 722] width 185 height 58
click at [892, 676] on link at bounding box center [891, 671] width 25 height 25
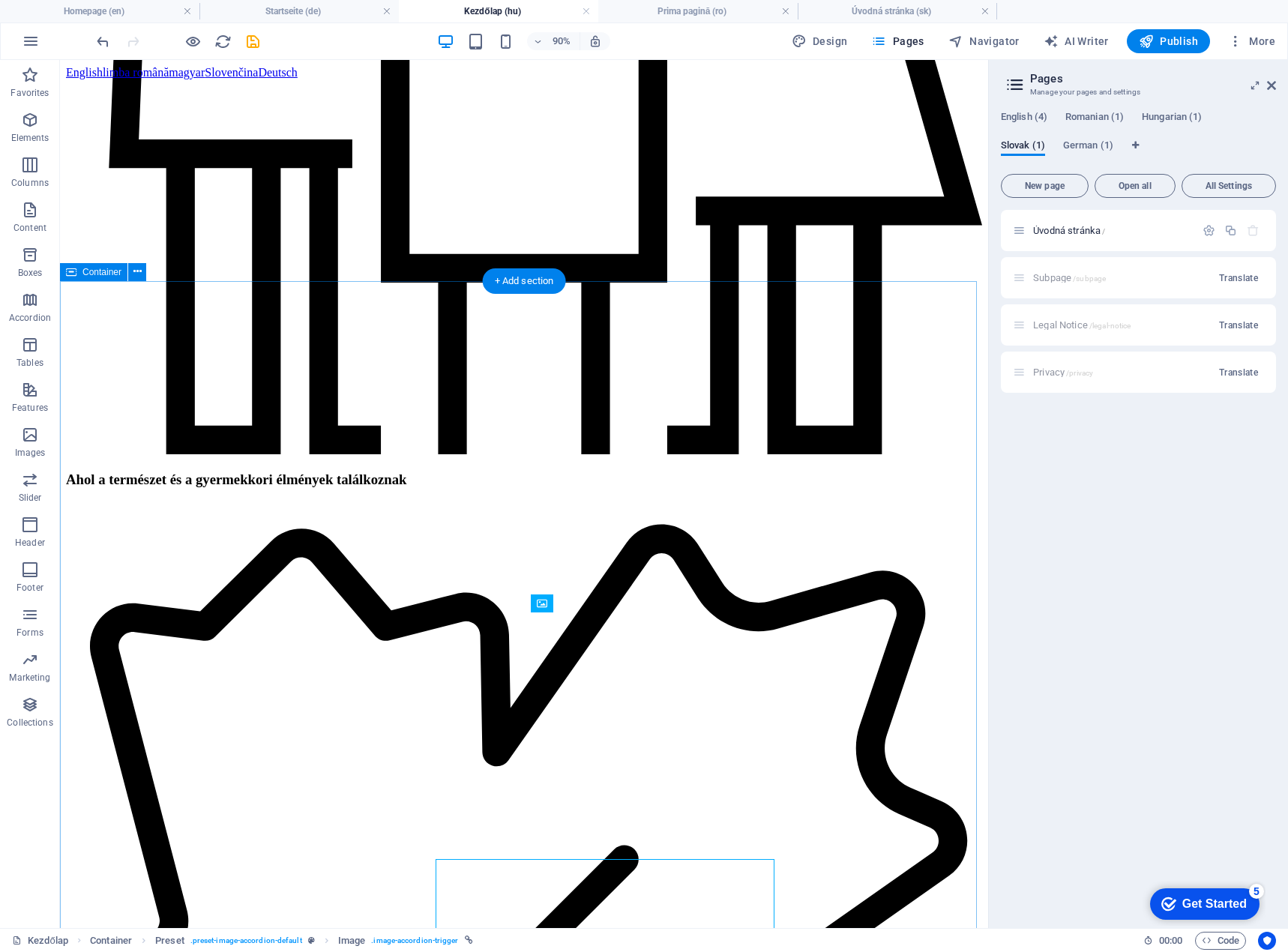
scroll to position [1650, 0]
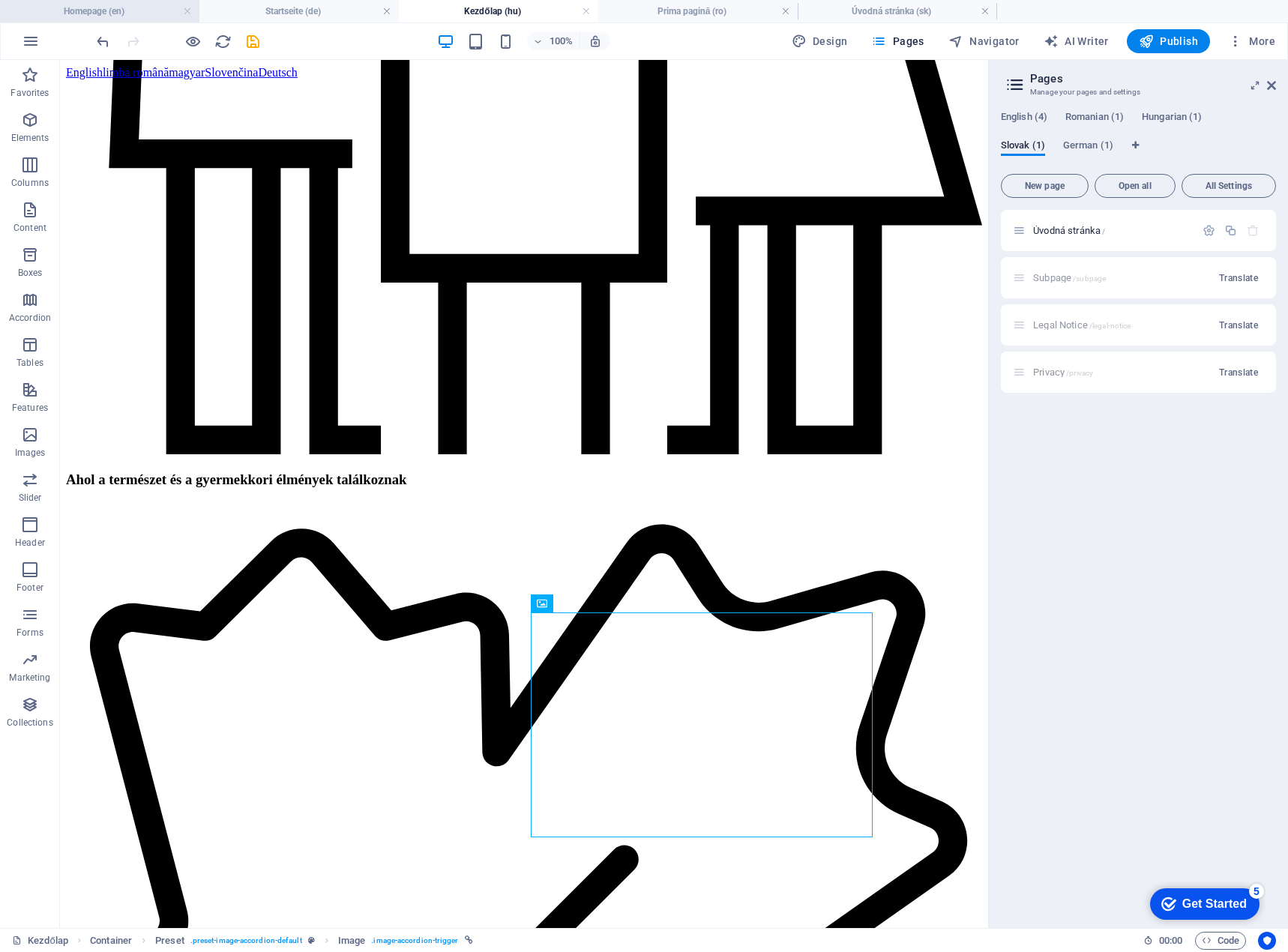
click at [148, 20] on li "Homepage (en)" at bounding box center [100, 11] width 199 height 23
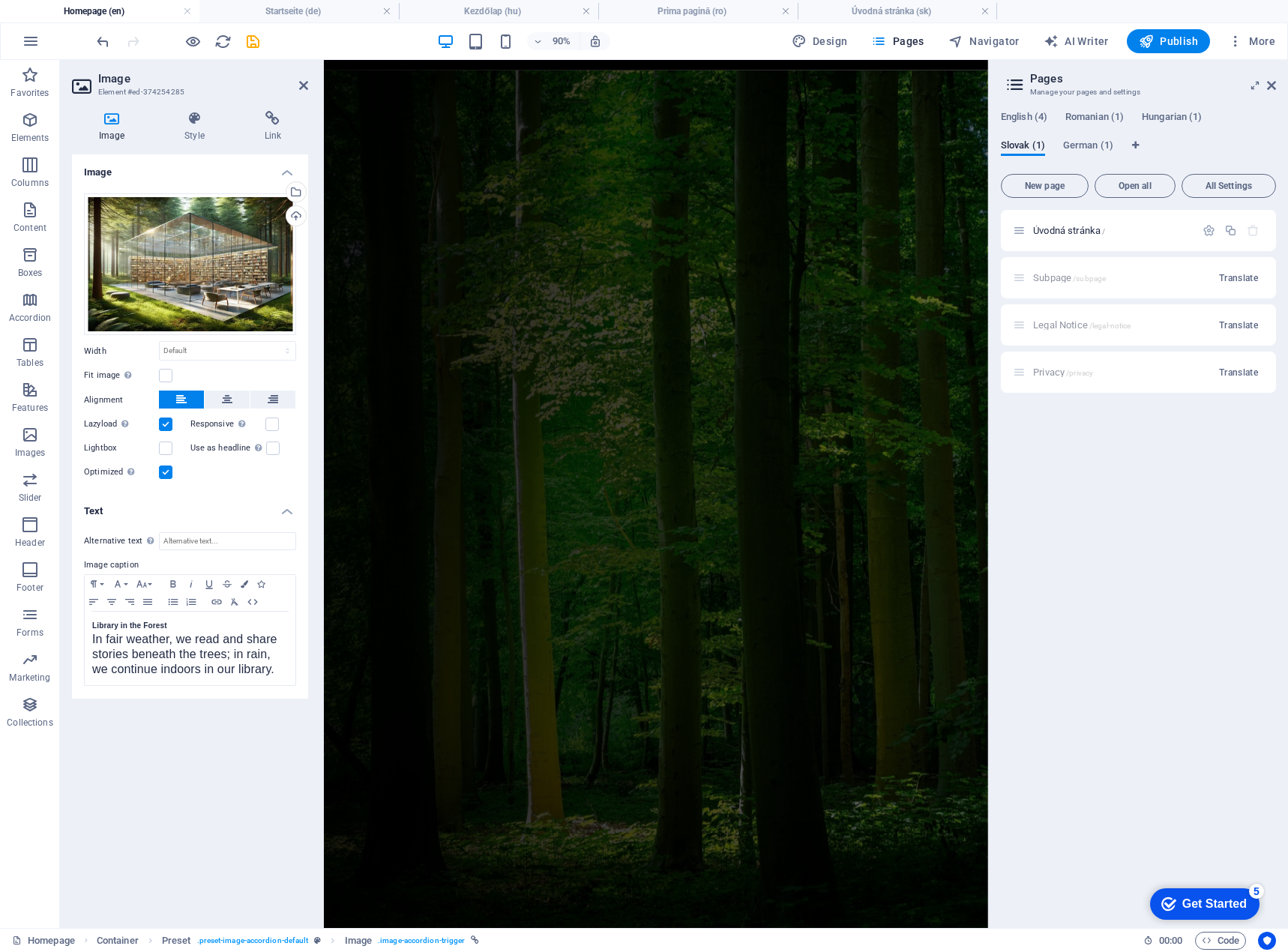
scroll to position [1942, 0]
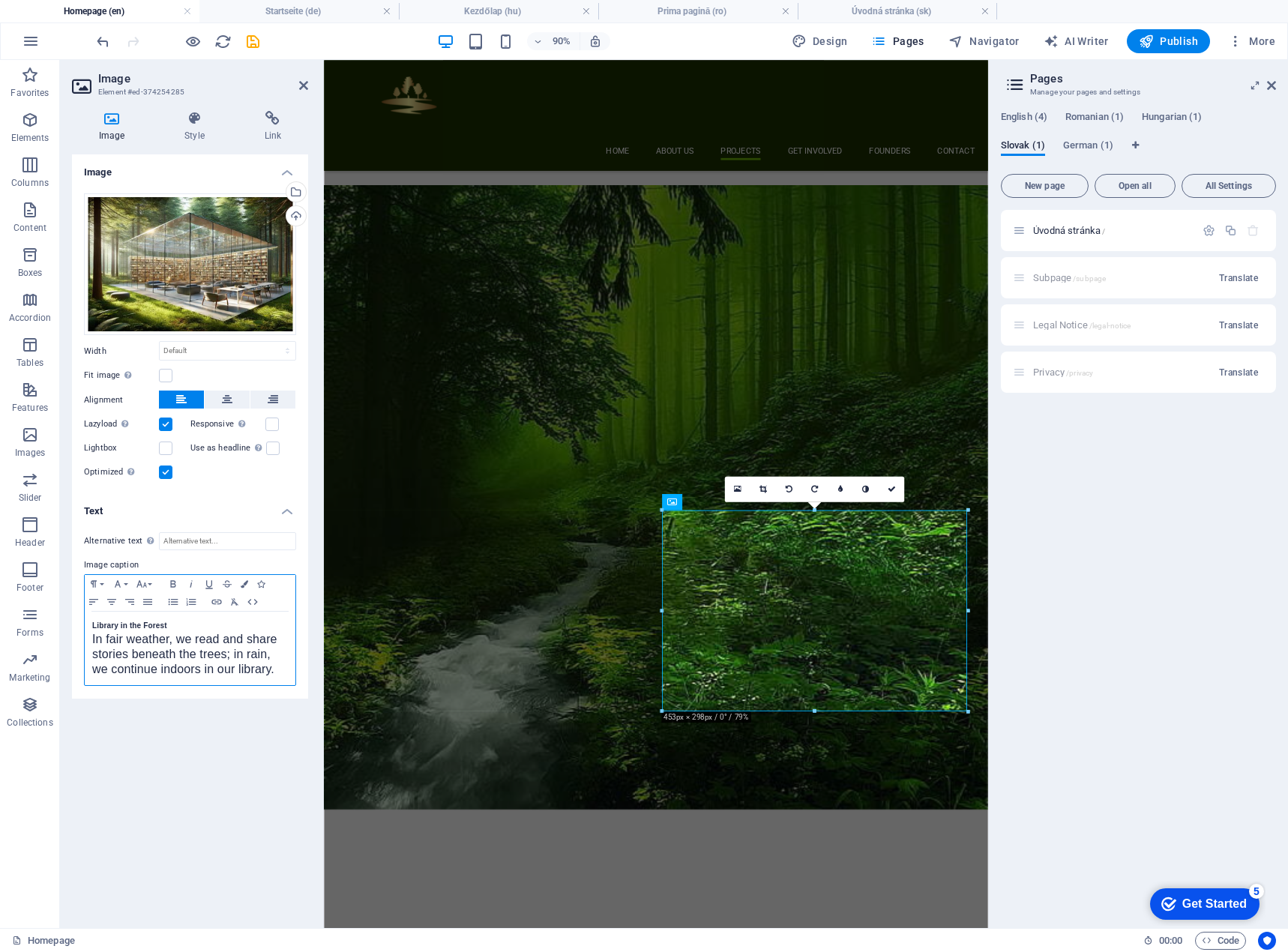
click at [89, 640] on div "Library in the Forest In fair weather, we read and share stories beneath the tr…" at bounding box center [190, 649] width 210 height 73
click at [151, 699] on span "In fair weather, we read and share stories beneath the trees; in rain, we conti…" at bounding box center [184, 699] width 185 height 43
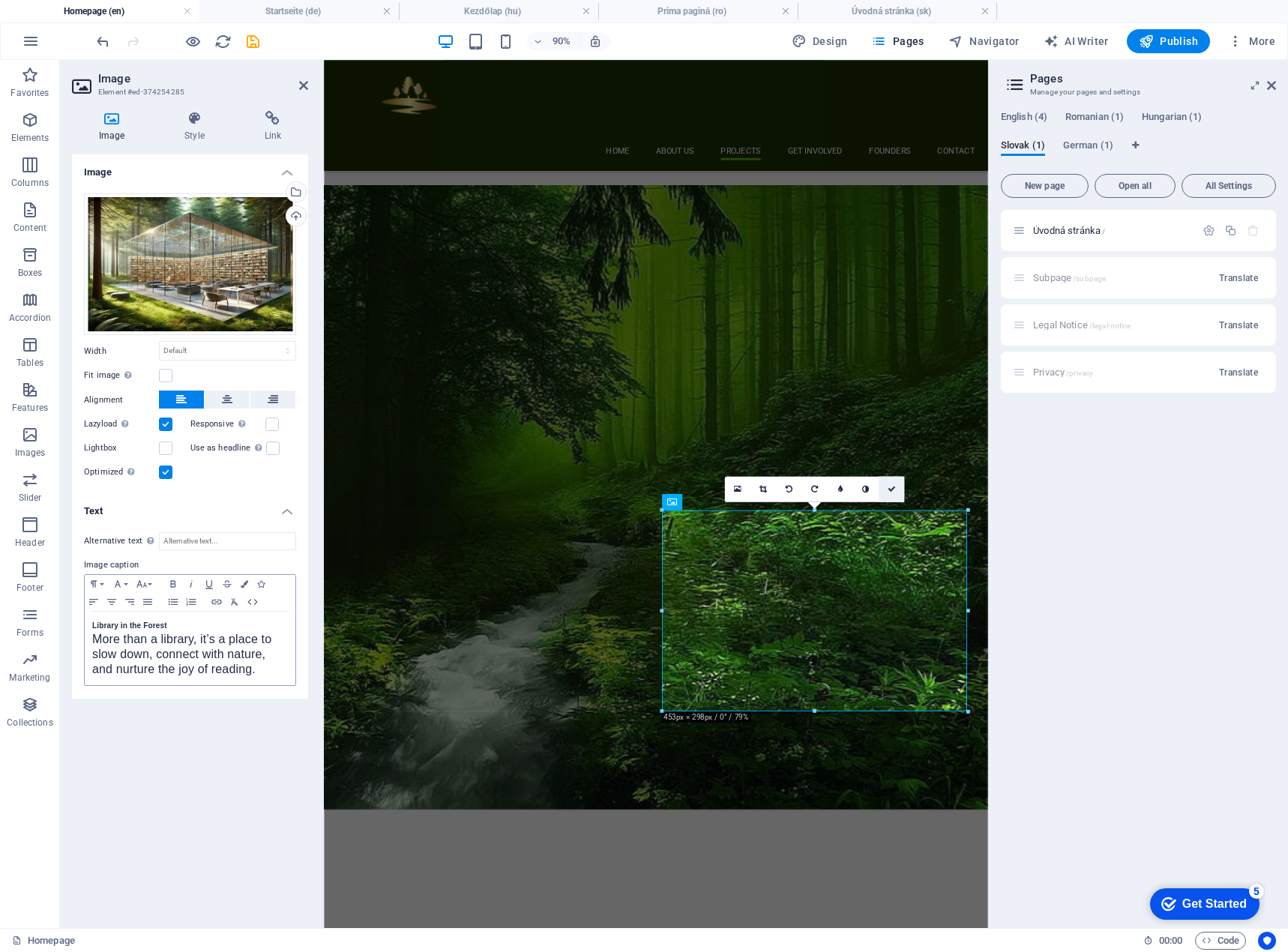
click at [889, 490] on icon at bounding box center [891, 489] width 8 height 8
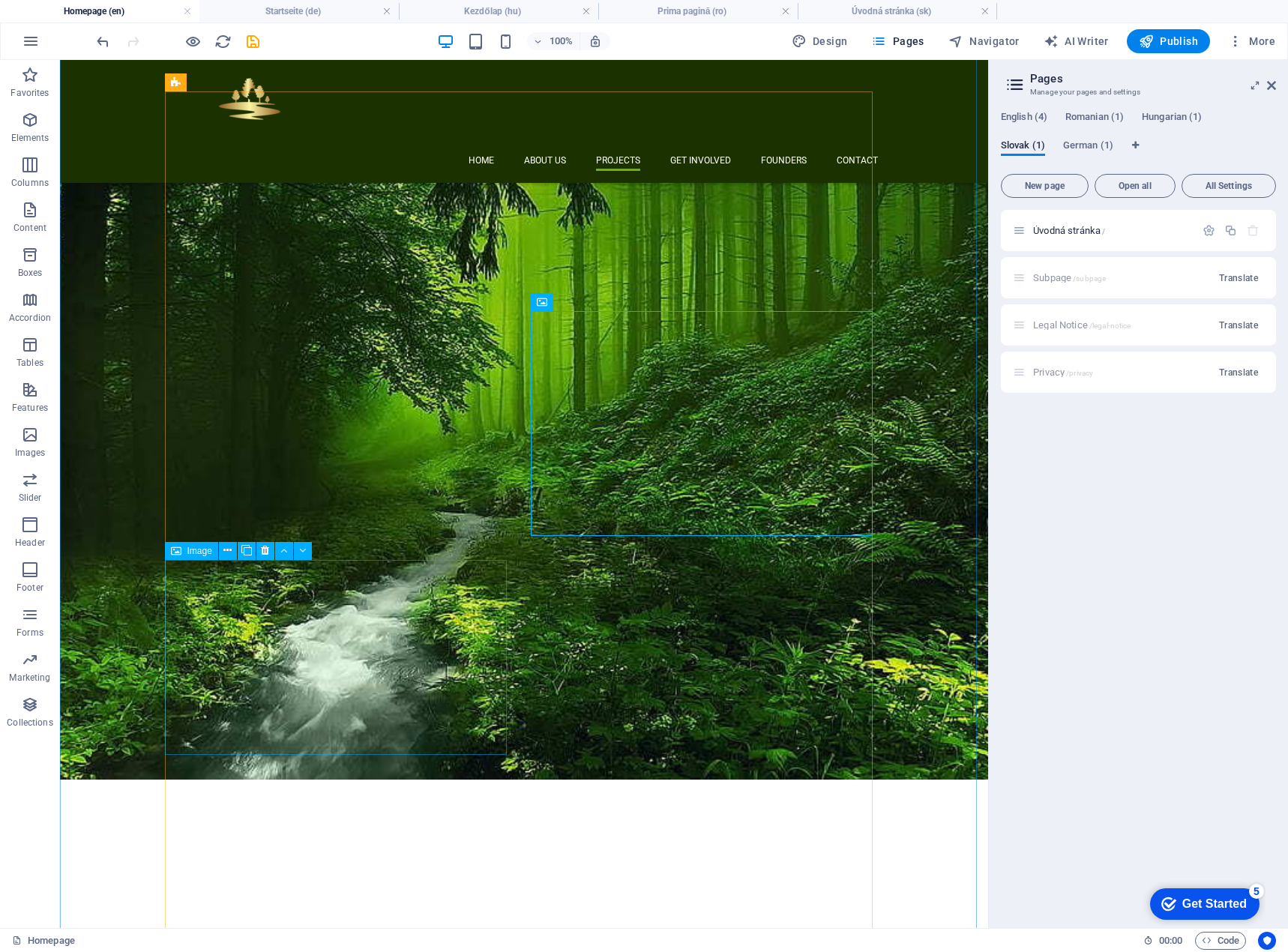
scroll to position [1996, 0]
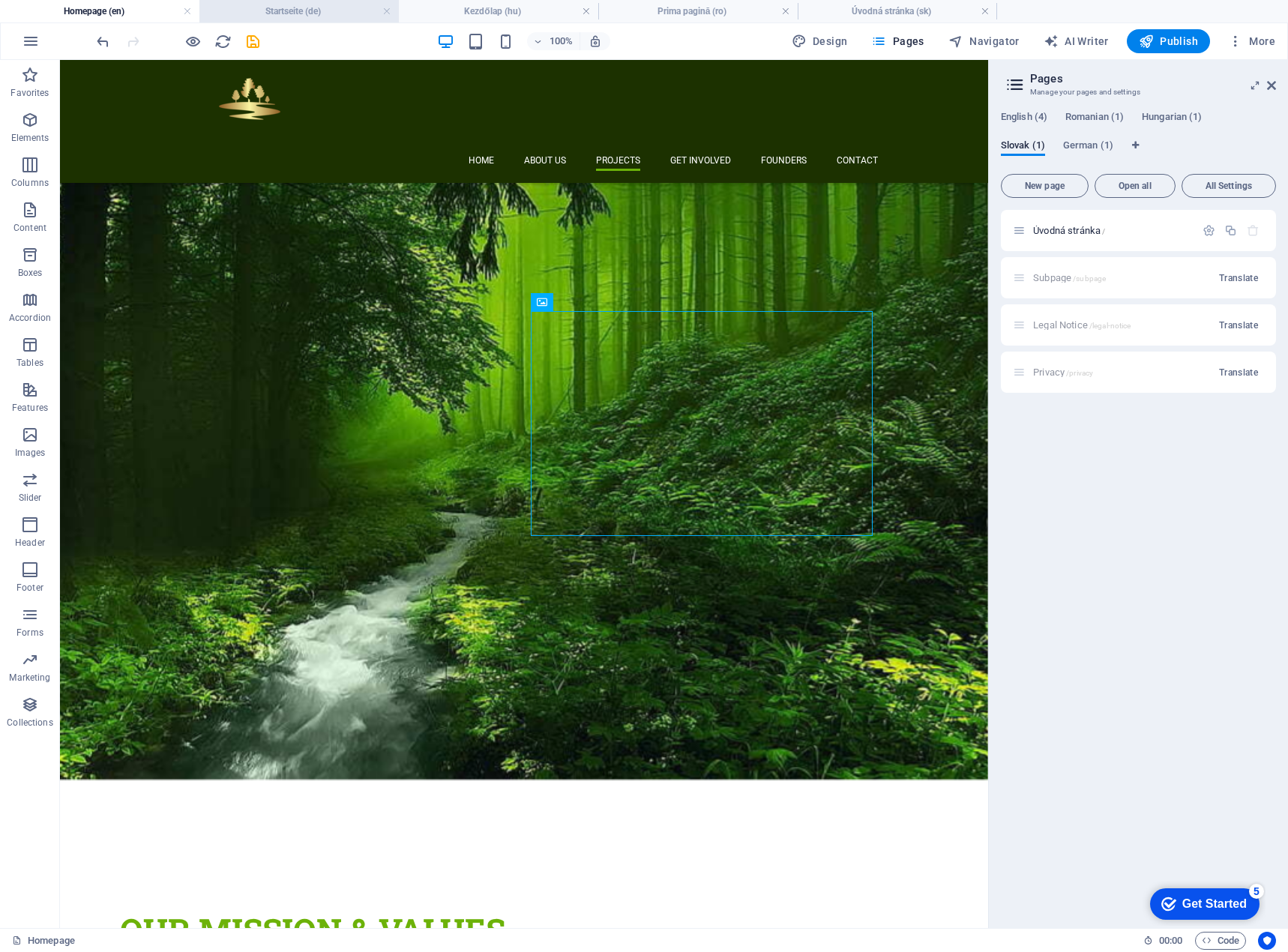
click at [288, 13] on h4 "Startseite (de)" at bounding box center [299, 11] width 199 height 17
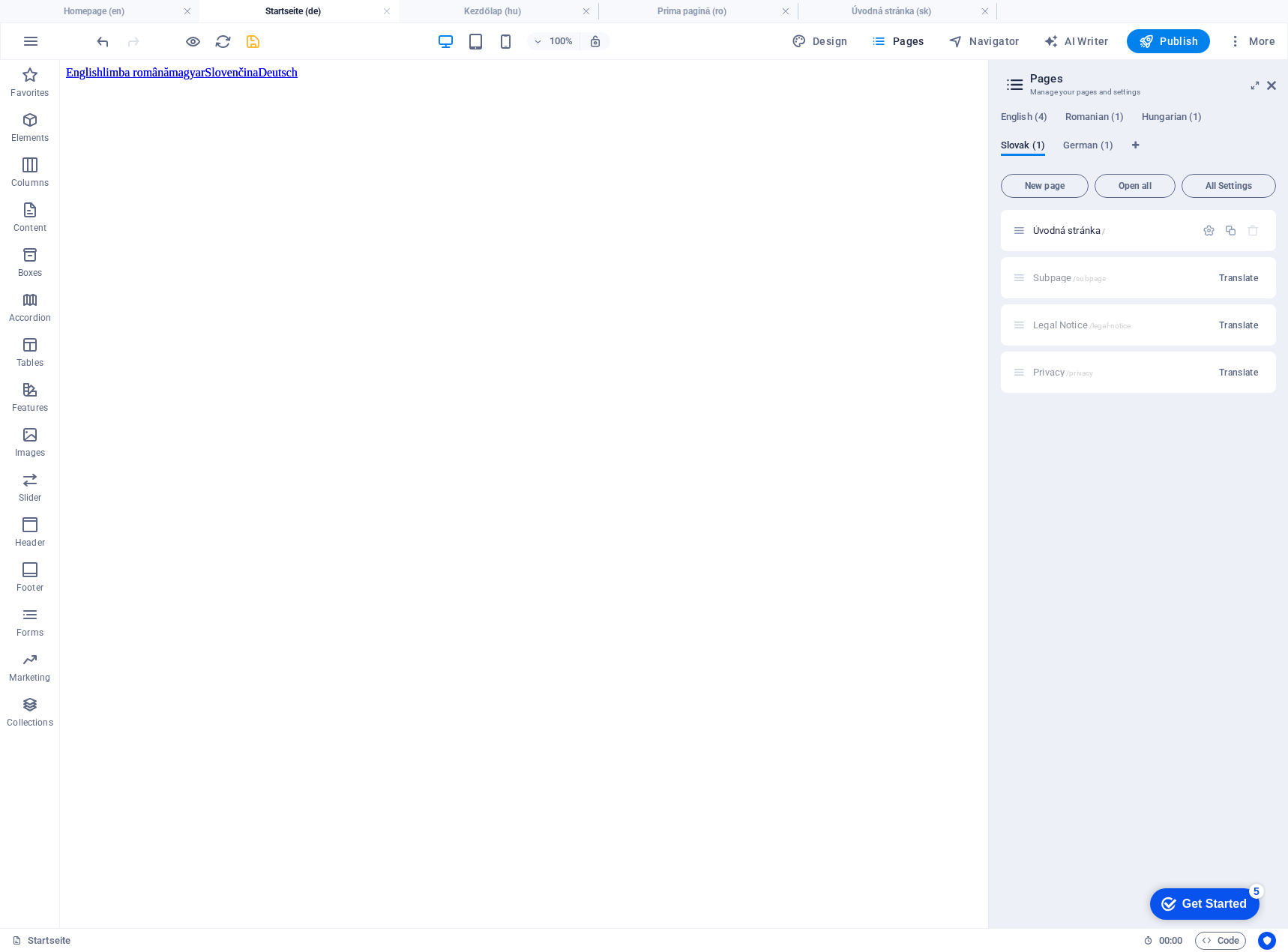
scroll to position [0, 0]
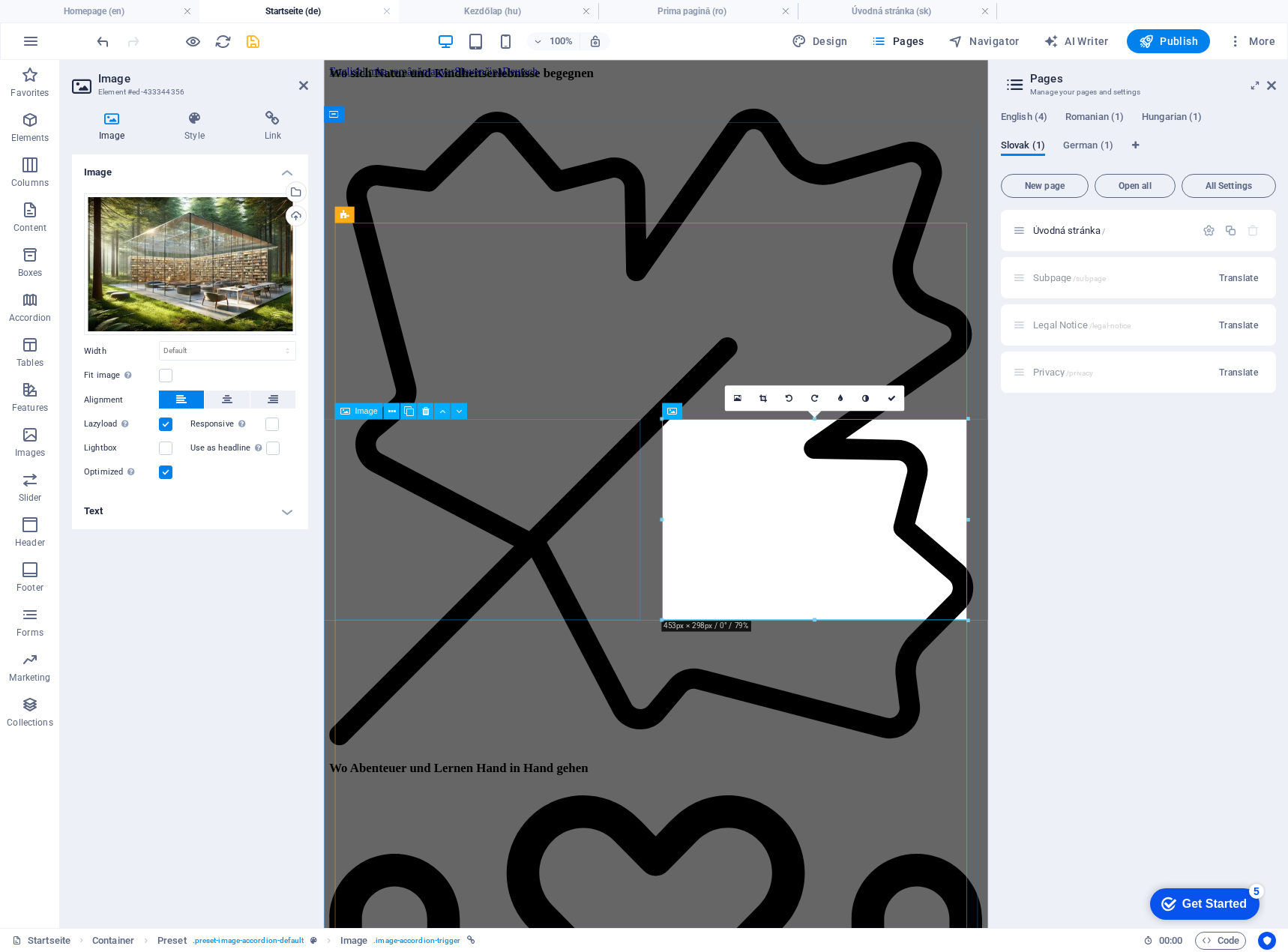
scroll to position [1986, 0]
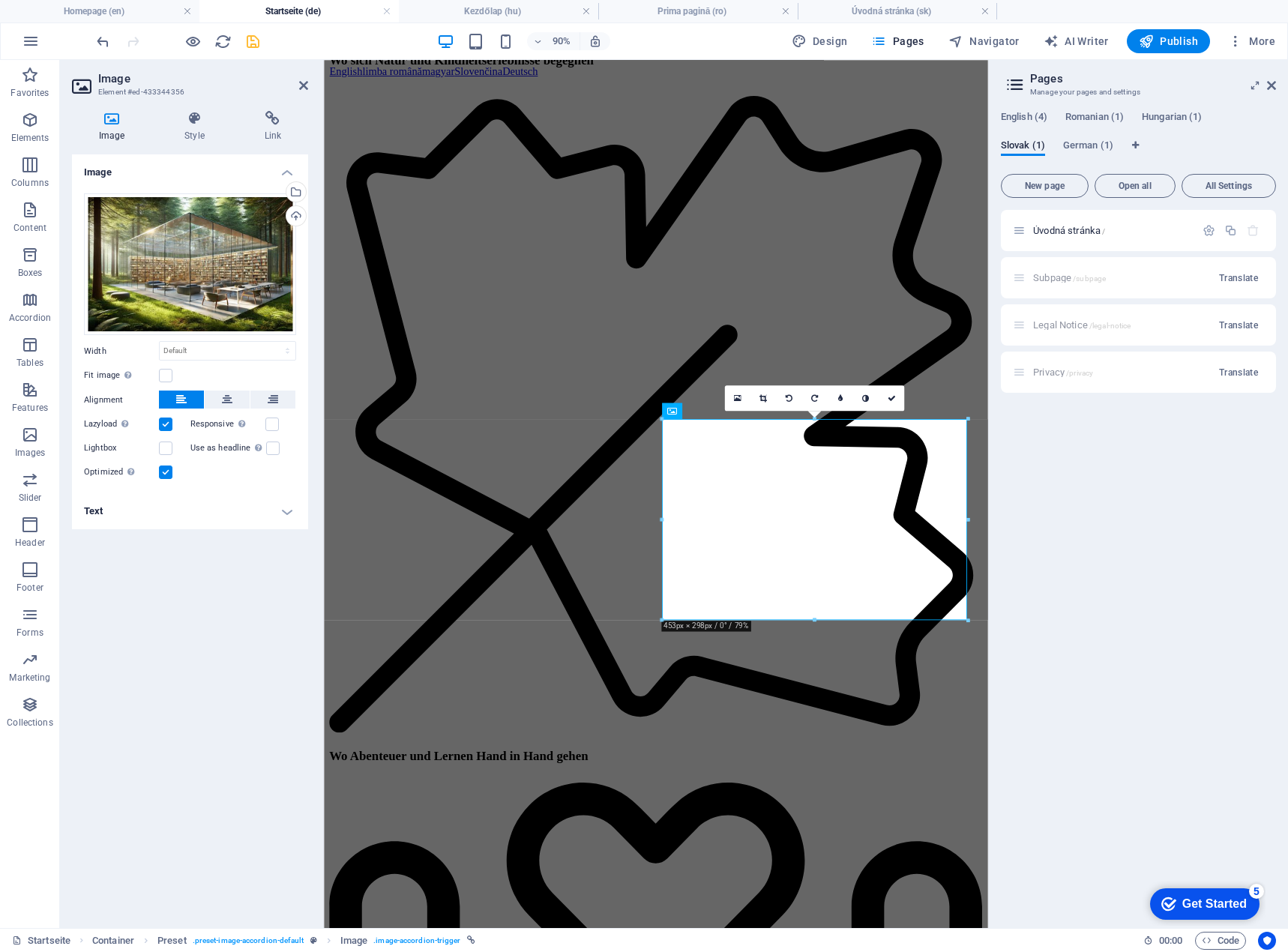
click at [159, 517] on h4 "Text" at bounding box center [191, 512] width 237 height 36
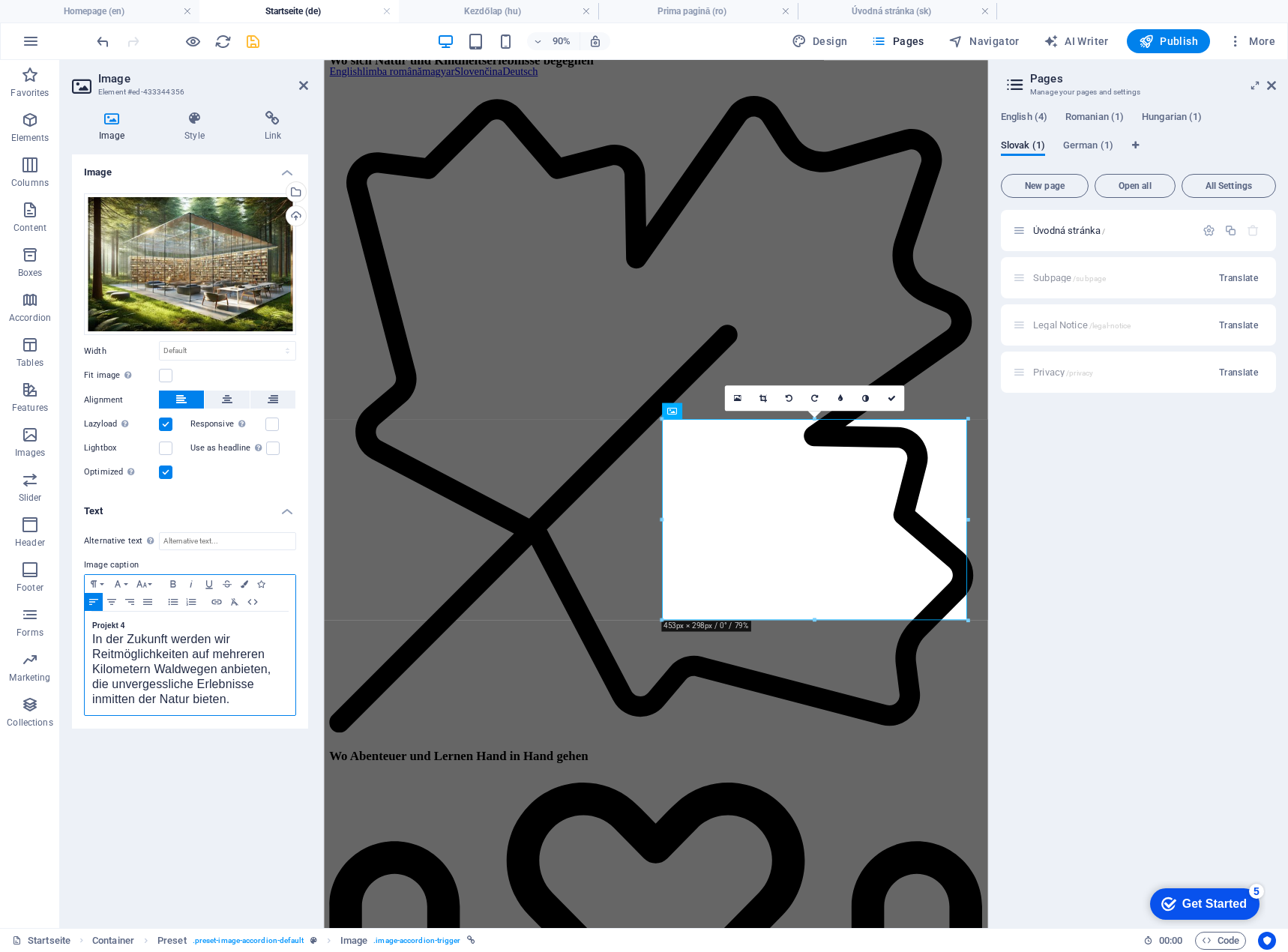
click at [87, 641] on div "Projekt 4 In der Zukunft werden wir Reitmöglichkeiten auf mehreren Kilometern W…" at bounding box center [190, 664] width 210 height 103
click at [166, 731] on span "In der Zukunft werden wir Reitmöglichkeiten auf mehreren Kilometern Waldwegen a…" at bounding box center [181, 729] width 178 height 72
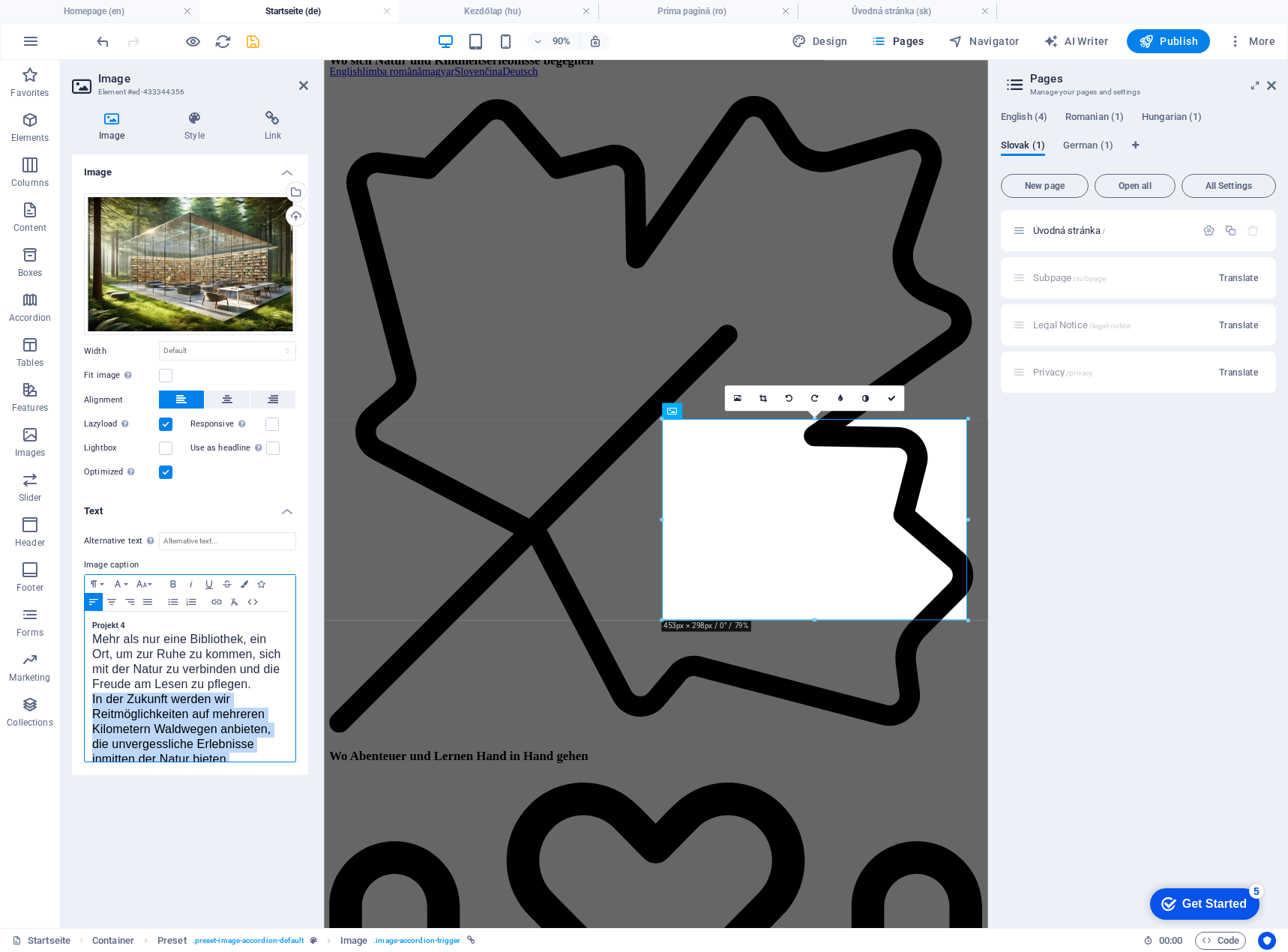
click at [166, 731] on span "In der Zukunft werden wir Reitmöglichkeiten auf mehreren Kilometern Waldwegen a…" at bounding box center [181, 729] width 178 height 72
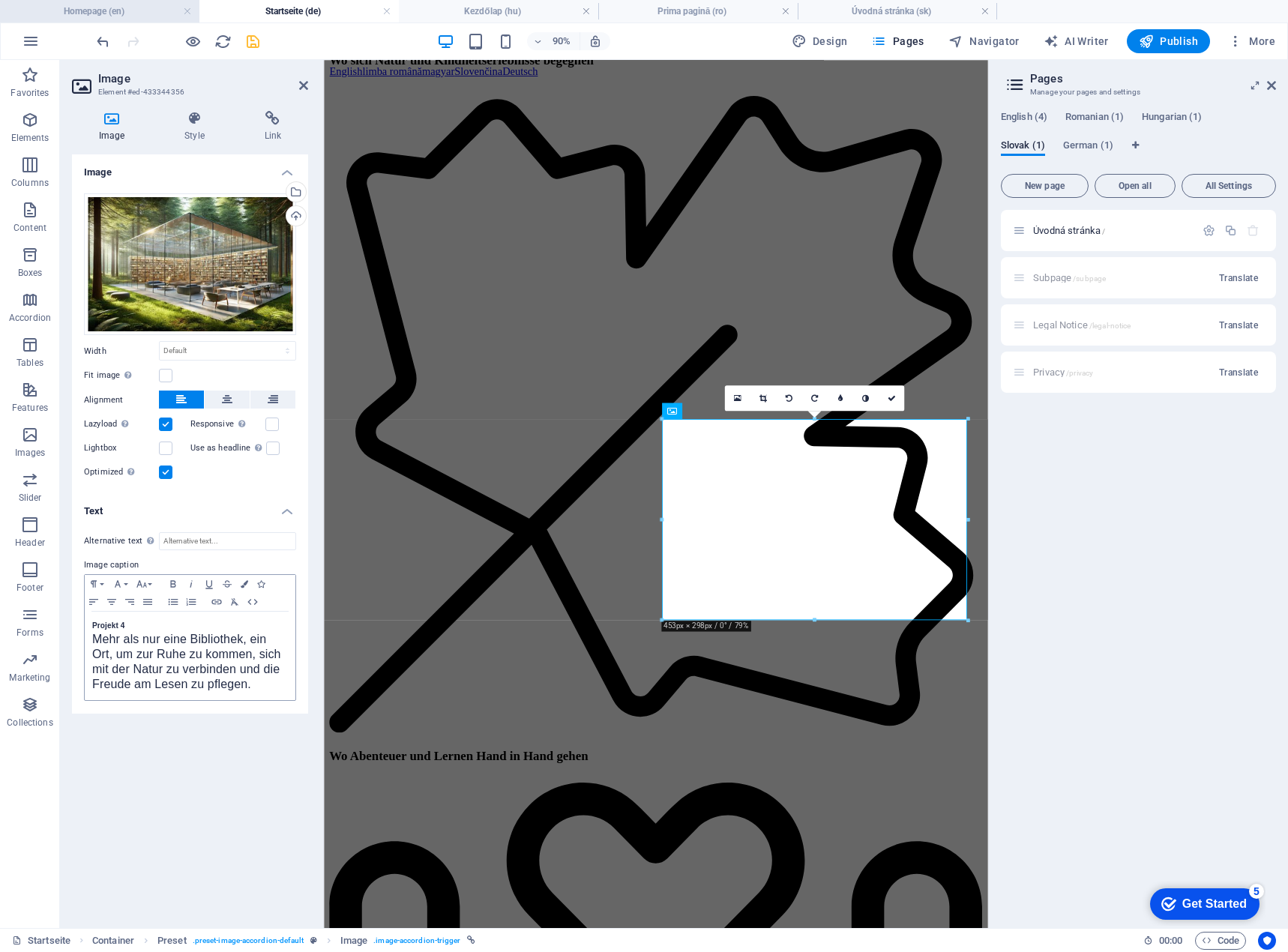
click at [63, 8] on h4 "Homepage (en)" at bounding box center [100, 11] width 199 height 17
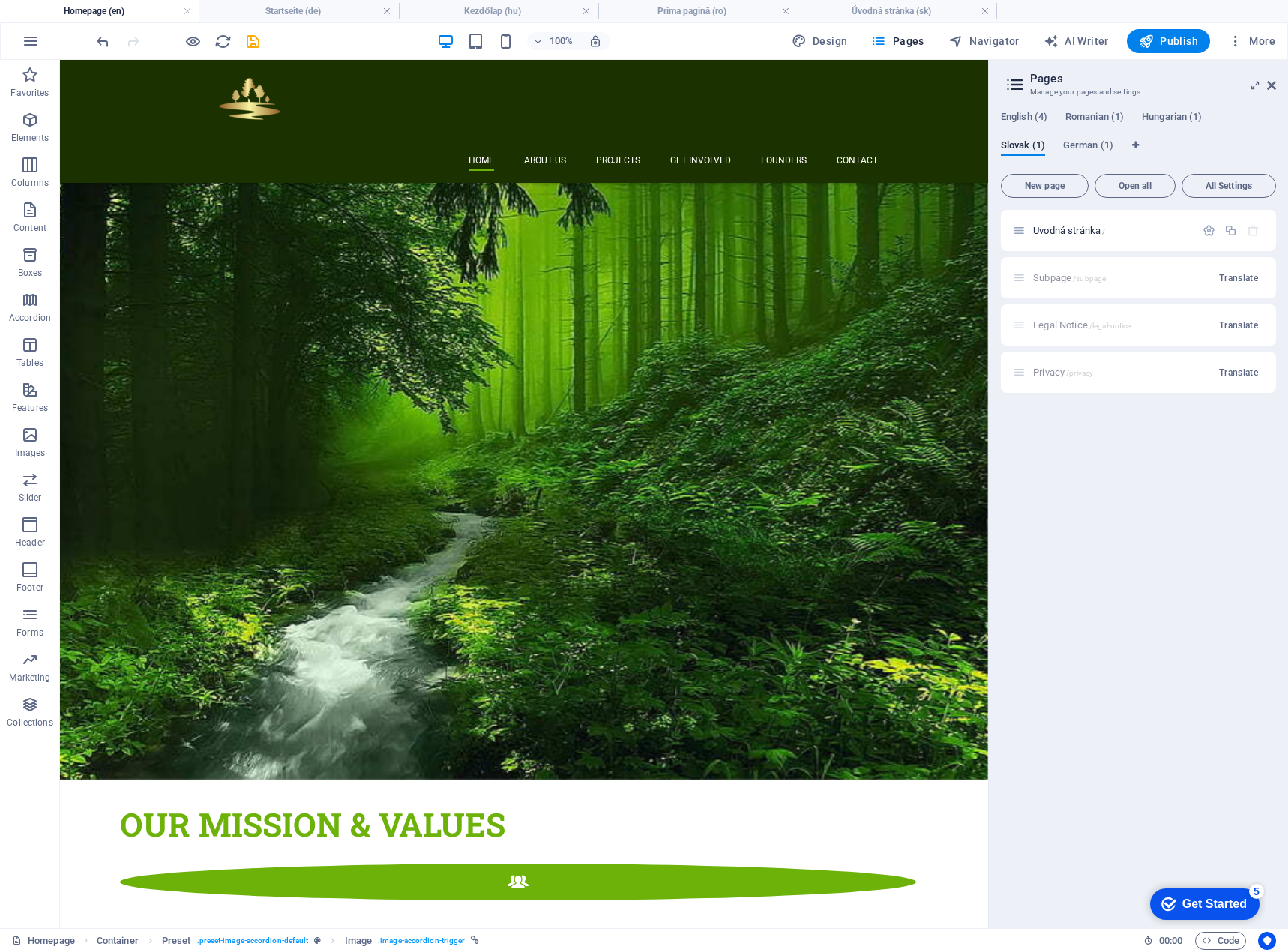
scroll to position [0, 0]
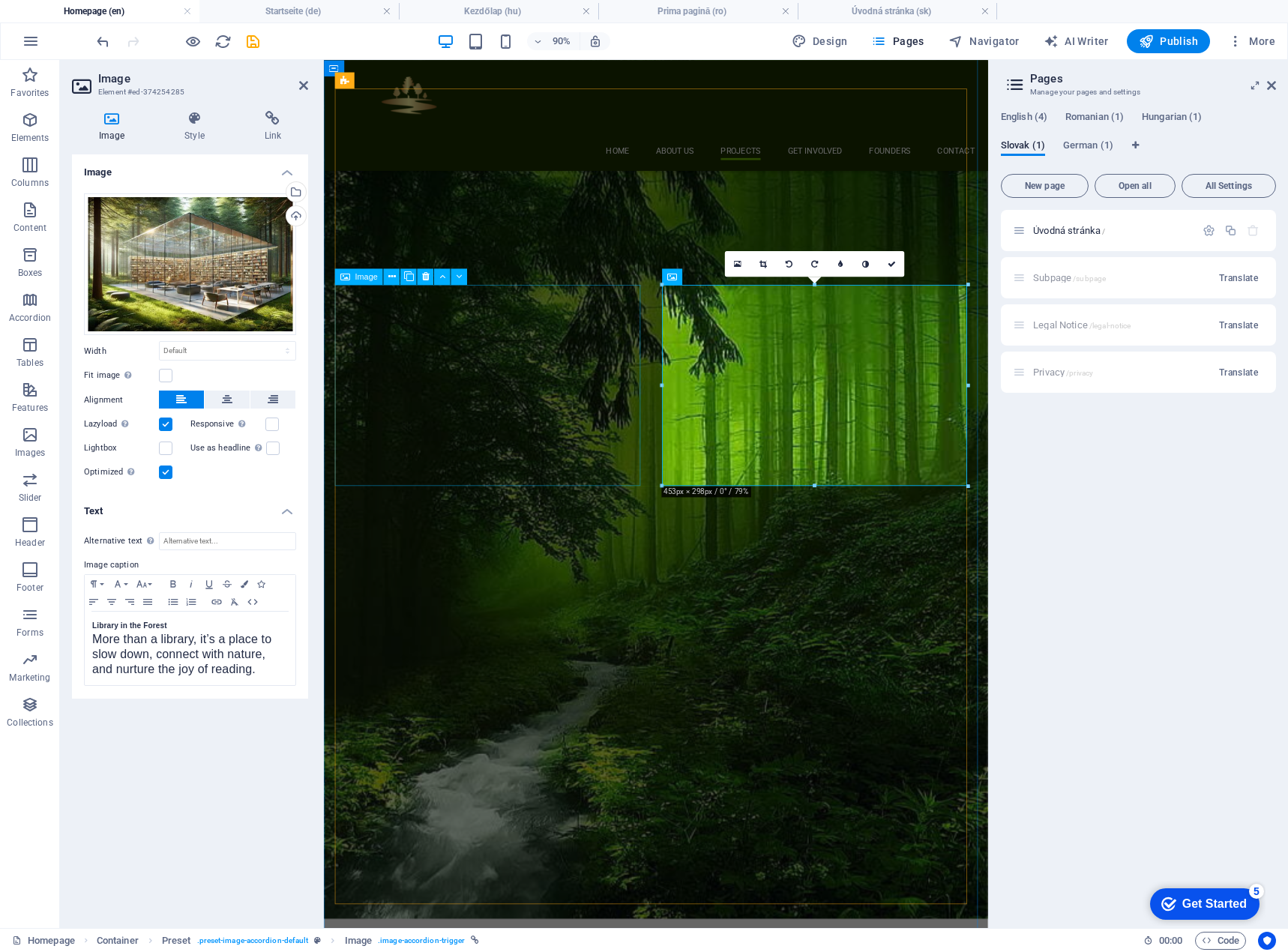
scroll to position [2193, 0]
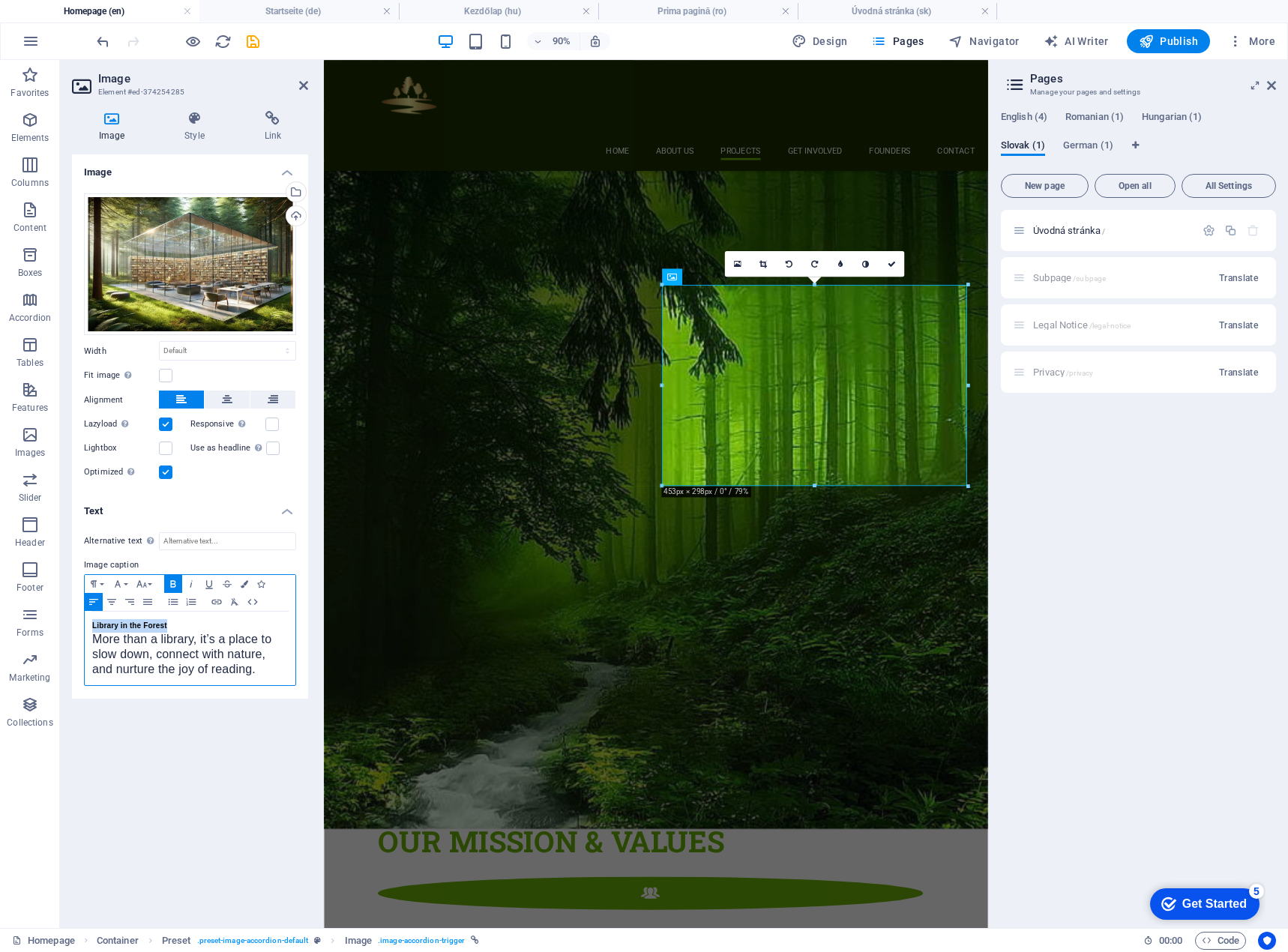
drag, startPoint x: 182, startPoint y: 624, endPoint x: 80, endPoint y: 624, distance: 102.0
click at [80, 624] on div "Alternative text The alternative text is used by devices that cannot display im…" at bounding box center [191, 609] width 237 height 178
copy strong "Library in the Forest"
click at [332, 22] on li "Startseite (de)" at bounding box center [299, 11] width 199 height 23
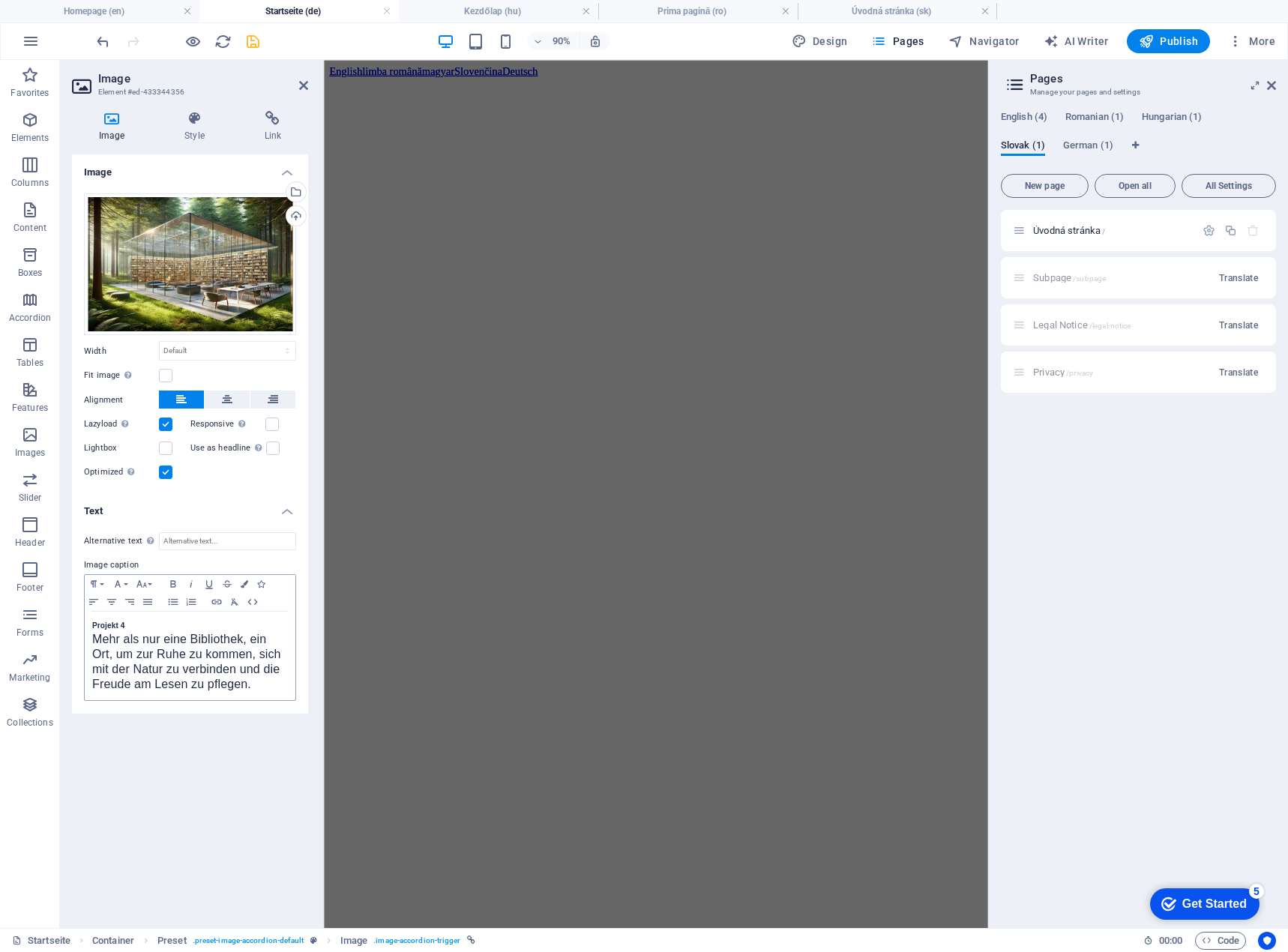
scroll to position [1986, 0]
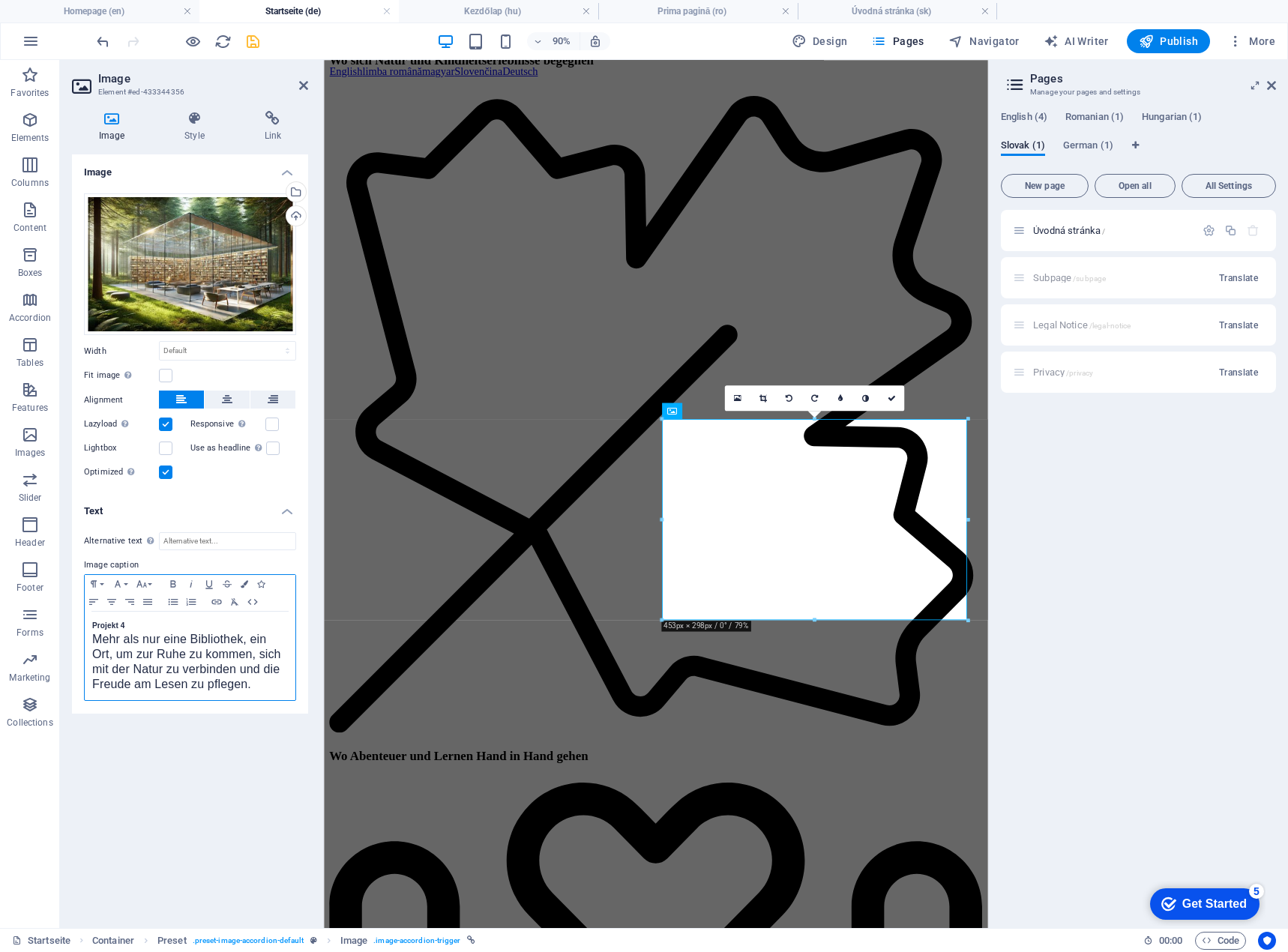
click at [88, 625] on div "Projekt 4 Mehr als nur eine Bibliothek, ein Ort, um zur Ruhe zu kommen, sich mi…" at bounding box center [190, 656] width 210 height 88
click at [100, 38] on icon "undo" at bounding box center [103, 41] width 17 height 17
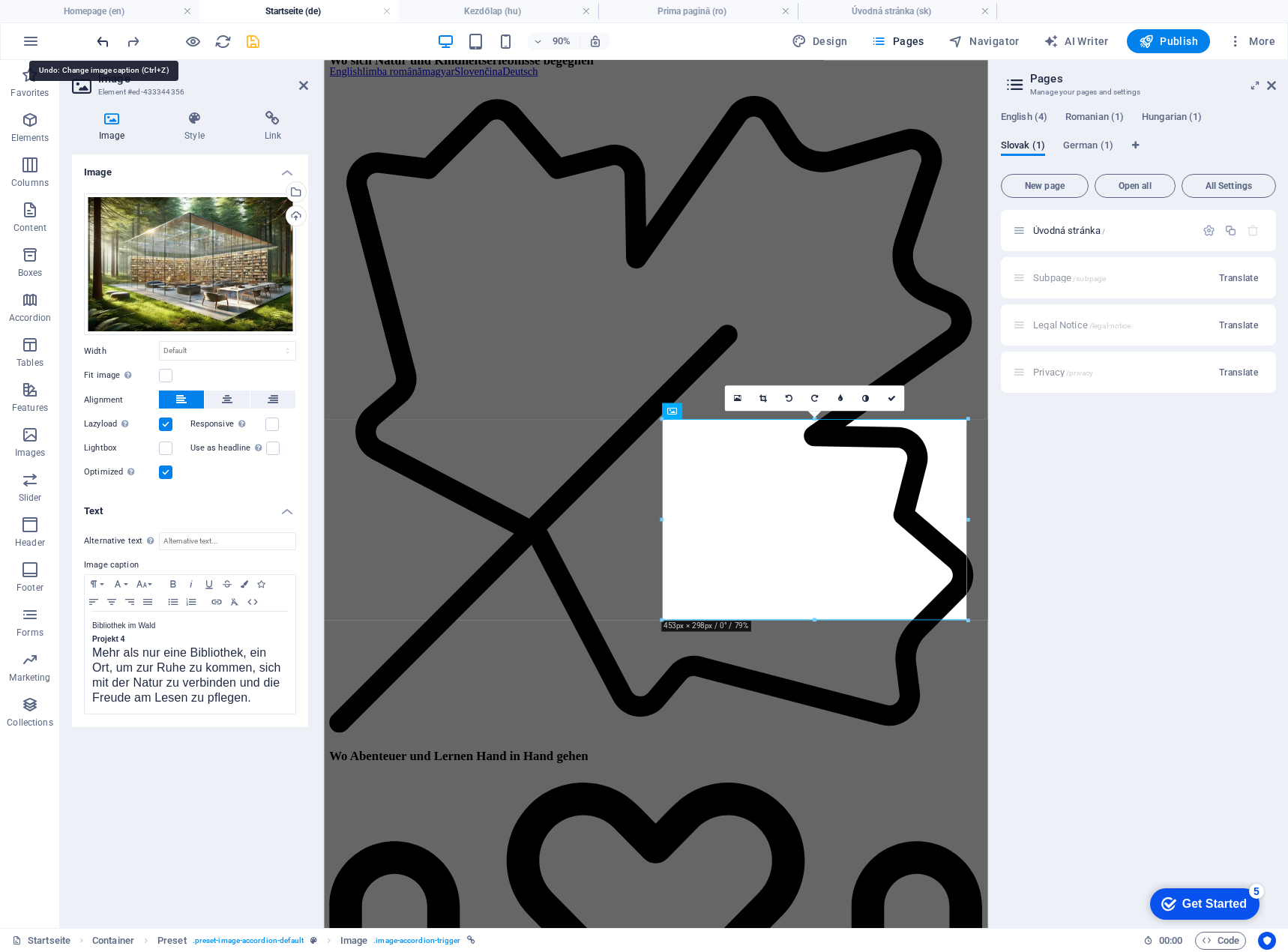
click at [100, 38] on icon "undo" at bounding box center [103, 41] width 17 height 17
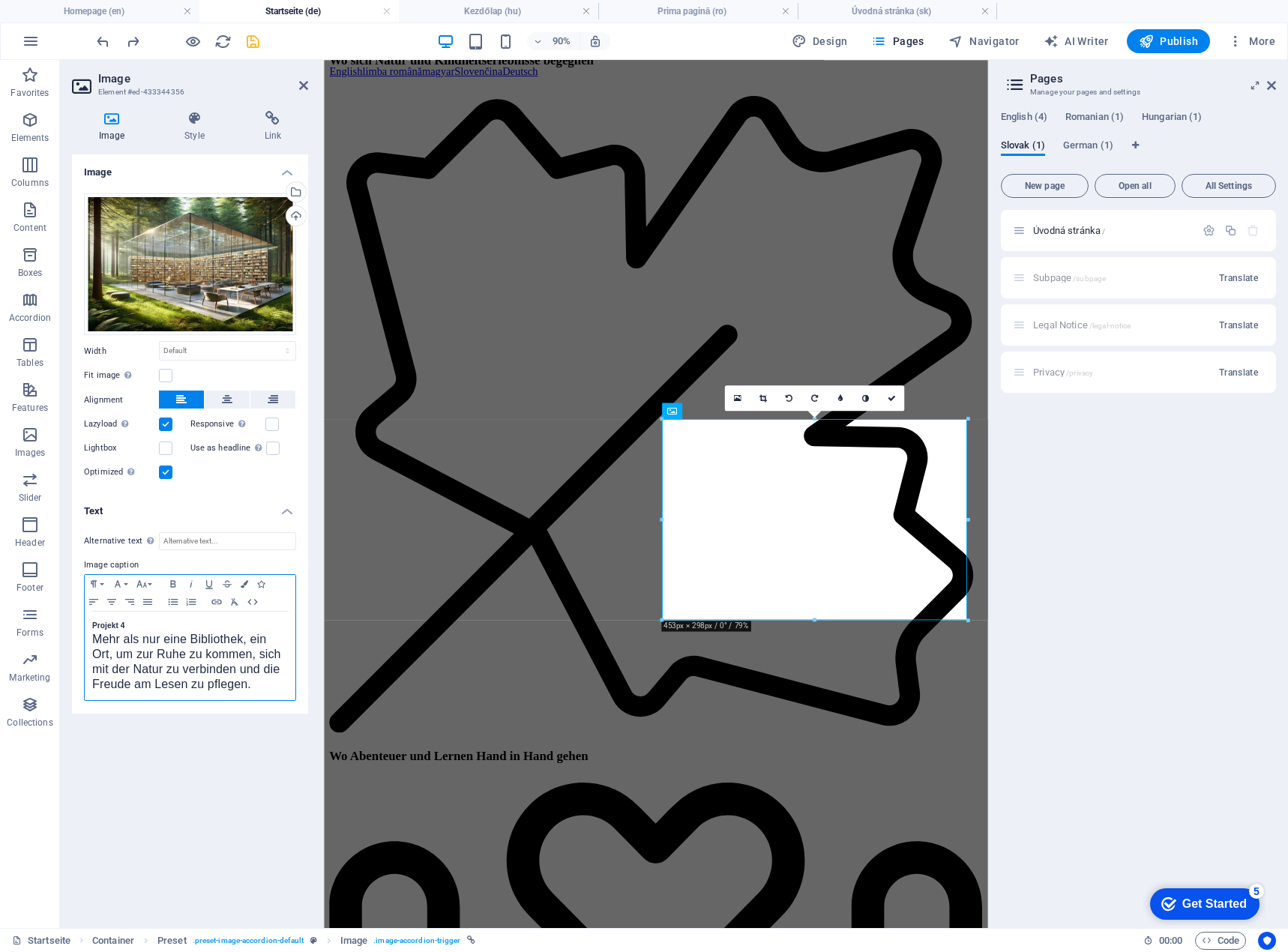
click at [96, 626] on strong "Projekt 4" at bounding box center [108, 625] width 33 height 8
click at [97, 622] on strong "PBibliothek im Wald" at bounding box center [129, 625] width 73 height 8
click at [252, 39] on icon "save" at bounding box center [253, 41] width 17 height 17
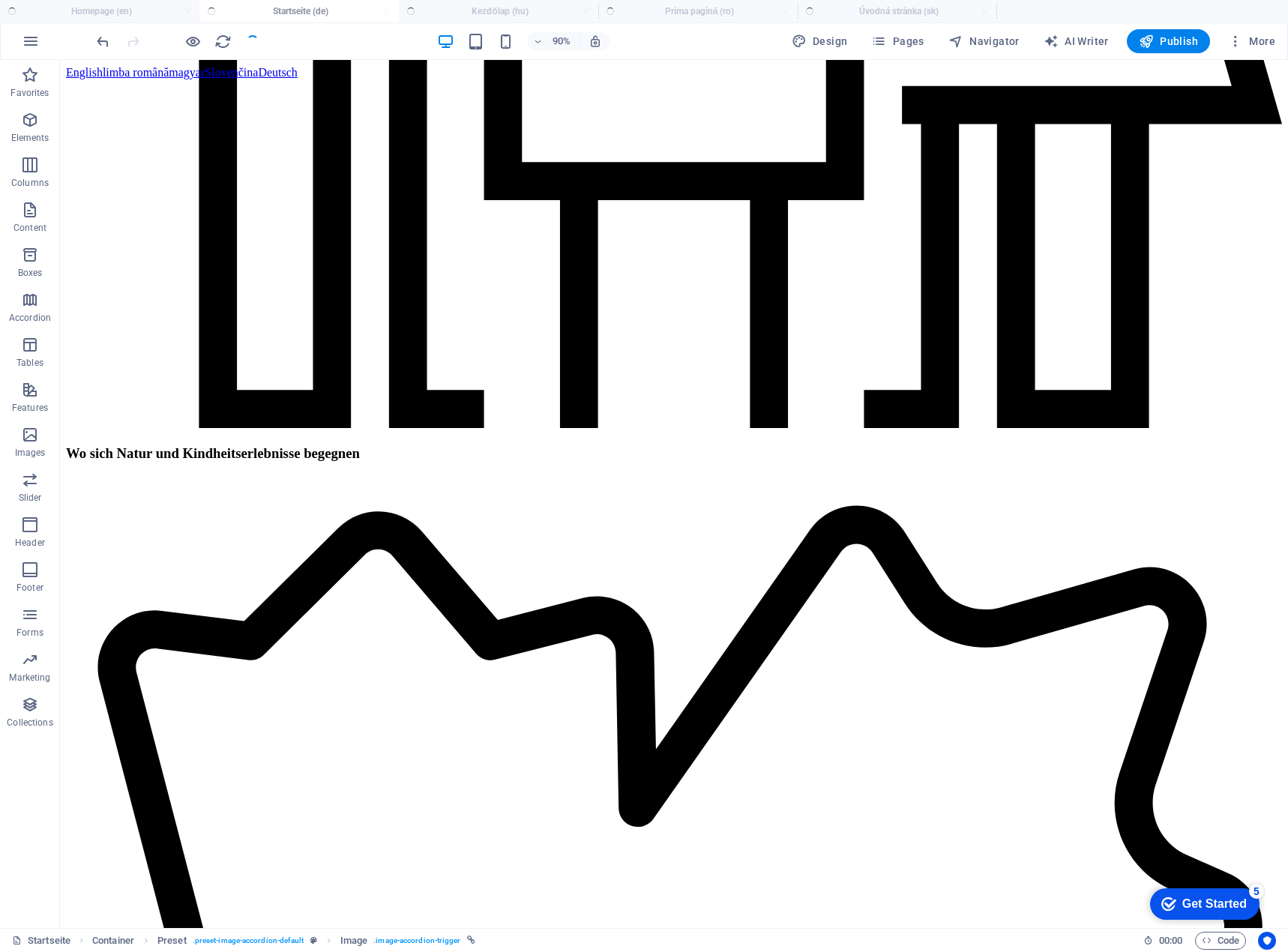
scroll to position [1875, 0]
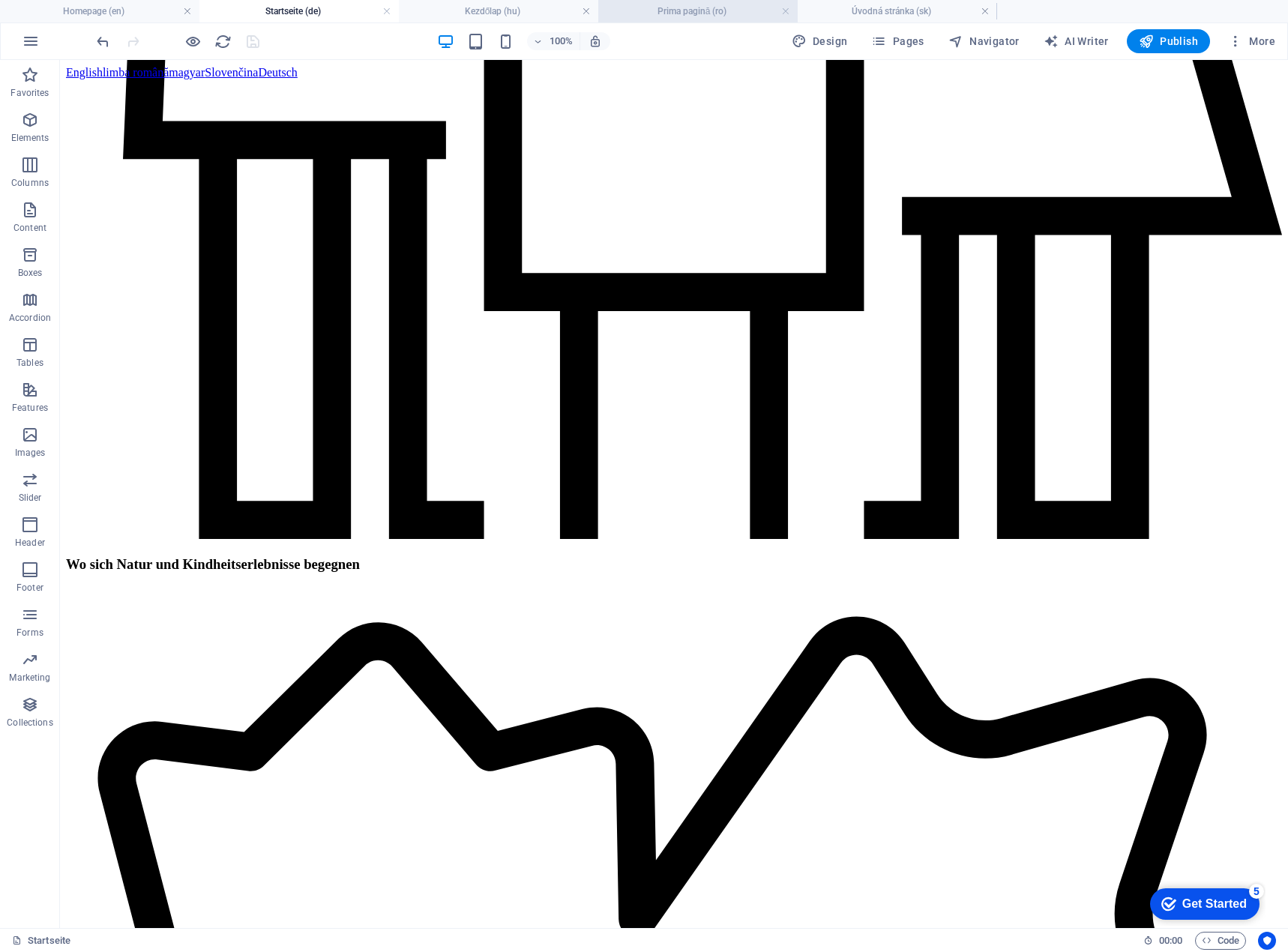
click at [646, 17] on h4 "Prima pagină (ro)" at bounding box center [698, 11] width 199 height 17
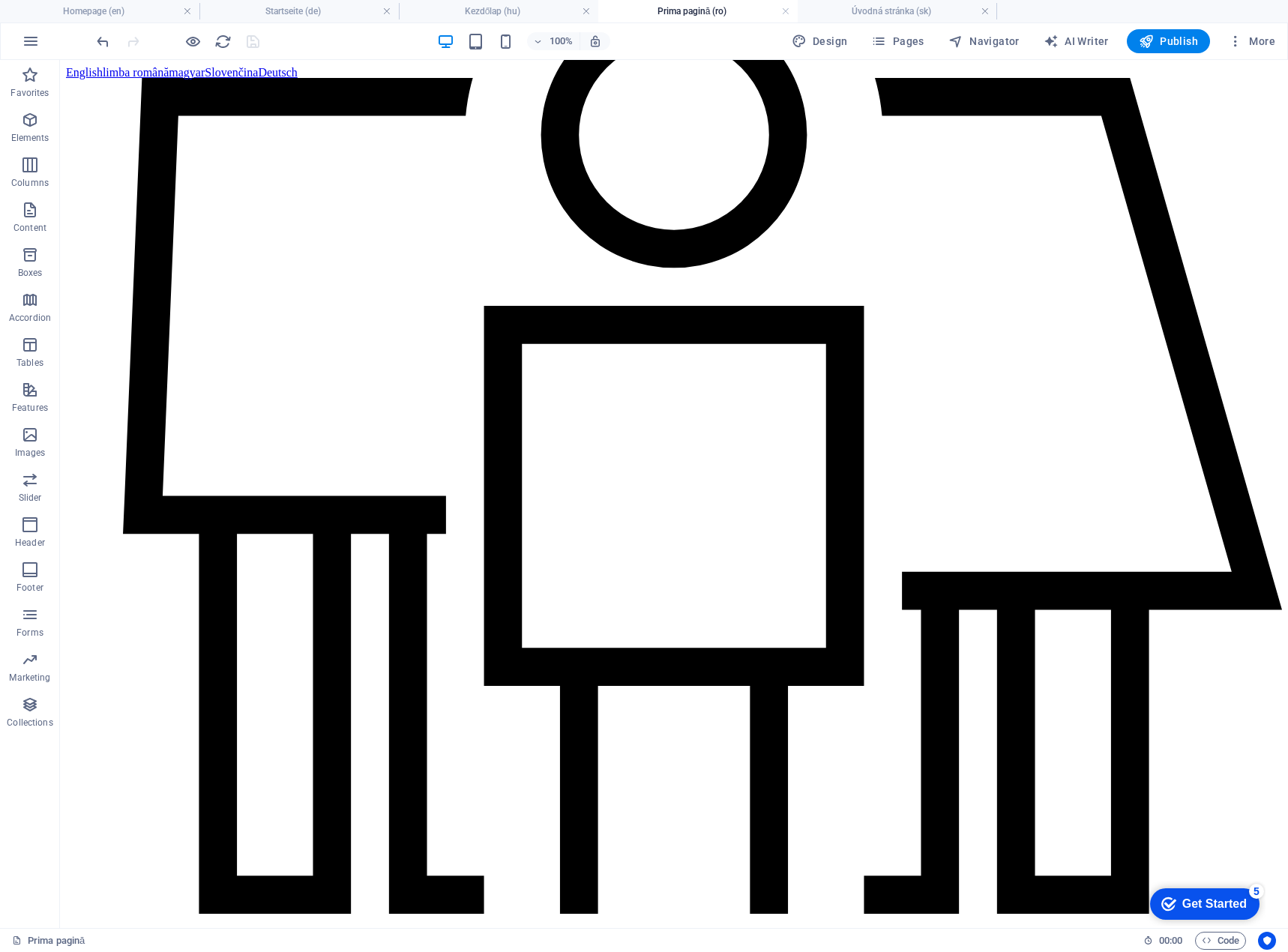
scroll to position [0, 0]
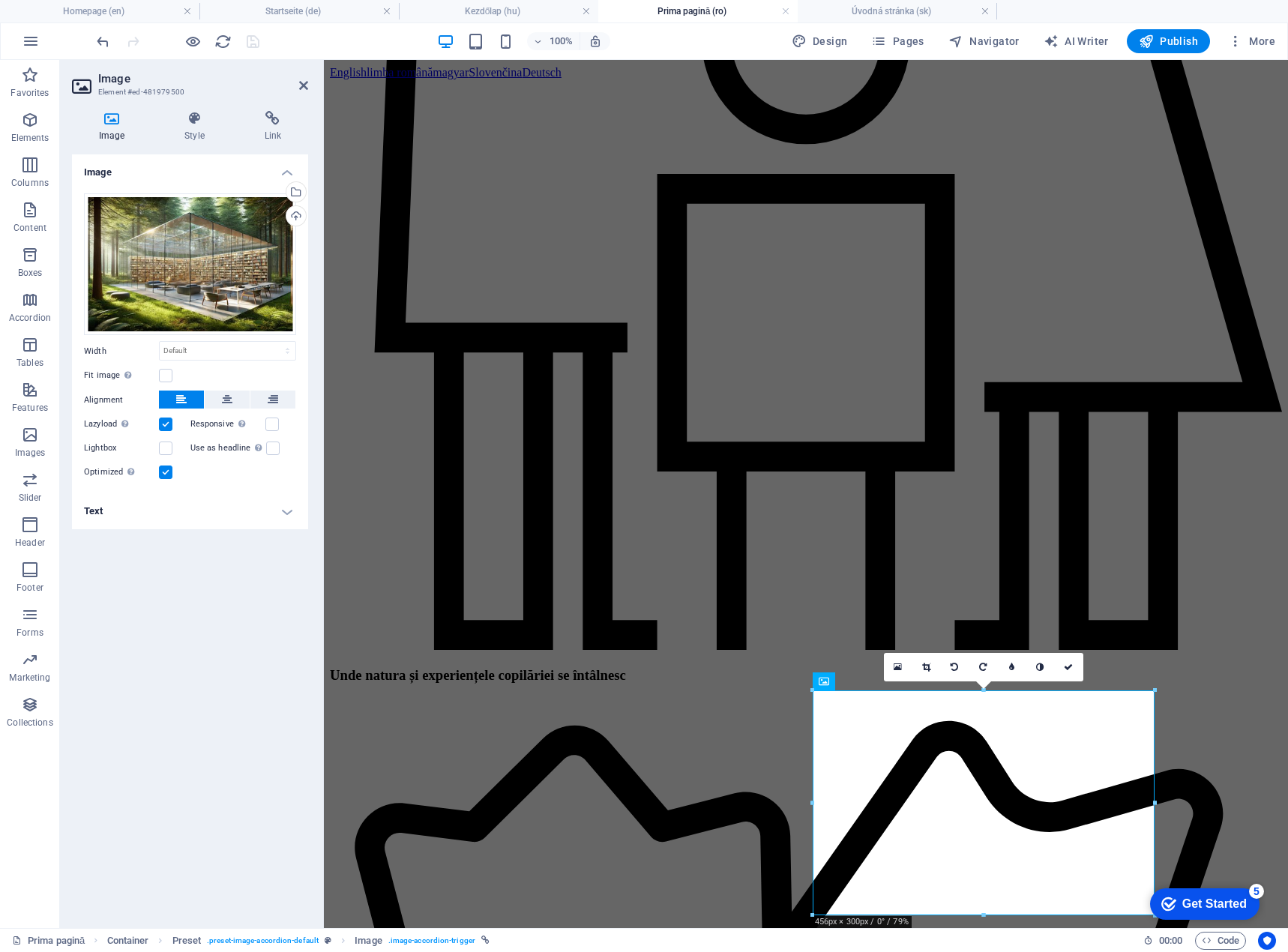
click at [224, 520] on h4 "Text" at bounding box center [191, 512] width 237 height 36
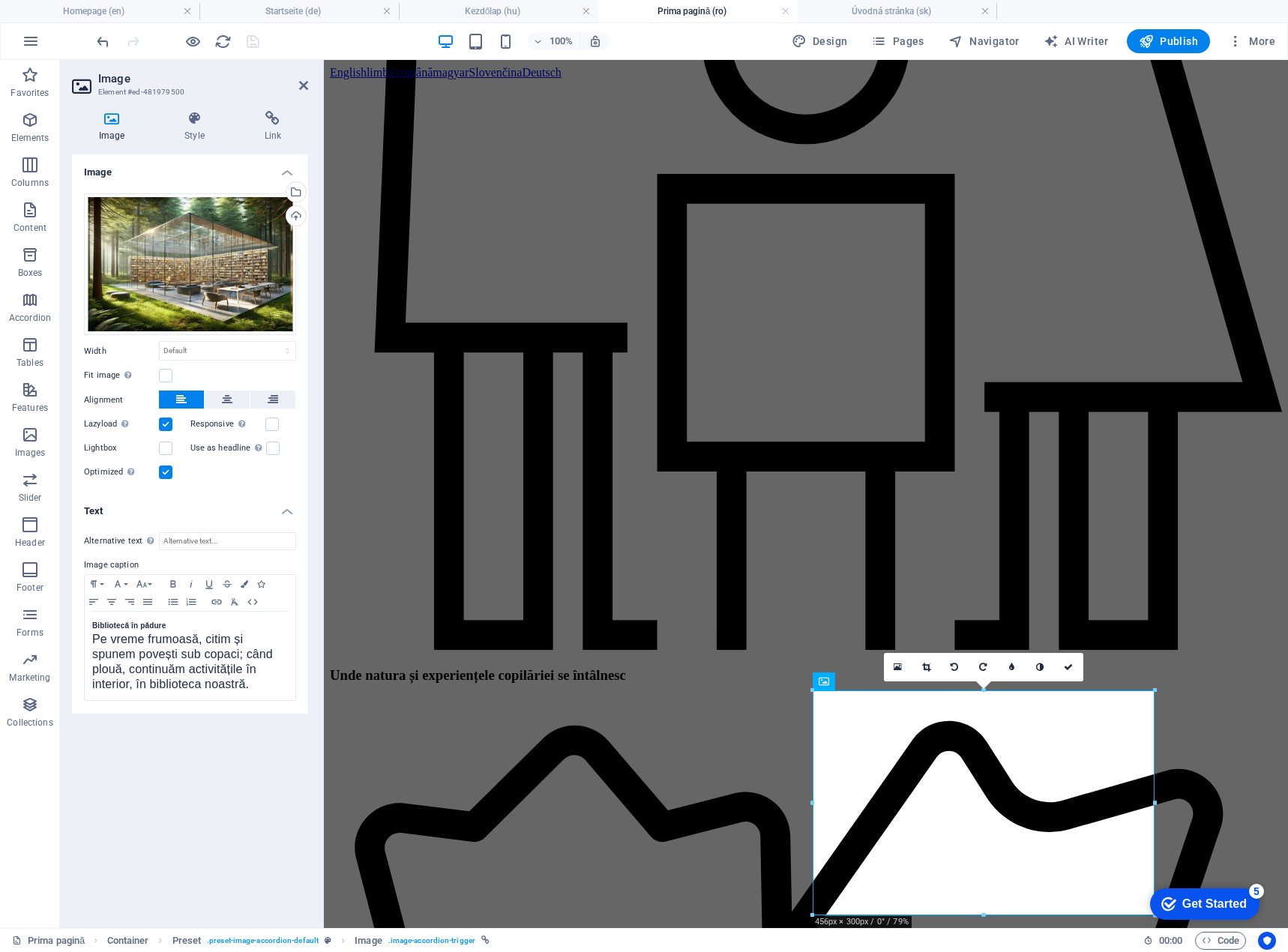
click at [82, 639] on div "Alternative text The alternative text is used by devices that cannot display im…" at bounding box center [191, 617] width 237 height 193
click at [97, 639] on span "Pe vreme frumoasă, citim și spunem povești sub copaci; când plouă, continuăm ac…" at bounding box center [182, 662] width 181 height 58
click at [91, 641] on div "Bibliotecă în pădure Pe vreme frumoasă, citim și spunem povești sub copaci; cân…" at bounding box center [190, 656] width 210 height 88
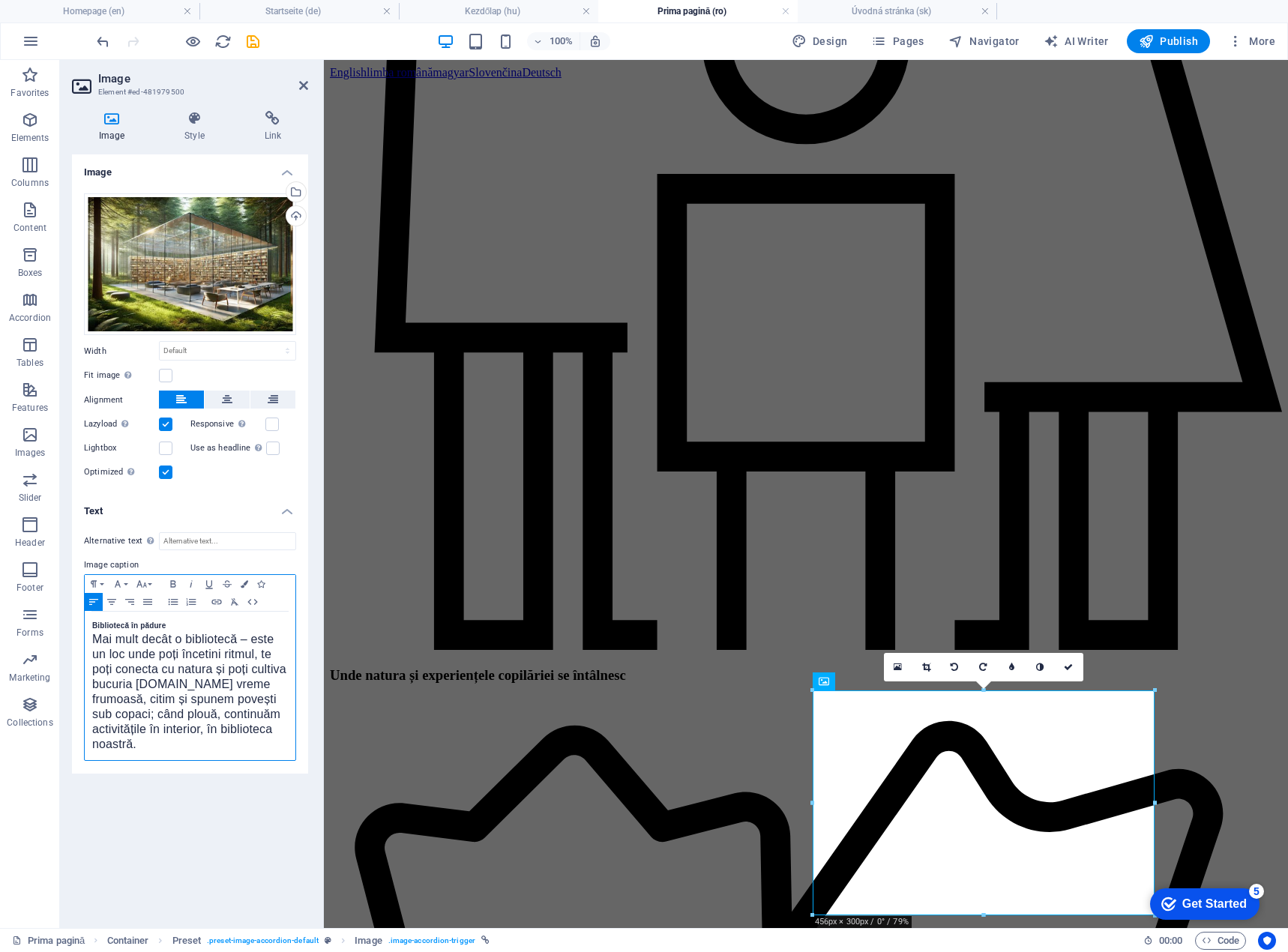
scroll to position [160, 1]
click at [134, 718] on span "Pe vreme frumoasă, citim și spunem povești sub copaci; când plouă, continuăm ac…" at bounding box center [182, 722] width 181 height 58
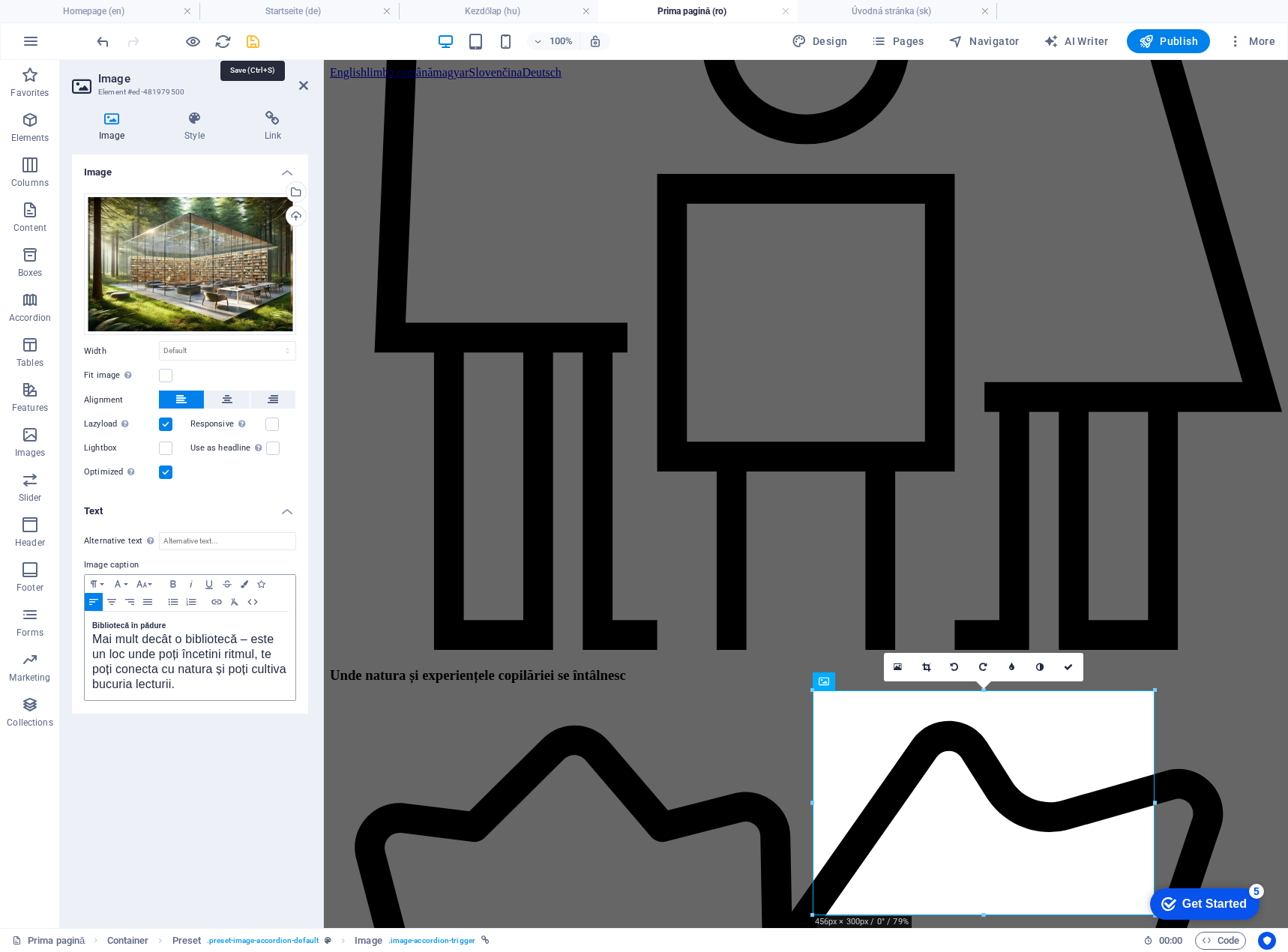
click at [255, 43] on icon "save" at bounding box center [253, 41] width 17 height 17
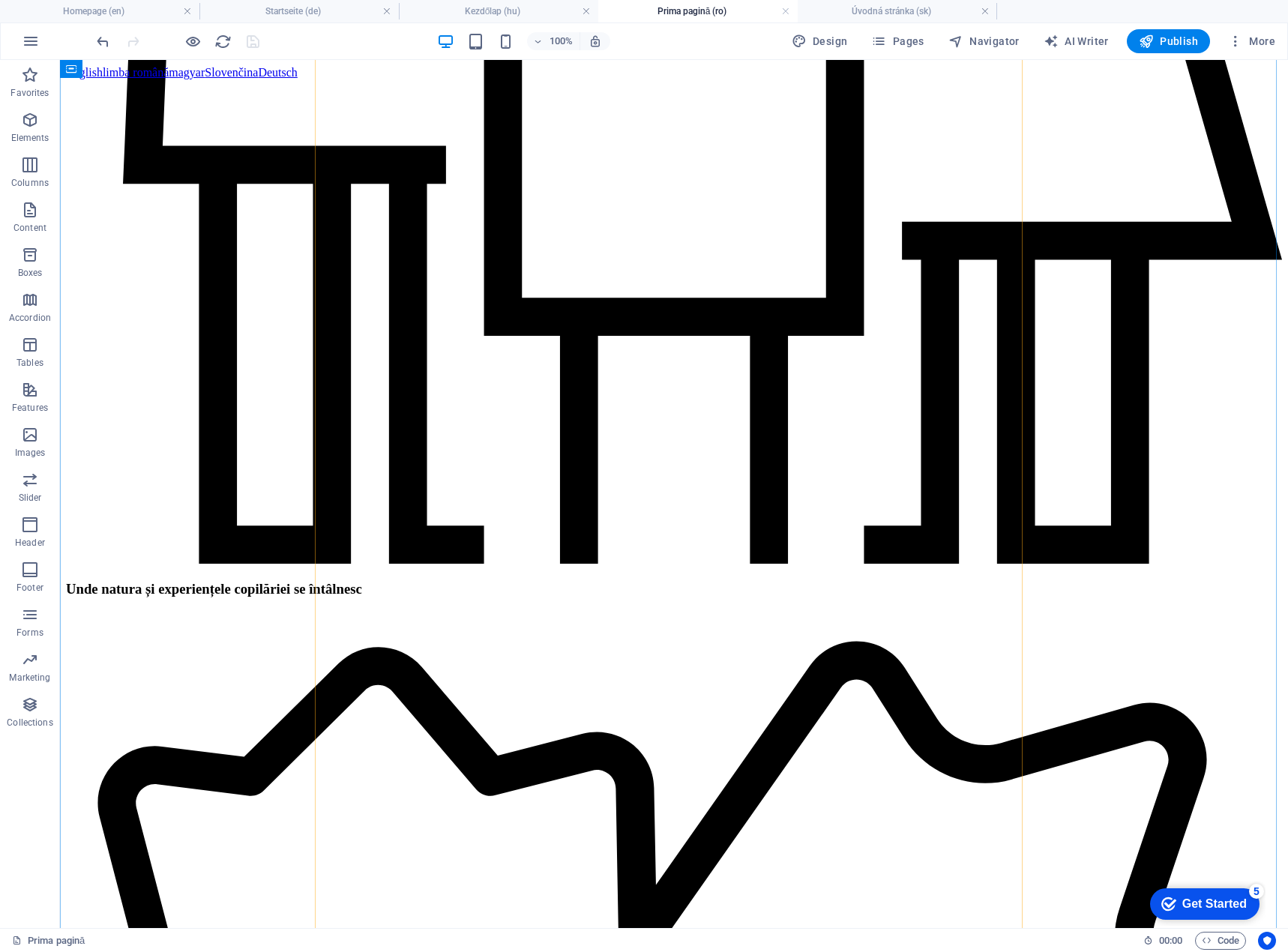
scroll to position [1875, 0]
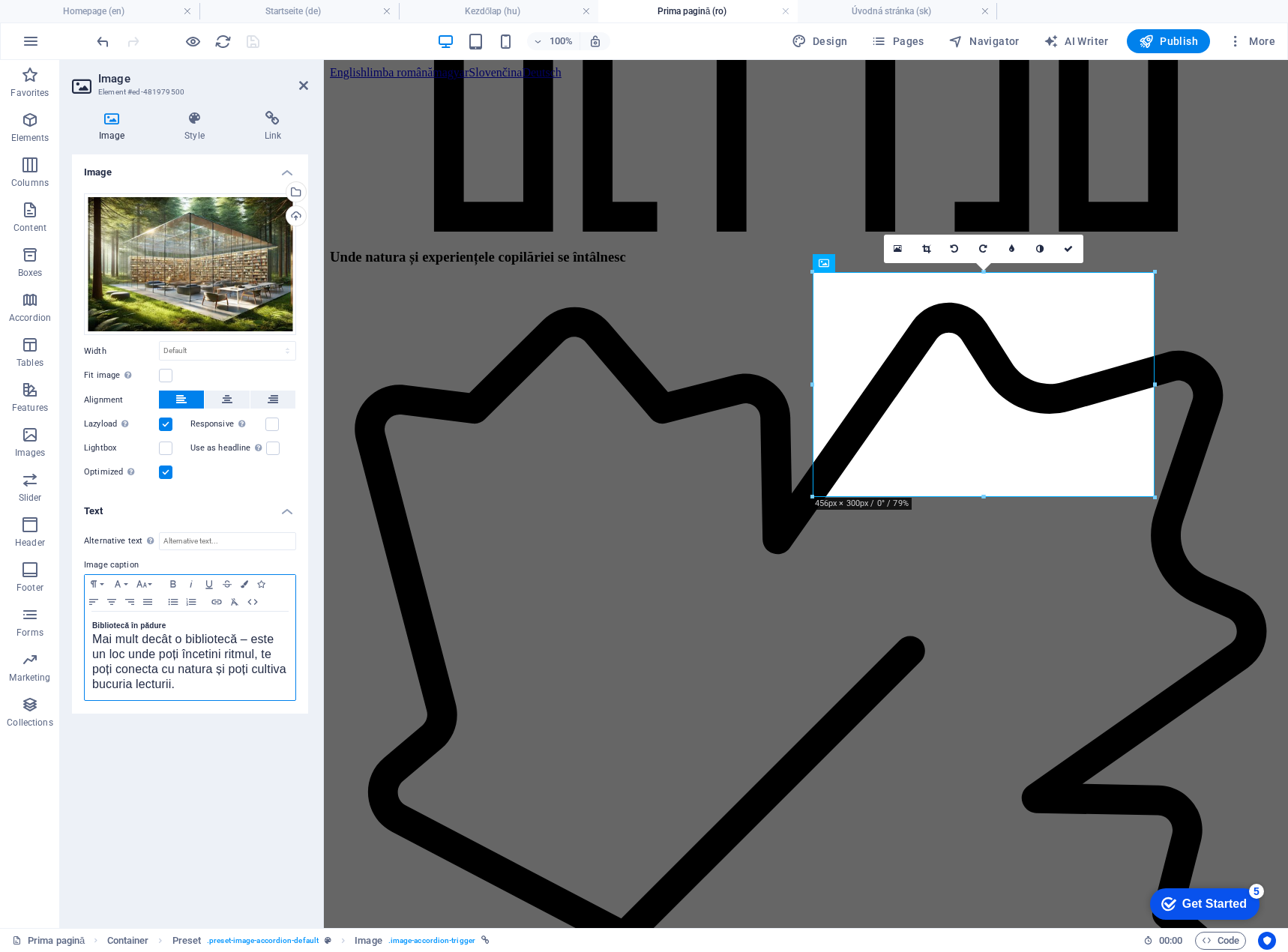
drag, startPoint x: 238, startPoint y: 641, endPoint x: 249, endPoint y: 643, distance: 11.2
click at [238, 643] on span "Mai mult decât o bibliotecă – este un loc unde poți încetini ritmul, te poți co…" at bounding box center [189, 662] width 194 height 58
click at [250, 36] on icon "save" at bounding box center [253, 41] width 17 height 17
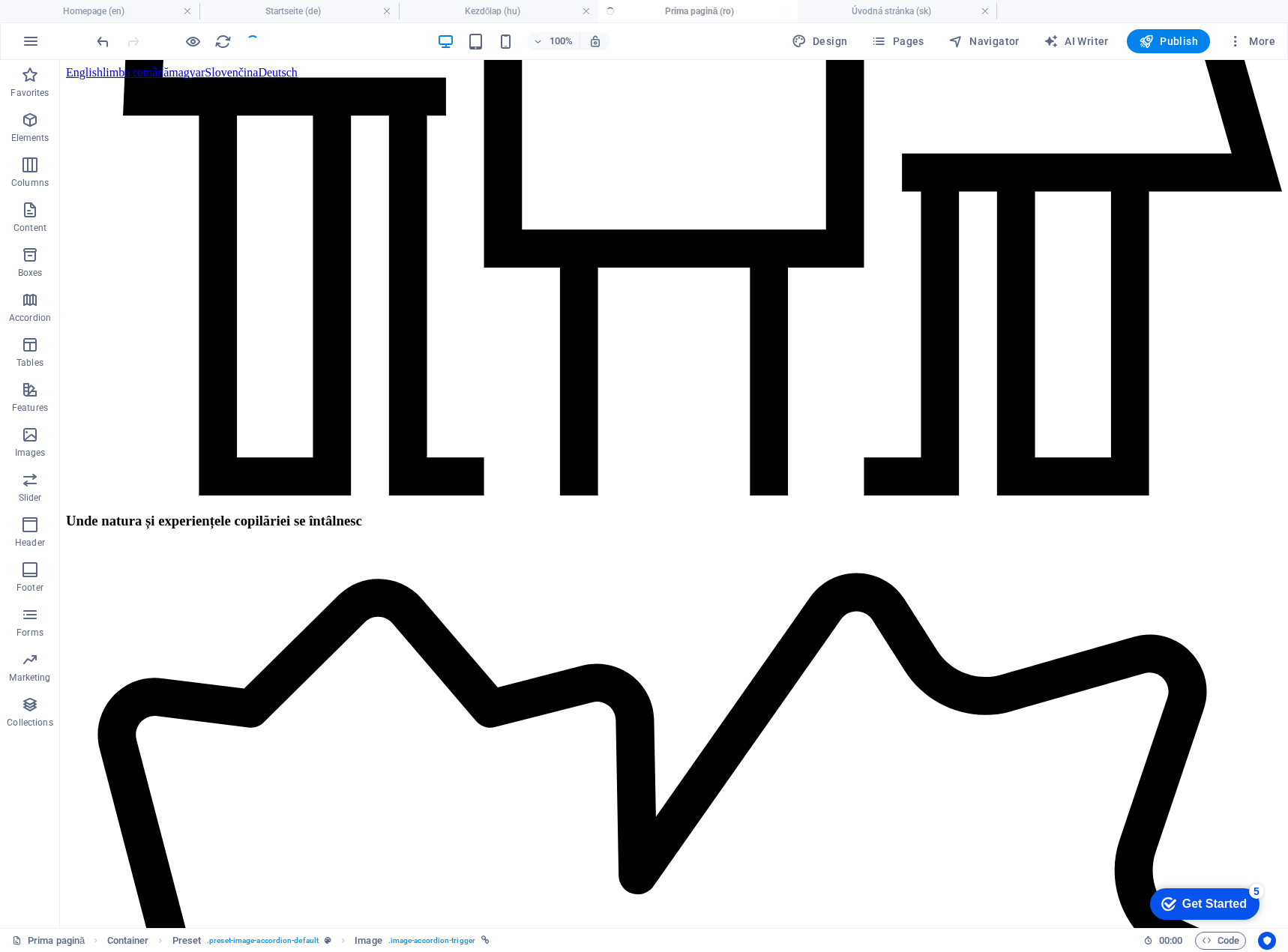
scroll to position [1875, 0]
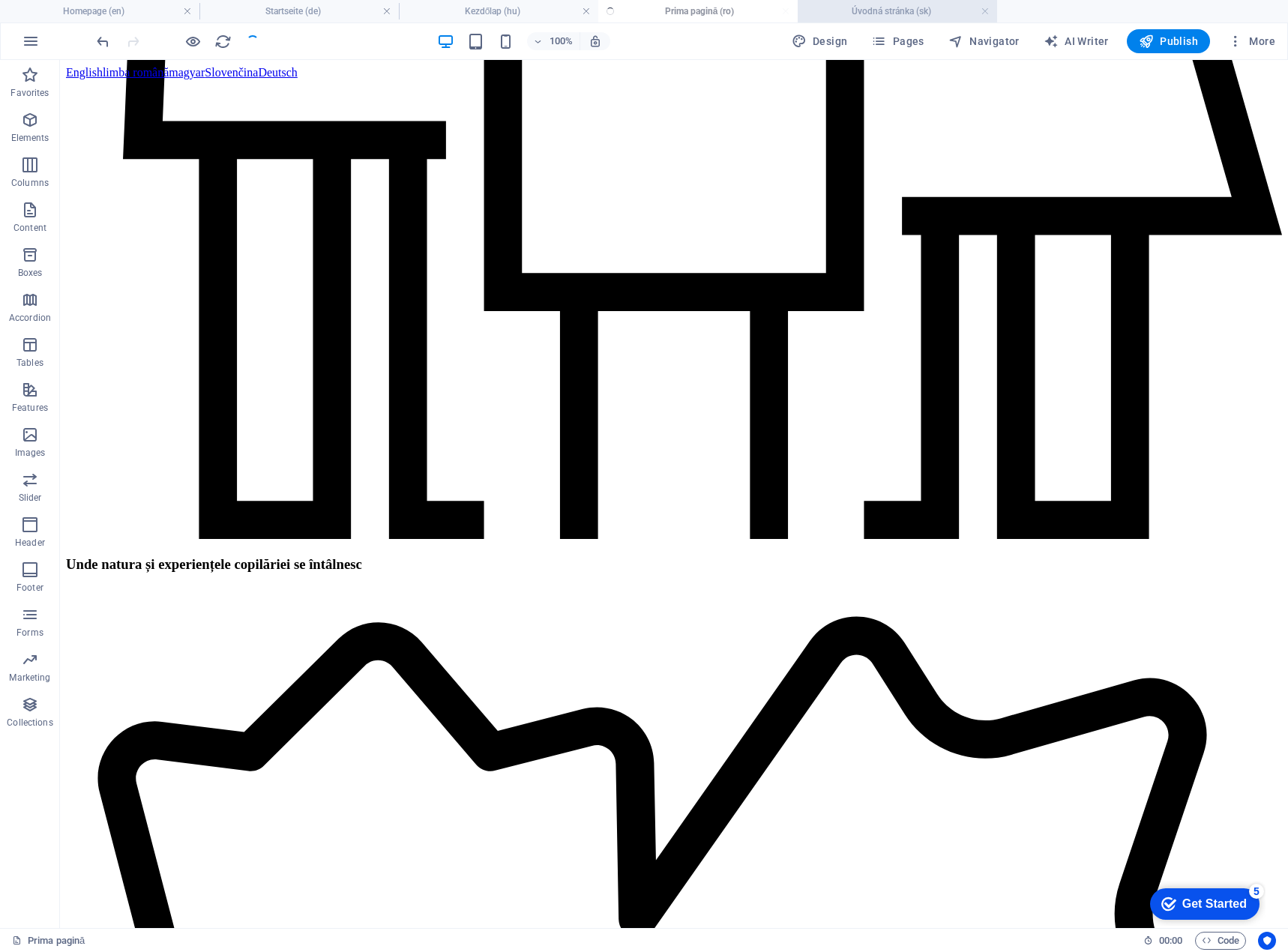
click at [852, 8] on h4 "Úvodná stránka (sk)" at bounding box center [897, 11] width 199 height 17
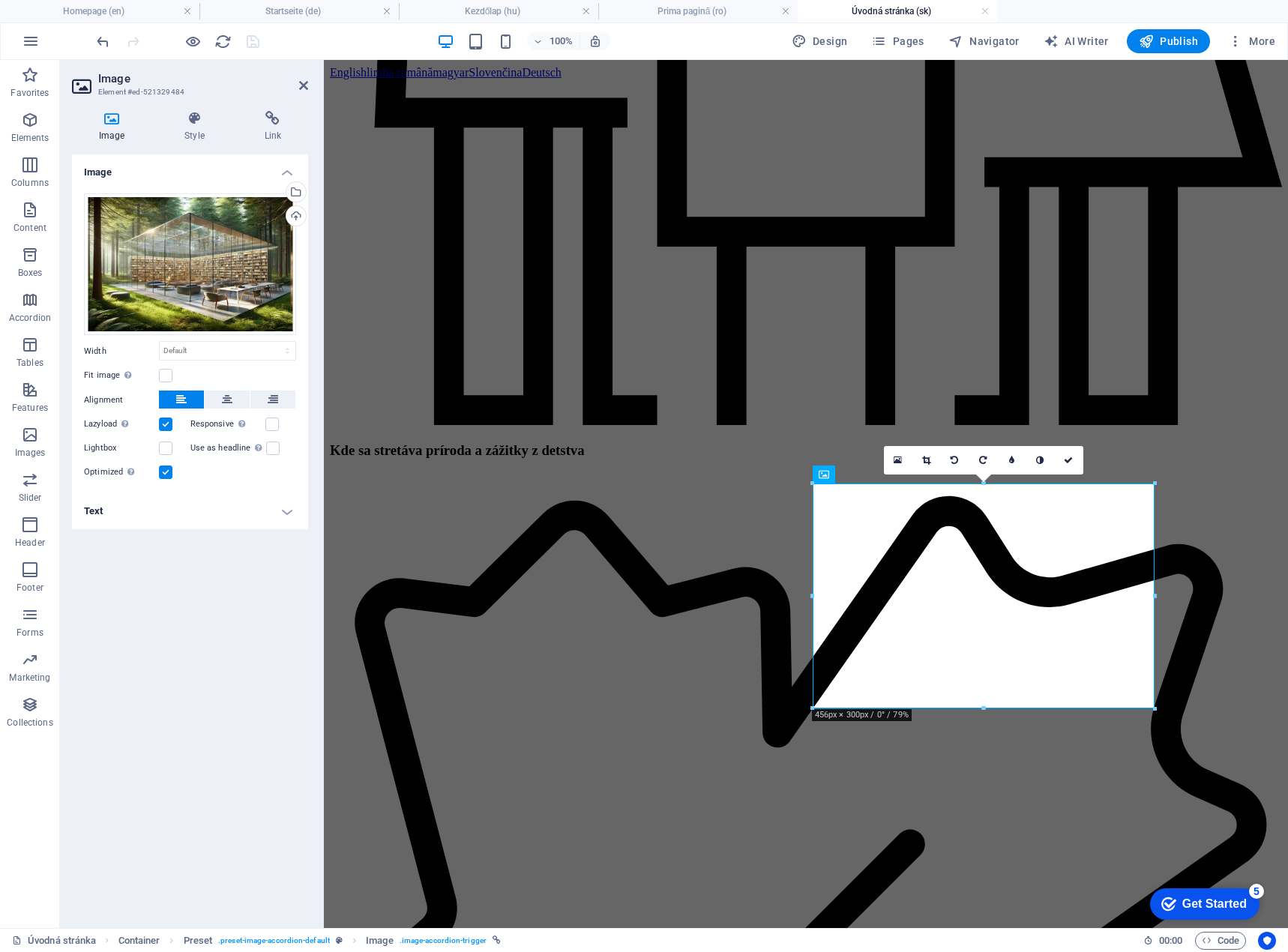
click at [177, 516] on h4 "Text" at bounding box center [191, 512] width 237 height 36
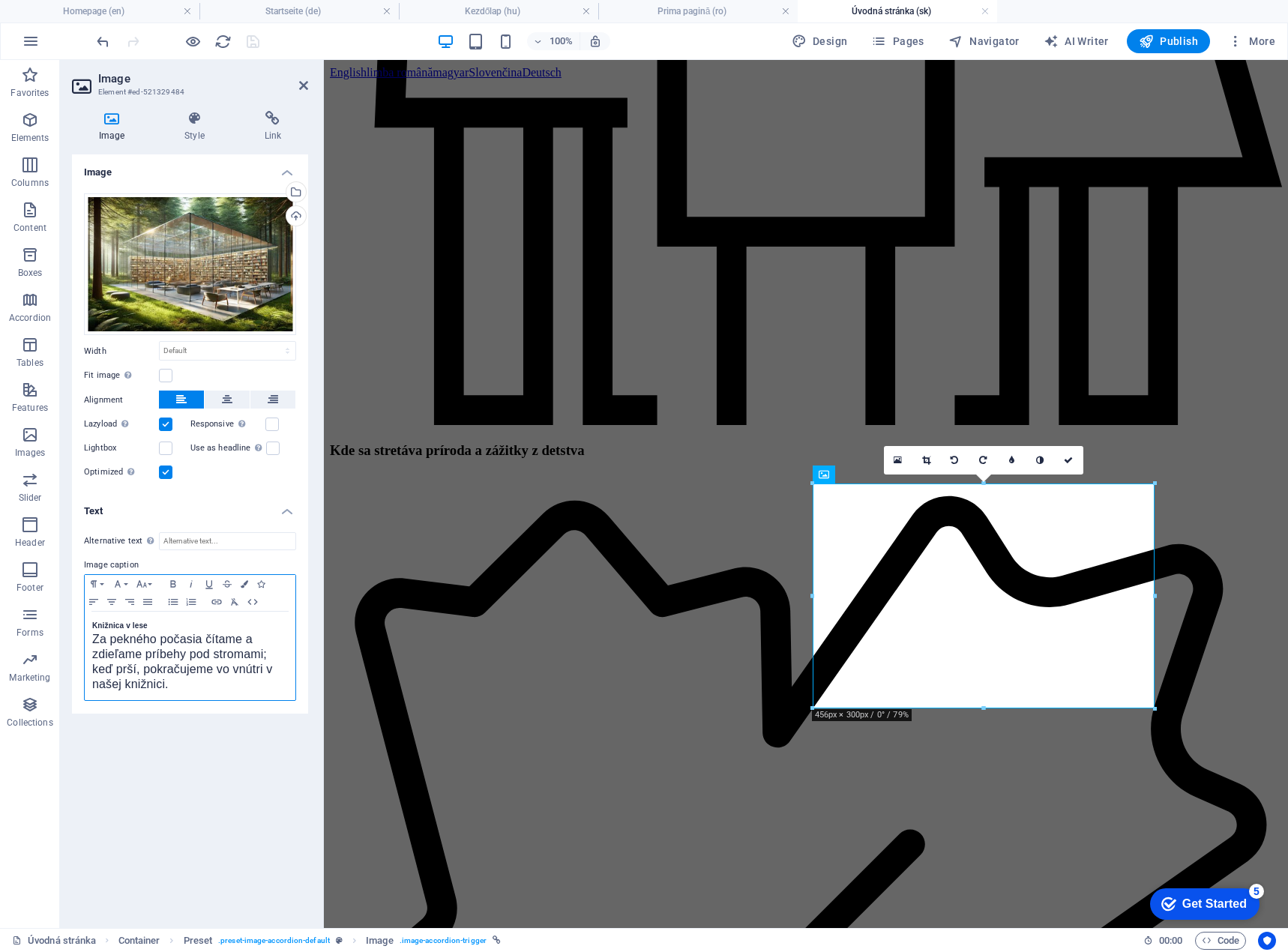
click at [91, 643] on div "Knižnica v lese Za pekného počasia čítame a zdieľame príbehy pod stromami; keď …" at bounding box center [190, 656] width 210 height 88
click at [155, 701] on span "Za pekného počasia čítame a zdieľame príbehy pod stromami; keď prší, pokračujem…" at bounding box center [182, 707] width 180 height 58
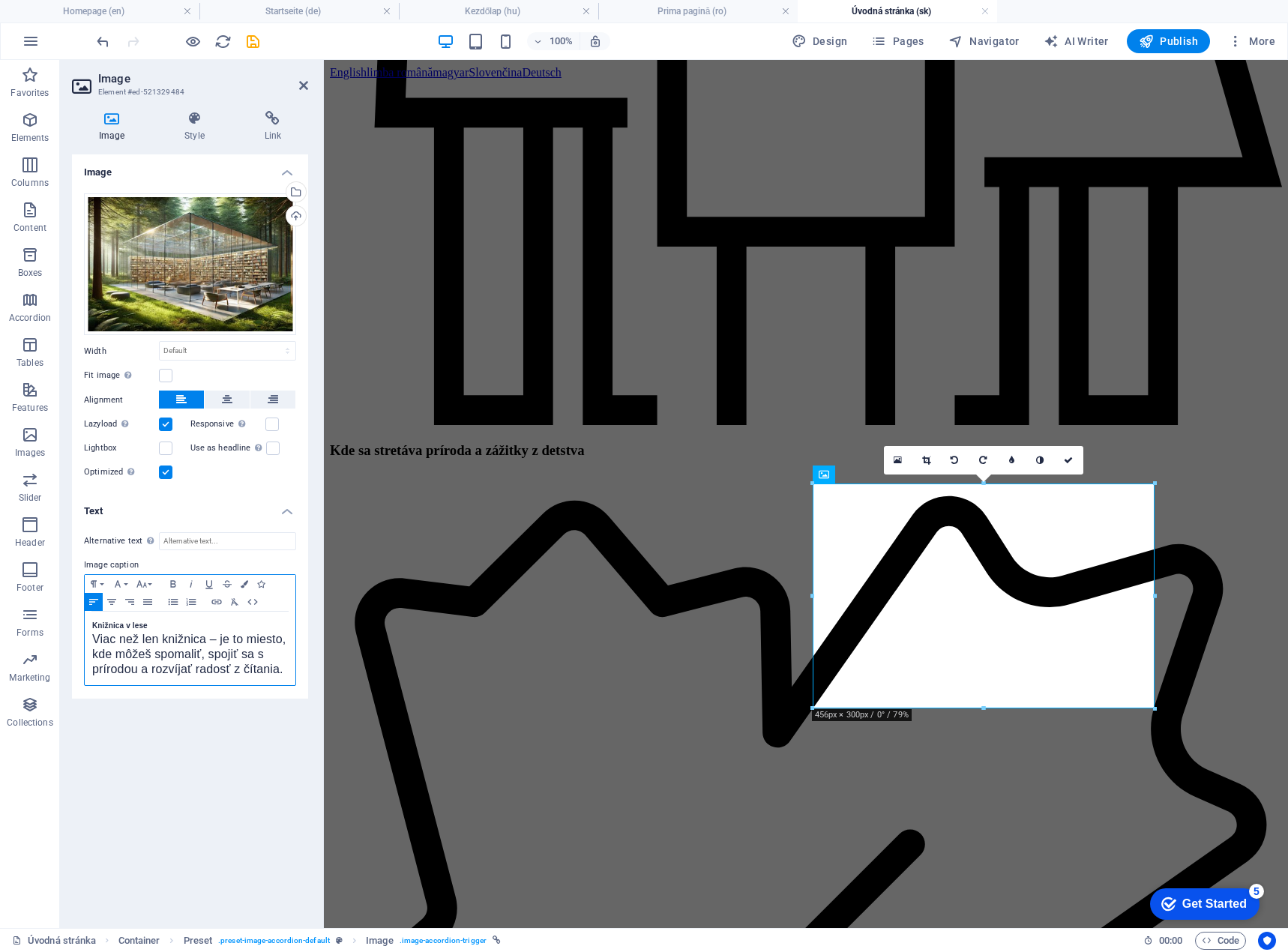
drag, startPoint x: 207, startPoint y: 641, endPoint x: 242, endPoint y: 651, distance: 36.4
click at [207, 643] on span "Viac než len knižnica – je to miesto, kde môžeš spomaliť, spojiť sa s prírodou …" at bounding box center [189, 654] width 193 height 43
click at [253, 37] on icon "save" at bounding box center [253, 41] width 17 height 17
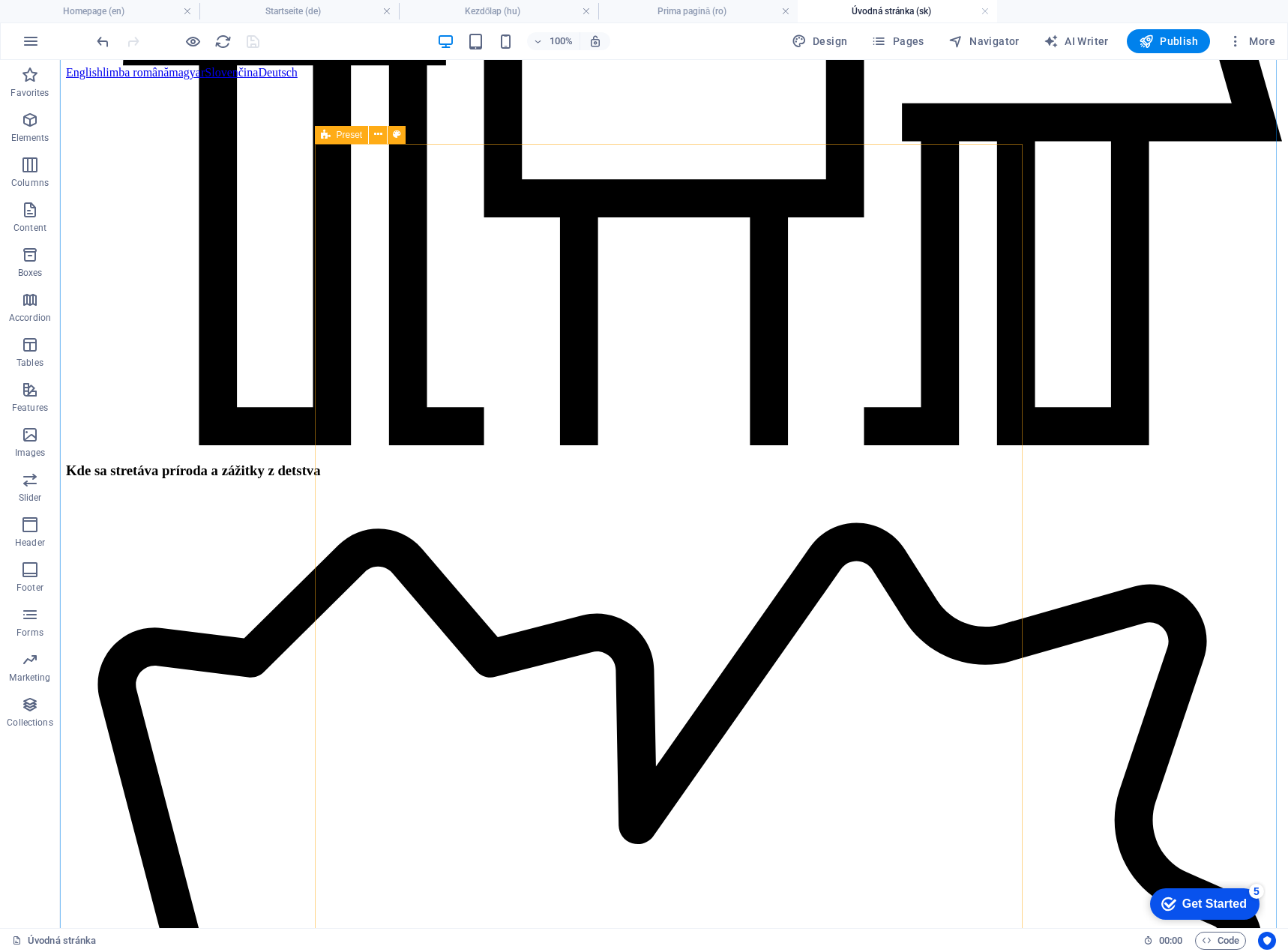
scroll to position [2025, 0]
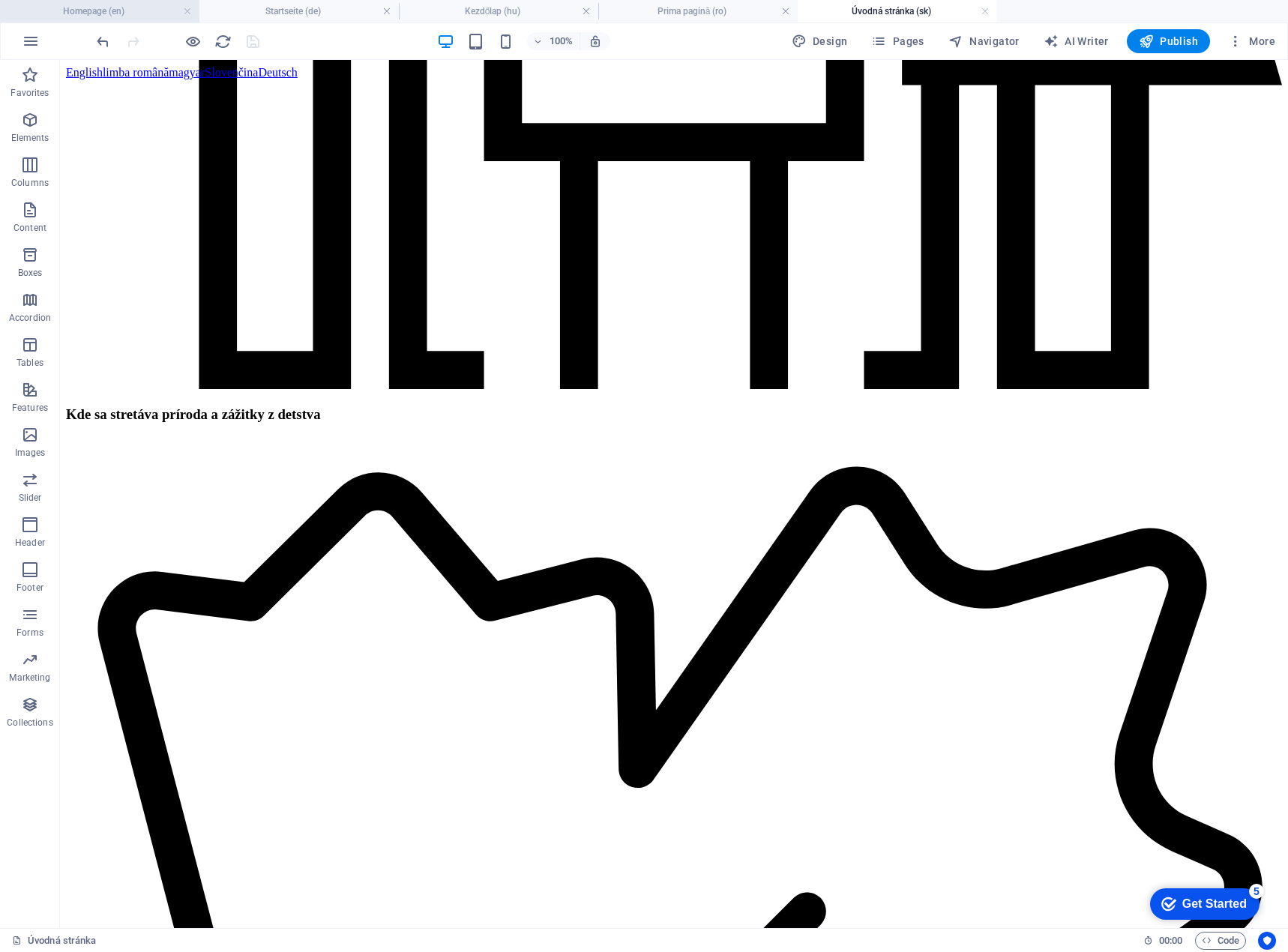
click at [117, 14] on h4 "Homepage (en)" at bounding box center [100, 11] width 199 height 17
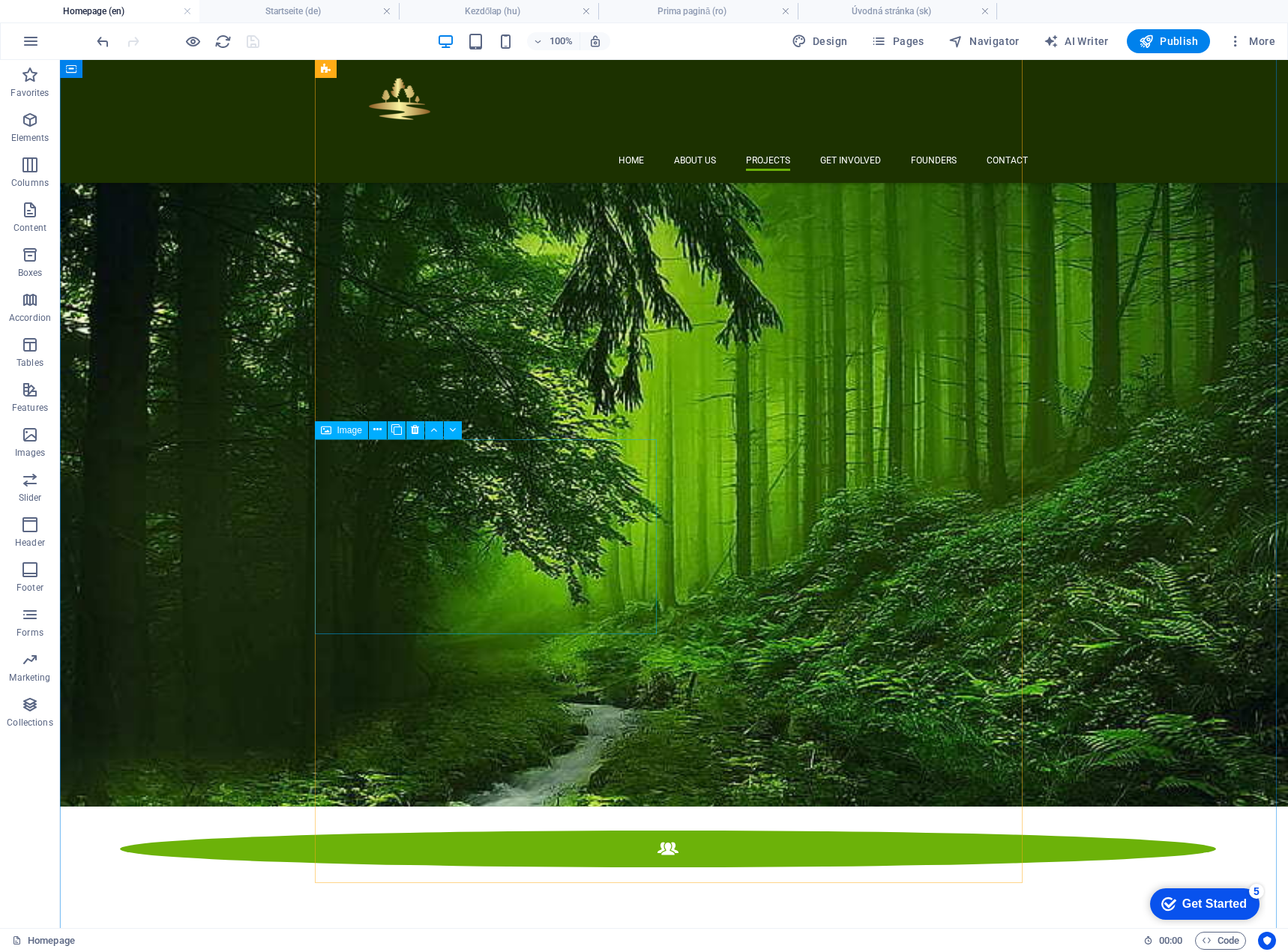
scroll to position [1893, 0]
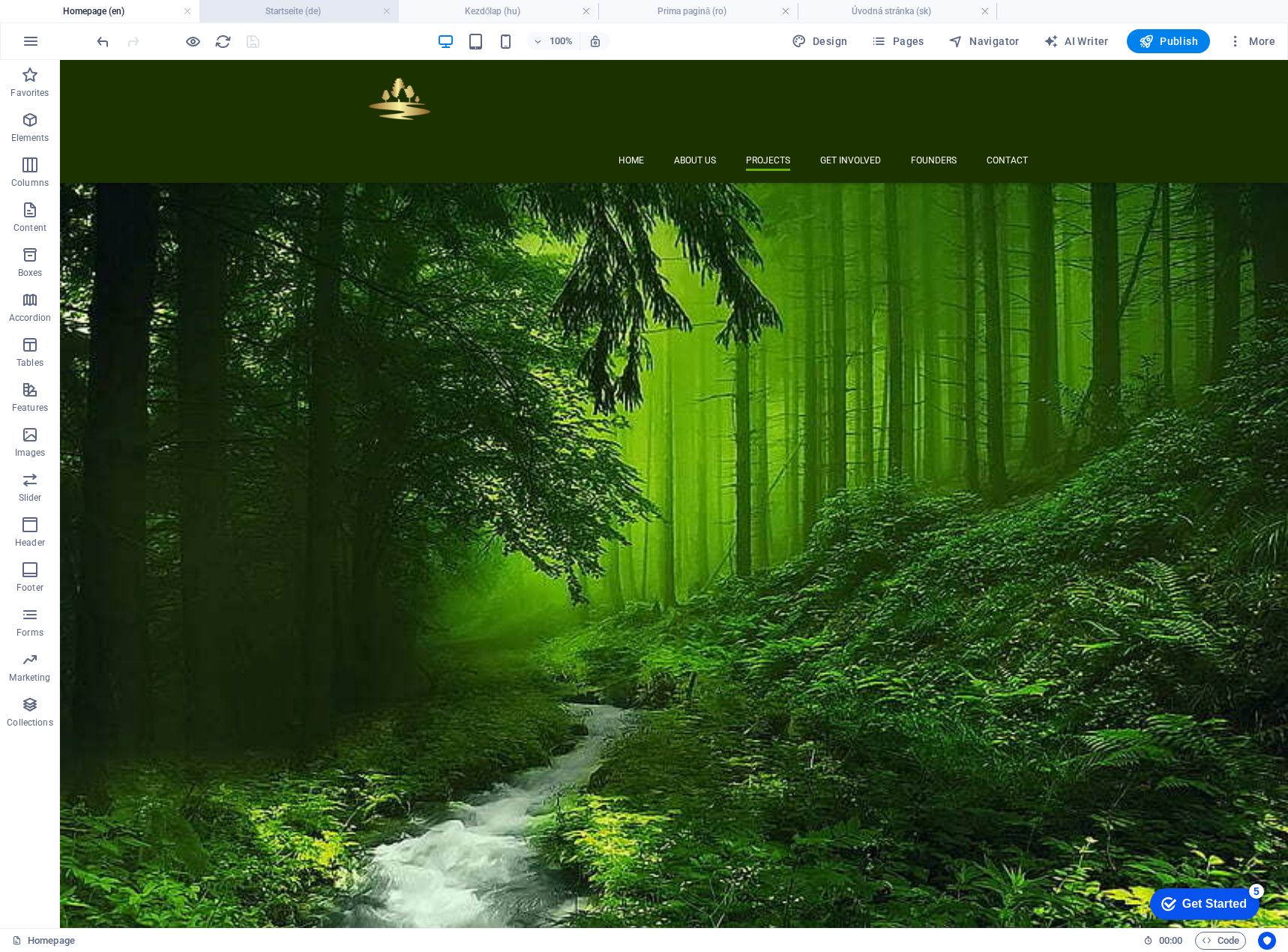
click at [304, 7] on h4 "Startseite (de)" at bounding box center [299, 11] width 199 height 17
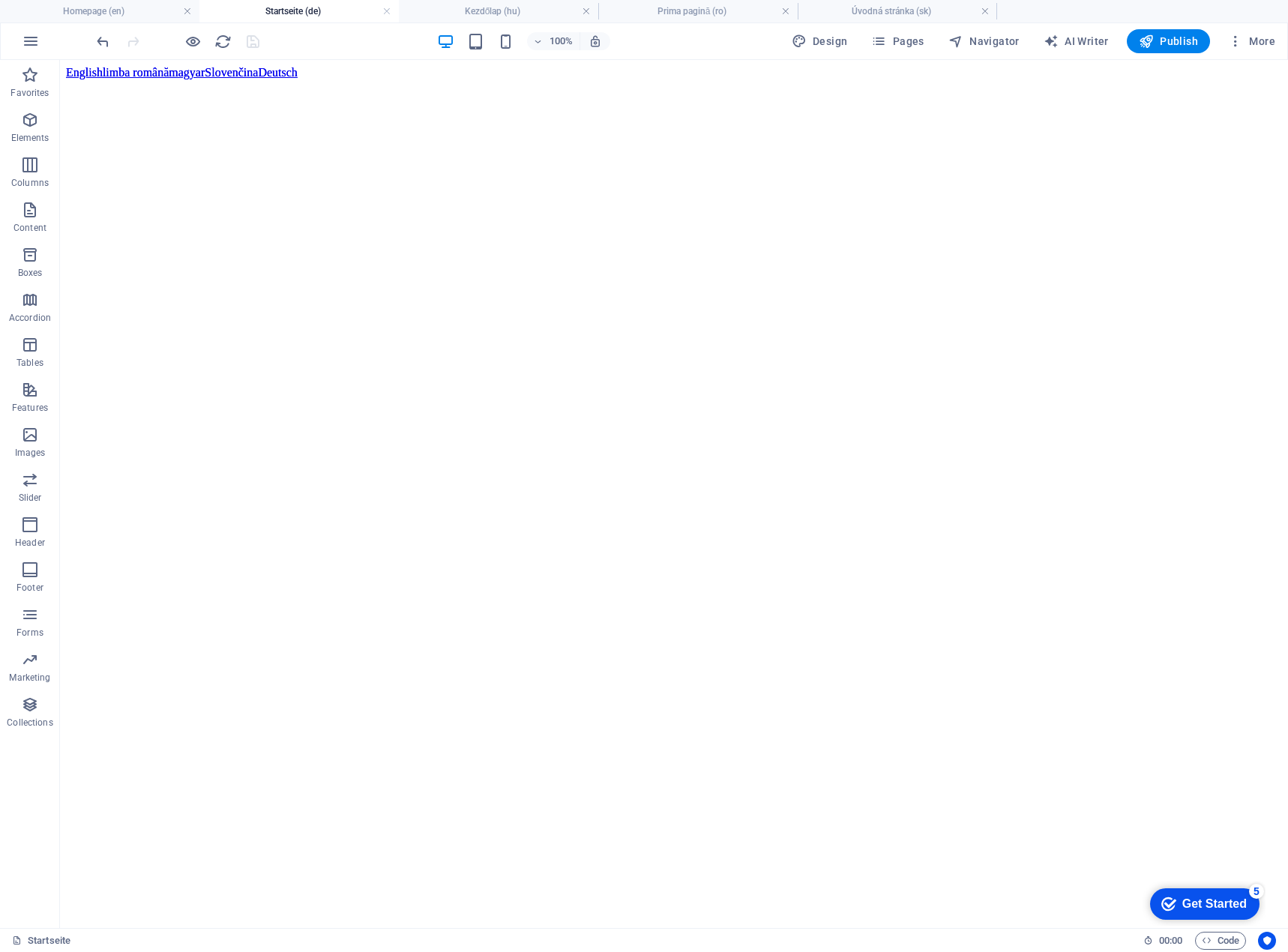
scroll to position [1875, 0]
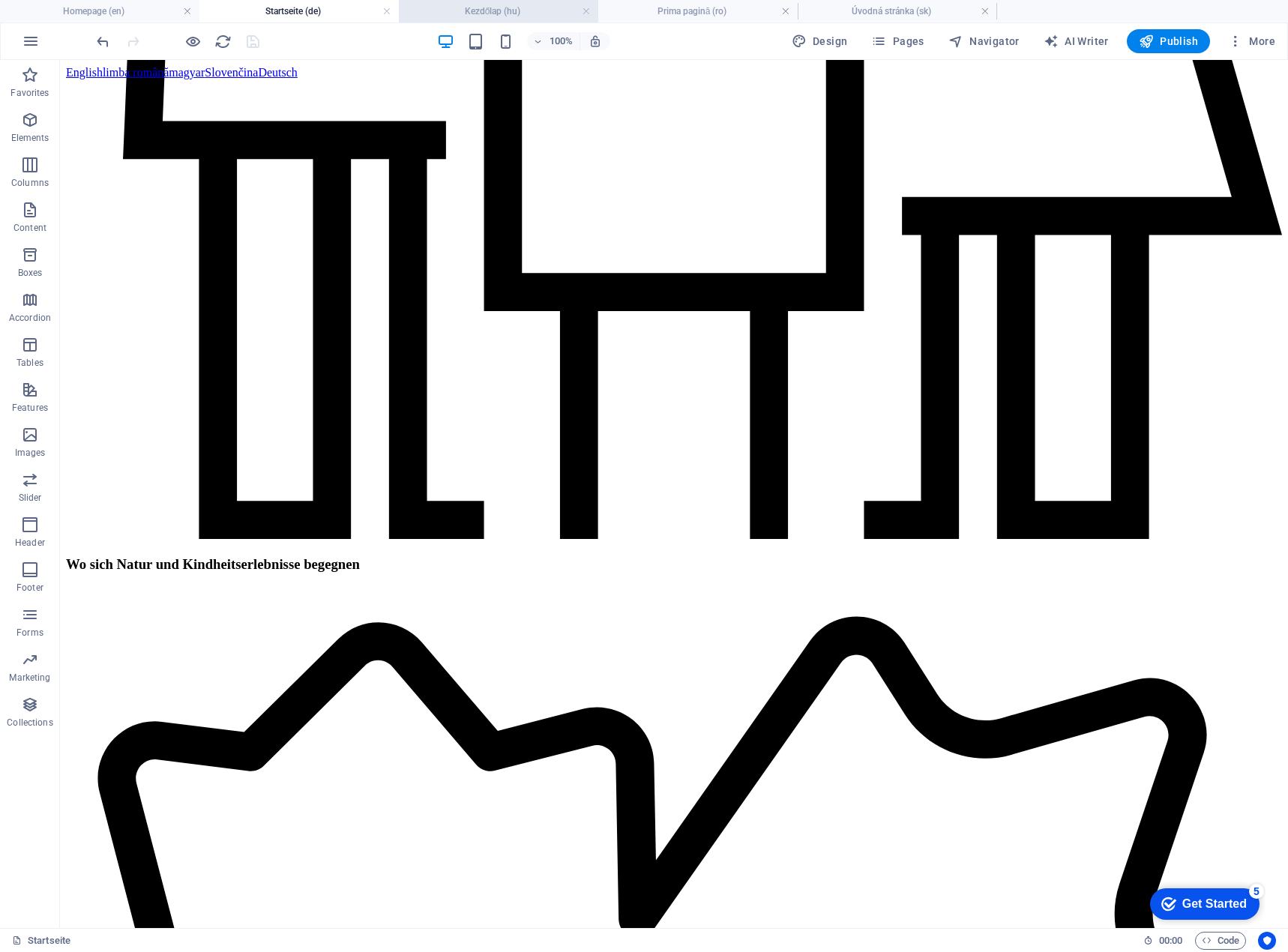
click at [479, 13] on h4 "Kezdőlap (hu)" at bounding box center [498, 11] width 199 height 17
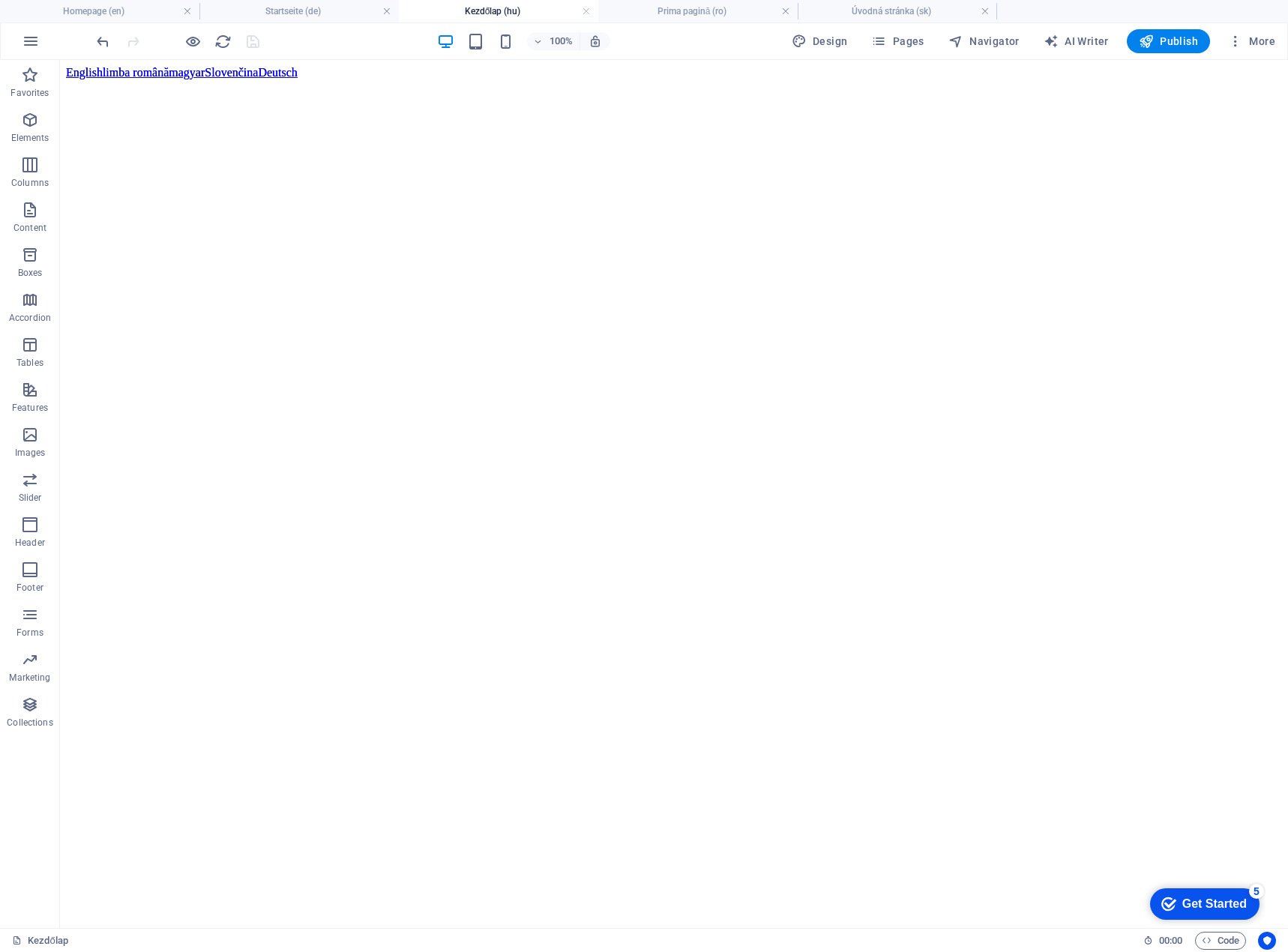
scroll to position [1650, 0]
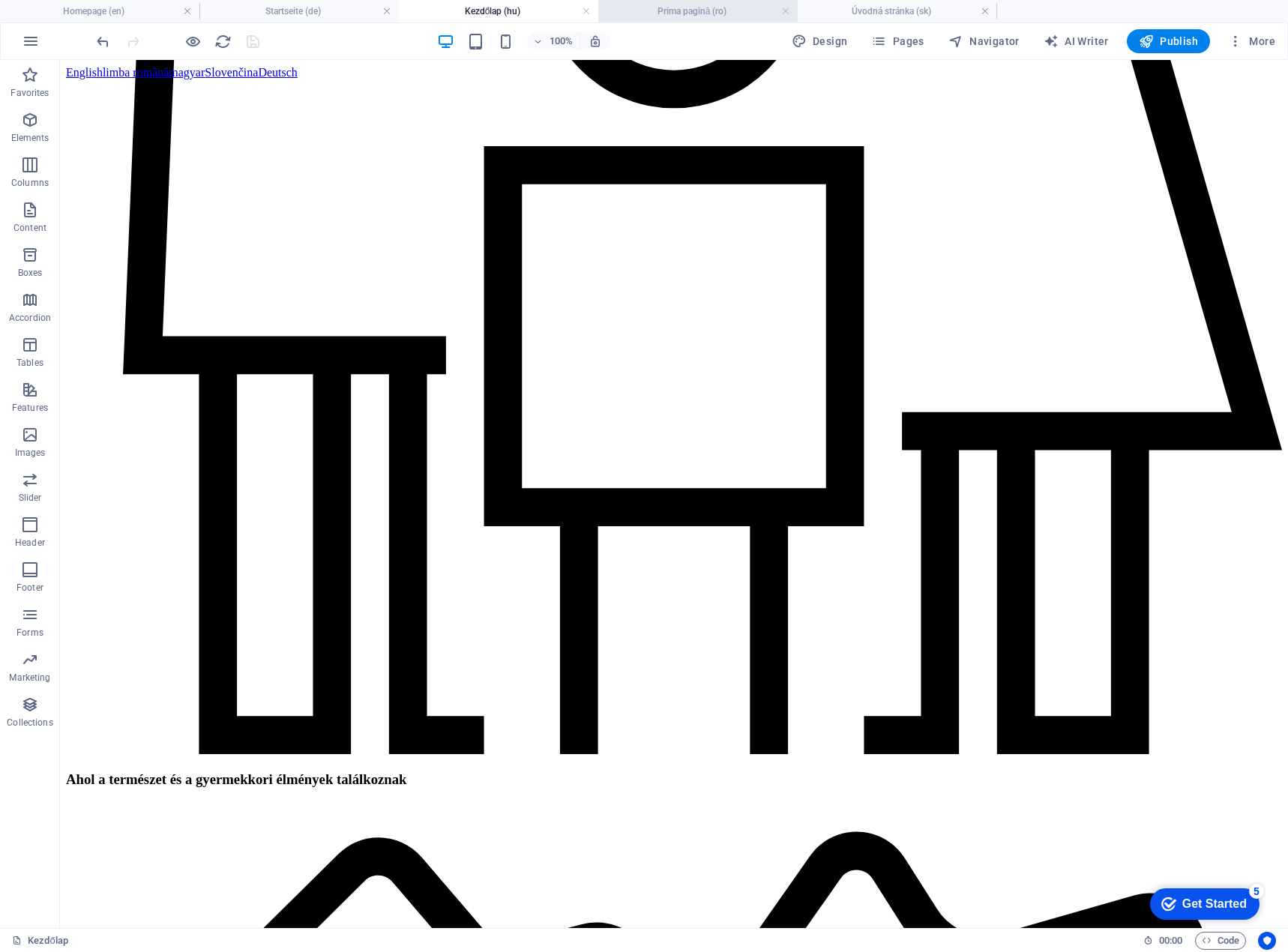
click at [699, 12] on h4 "Prima pagină (ro)" at bounding box center [698, 11] width 199 height 17
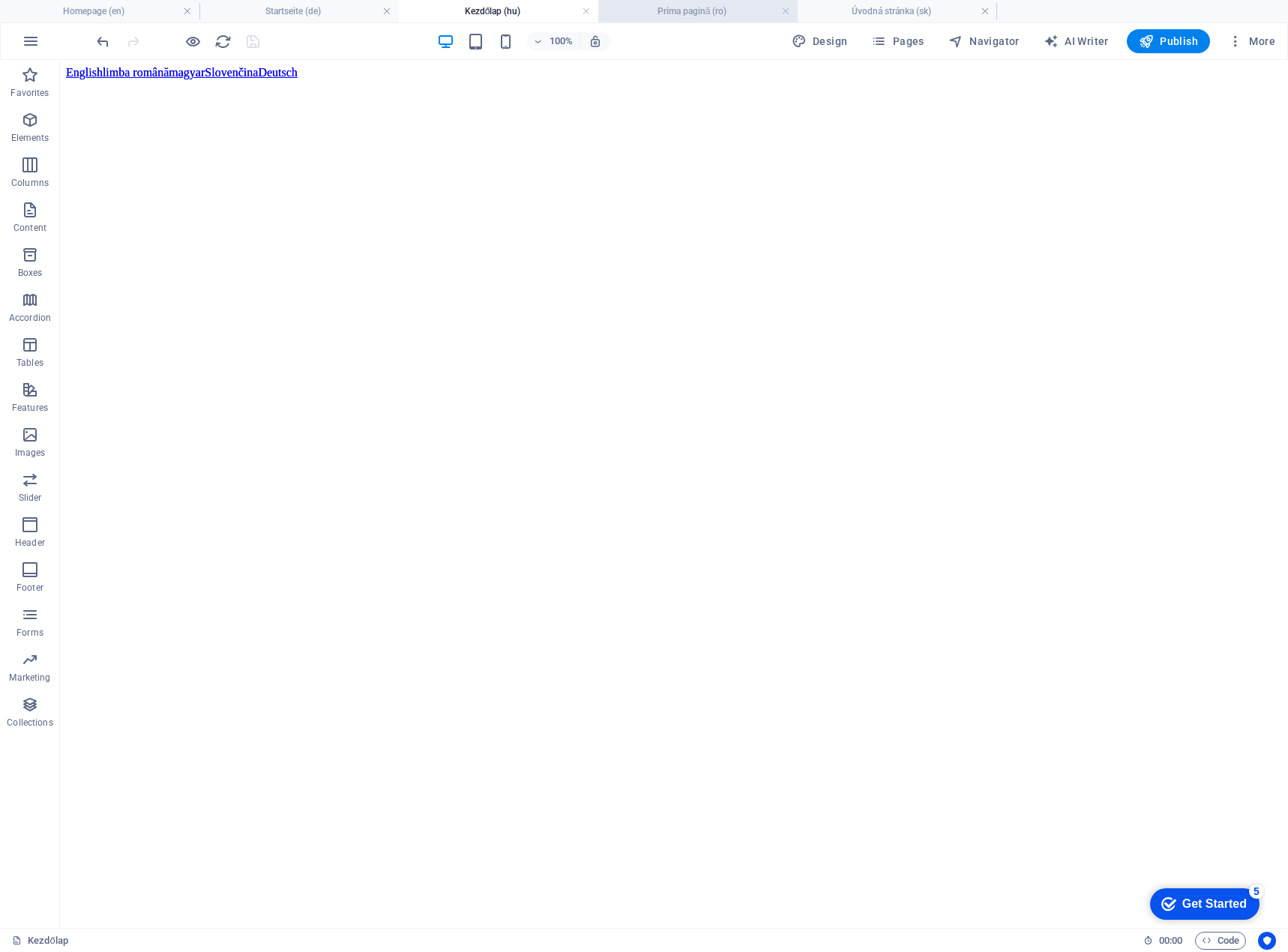
scroll to position [1875, 0]
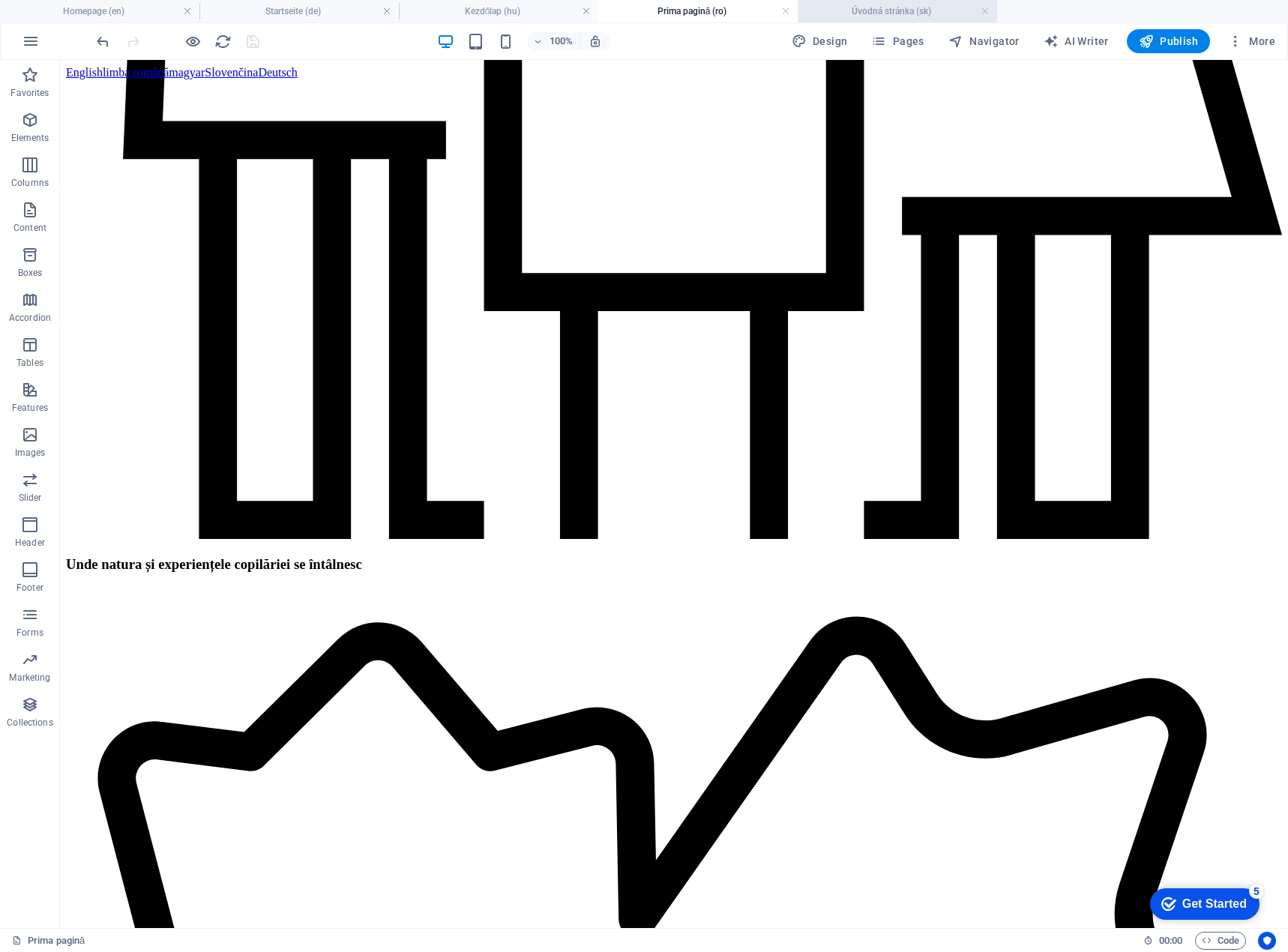
click at [882, 13] on h4 "Úvodná stránka (sk)" at bounding box center [897, 11] width 199 height 17
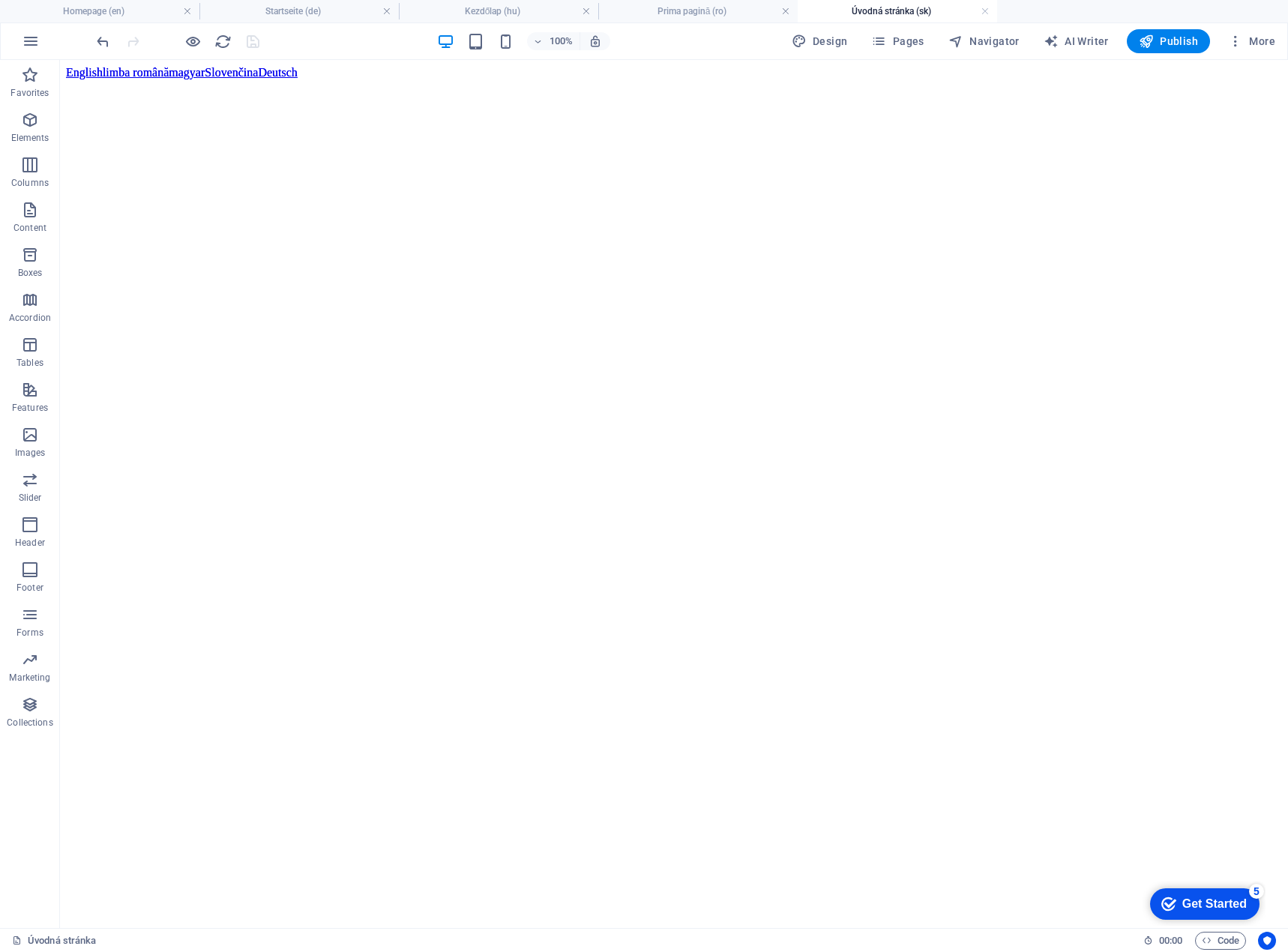
scroll to position [2025, 0]
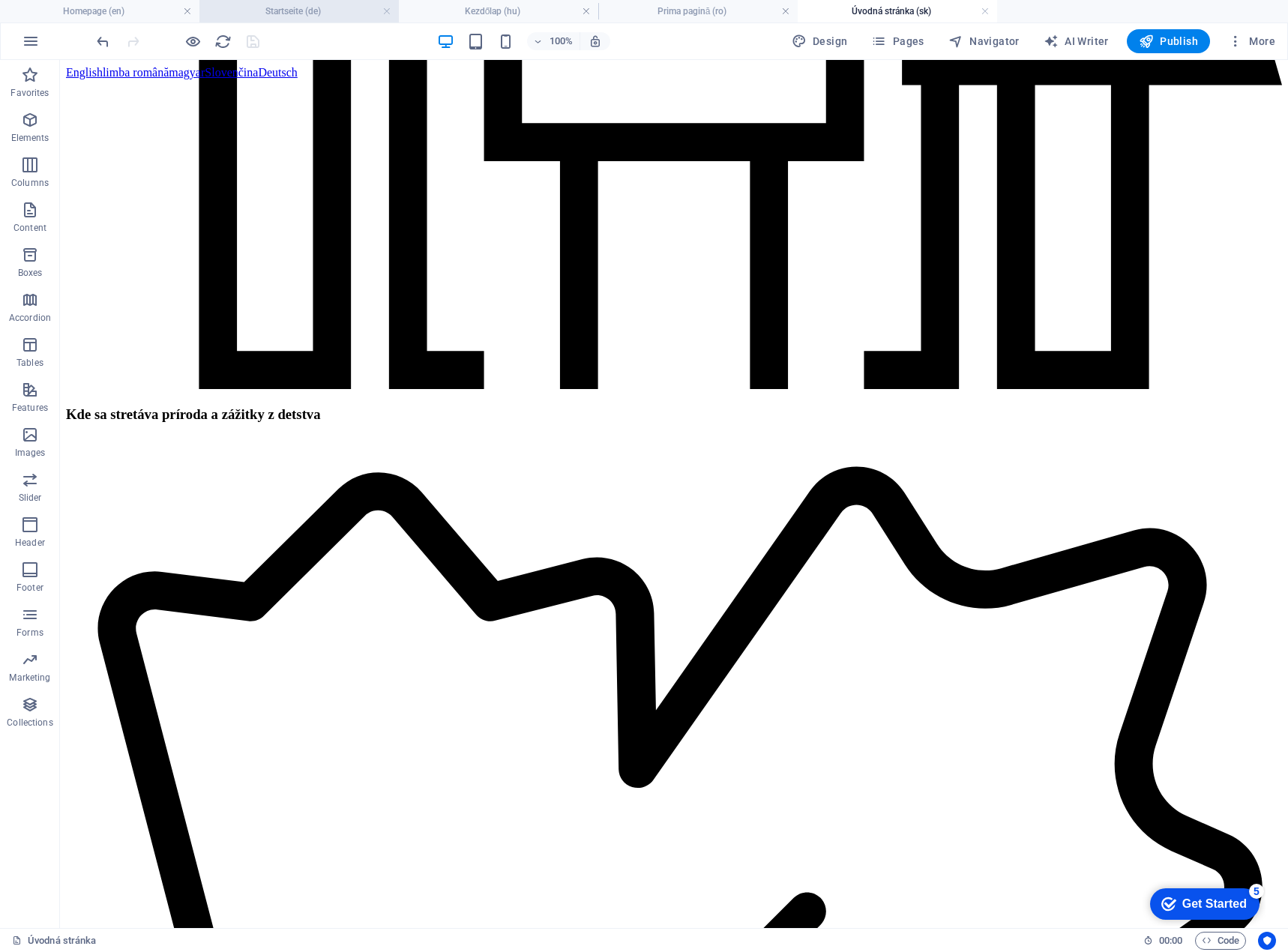
click at [336, 14] on h4 "Startseite (de)" at bounding box center [299, 11] width 199 height 17
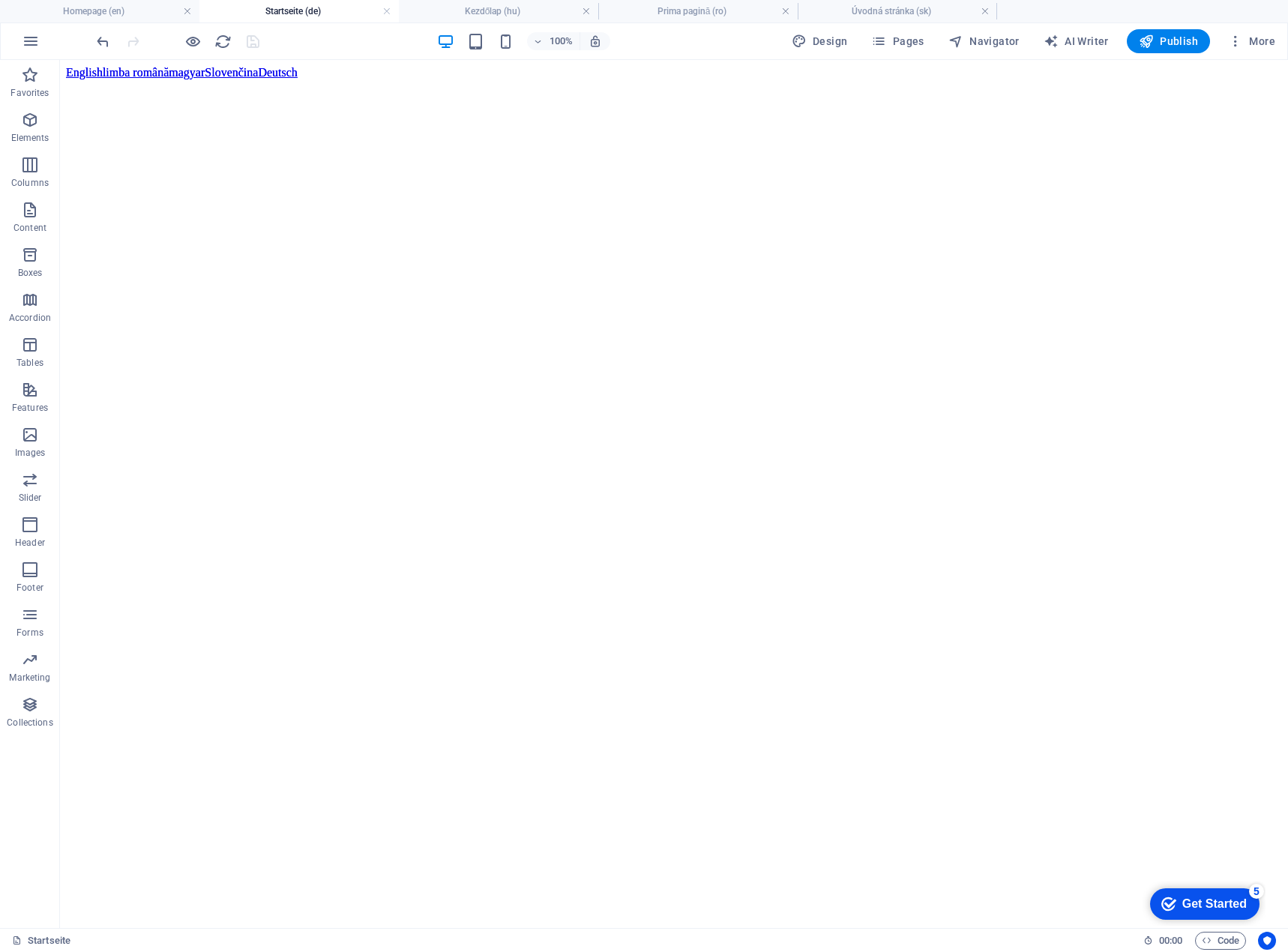
scroll to position [0, 0]
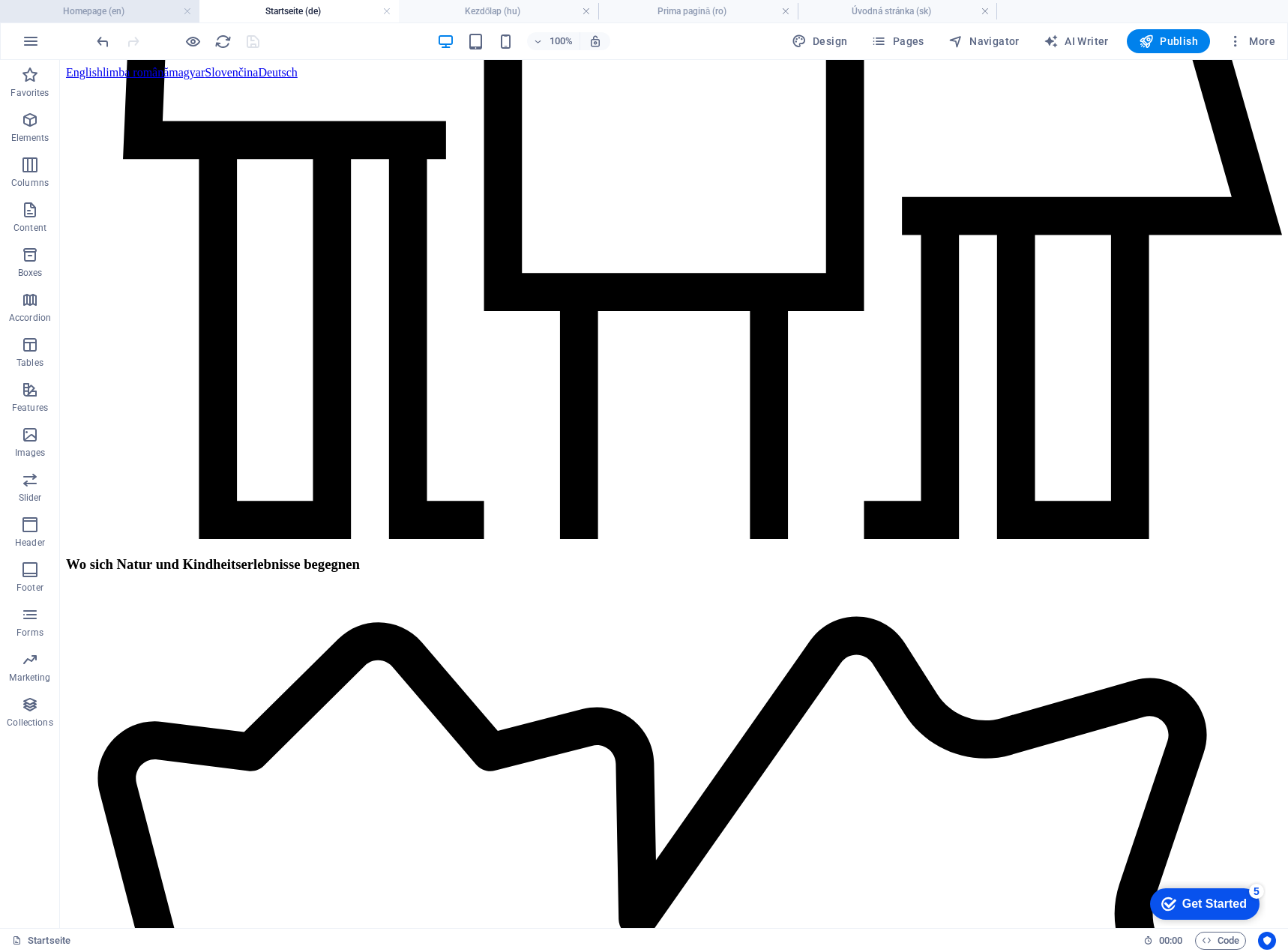
click at [124, 15] on h4 "Homepage (en)" at bounding box center [100, 11] width 199 height 17
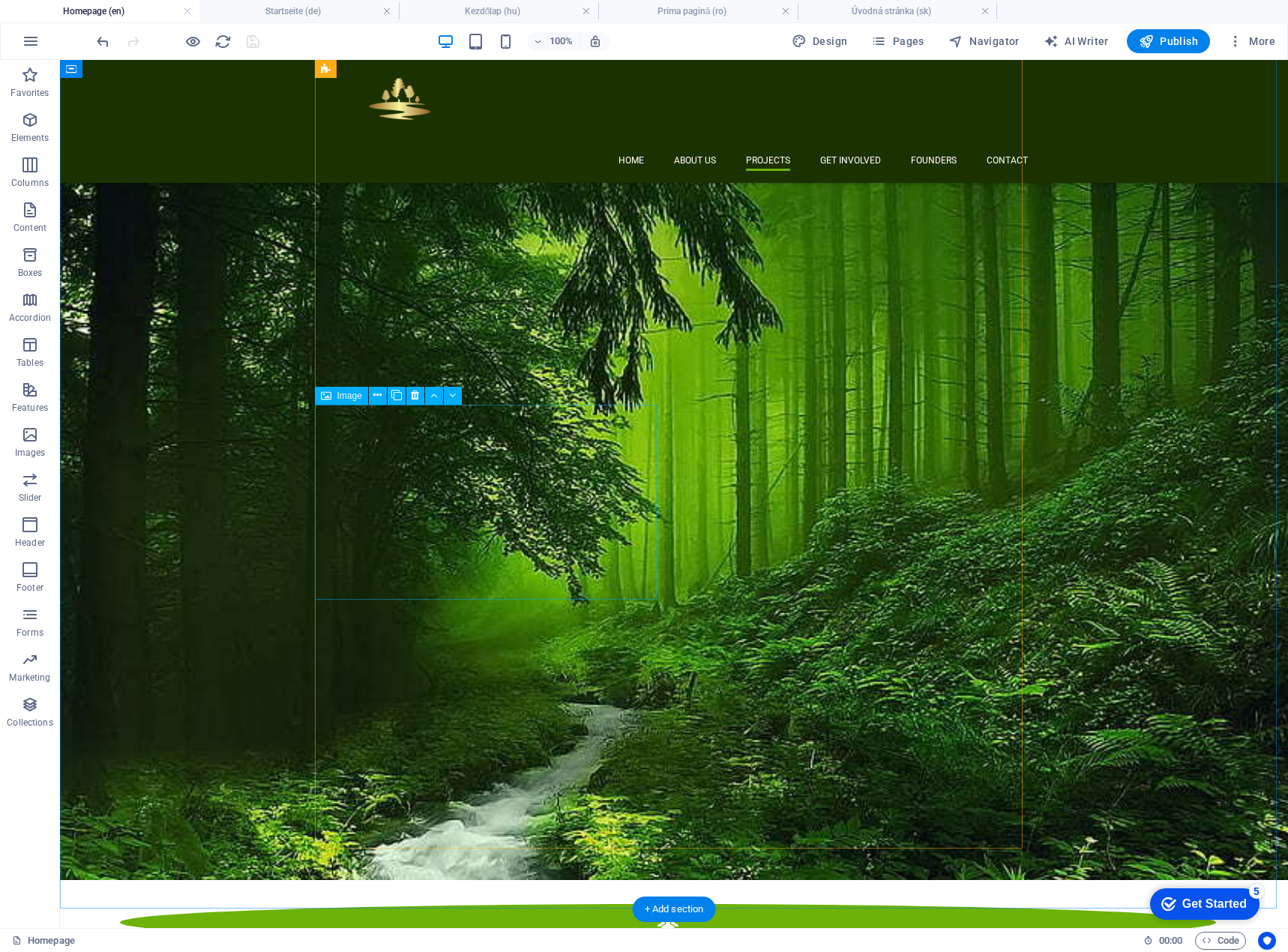
scroll to position [2043, 0]
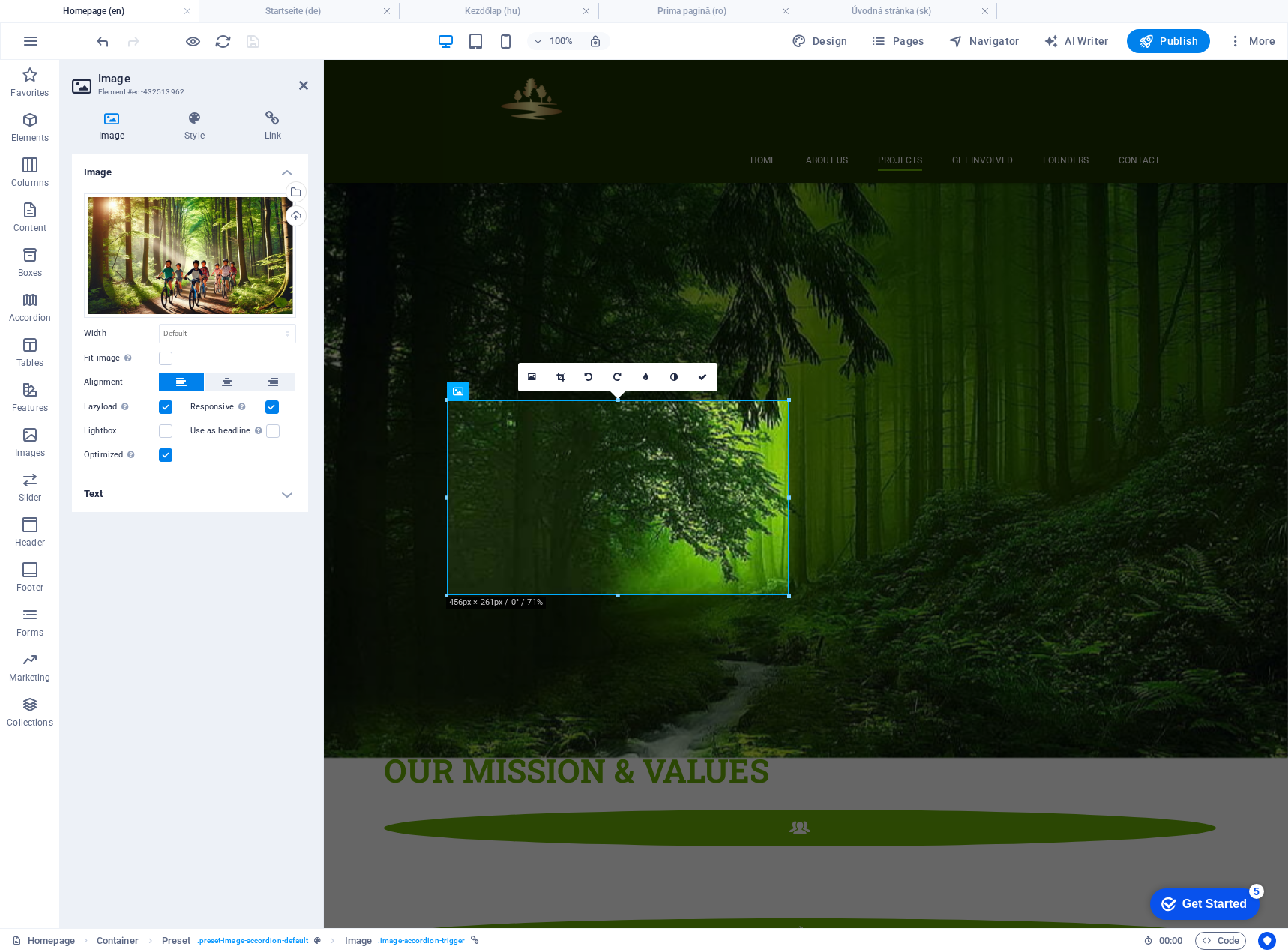
click at [247, 497] on h4 "Text" at bounding box center [191, 494] width 237 height 36
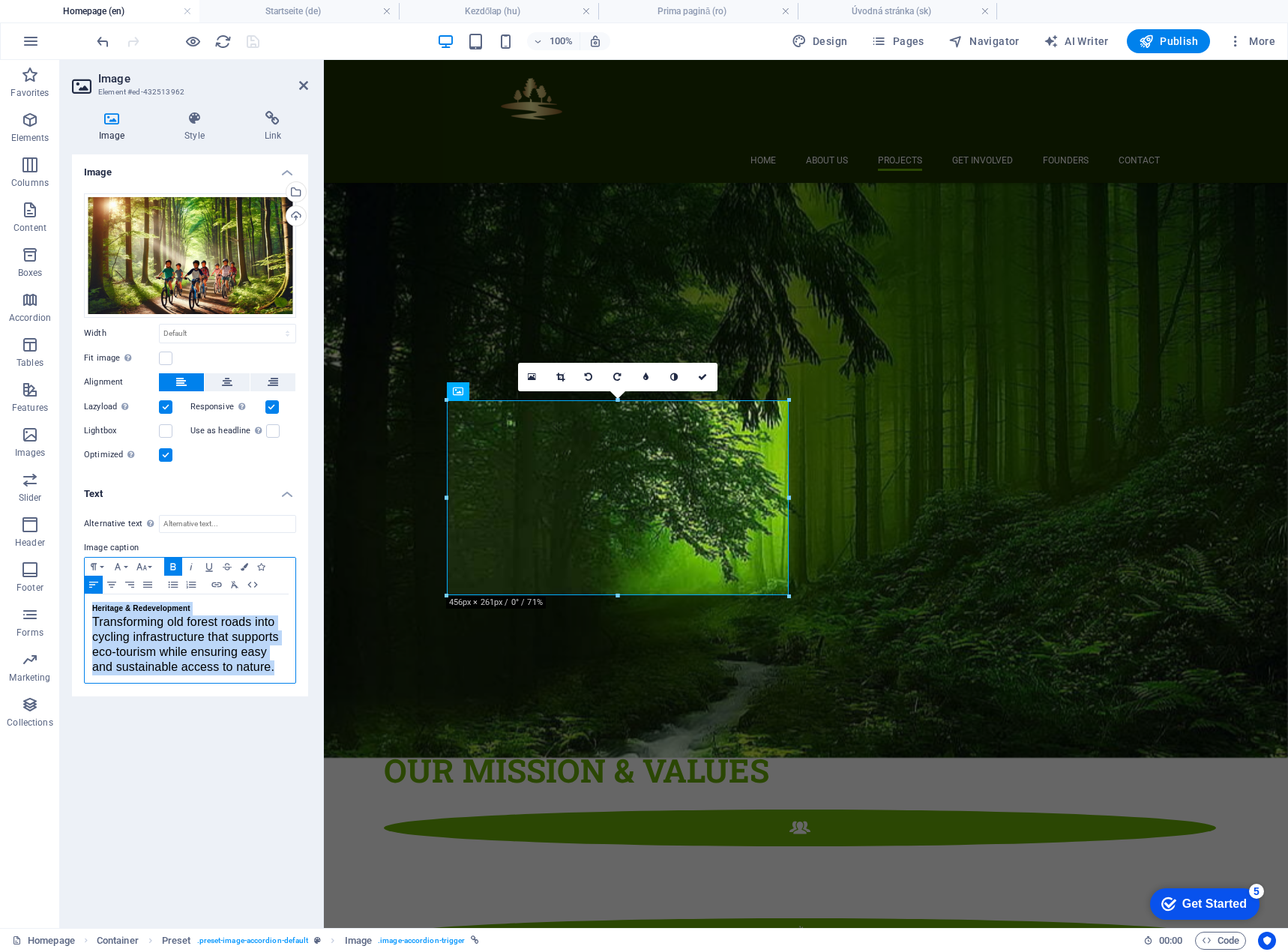
drag, startPoint x: 87, startPoint y: 610, endPoint x: 287, endPoint y: 669, distance: 208.5
click at [287, 669] on div "Heritage & Redevelopment Transforming old forest roads into cycling infrastruct…" at bounding box center [190, 638] width 210 height 88
click at [292, 9] on h4 "Startseite (de)" at bounding box center [299, 11] width 199 height 17
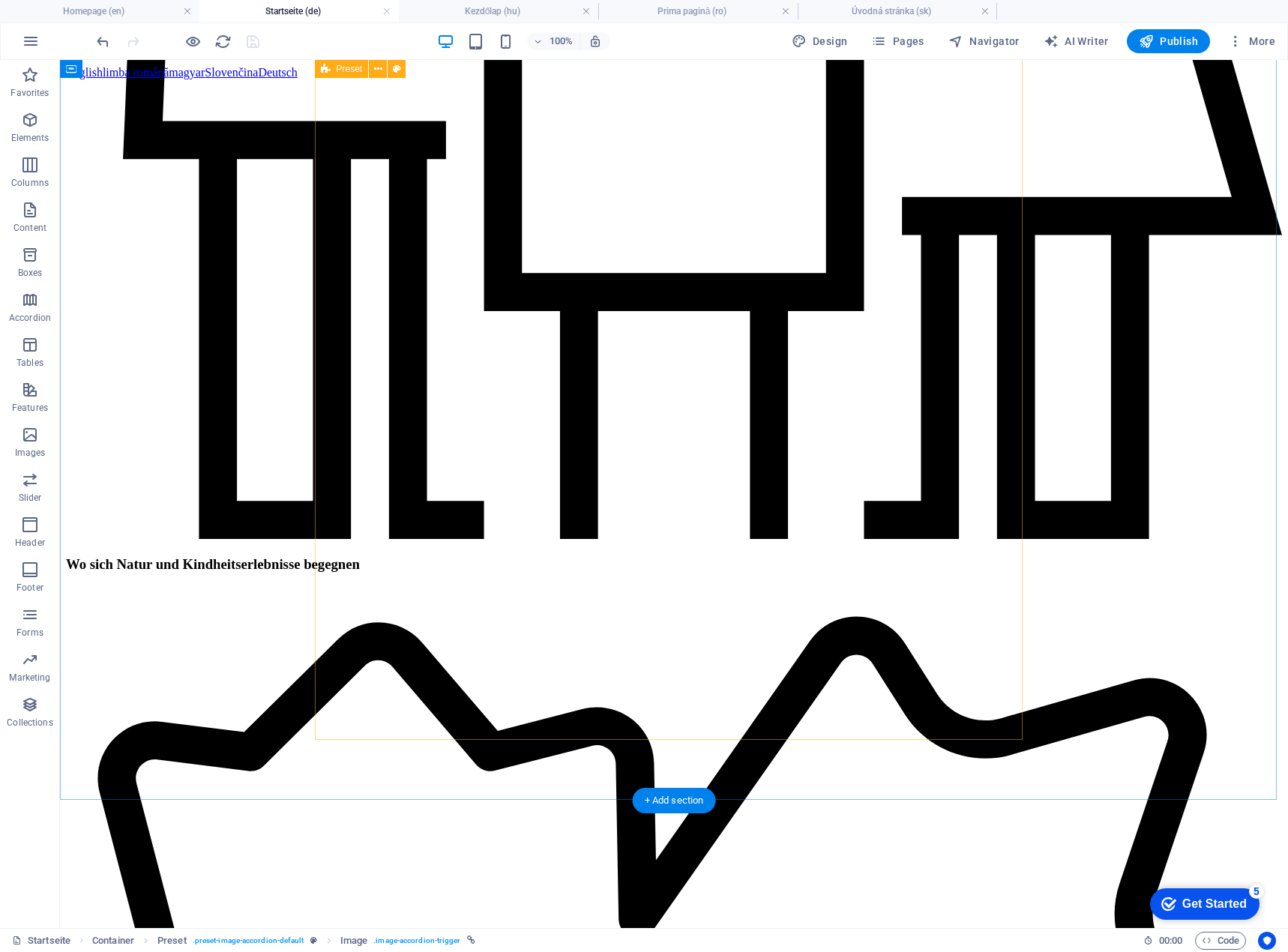
scroll to position [2249, 0]
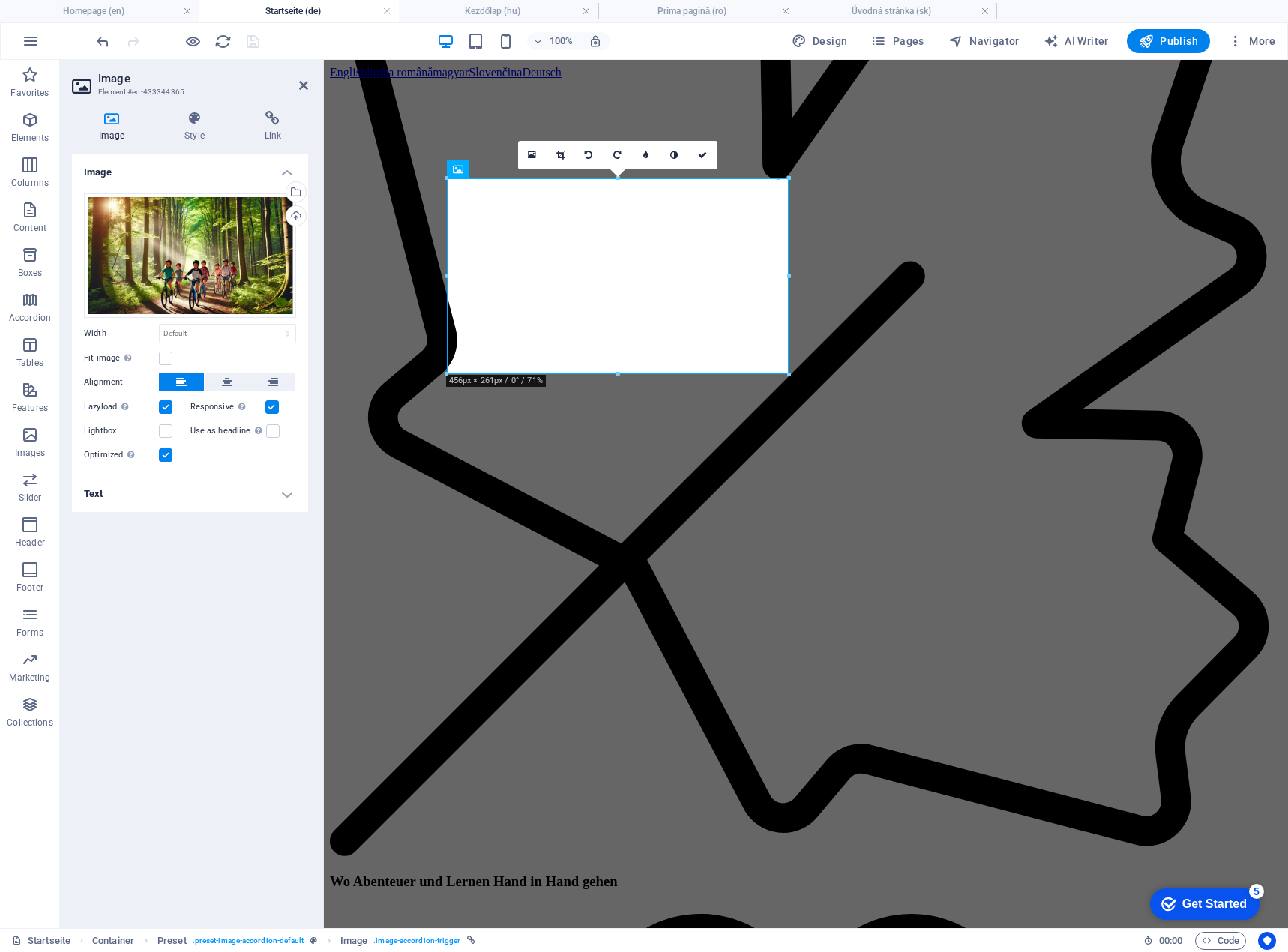
click at [219, 501] on h4 "Text" at bounding box center [191, 494] width 237 height 36
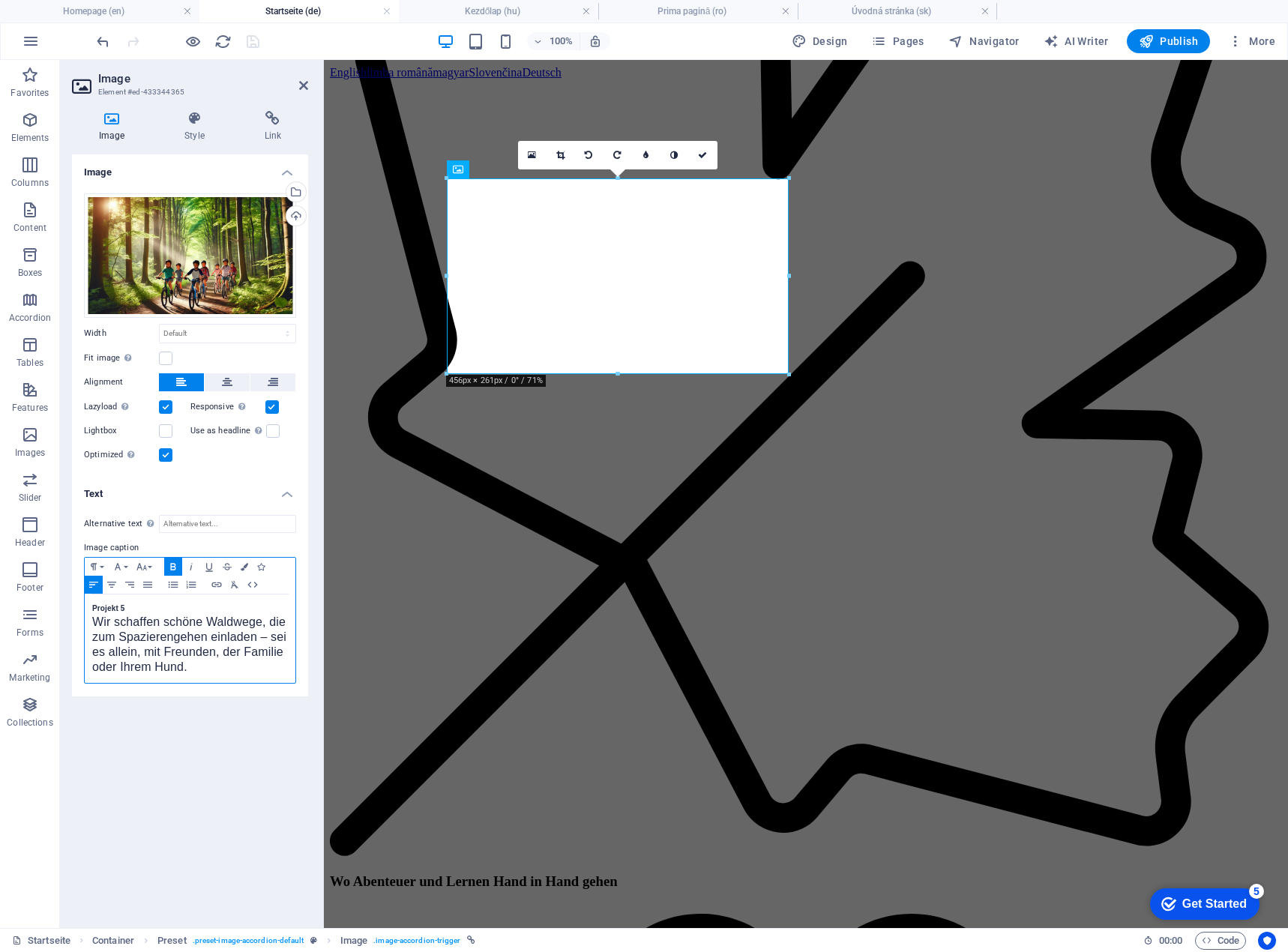
click at [86, 606] on div "Projekt 5 Wir schaffen schöne Waldwege, die zum Spazierengehen einladen – sei e…" at bounding box center [190, 638] width 210 height 88
click at [85, 622] on div "Erbe & Umgestaltung Wir schaffen schöne Waldwege, die zum Spazierengehen einlad…" at bounding box center [190, 638] width 210 height 88
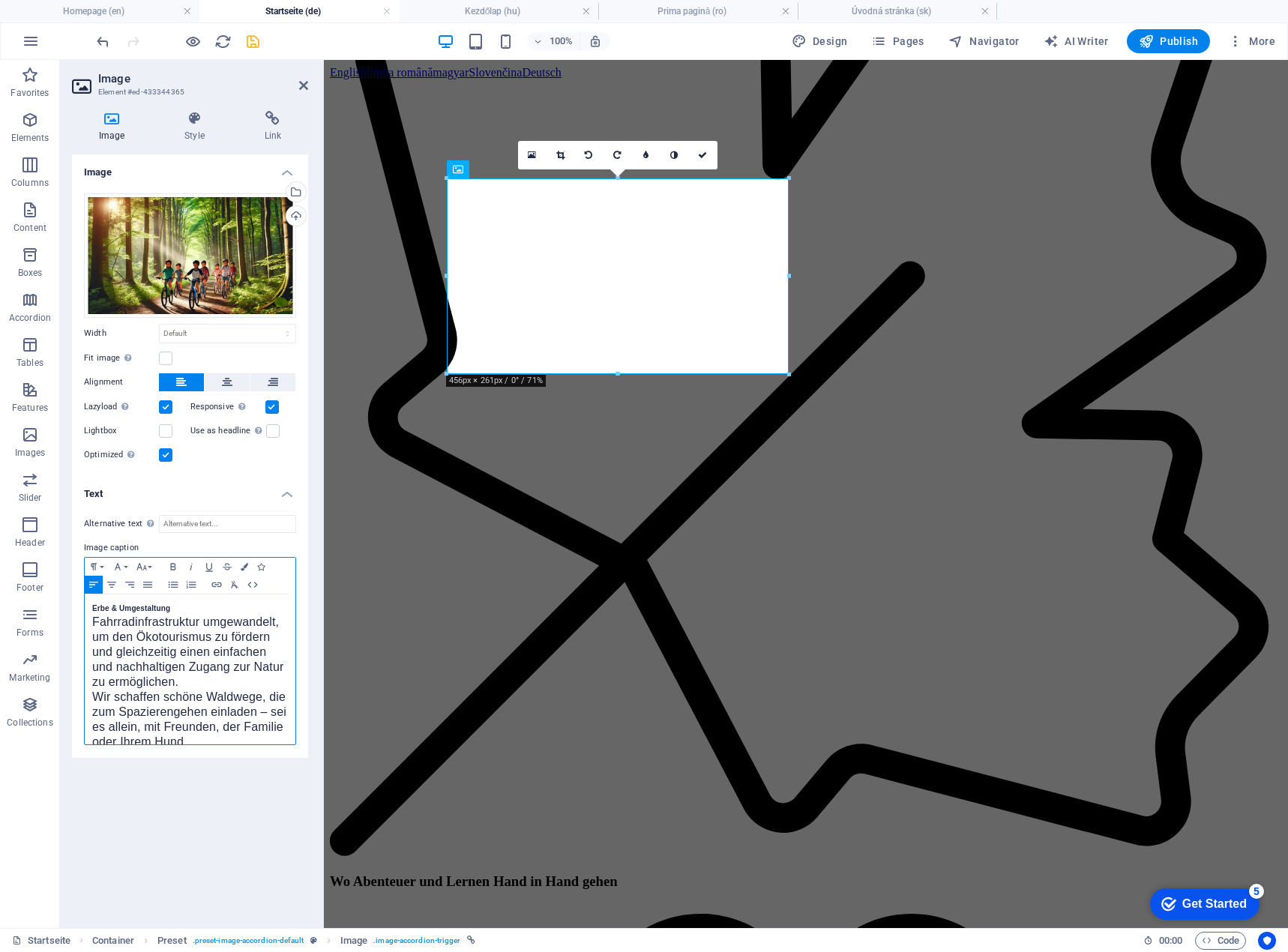
click at [150, 717] on span "Wir schaffen schöne Waldwege, die zum Spazierengehen einladen – sei es allein, …" at bounding box center [189, 720] width 194 height 58
click at [700, 161] on link at bounding box center [703, 155] width 28 height 28
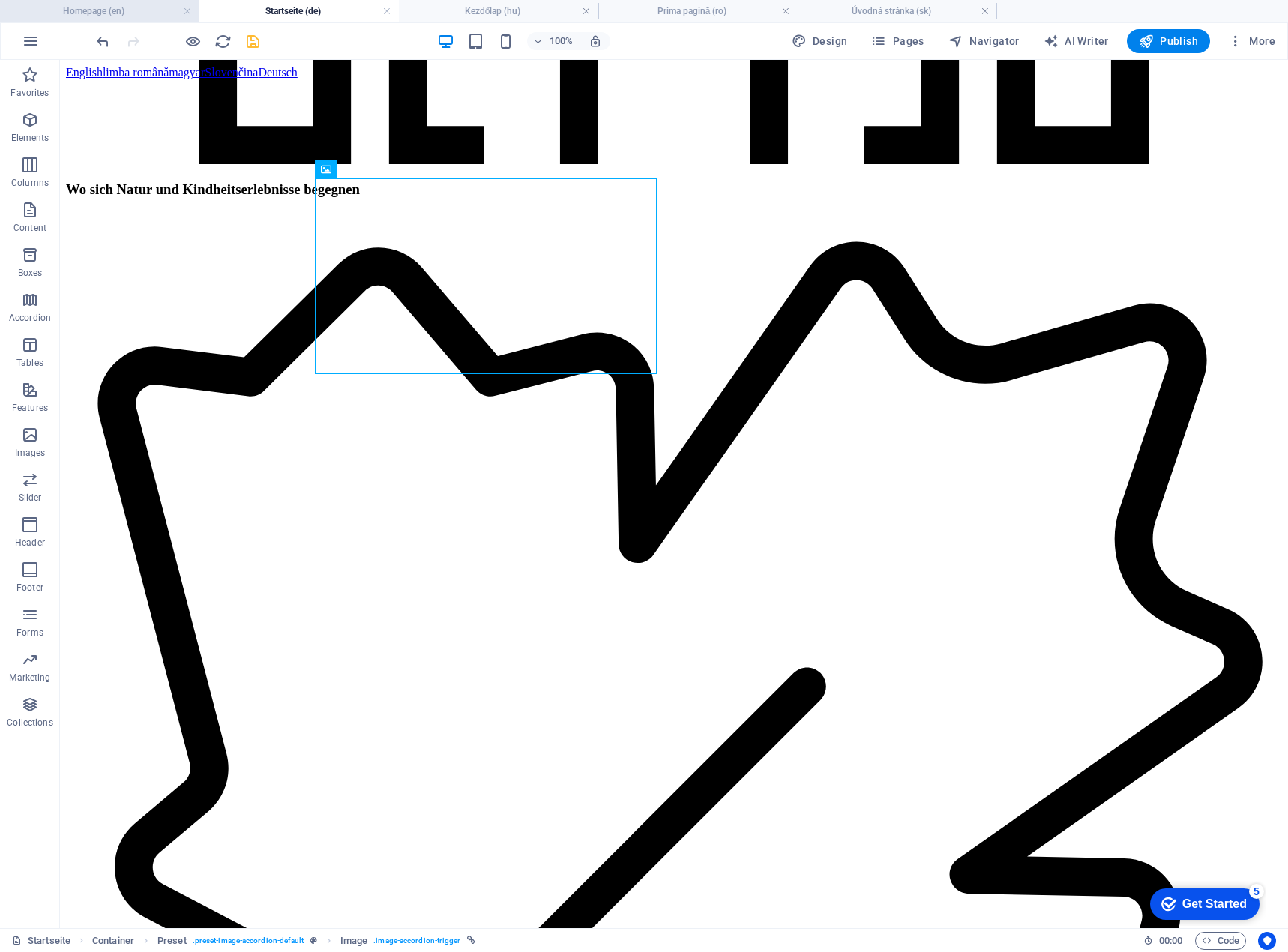
click at [121, 13] on h4 "Homepage (en)" at bounding box center [100, 11] width 199 height 17
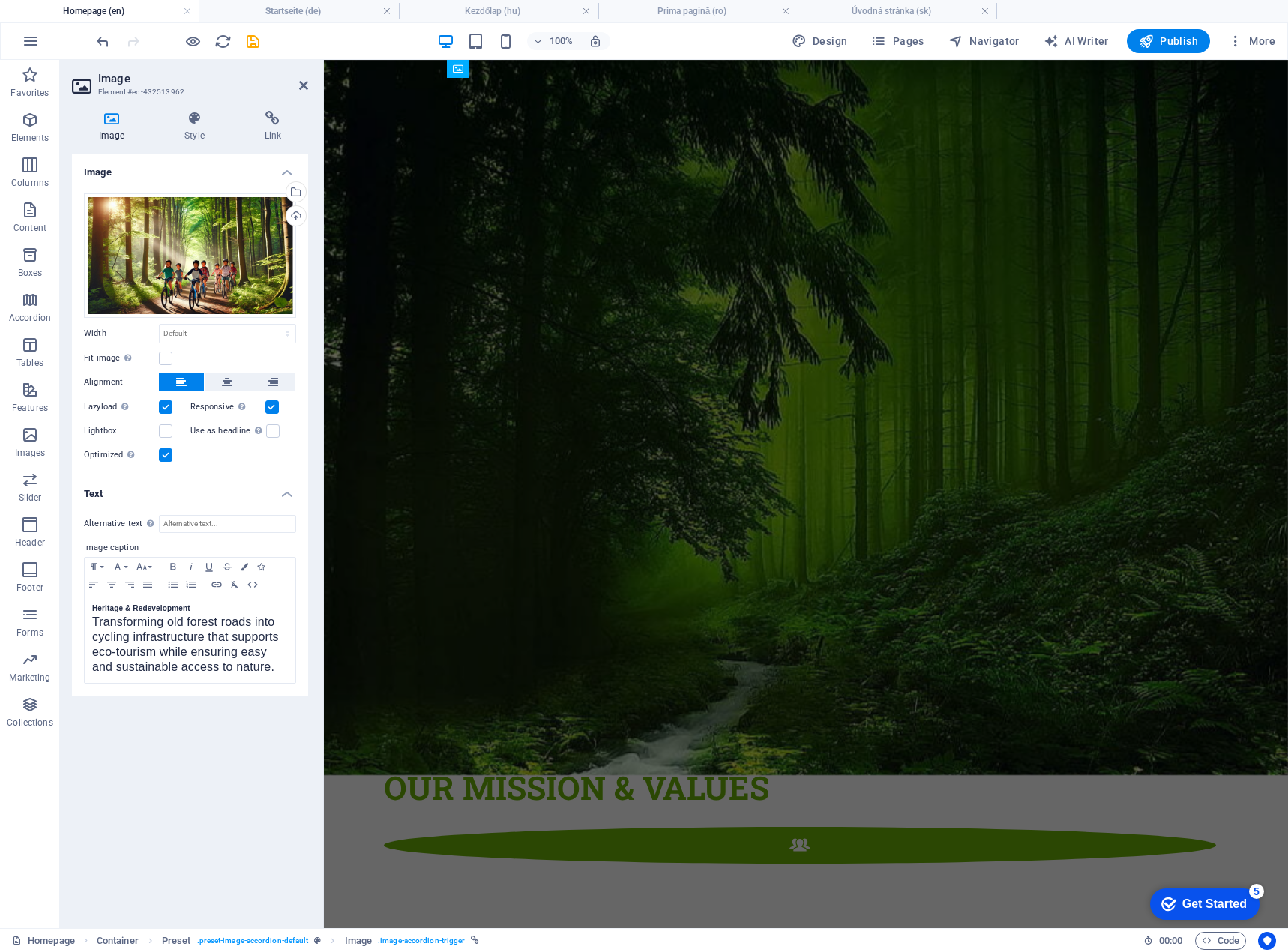
scroll to position [0, 0]
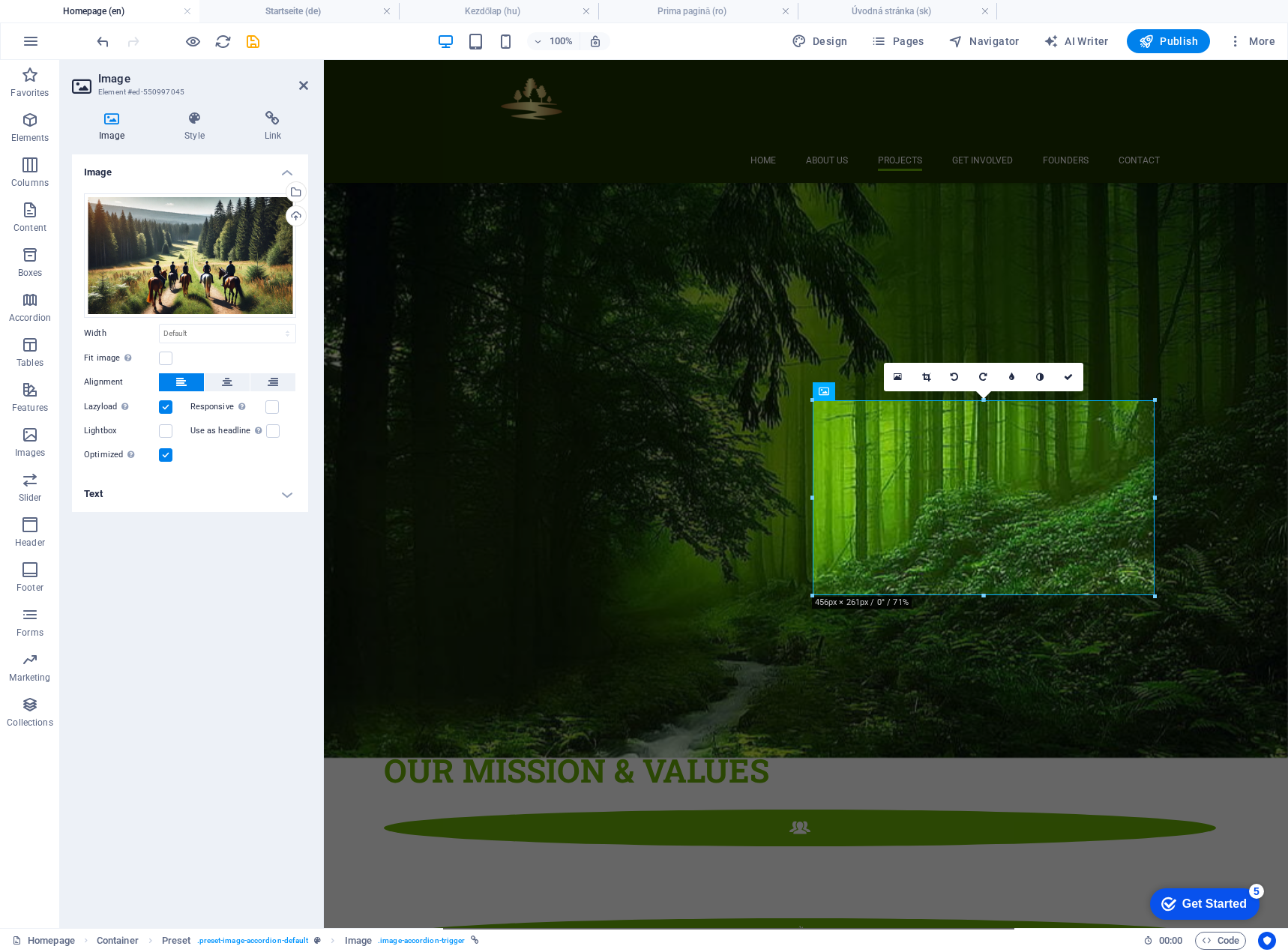
click at [202, 501] on h4 "Text" at bounding box center [191, 494] width 237 height 36
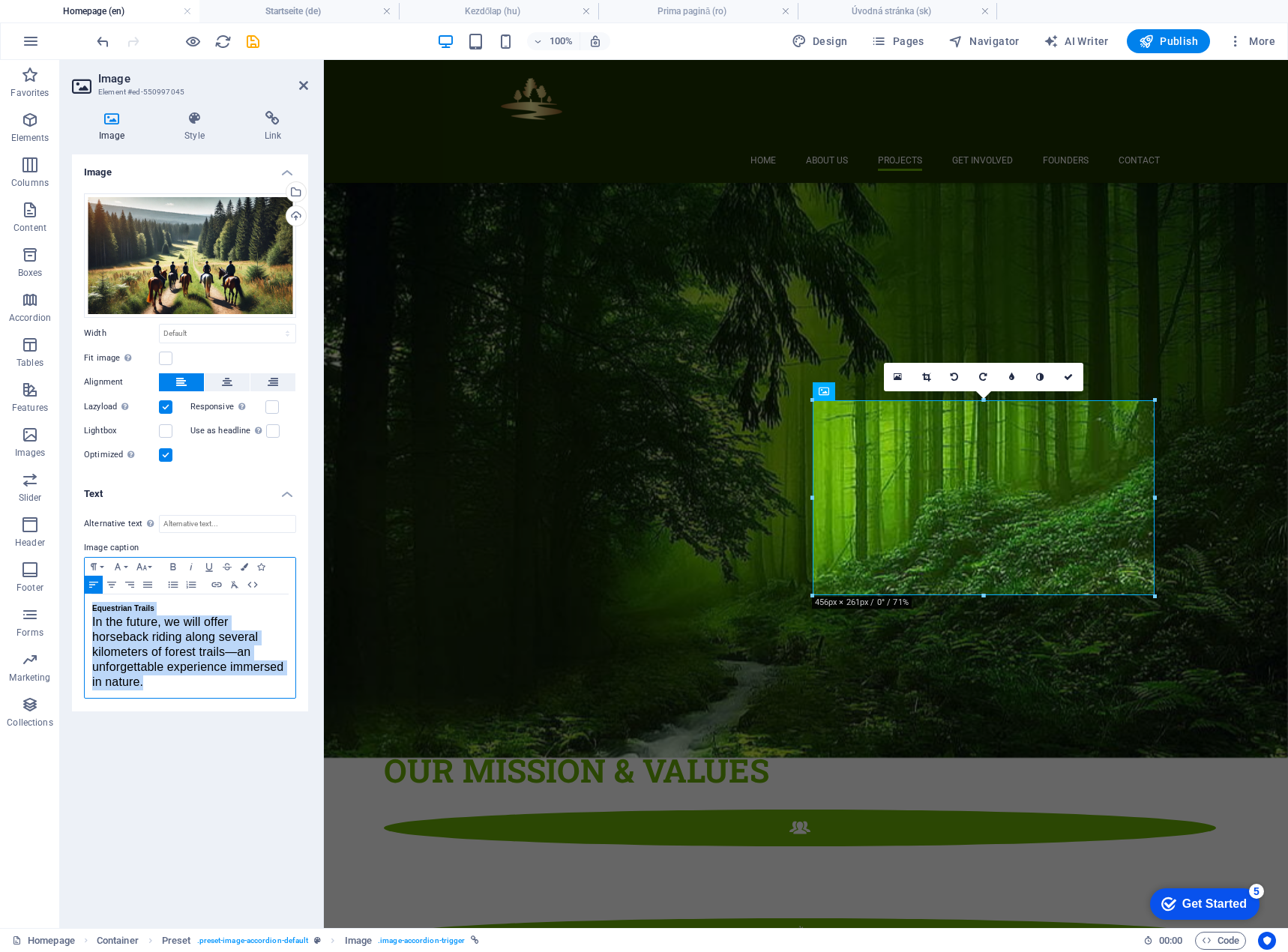
drag, startPoint x: 150, startPoint y: 684, endPoint x: 84, endPoint y: 613, distance: 96.9
click at [84, 613] on div "Alternative text The alternative text is used by devices that cannot display im…" at bounding box center [191, 607] width 237 height 208
click at [263, 11] on h4 "Startseite (de)" at bounding box center [299, 11] width 199 height 17
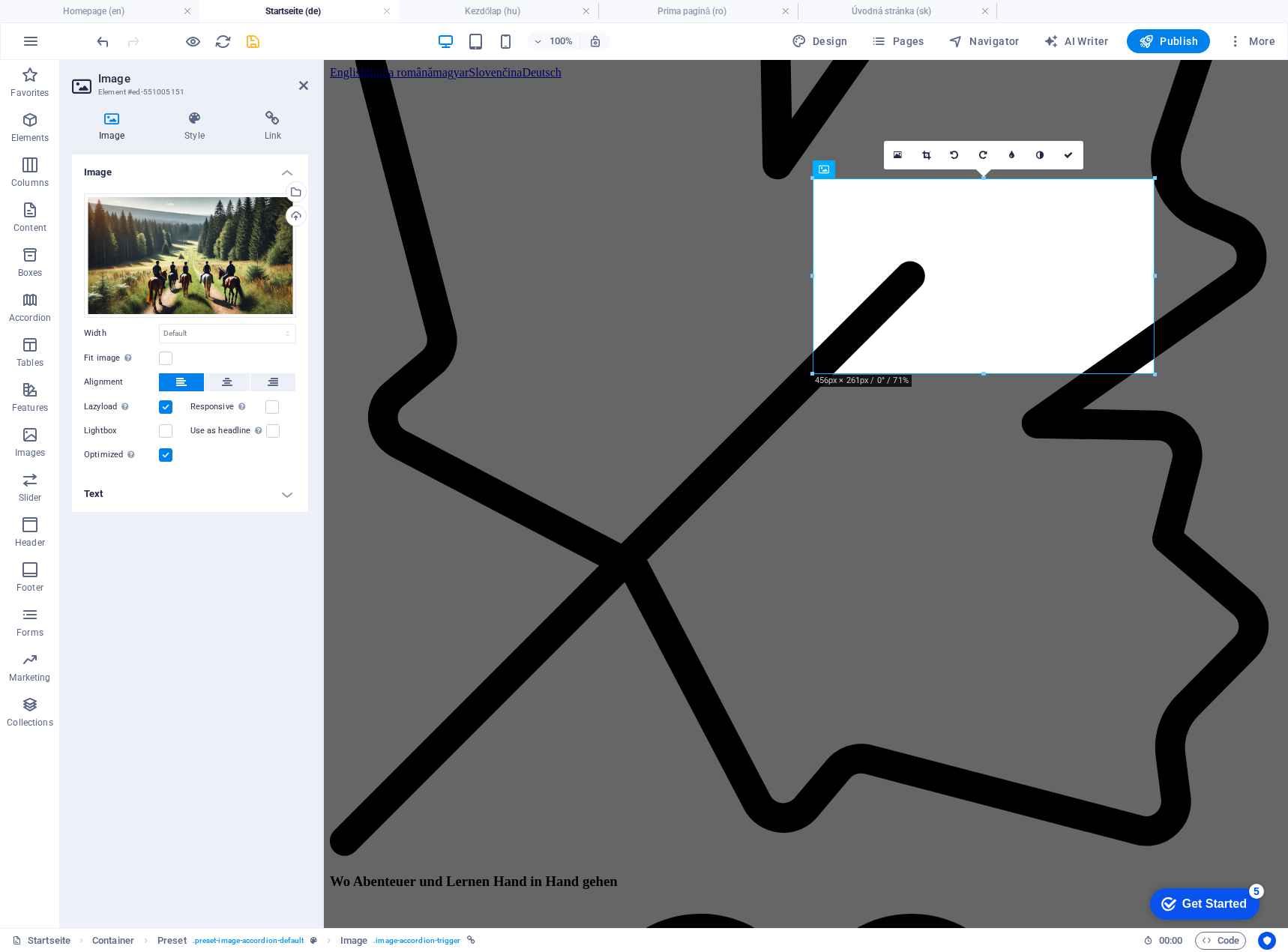
click at [115, 494] on h4 "Text" at bounding box center [191, 494] width 237 height 36
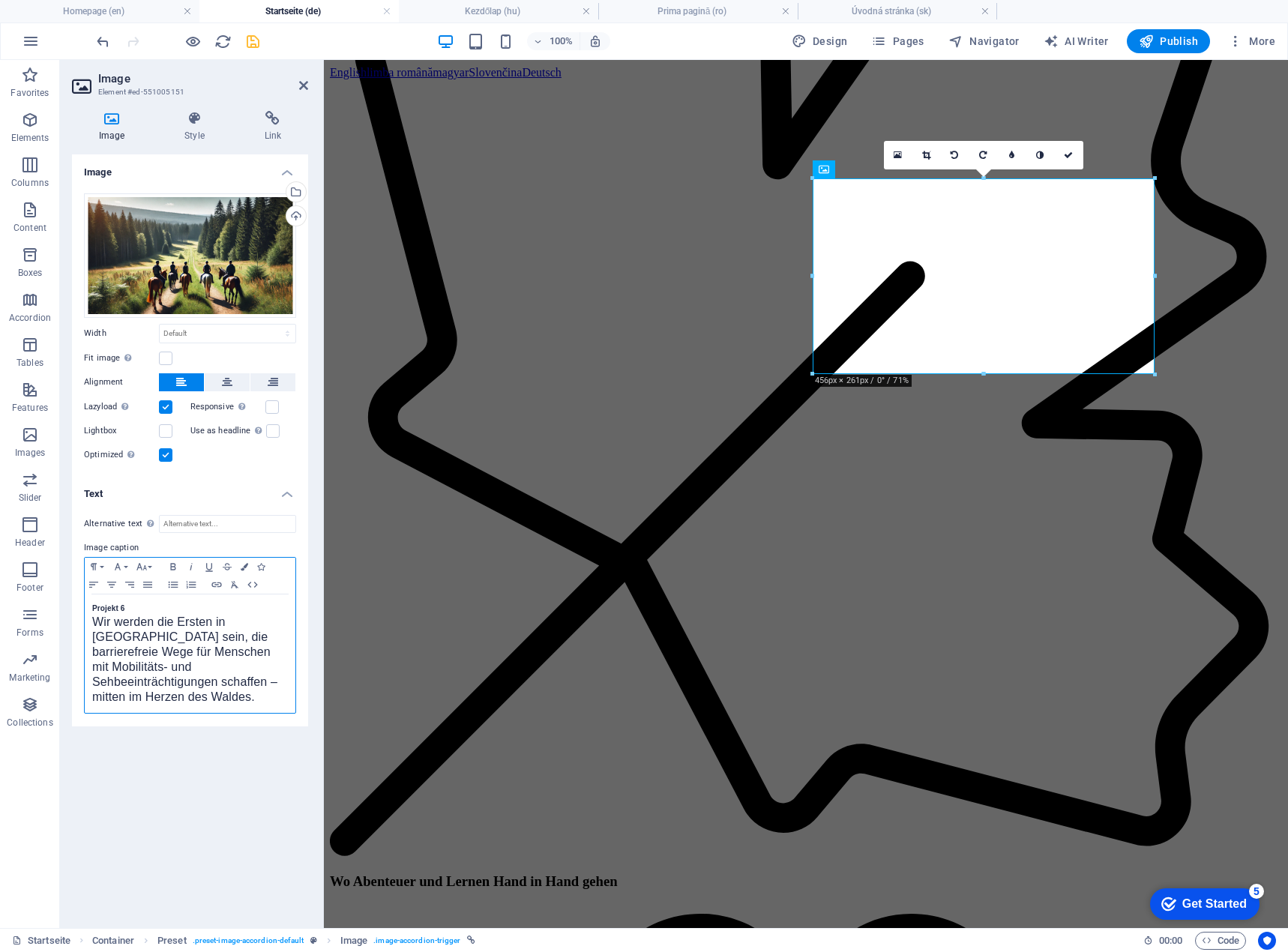
click at [84, 605] on div "Paragraph Format Normal Heading 1 Heading 2 Heading 3 Heading 4 Heading 5 Headi…" at bounding box center [190, 635] width 212 height 157
click at [87, 605] on div "Projekt 6 Wir werden die Ersten in [GEOGRAPHIC_DATA] sein, die barrierefreie We…" at bounding box center [190, 653] width 210 height 118
click at [94, 624] on span "Wir werden die Ersten in [GEOGRAPHIC_DATA] sein, die barrierefreie Wege für Men…" at bounding box center [184, 659] width 185 height 87
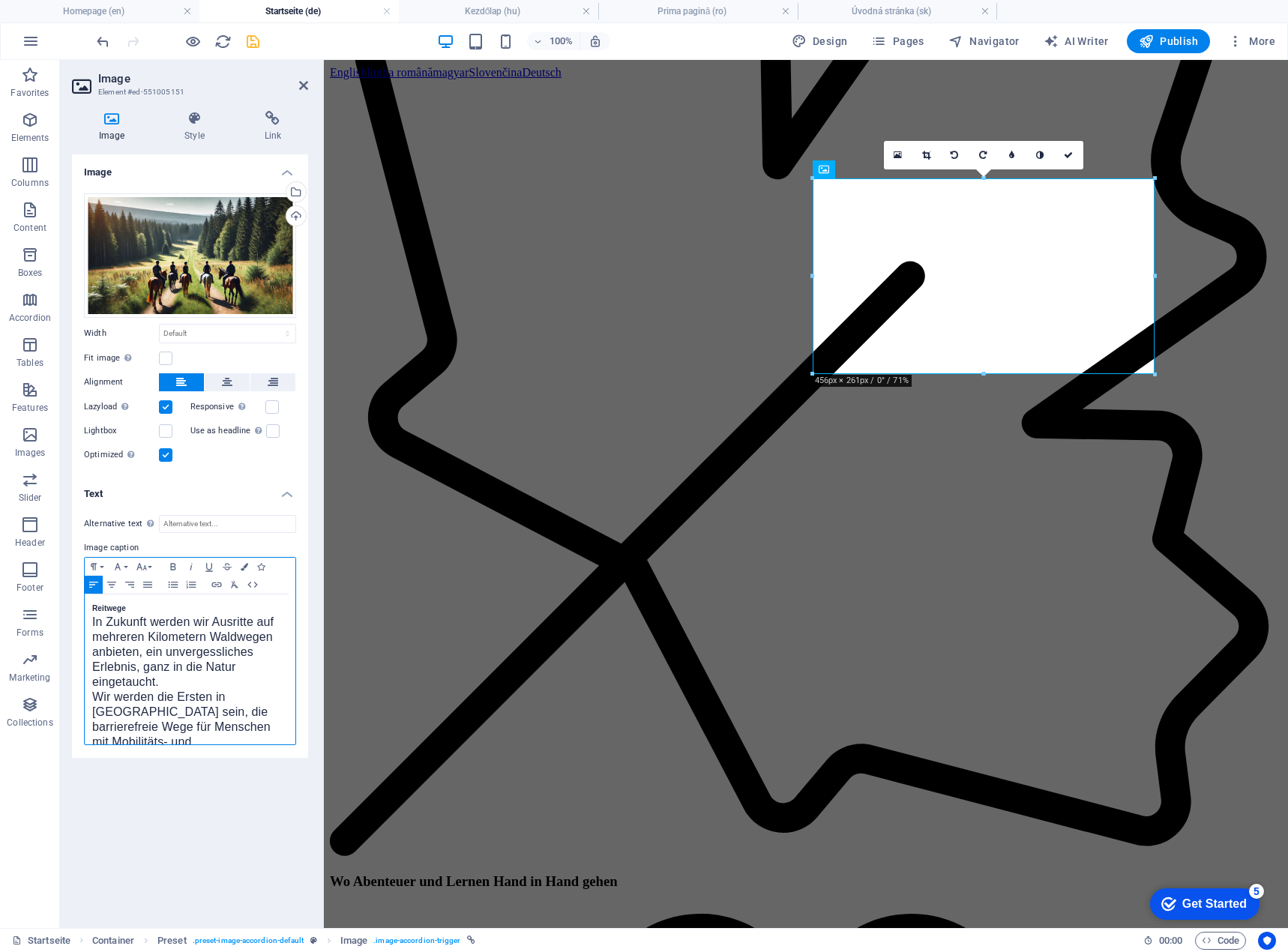
click at [161, 710] on span "Wir werden die Ersten in [GEOGRAPHIC_DATA] sein, die barrierefreie Wege für Men…" at bounding box center [184, 734] width 185 height 87
click at [1068, 151] on icon at bounding box center [1068, 156] width 9 height 9
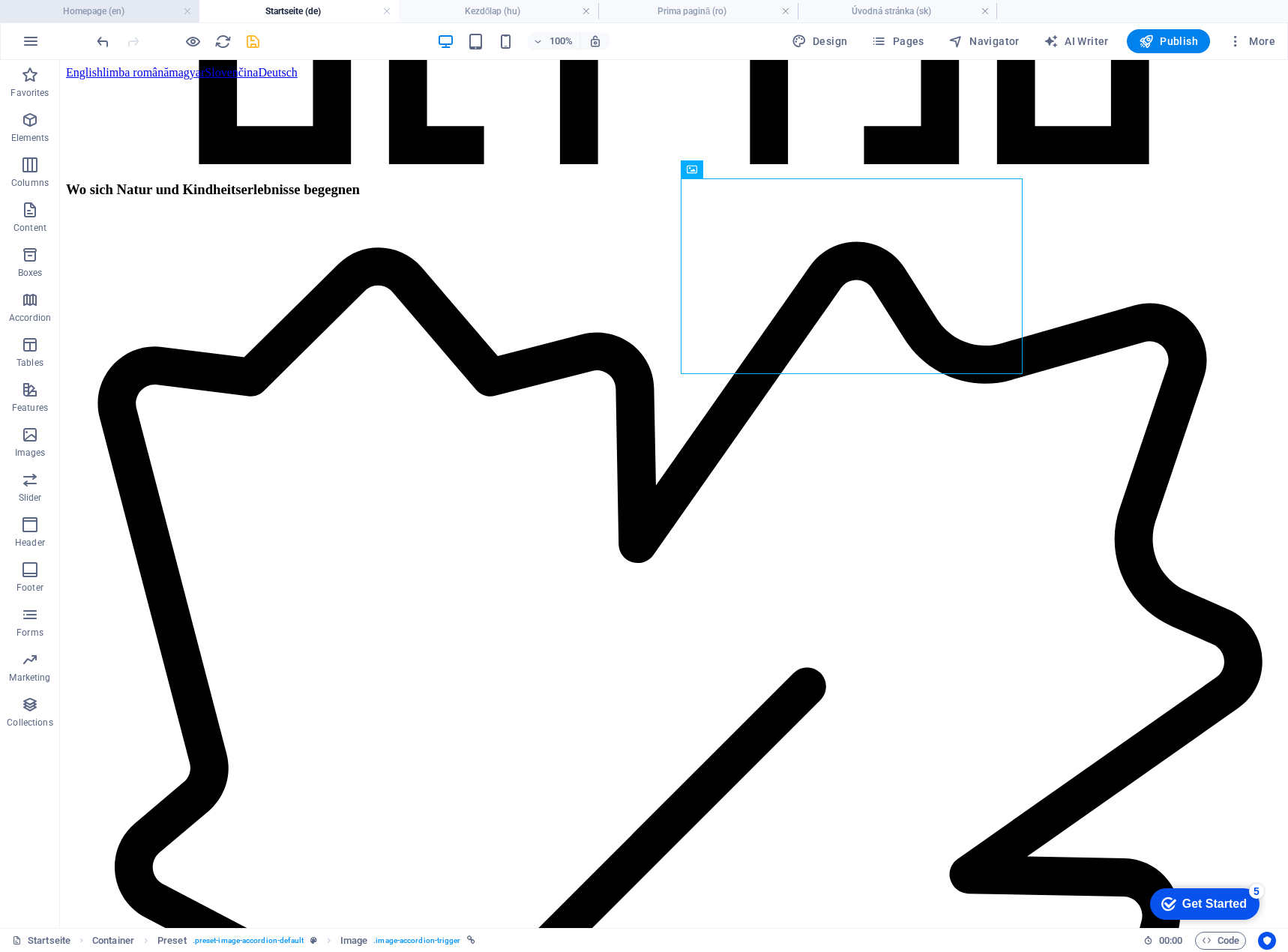
click at [106, 8] on h4 "Homepage (en)" at bounding box center [100, 11] width 199 height 17
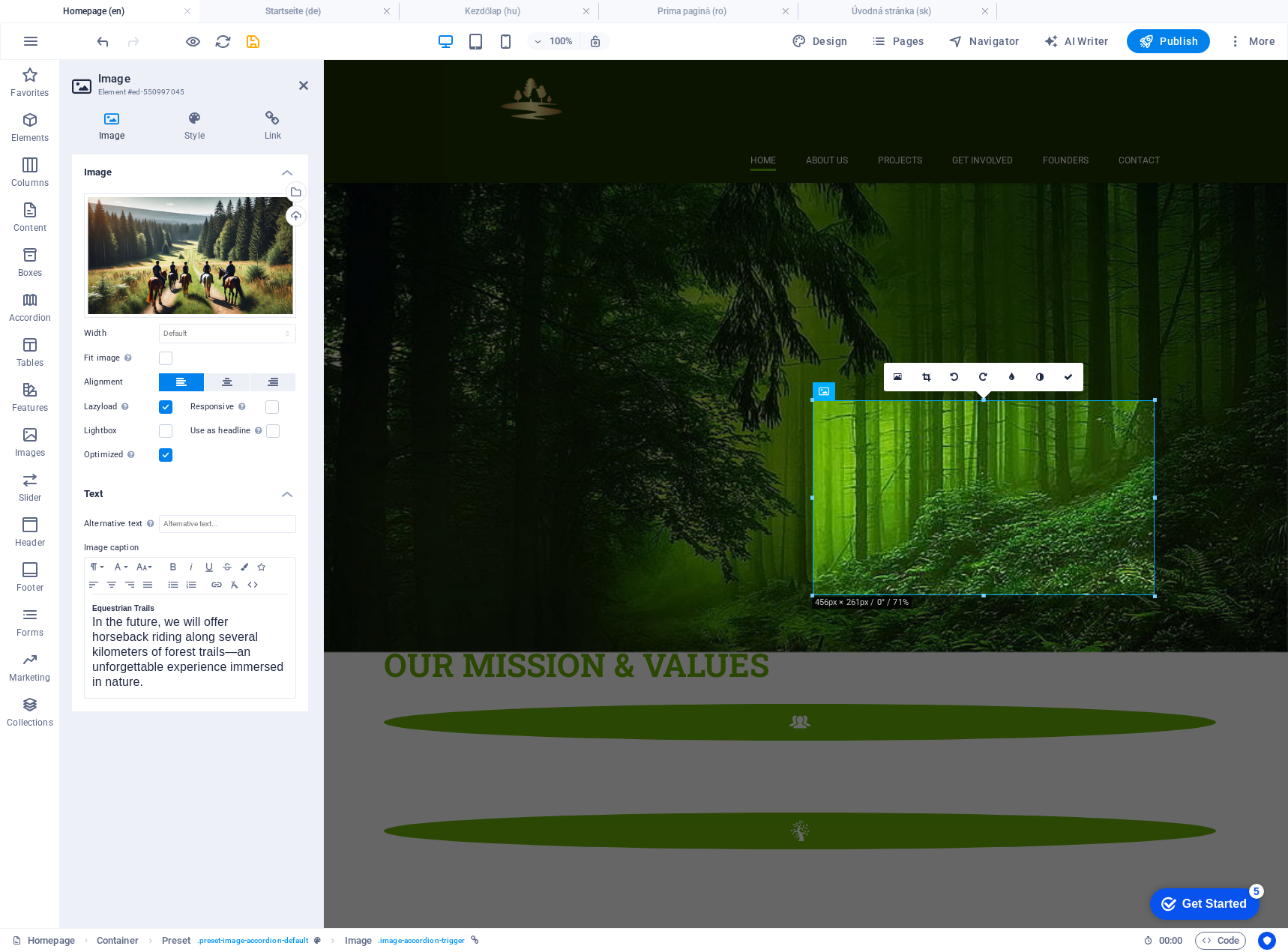
scroll to position [0, 0]
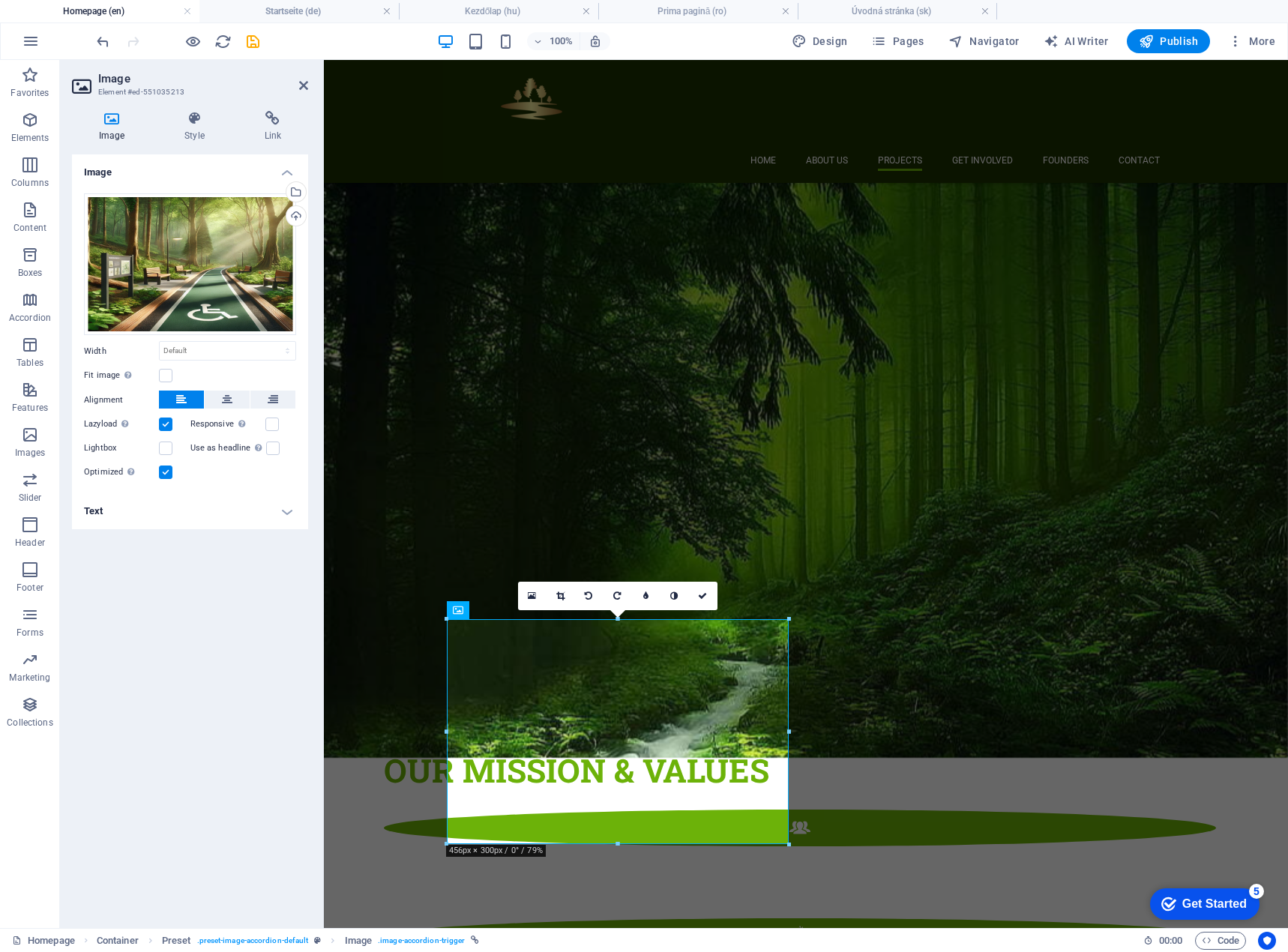
click at [209, 523] on h4 "Text" at bounding box center [191, 512] width 237 height 36
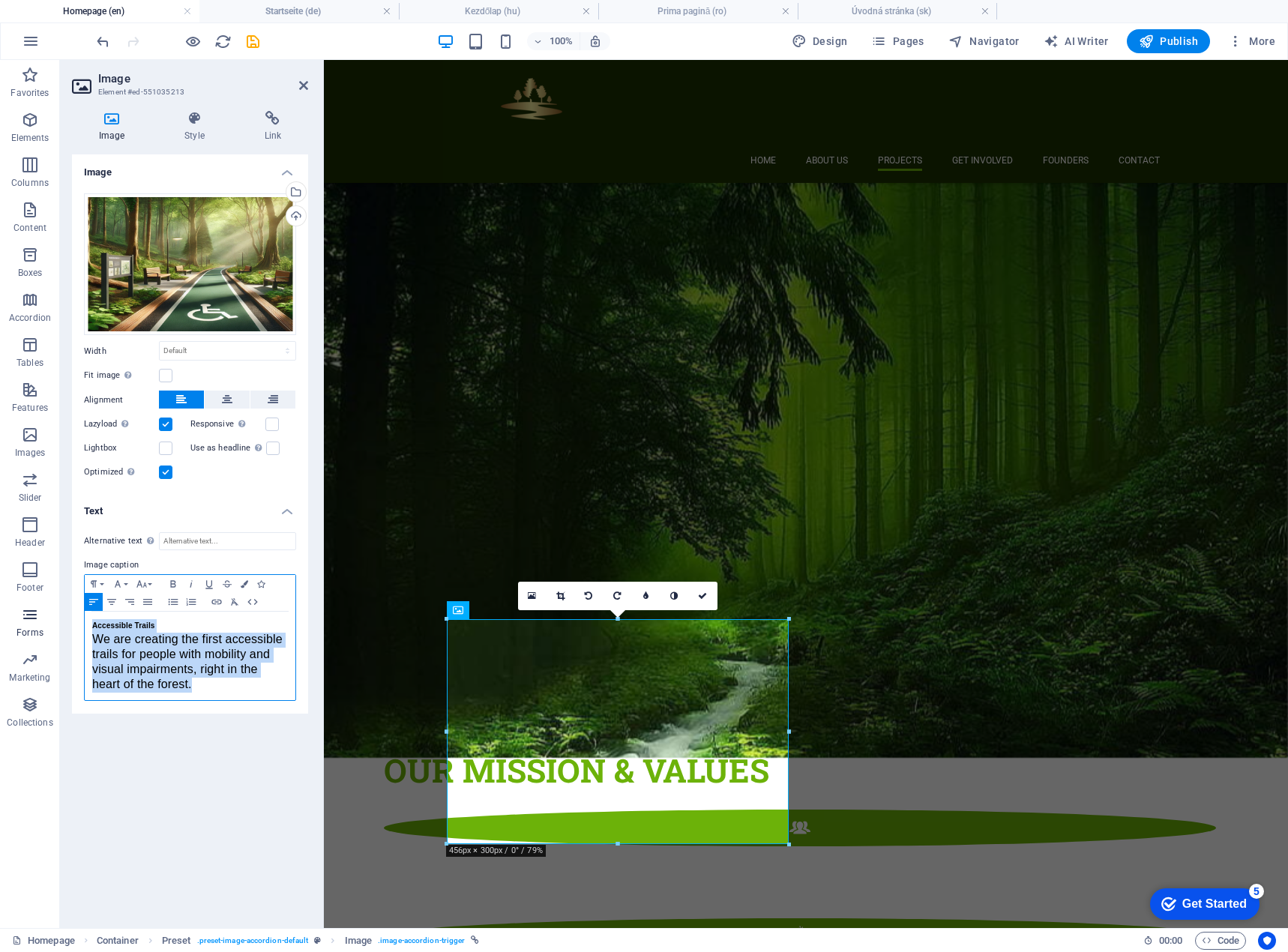
drag, startPoint x: 200, startPoint y: 686, endPoint x: 55, endPoint y: 618, distance: 160.2
click at [55, 618] on section "Favorites Elements Columns Content Boxes Accordion Tables Features Images Slide…" at bounding box center [644, 494] width 1288 height 868
click at [287, 16] on h4 "Startseite (de)" at bounding box center [299, 11] width 199 height 17
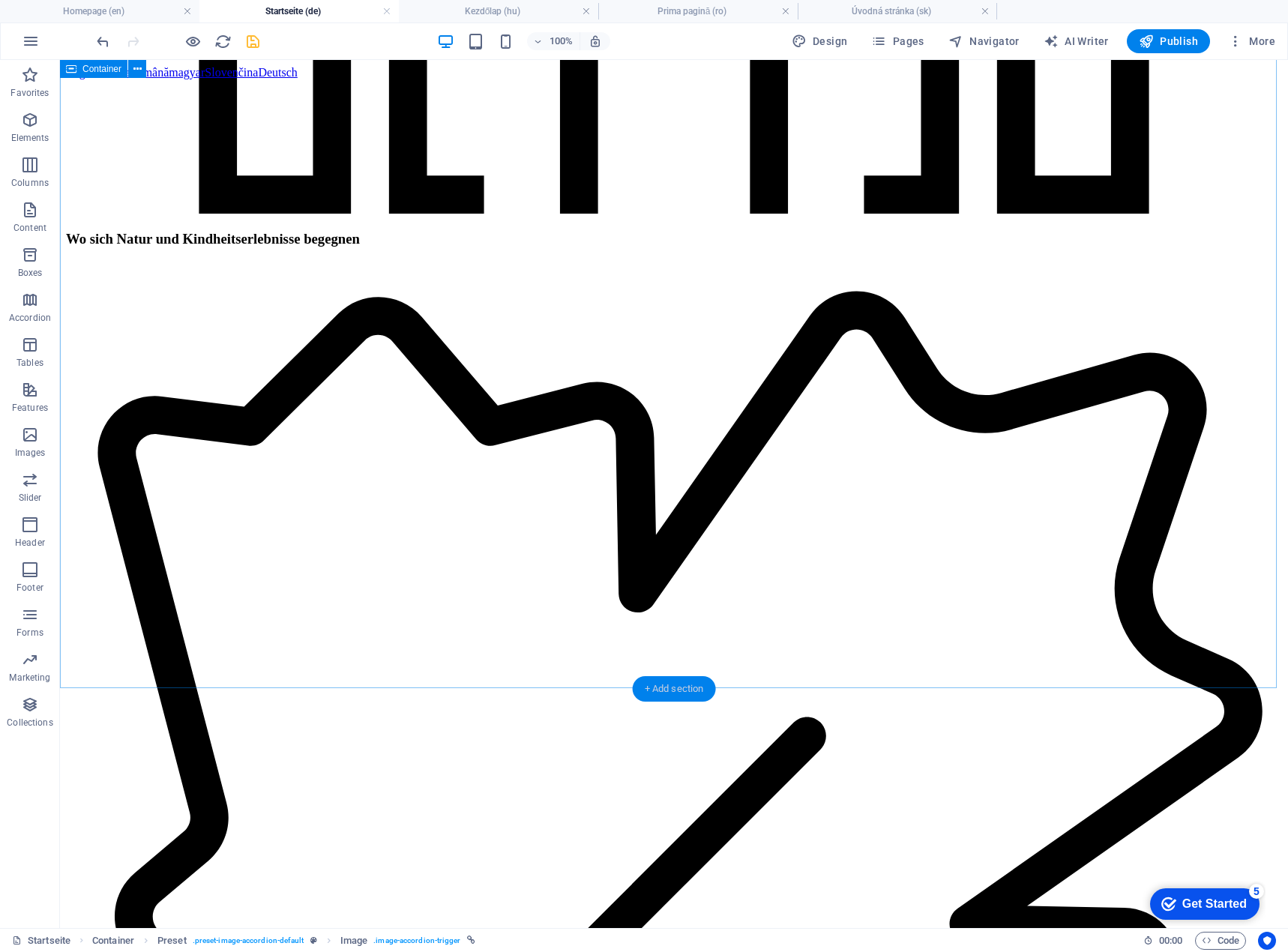
scroll to position [2249, 0]
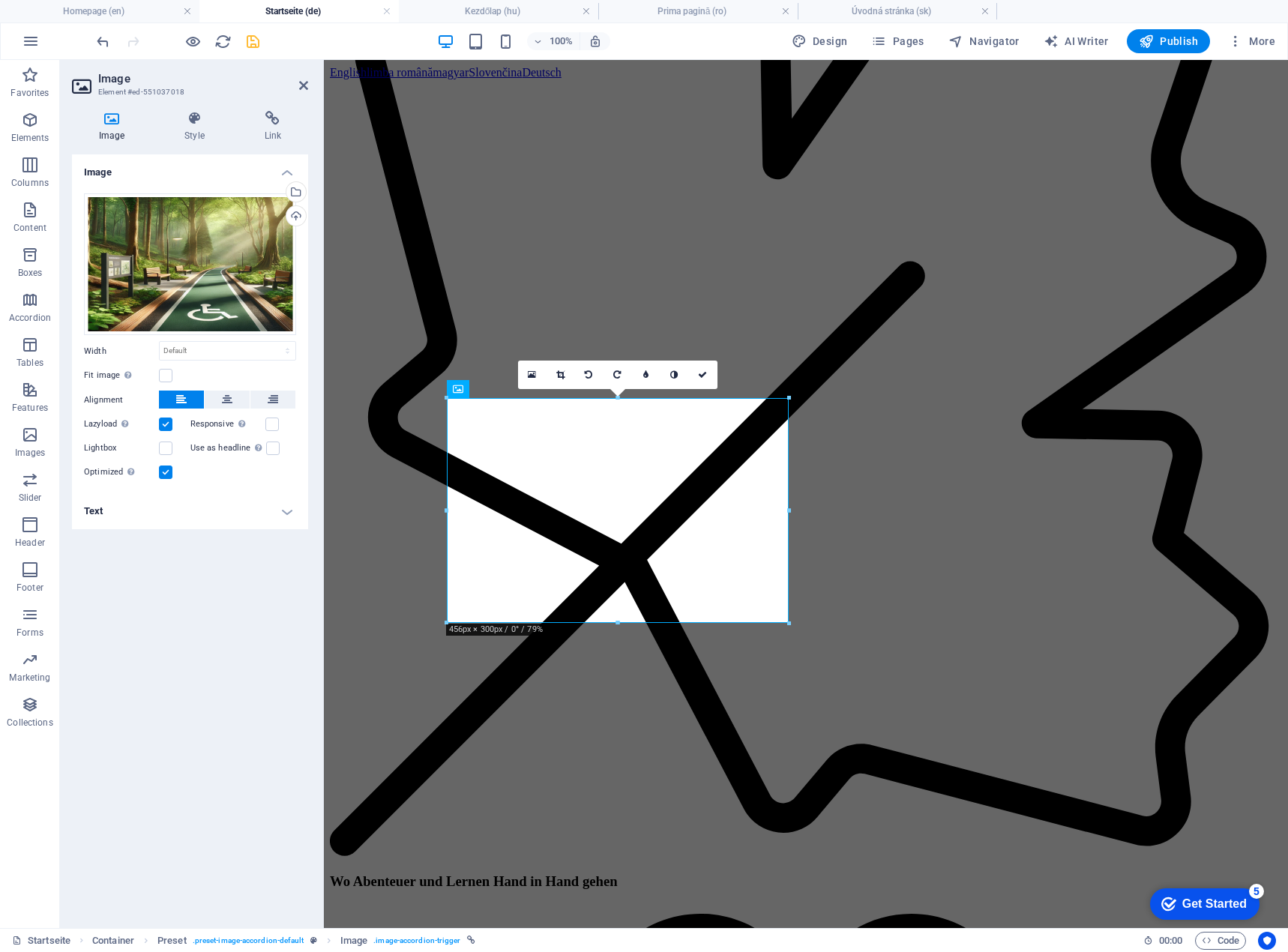
click at [267, 519] on h4 "Text" at bounding box center [191, 512] width 237 height 36
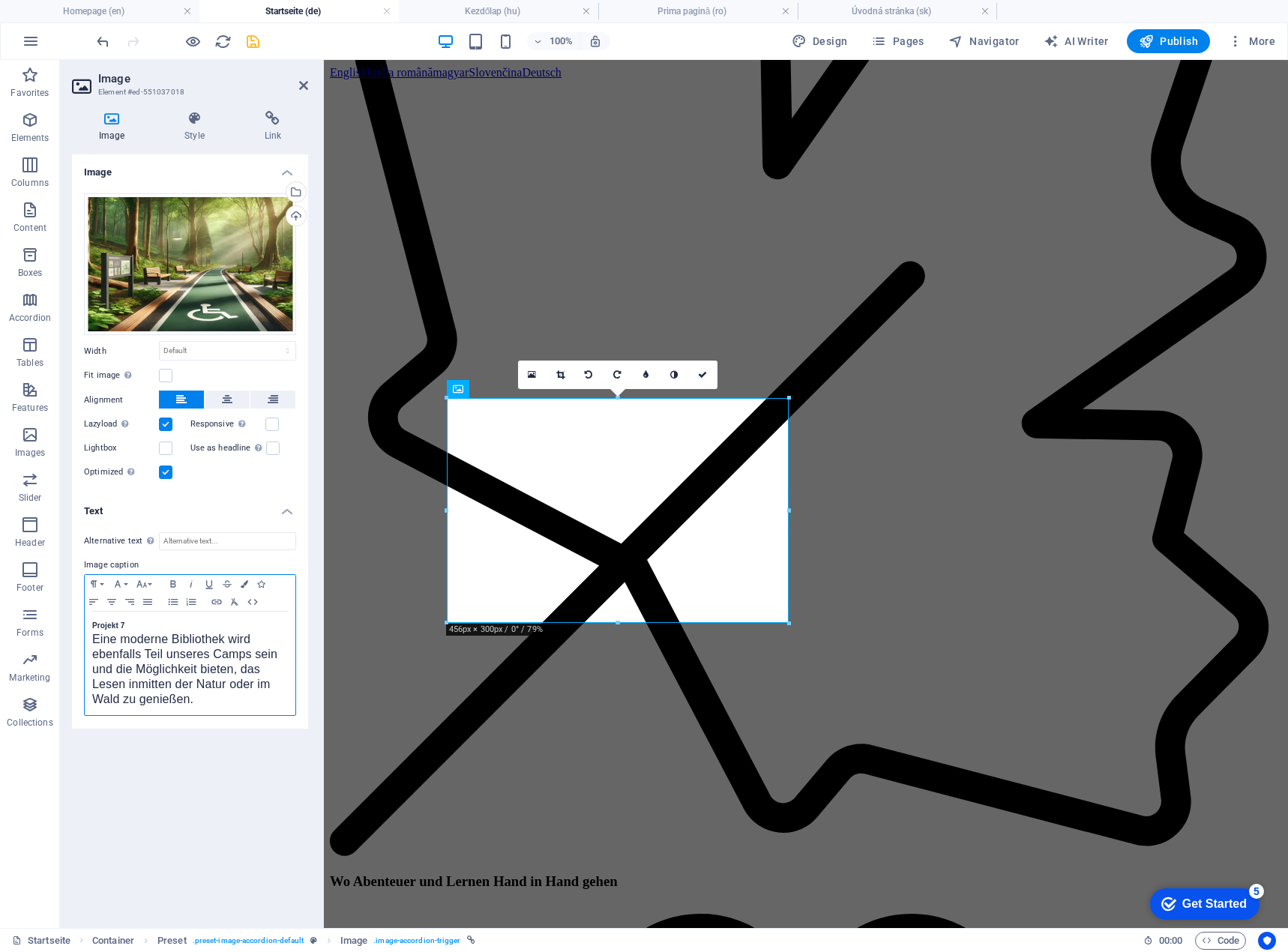
click at [87, 624] on div "Projekt 7 Eine moderne Bibliothek wird ebenfalls Teil unseres Camps sein und di…" at bounding box center [190, 664] width 210 height 103
click at [84, 637] on div "Barrierefreie Wege Eine moderne Bibliothek wird ebenfalls Teil unseres Camps se…" at bounding box center [190, 664] width 210 height 103
click at [148, 710] on span "Eine moderne Bibliothek wird ebenfalls Teil unseres Camps sein und die Möglichk…" at bounding box center [184, 744] width 185 height 72
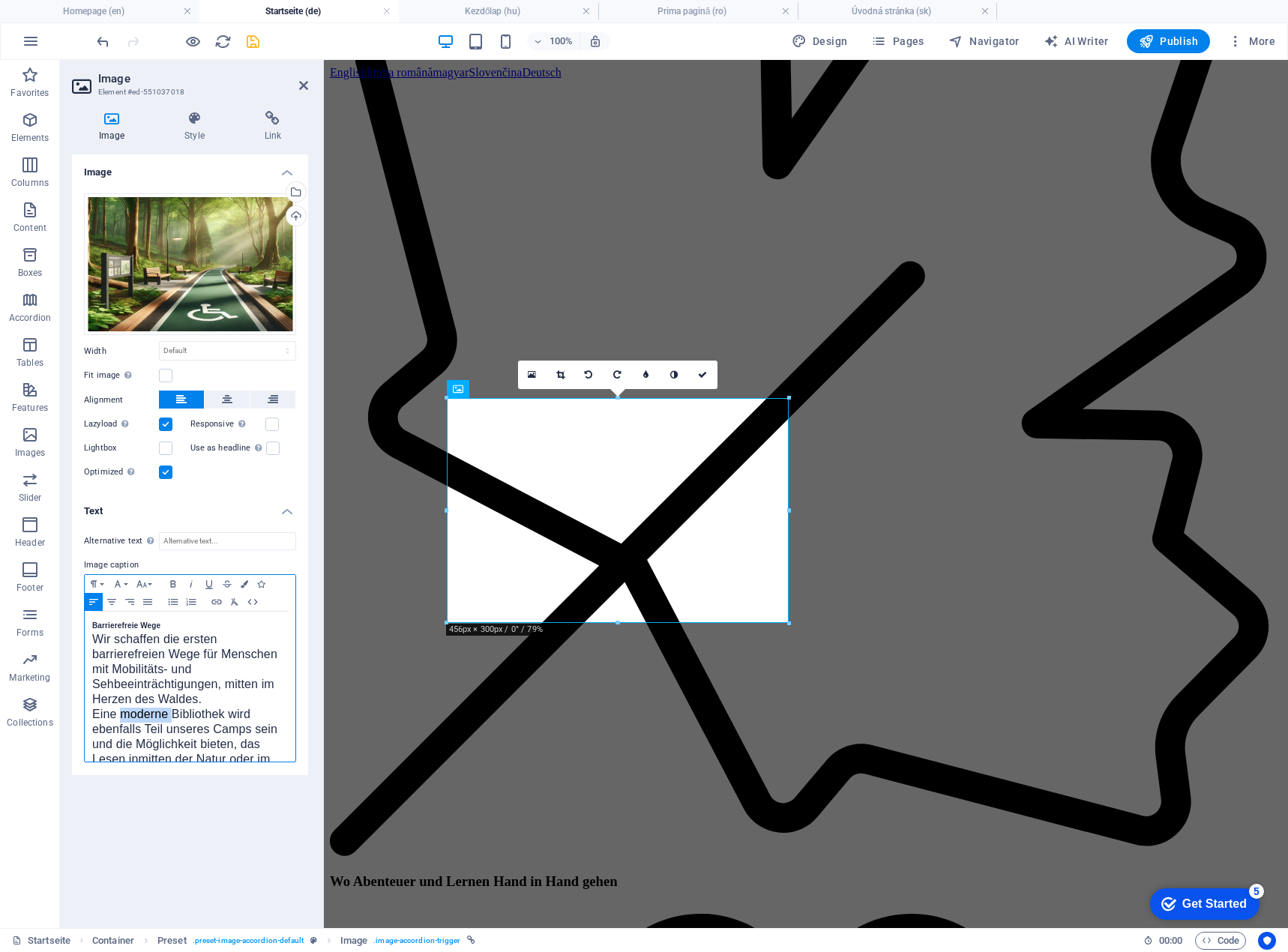
click at [148, 710] on span "Eine moderne Bibliothek wird ebenfalls Teil unseres Camps sein und die Möglichk…" at bounding box center [184, 744] width 185 height 72
click at [702, 376] on icon at bounding box center [703, 376] width 9 height 9
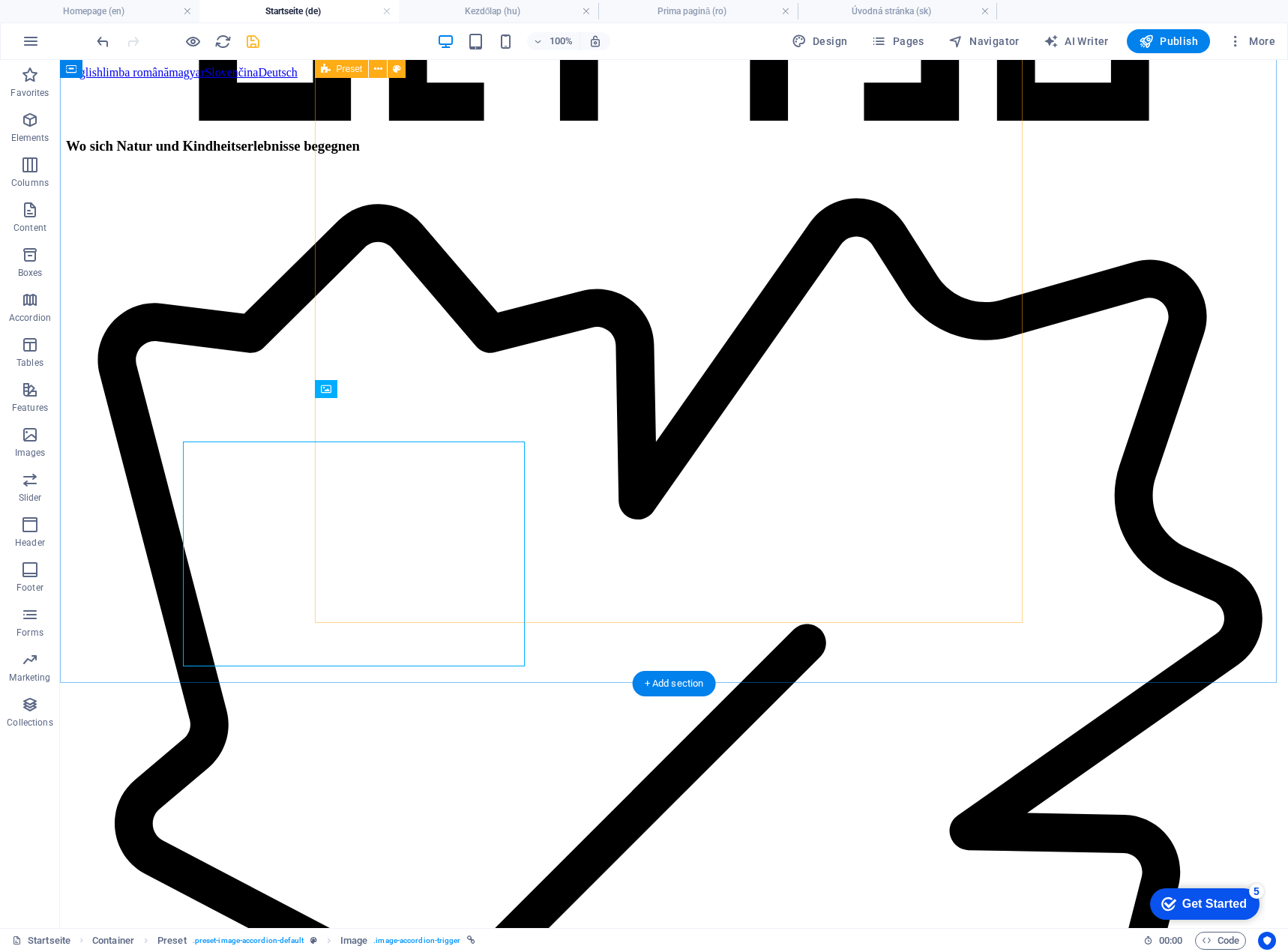
scroll to position [2249, 0]
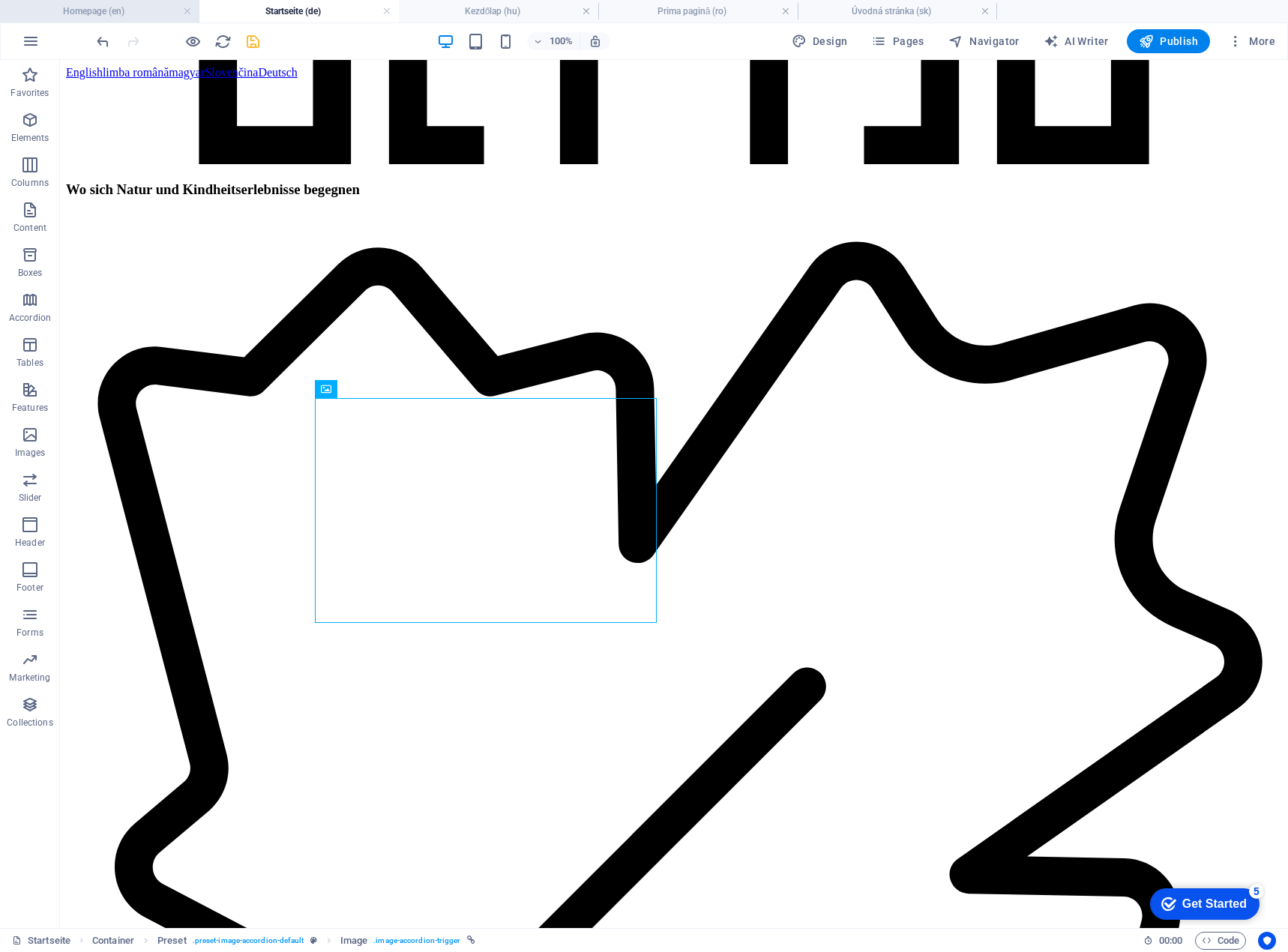
click at [87, 15] on h4 "Homepage (en)" at bounding box center [100, 11] width 199 height 17
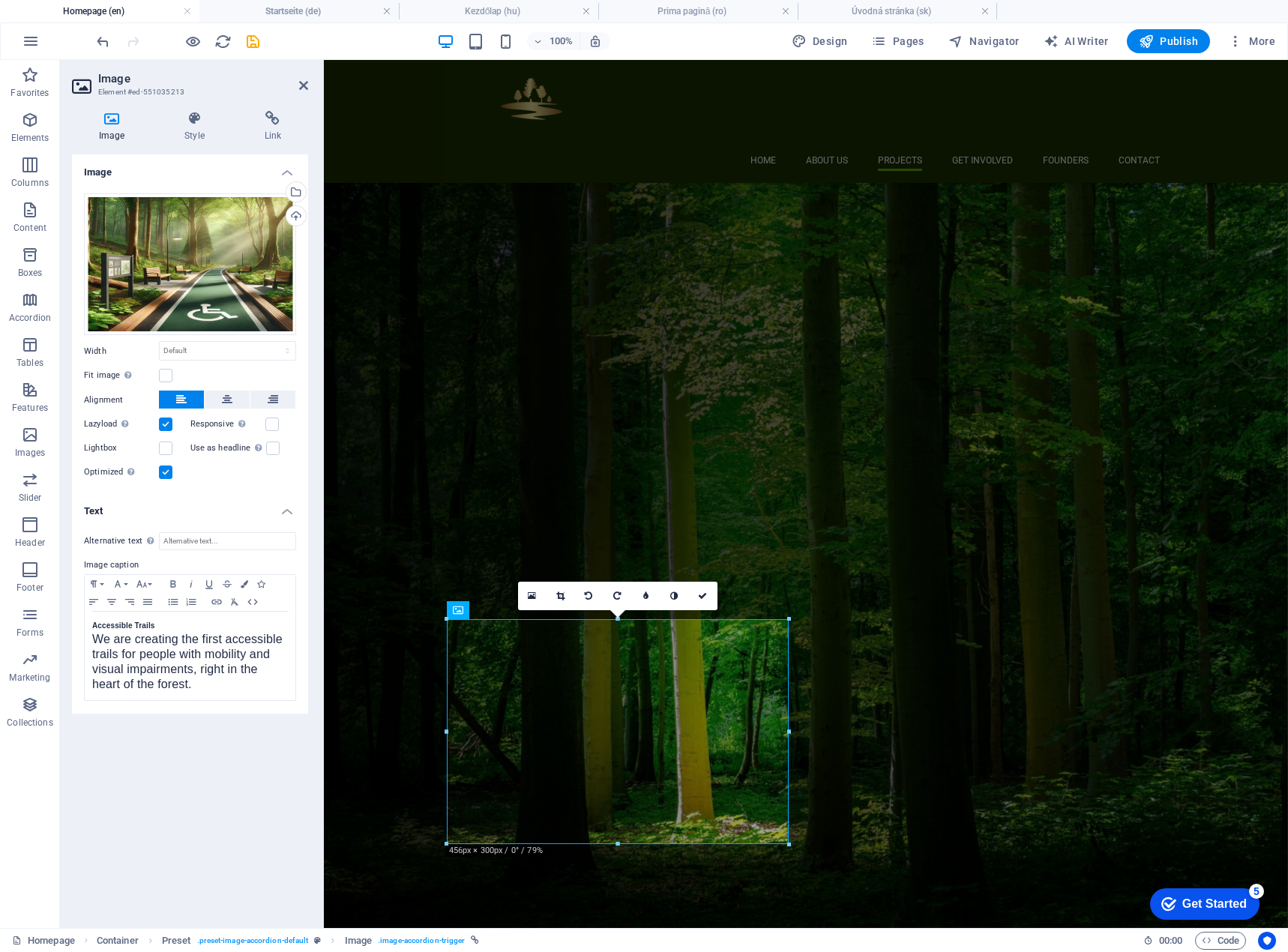
scroll to position [2156, 0]
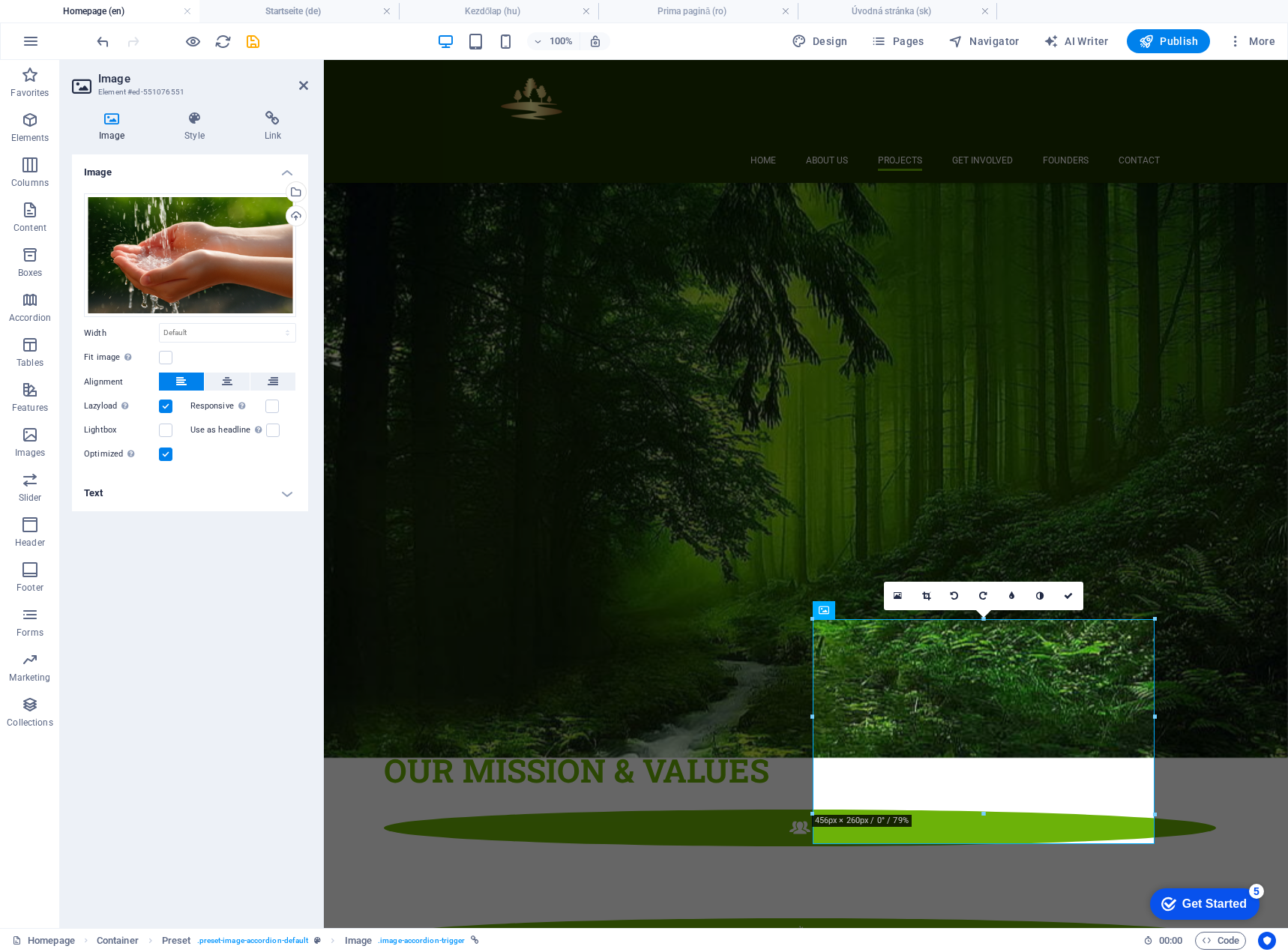
click at [129, 498] on h4 "Text" at bounding box center [191, 493] width 237 height 36
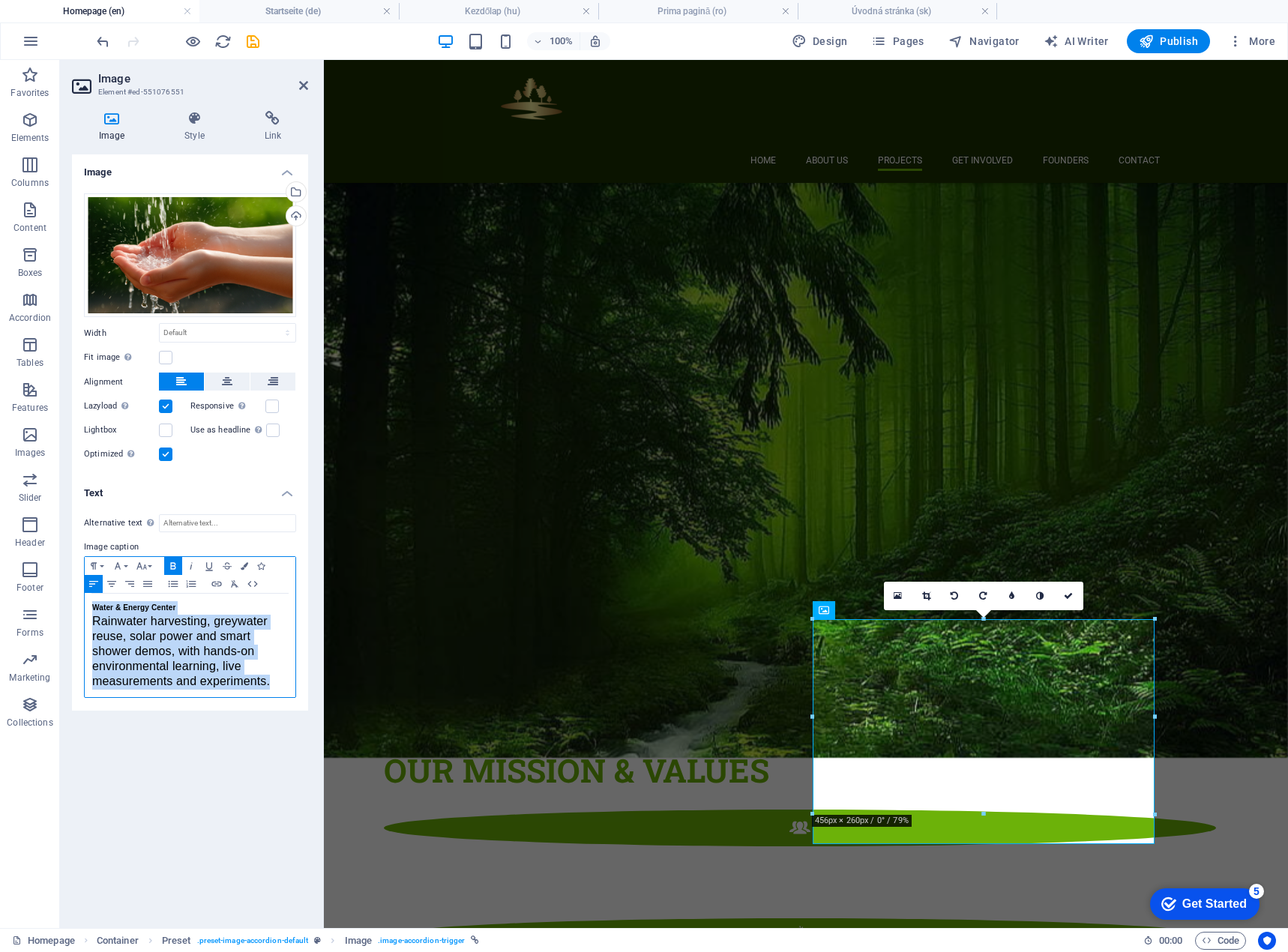
drag, startPoint x: 89, startPoint y: 609, endPoint x: 285, endPoint y: 685, distance: 210.2
click at [285, 685] on div "Water & Energy Center Rainwater harvesting, greywater reuse, solar power and sm…" at bounding box center [190, 646] width 210 height 103
click at [299, 6] on h4 "Startseite (de)" at bounding box center [299, 11] width 199 height 17
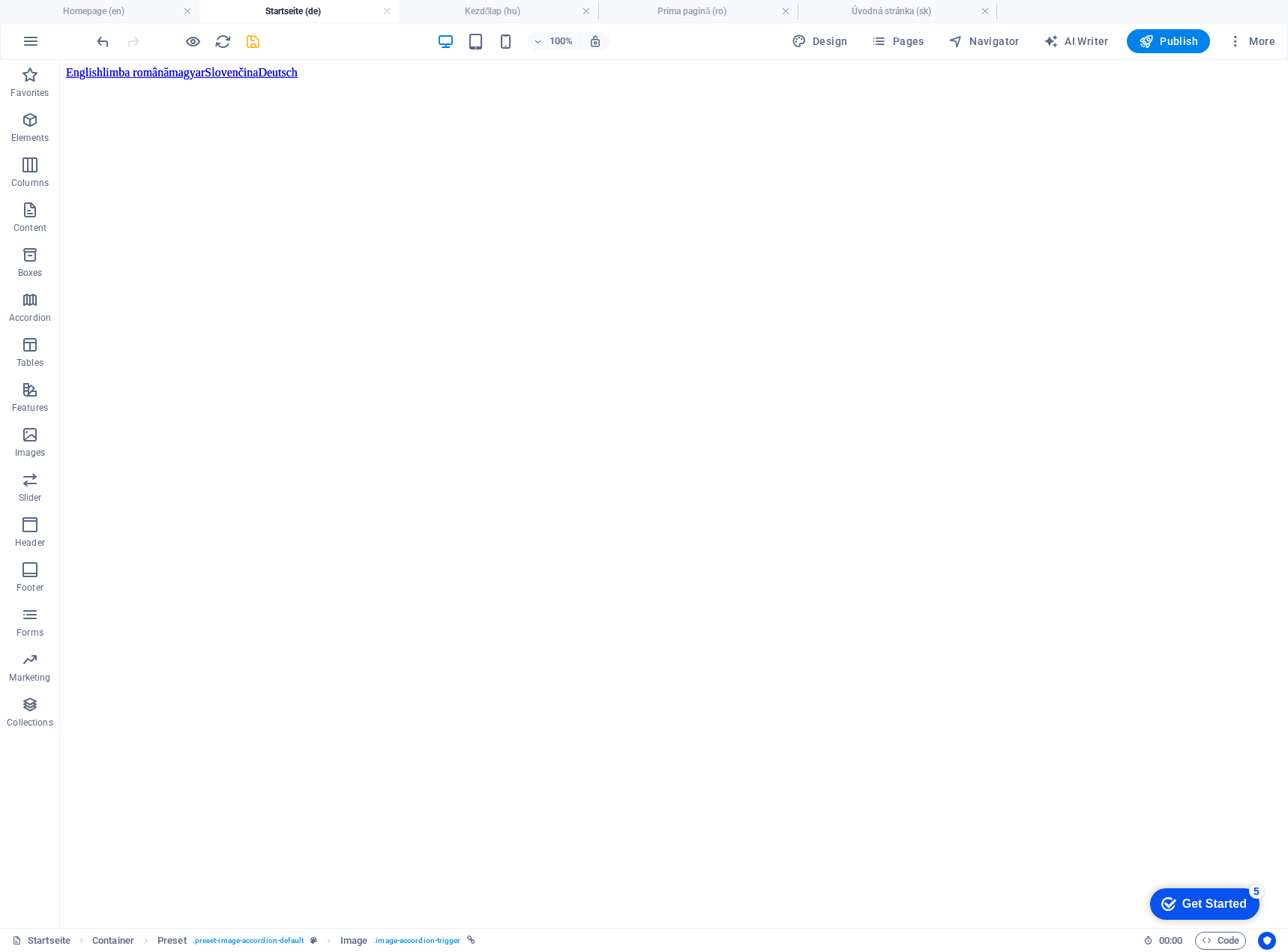
scroll to position [2249, 0]
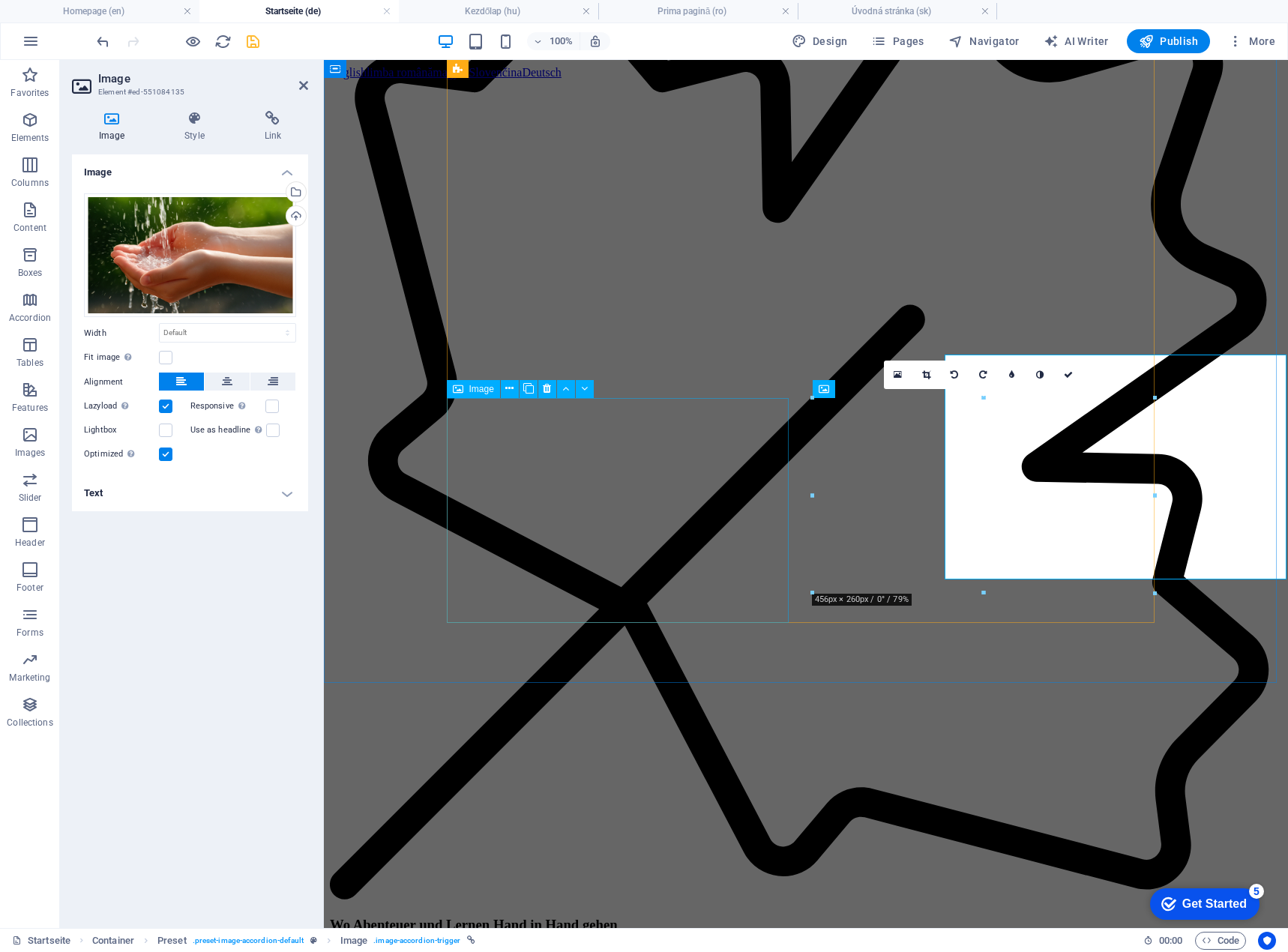
scroll to position [2294, 0]
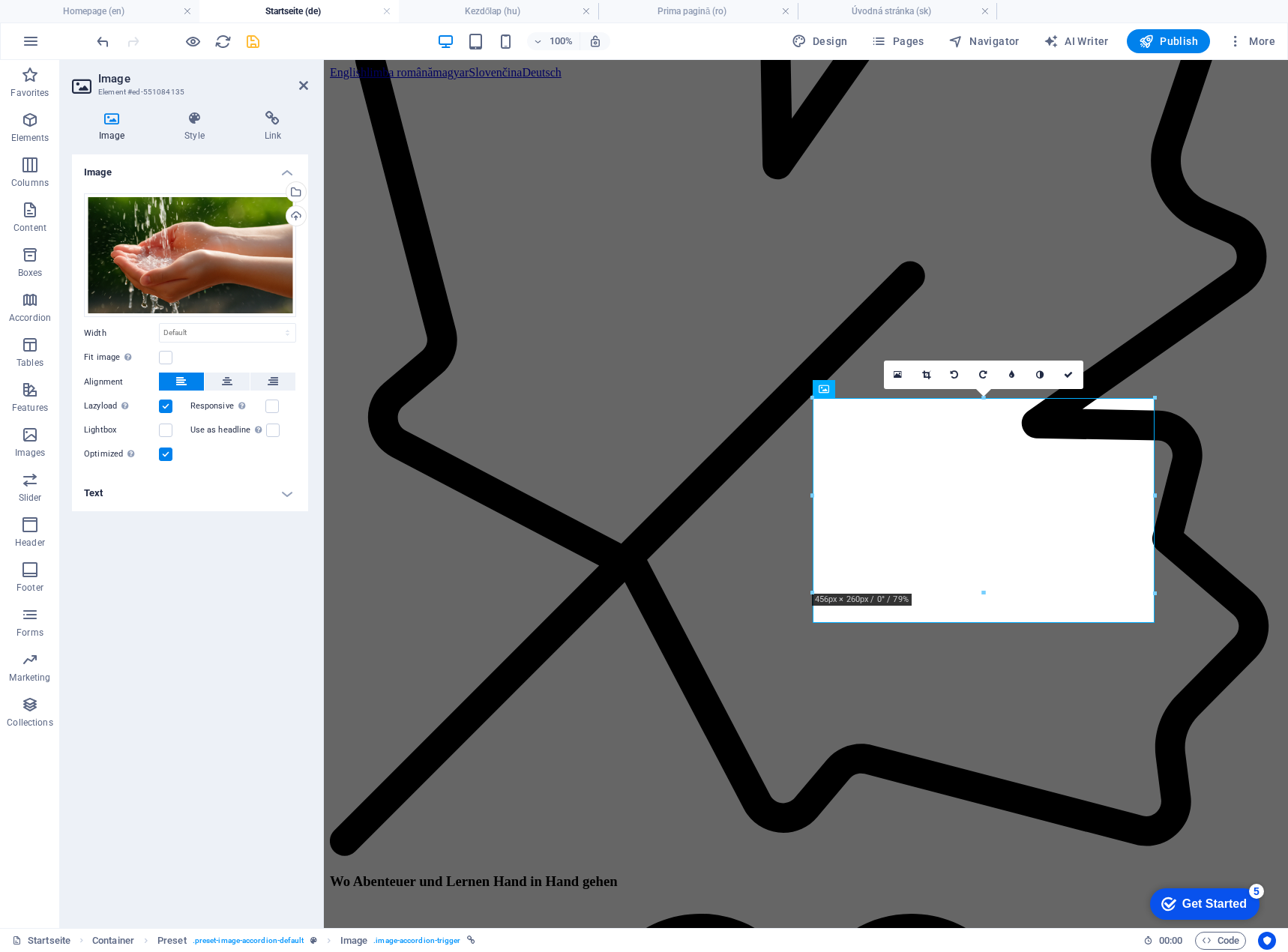
click at [234, 499] on h4 "Text" at bounding box center [191, 493] width 237 height 36
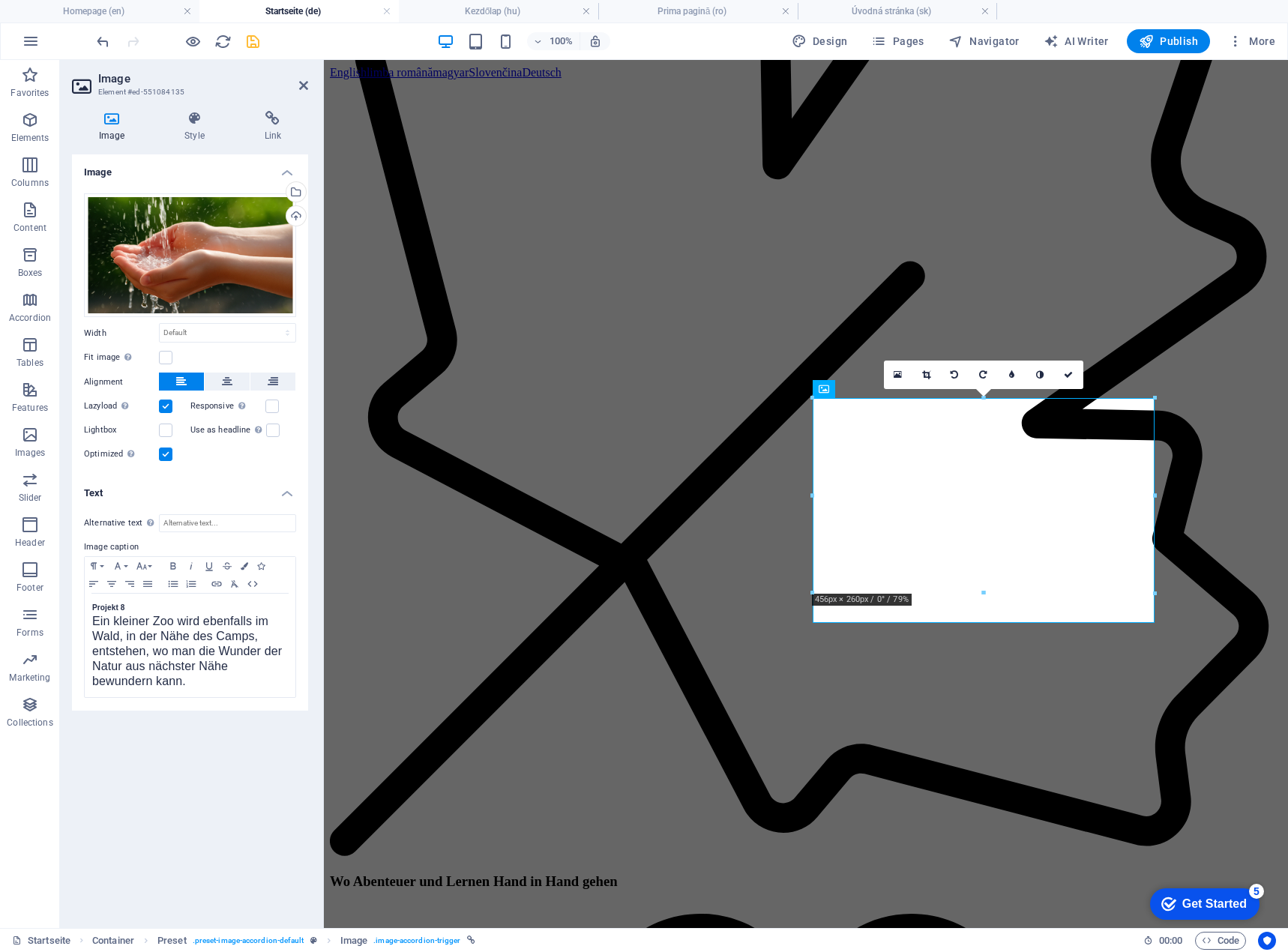
click at [84, 607] on div "Alternative text The alternative text is used by devices that cannot display im…" at bounding box center [191, 607] width 237 height 208
click at [87, 607] on div "Projekt 8 Ein kleiner Zoo wird ebenfalls im Wald, in der Nähe des Camps, entste…" at bounding box center [190, 646] width 210 height 103
click at [90, 625] on div "Wasser- und Energiezentrum Ein kleiner Zoo wird ebenfalls im Wald, in der Nähe …" at bounding box center [190, 646] width 210 height 103
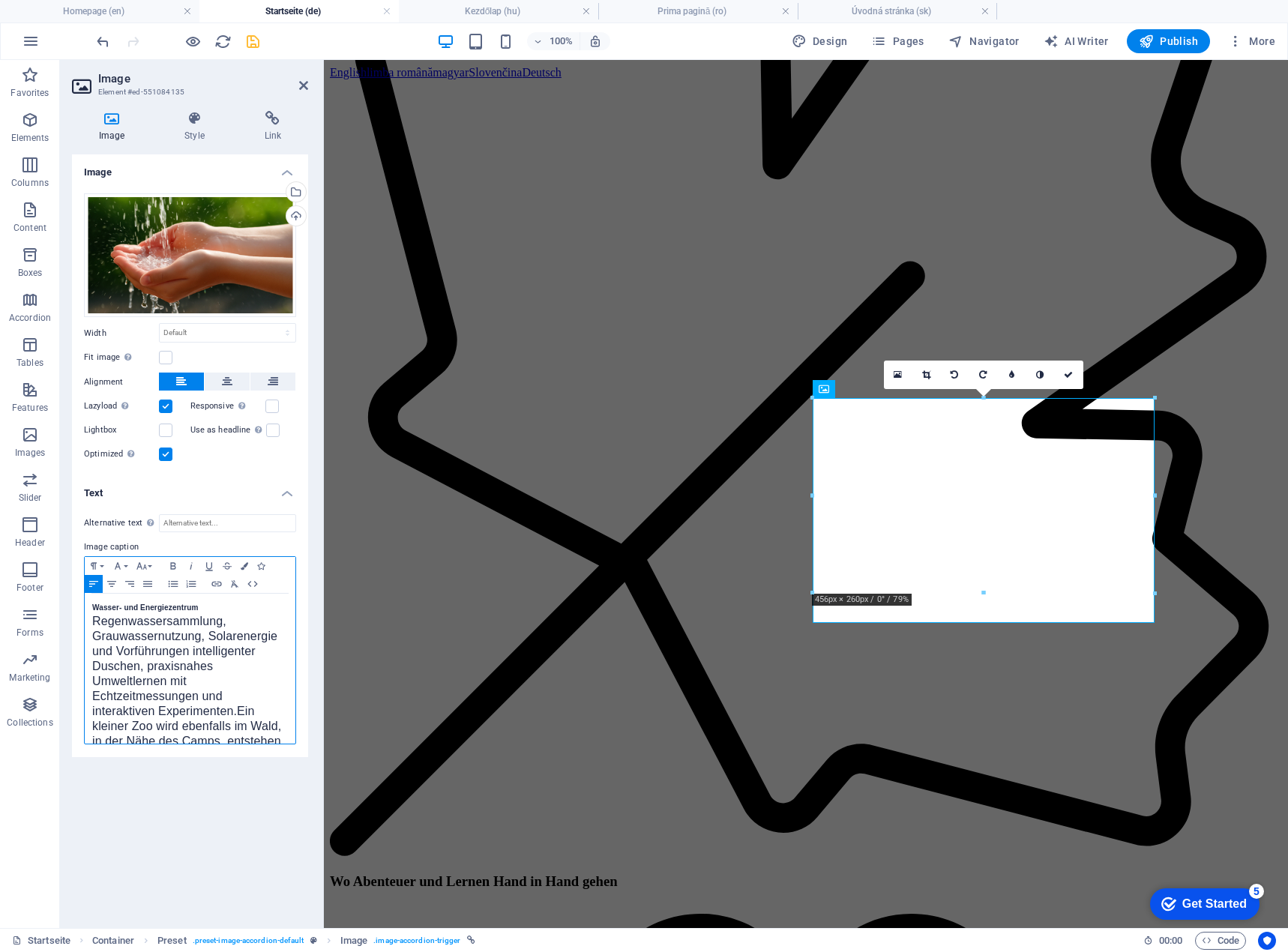
scroll to position [696, 1]
click at [162, 733] on p "Ein kleiner Zoo wird ebenfalls im Wald, in der Nähe des Camps, entstehen, wo ma…" at bounding box center [190, 758] width 195 height 75
click at [1071, 376] on icon at bounding box center [1068, 376] width 9 height 9
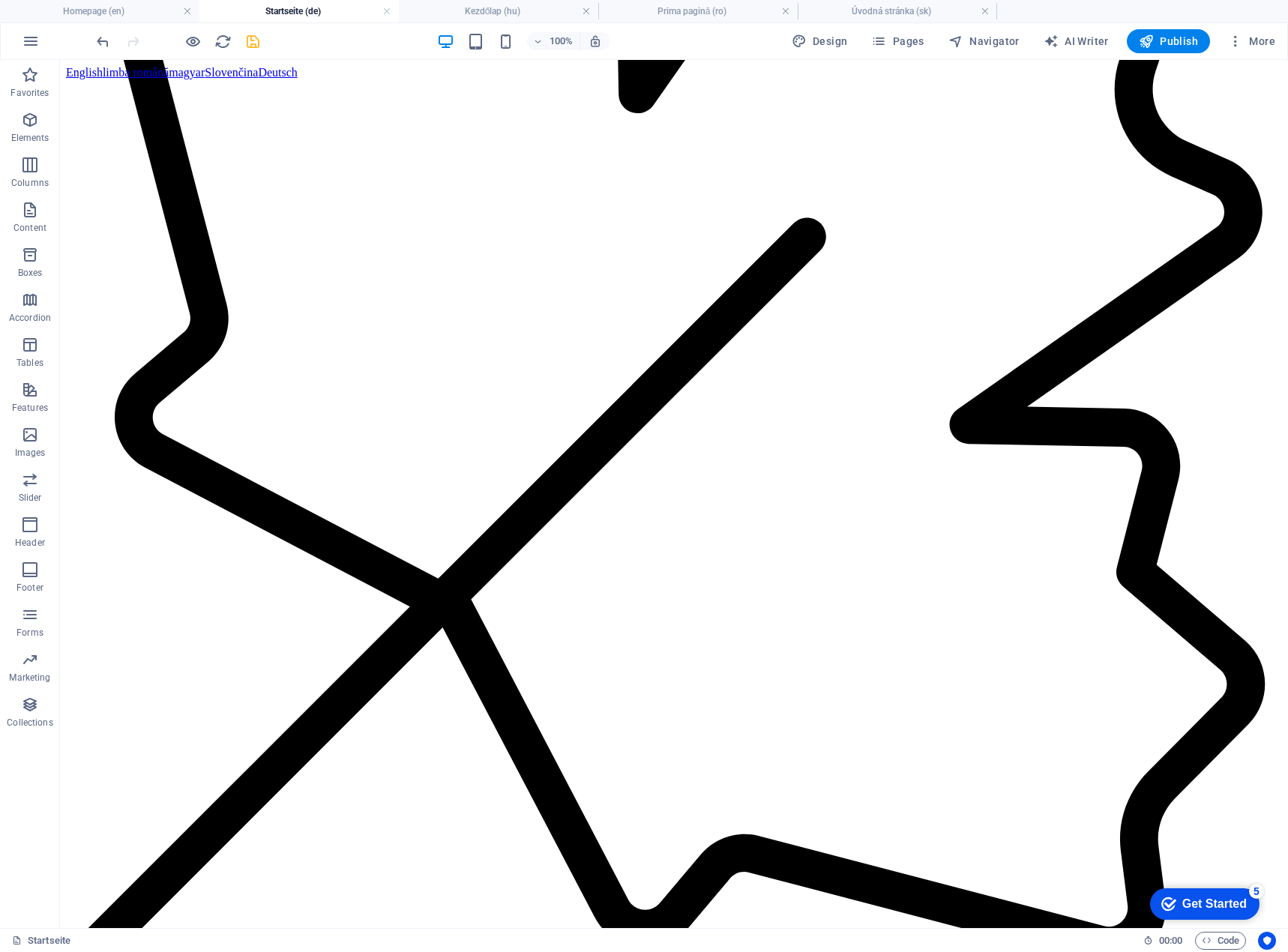
scroll to position [0, 0]
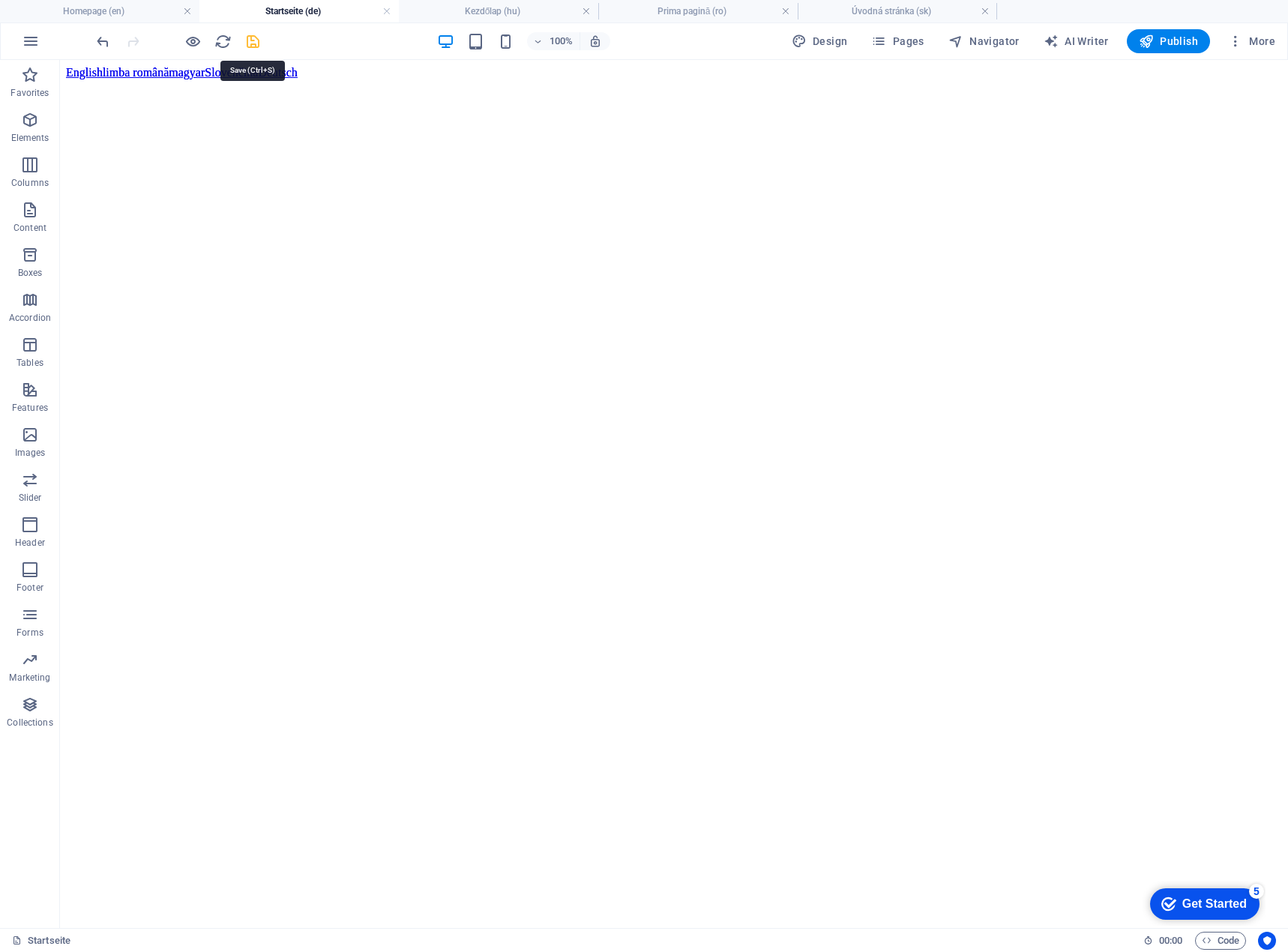
click at [254, 43] on icon "save" at bounding box center [253, 41] width 17 height 17
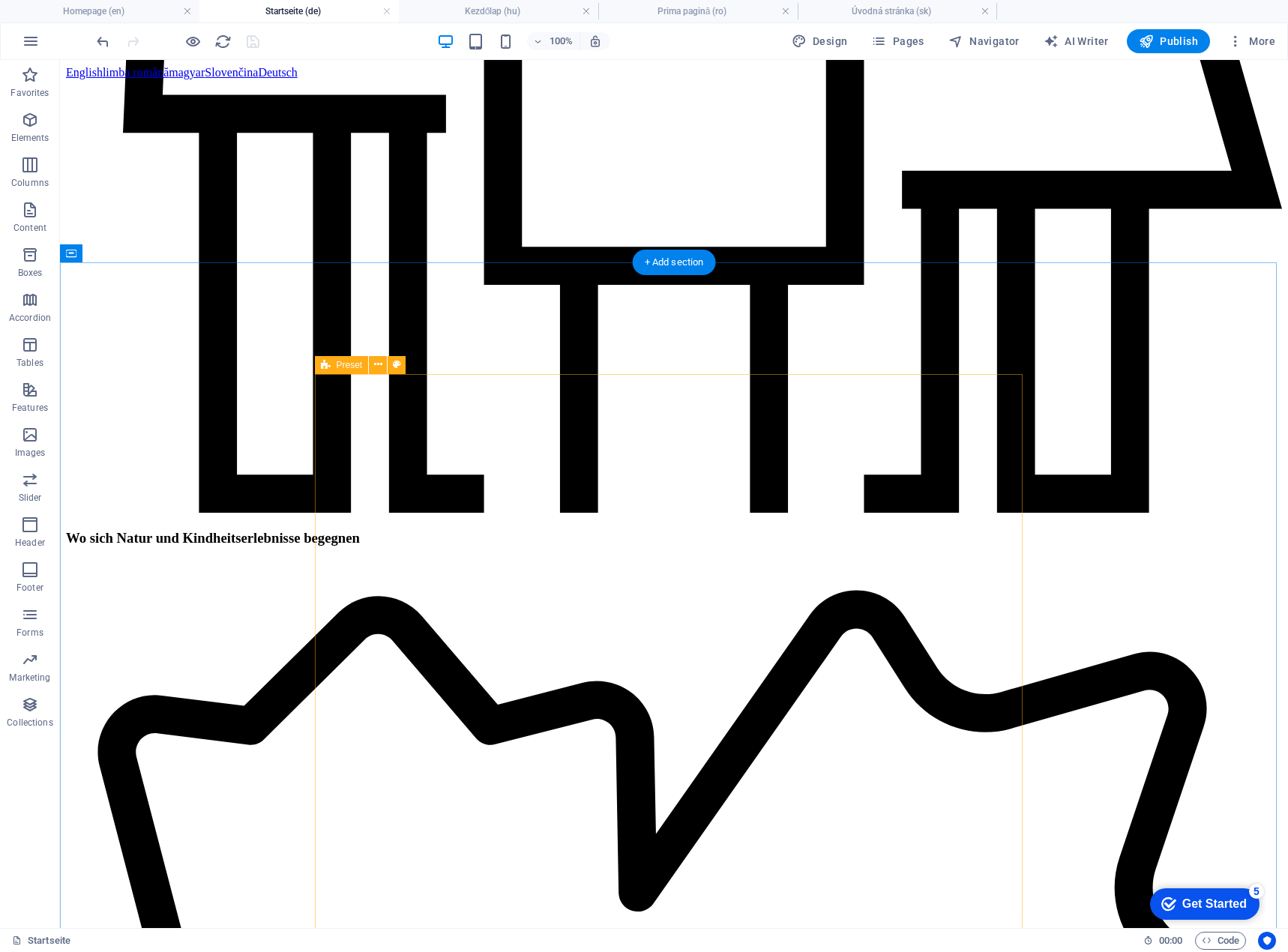
scroll to position [2174, 0]
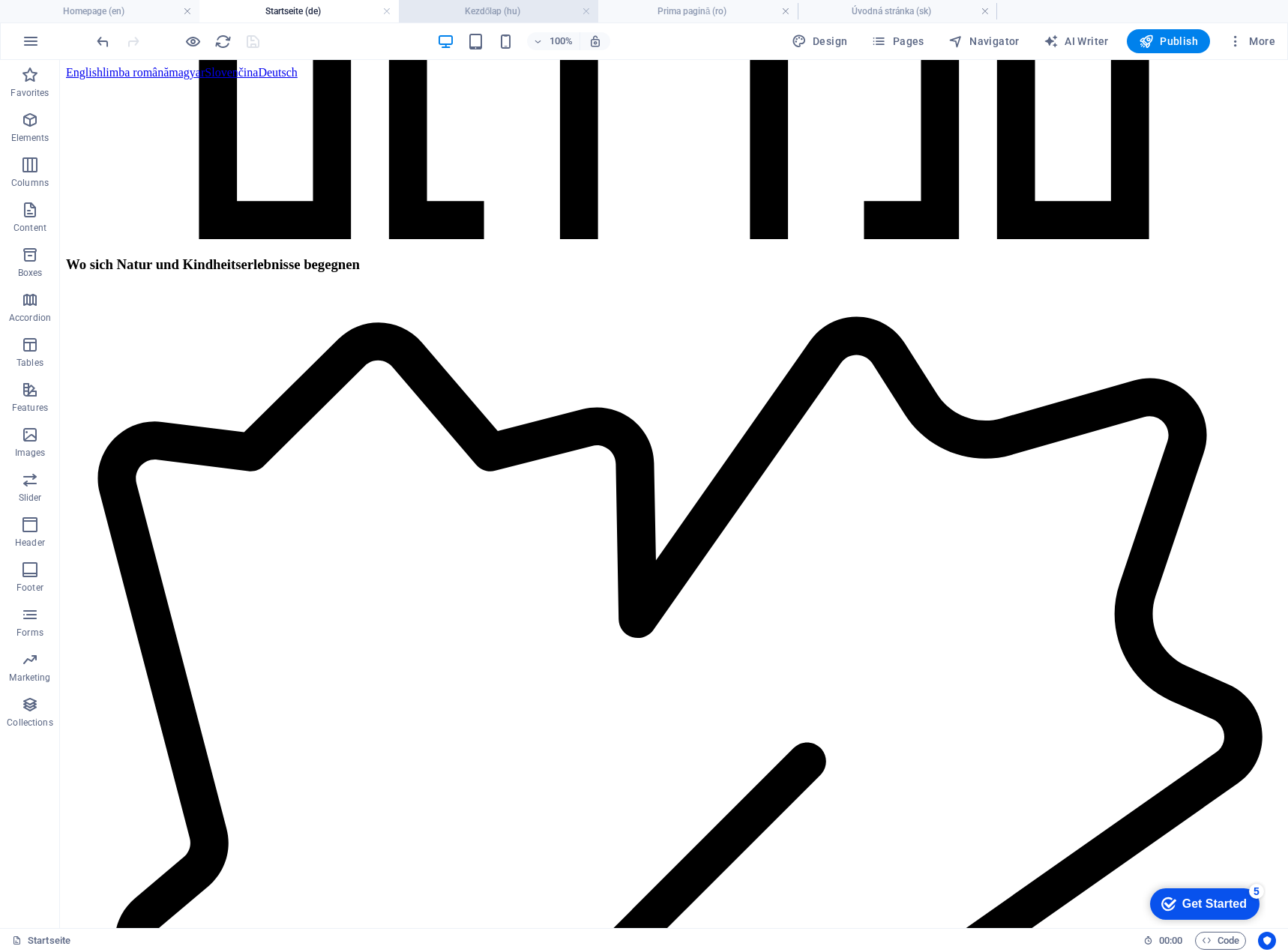
click at [511, 13] on h4 "Kezdőlap (hu)" at bounding box center [498, 11] width 199 height 17
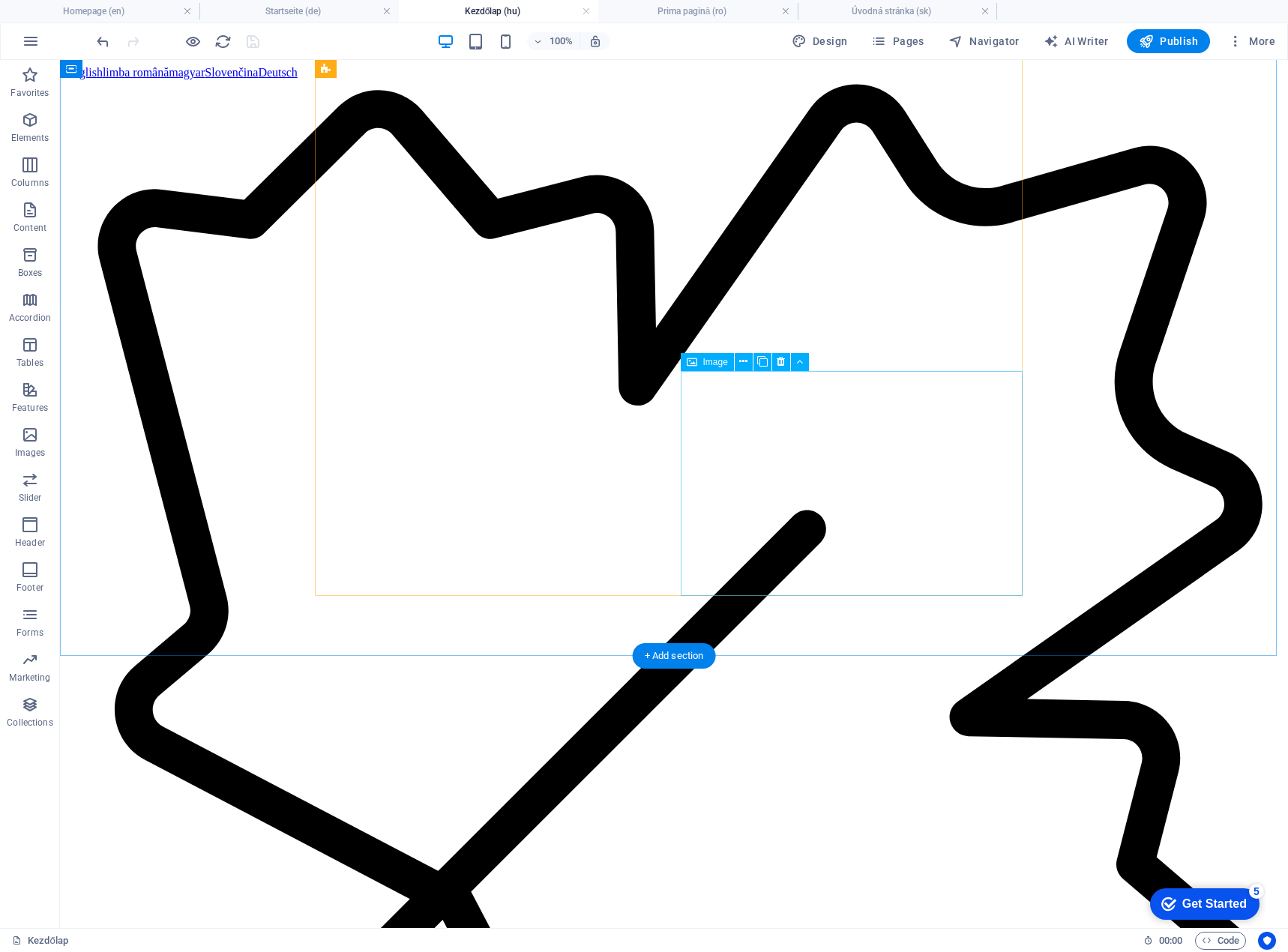
scroll to position [2400, 0]
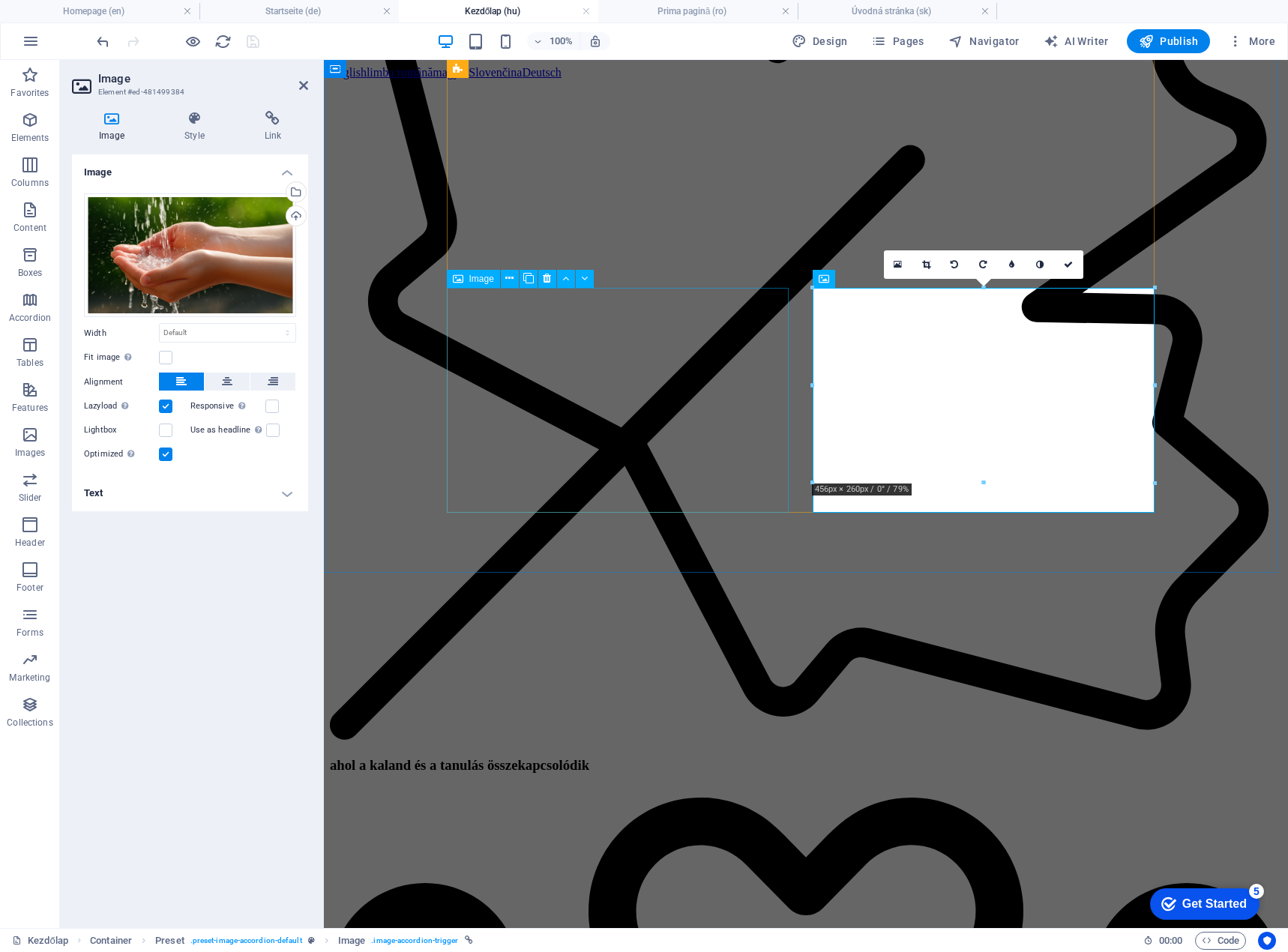
scroll to position [2443, 0]
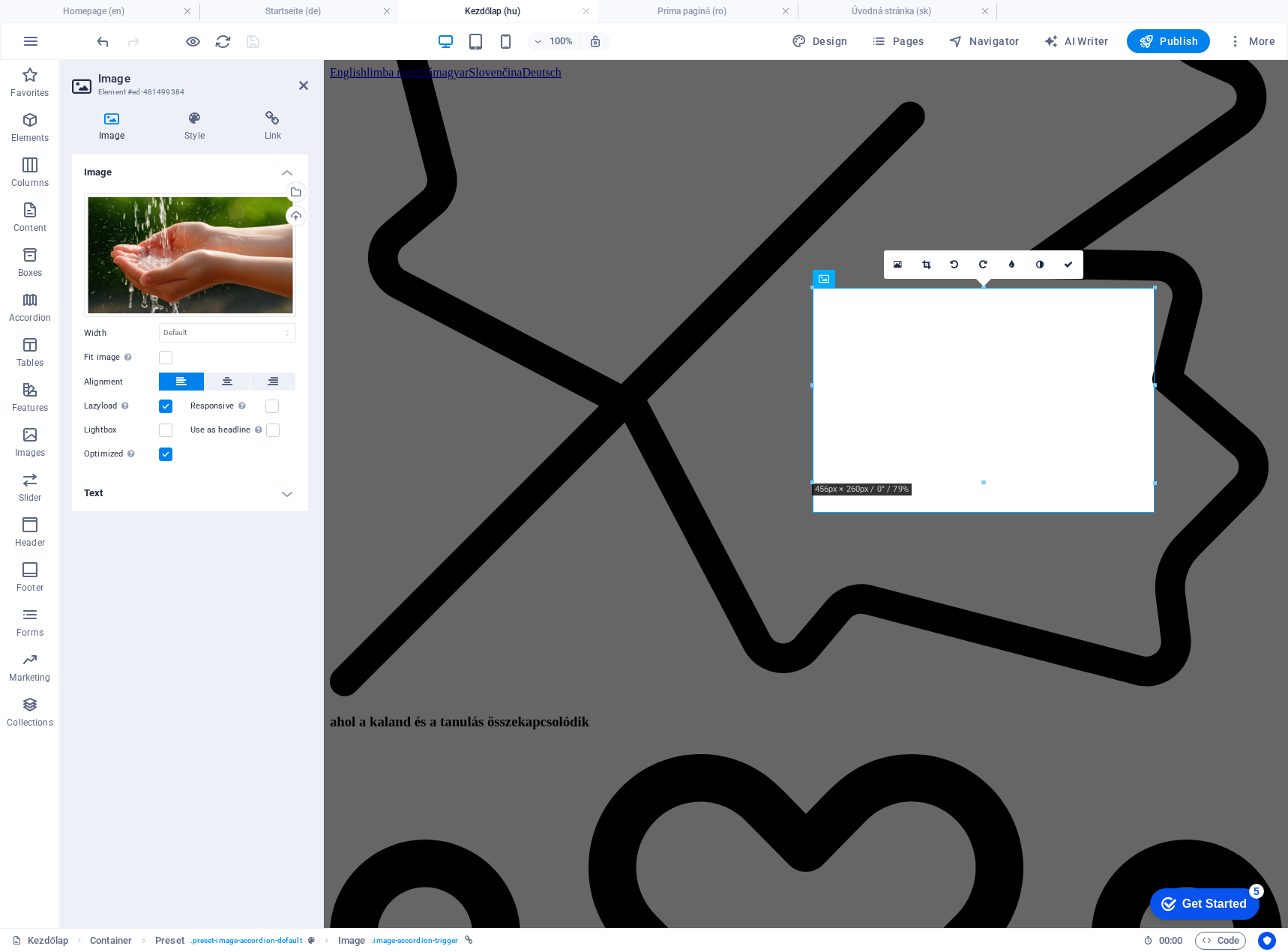
click at [168, 503] on h4 "Text" at bounding box center [191, 493] width 237 height 36
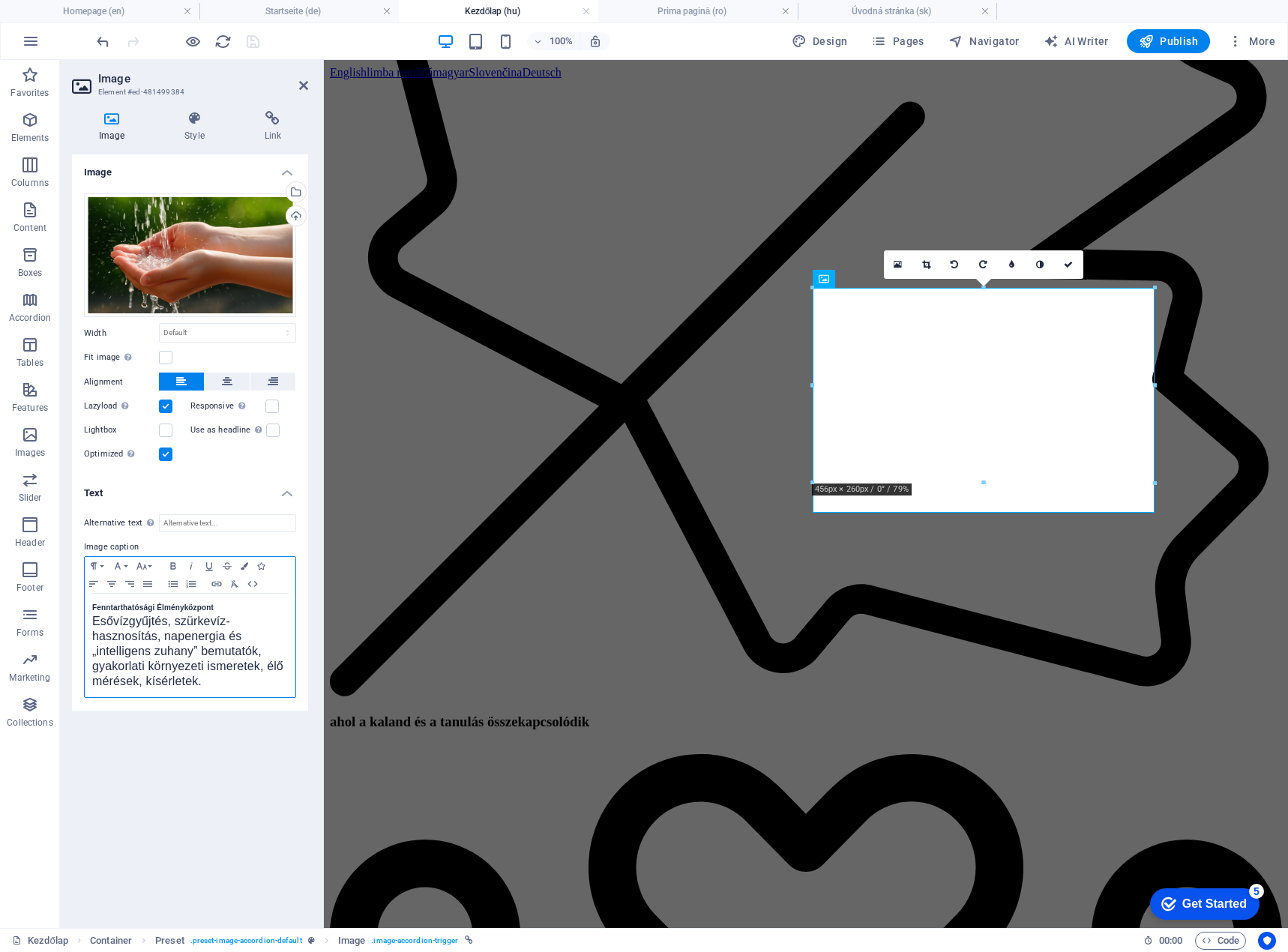
click at [91, 623] on div "Fenntarthatósági Élményközpont Esővízgyűjtés, szürkevíz-hasznosítás, napenergia…" at bounding box center [190, 646] width 210 height 103
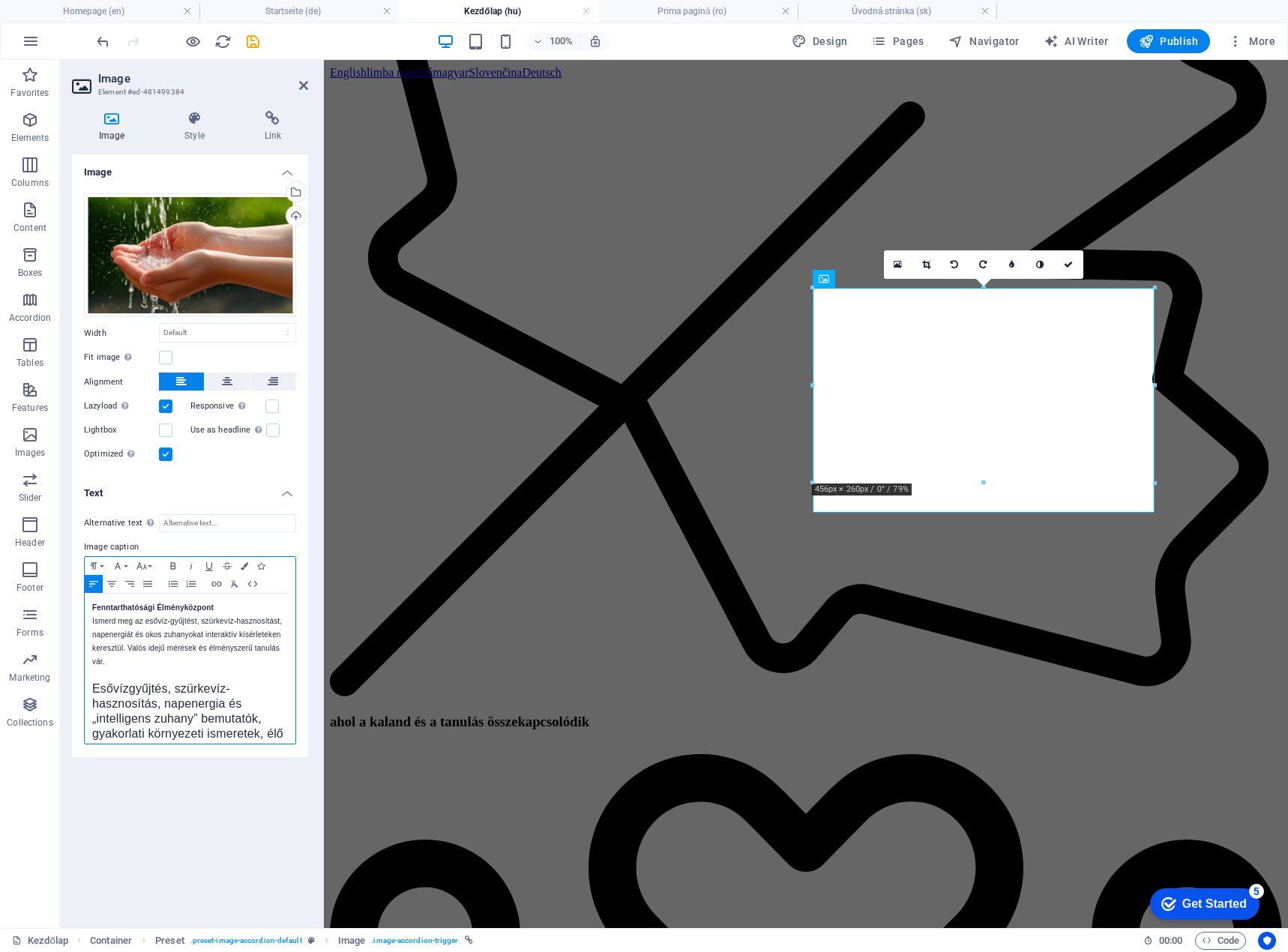
scroll to position [632, 0]
click at [91, 36] on div "100% Design Pages Navigator AI Writer Publish More" at bounding box center [644, 41] width 1287 height 36
click at [102, 38] on icon "undo" at bounding box center [103, 41] width 17 height 17
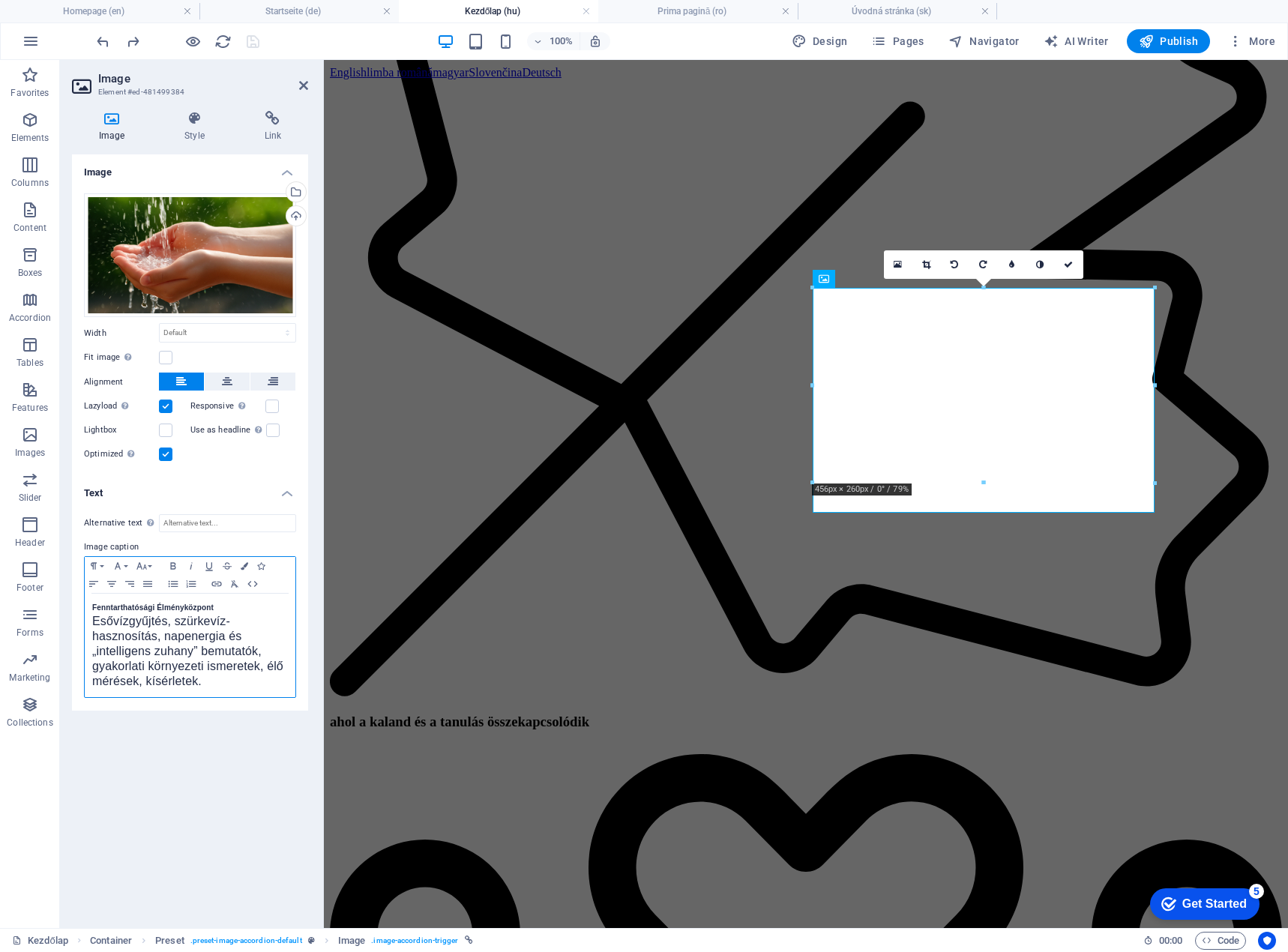
click at [93, 621] on span "Esővízgyűjtés, szürkevíz-hasznosítás, napenergia és „intelligens zuhany” bemuta…" at bounding box center [188, 651] width 192 height 72
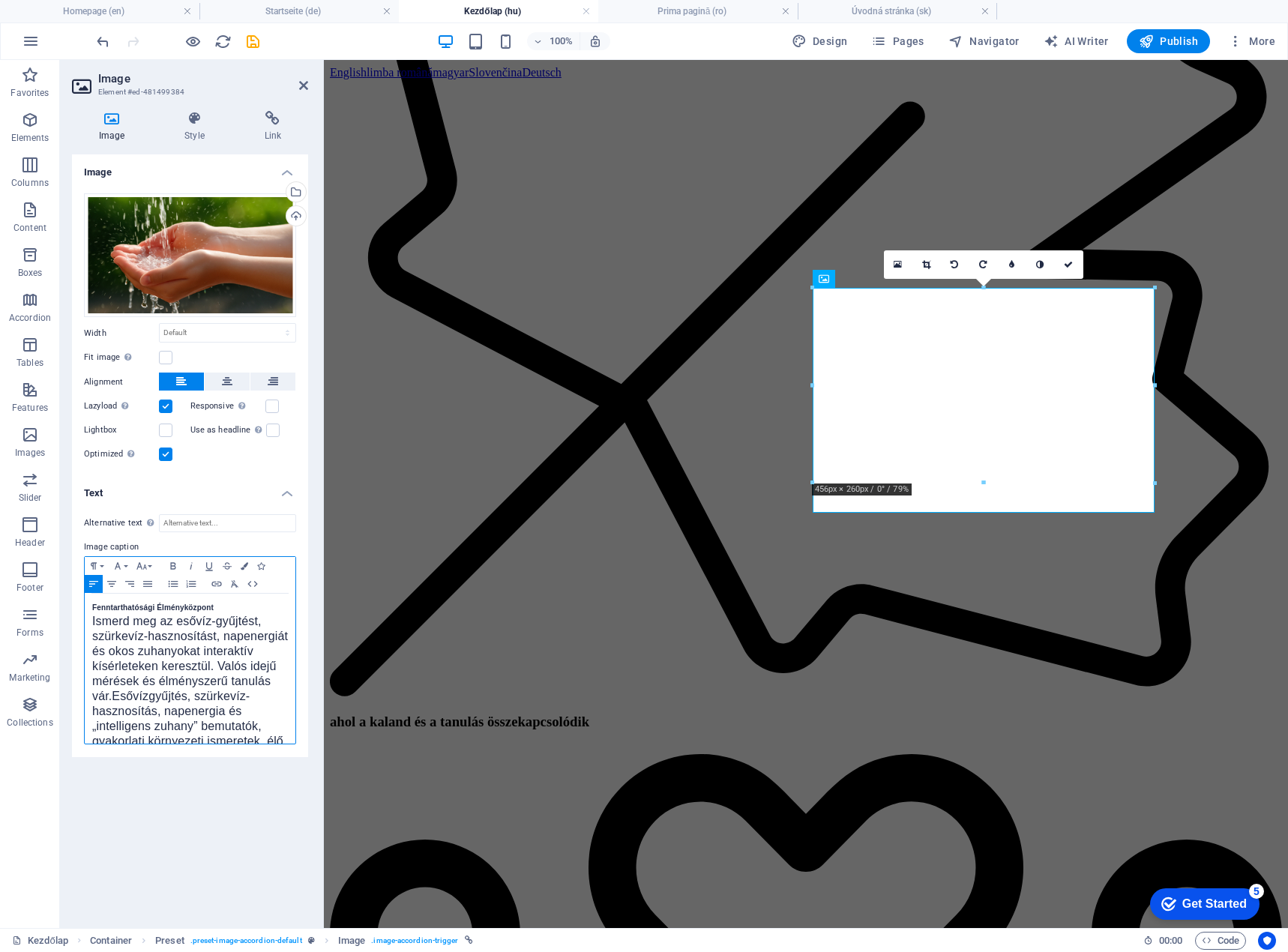
scroll to position [622, 1]
click at [157, 717] on span "Esővízgyűjtés, szürkevíz-hasznosítás, napenergia és „intelligens zuhany” bemuta…" at bounding box center [188, 741] width 192 height 72
click at [339, 14] on h4 "Startseite (de)" at bounding box center [299, 11] width 199 height 17
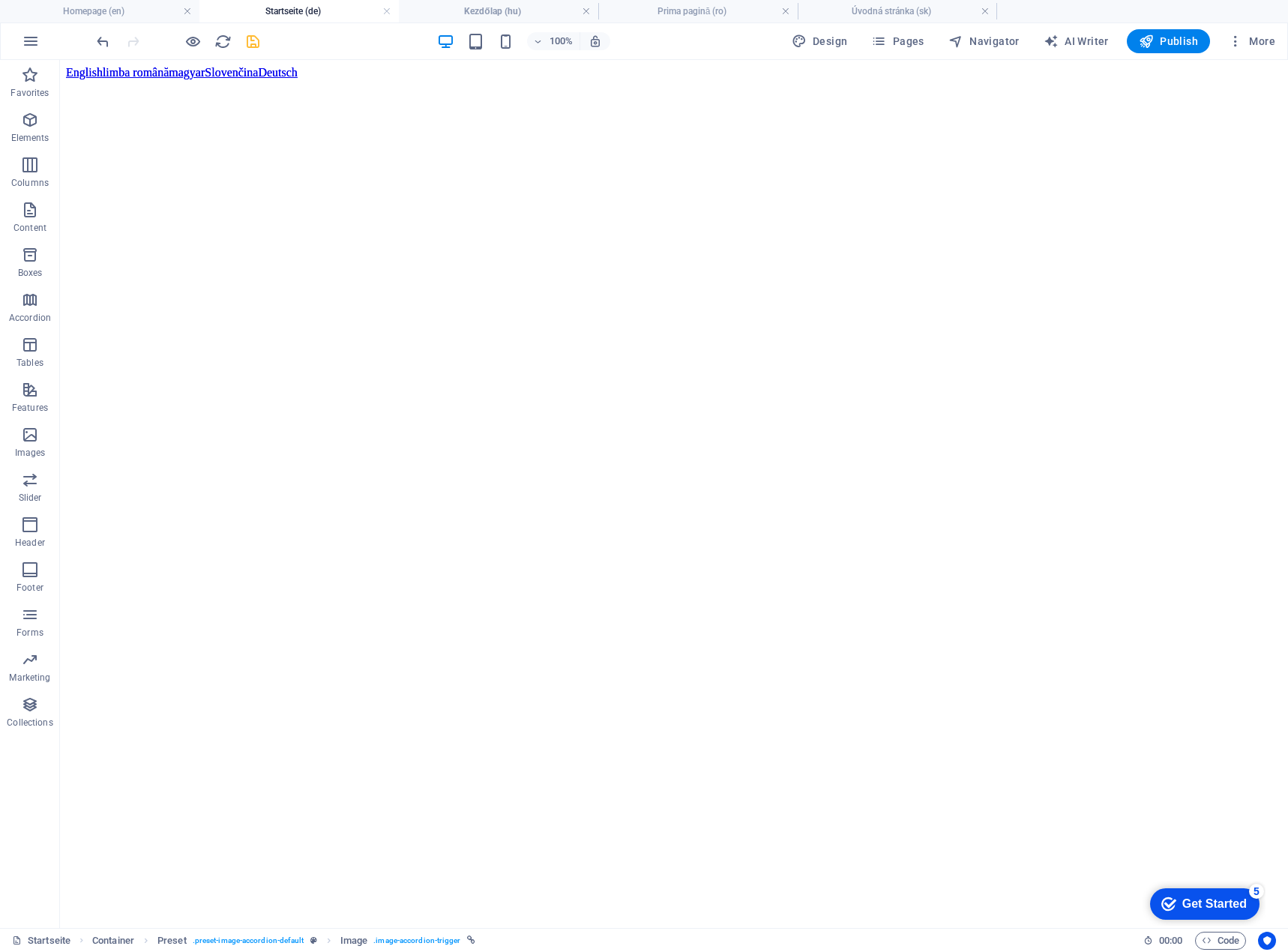
scroll to position [0, 0]
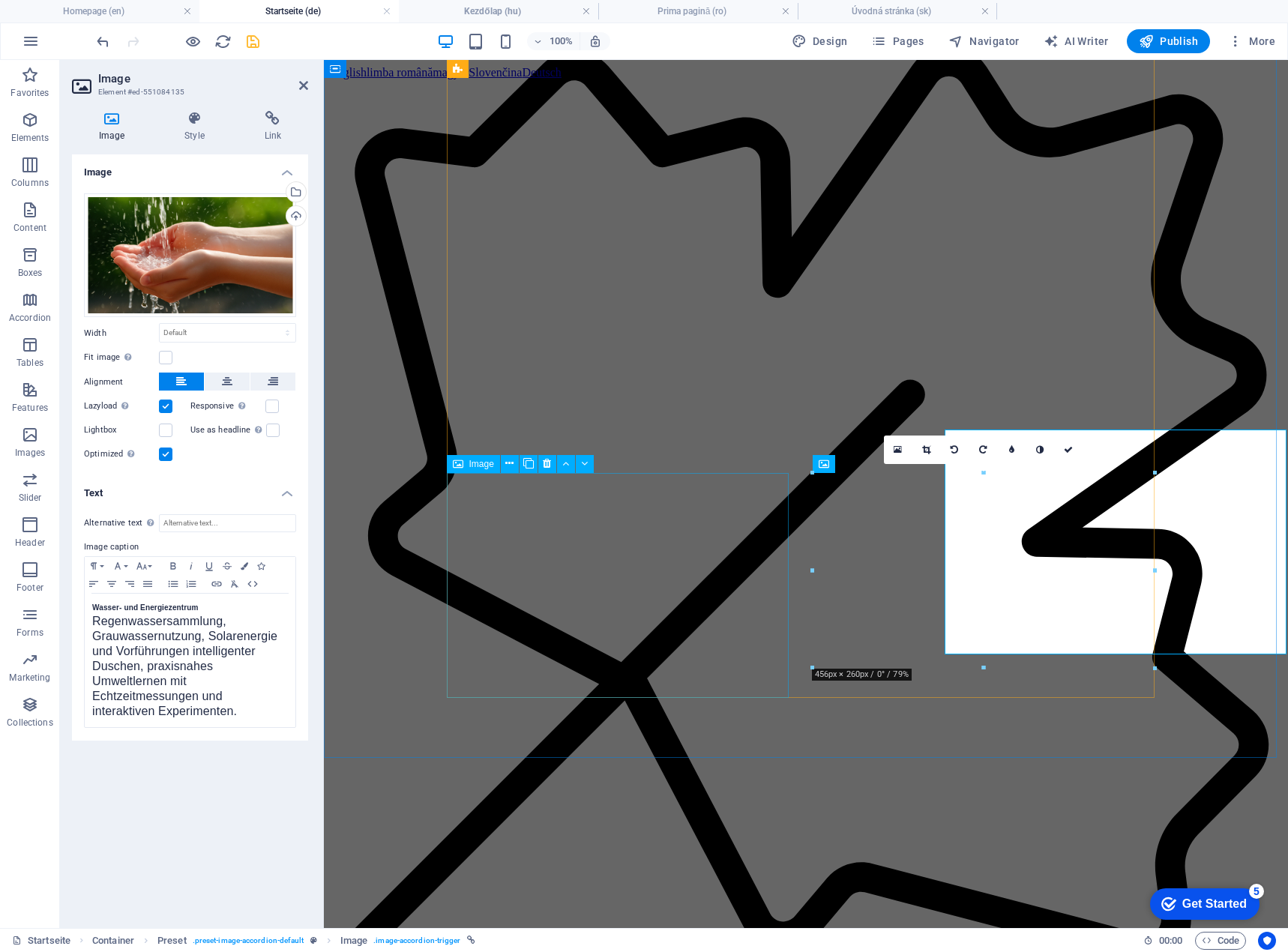
scroll to position [2219, 0]
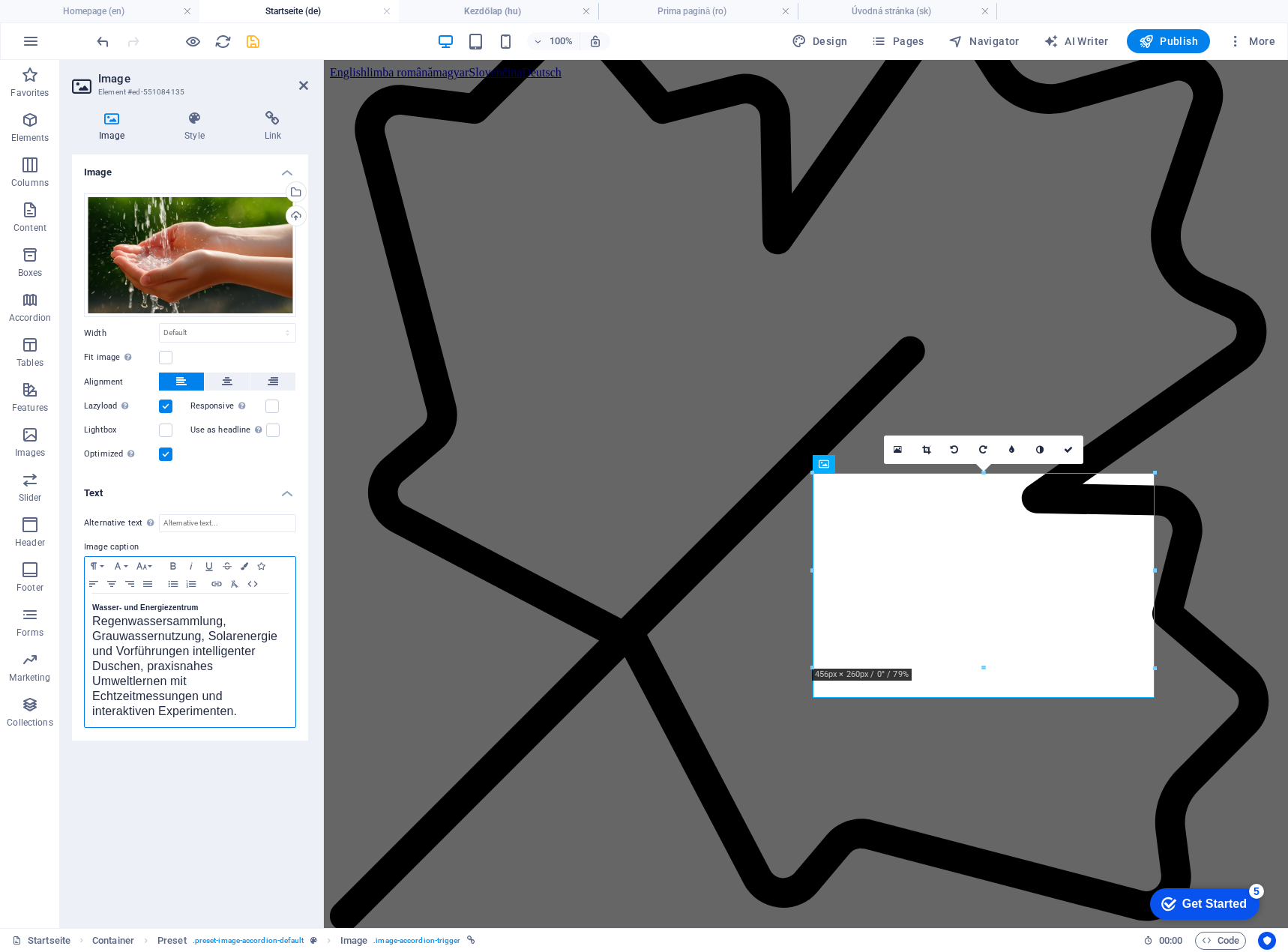
click at [87, 622] on div "Wasser- und Energiezentrum Regenwassersammlung, Grauwassernutzung, Solarenergie…" at bounding box center [190, 661] width 210 height 133
click at [169, 731] on span "Regenwassersammlung, Grauwassernutzung, Solarenergie und Vorführungen intellige…" at bounding box center [184, 771] width 185 height 102
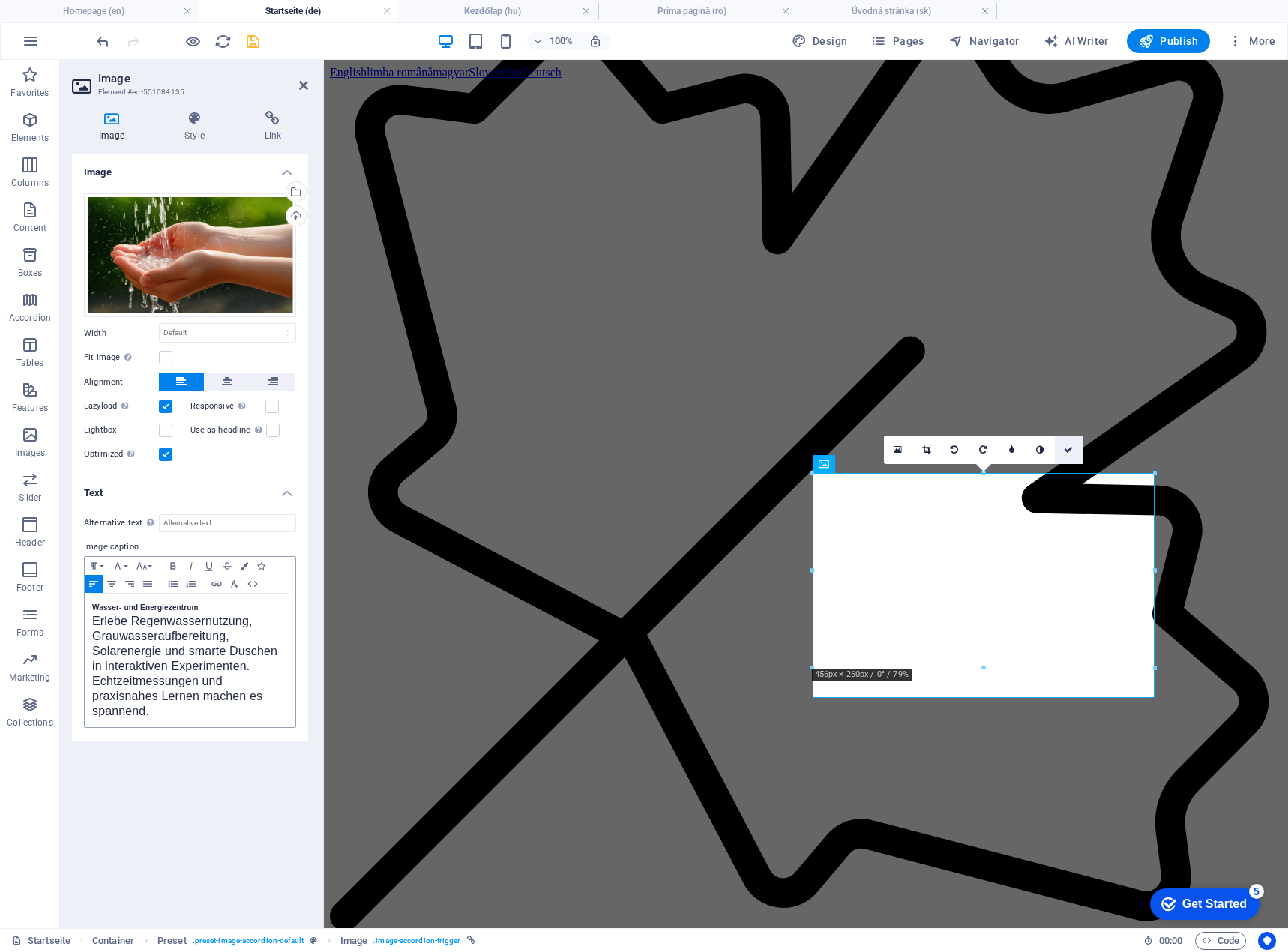
click at [1070, 453] on icon at bounding box center [1068, 450] width 9 height 9
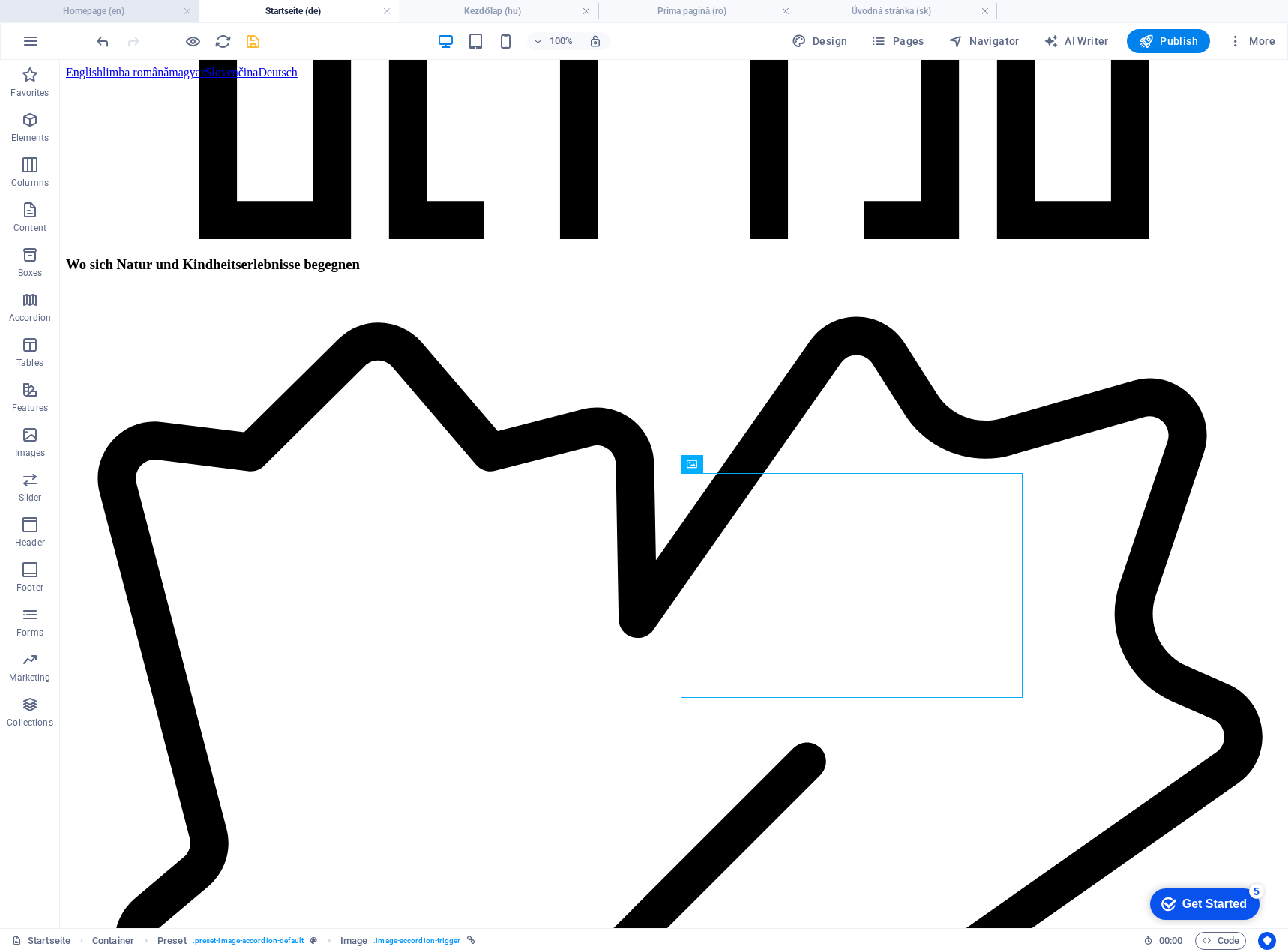
click at [99, 11] on h4 "Homepage (en)" at bounding box center [100, 11] width 199 height 17
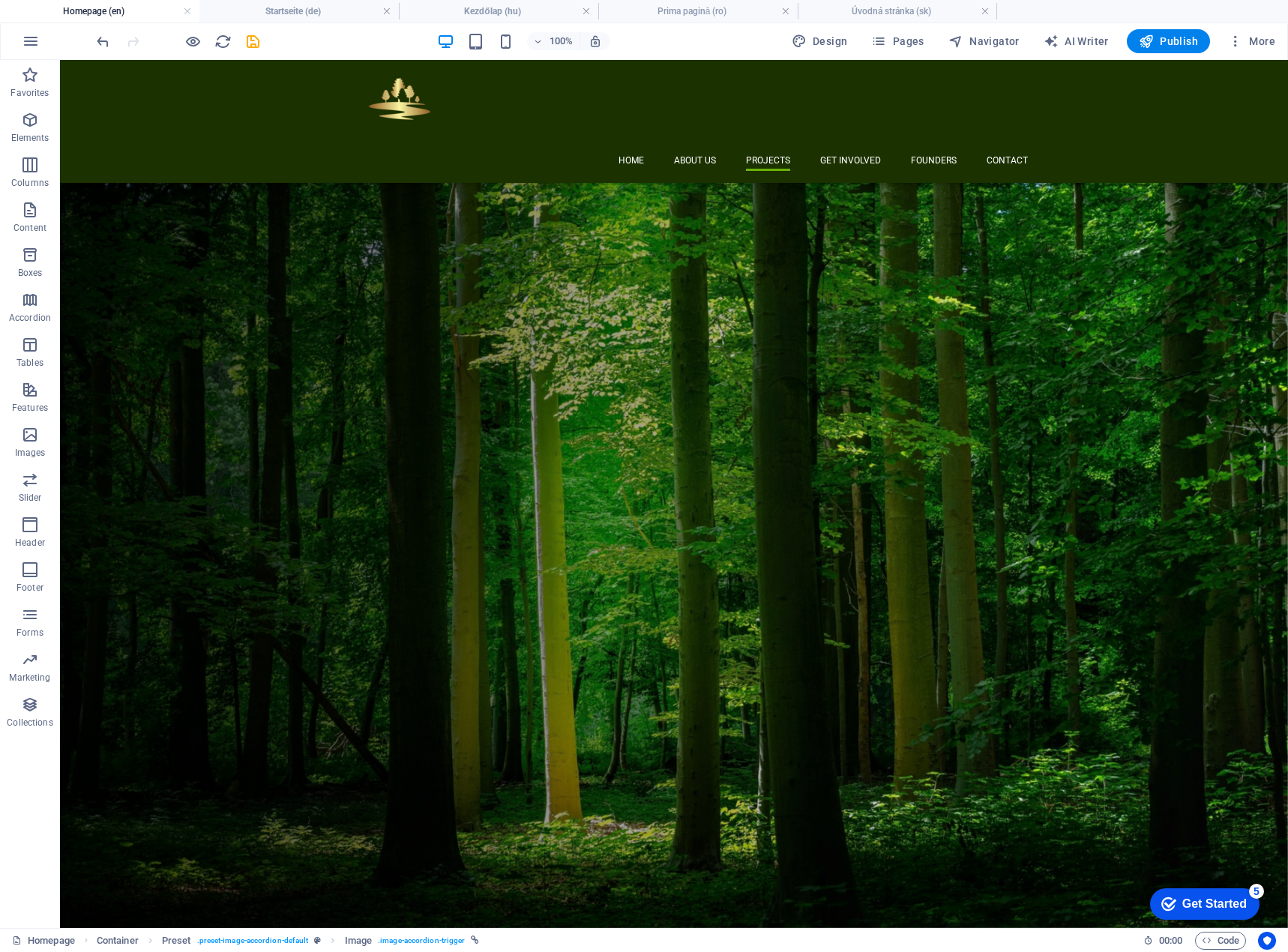
scroll to position [2156, 0]
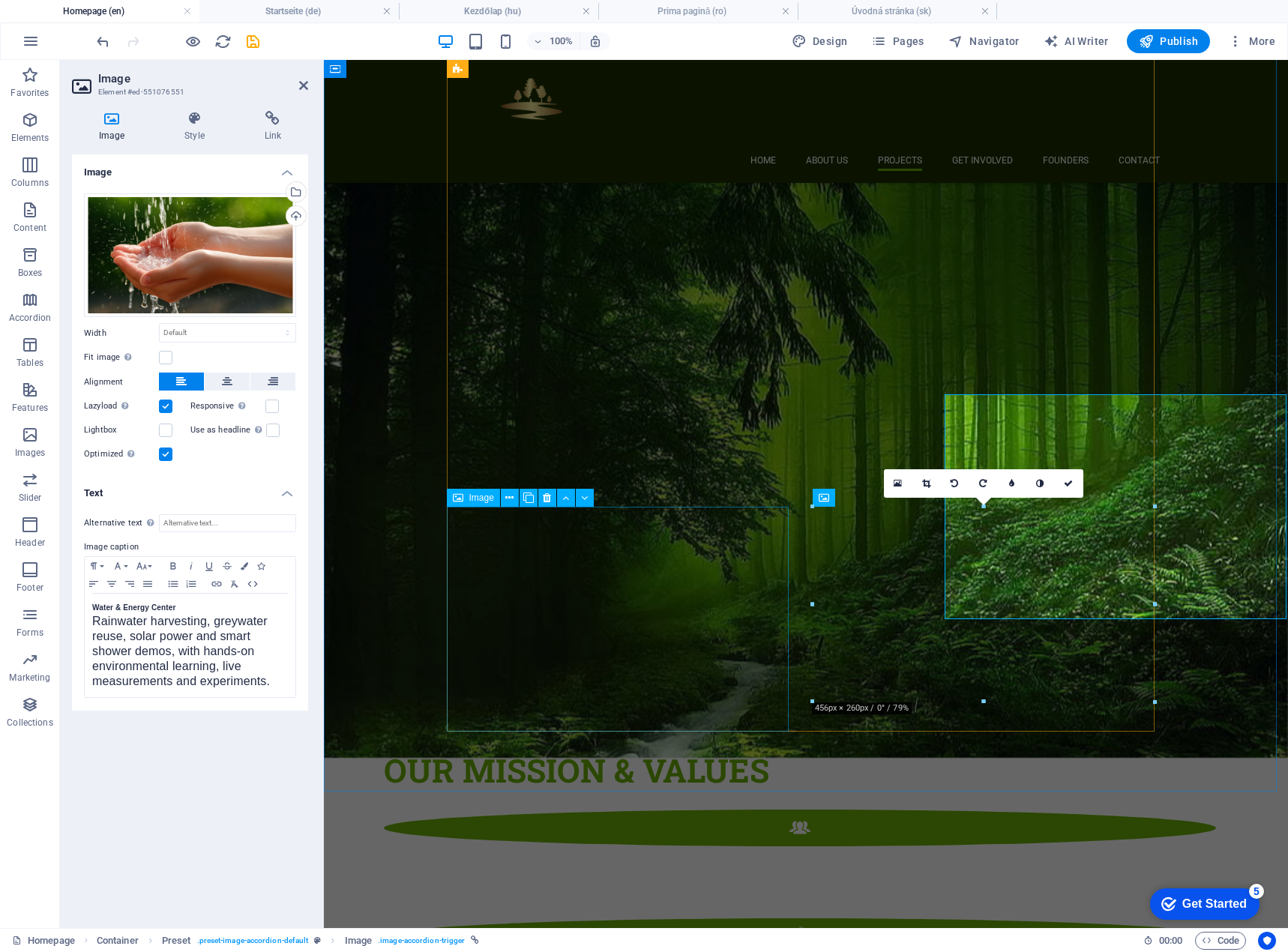
scroll to position [2267, 0]
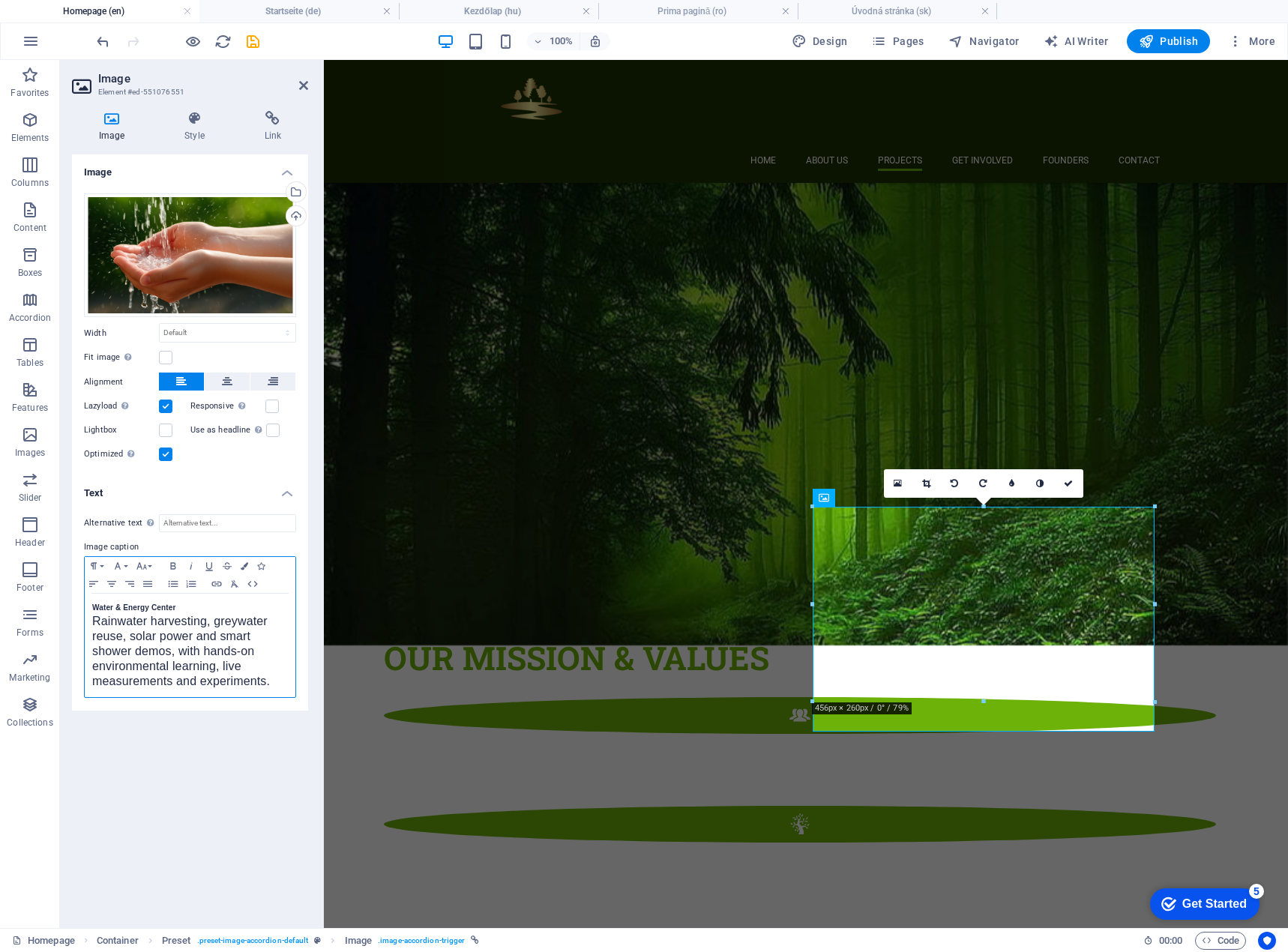
click at [95, 624] on span "Rainwater harvesting, greywater reuse, solar power and smart shower demos, with…" at bounding box center [180, 651] width 177 height 72
click at [150, 727] on span "Rainwater harvesting, greywater reuse, solar power and smart shower demos, with…" at bounding box center [180, 741] width 177 height 72
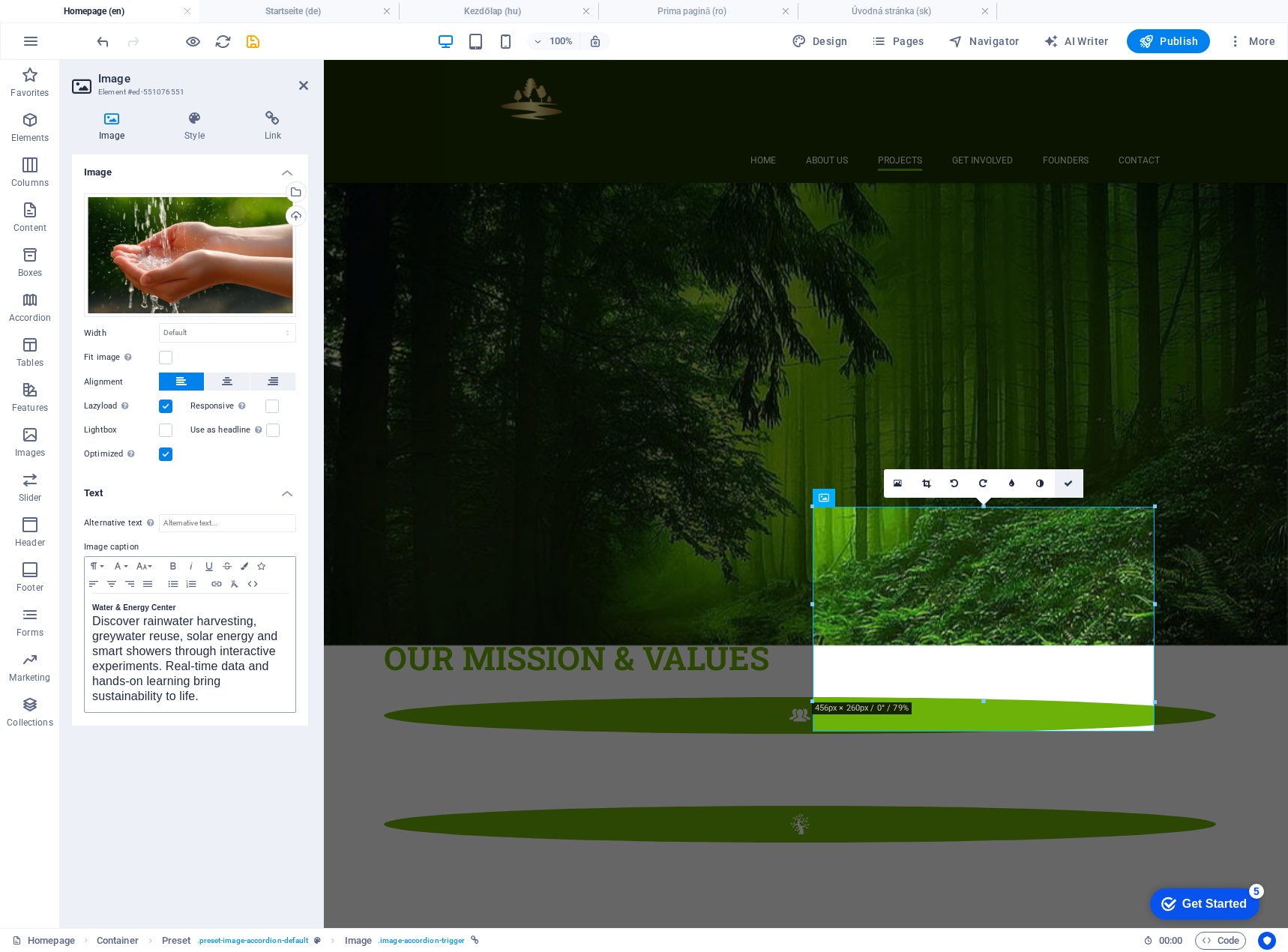
drag, startPoint x: 1074, startPoint y: 483, endPoint x: 1013, endPoint y: 423, distance: 85.6
click at [1074, 483] on link at bounding box center [1069, 484] width 28 height 28
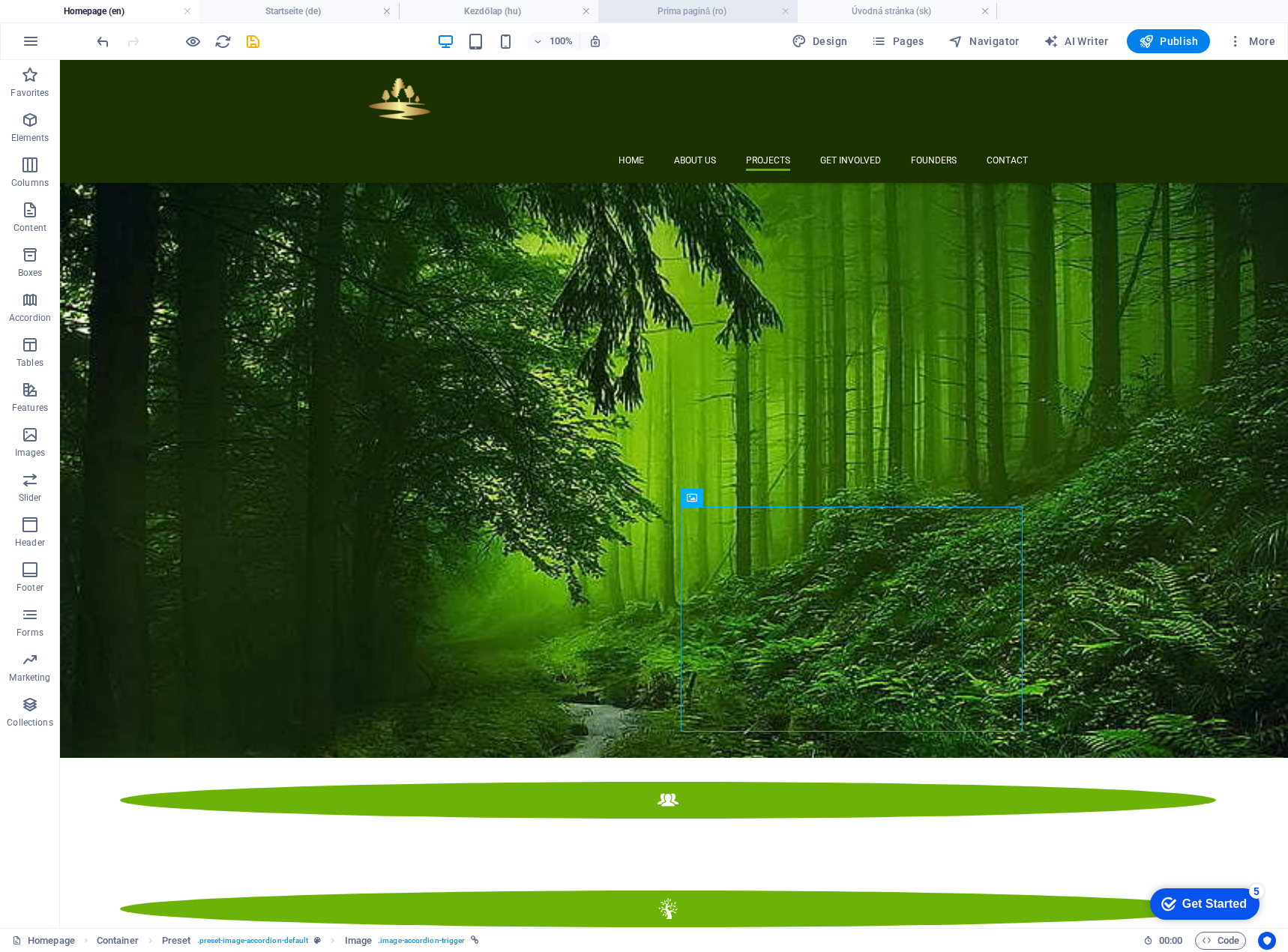
click at [730, 13] on h4 "Prima pagină (ro)" at bounding box center [698, 11] width 199 height 17
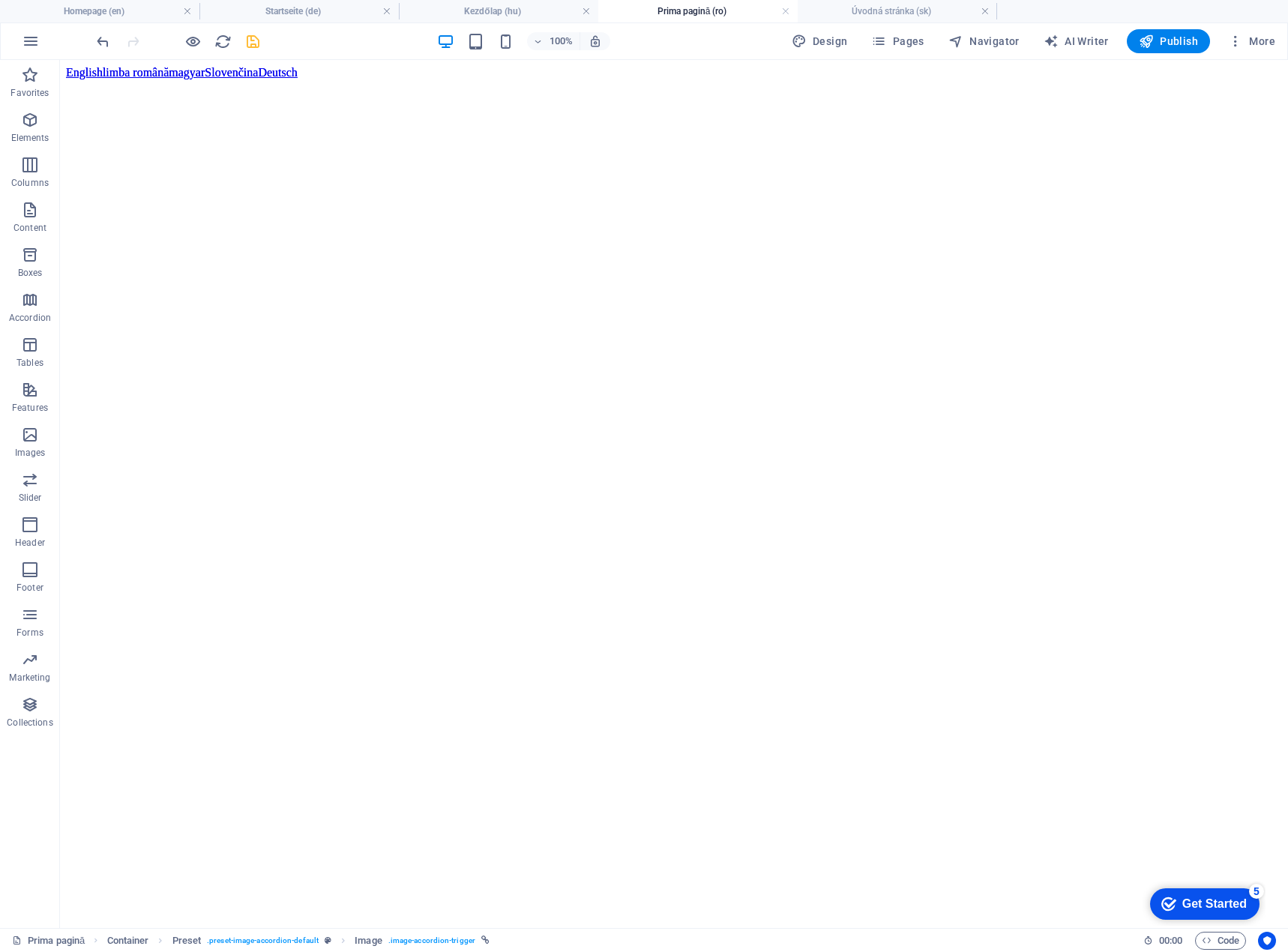
scroll to position [1875, 0]
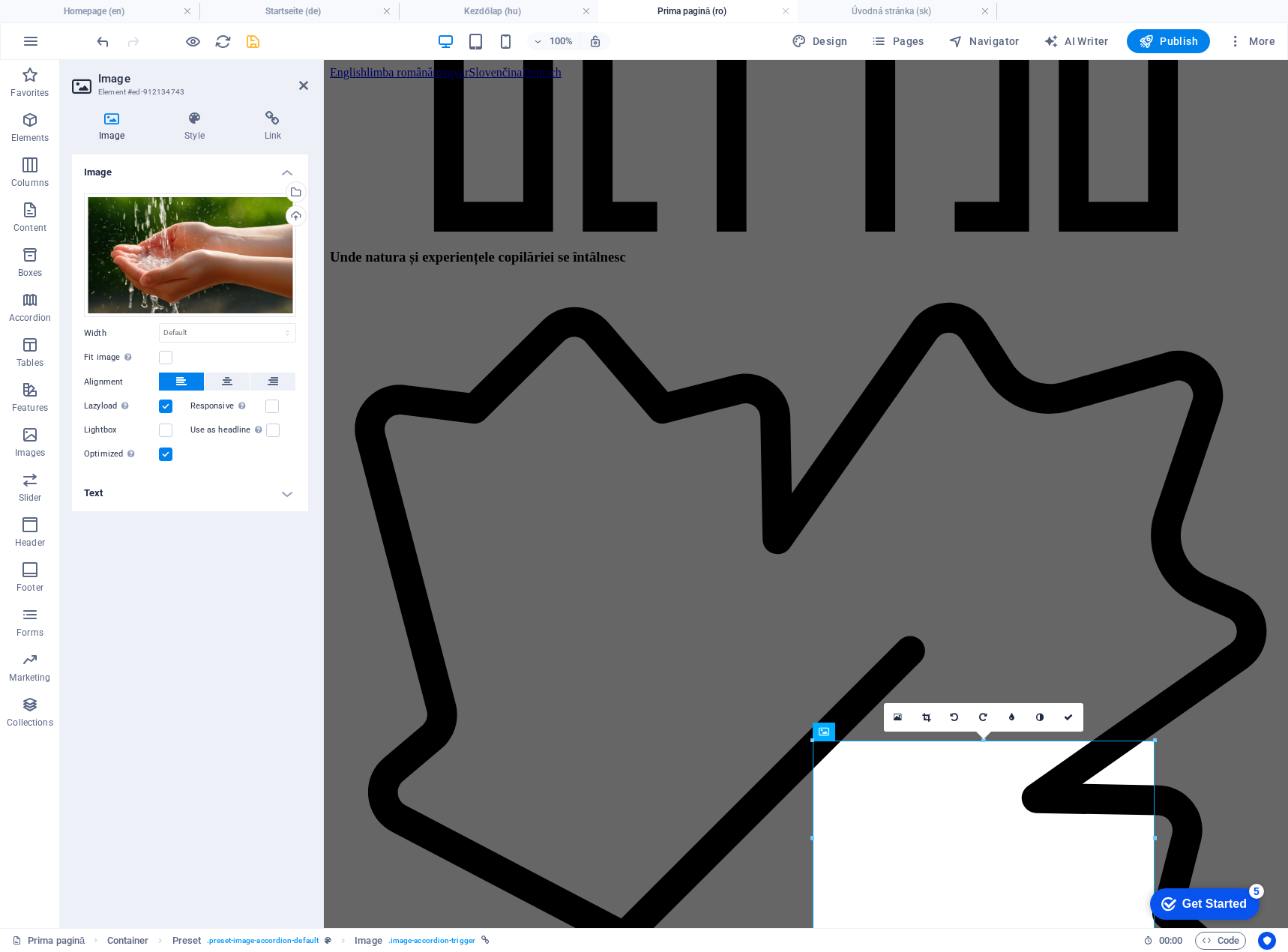
click at [115, 499] on h4 "Text" at bounding box center [191, 493] width 237 height 36
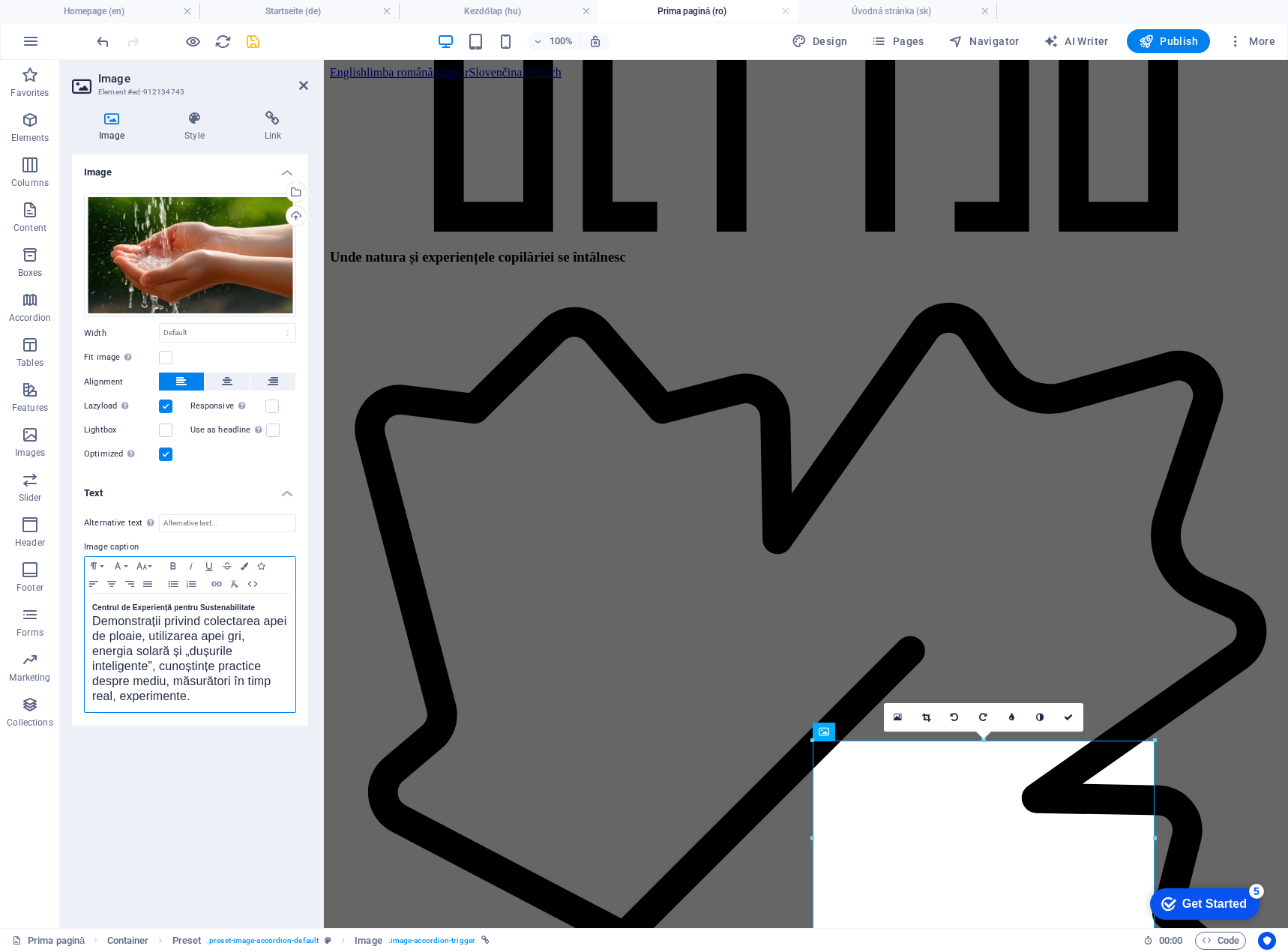
click at [93, 621] on span "Demonstrații privind colectarea apei de ploaie, utilizarea apei gri, energia so…" at bounding box center [189, 658] width 194 height 87
click at [134, 716] on span "Demonstrații privind colectarea apei de ploaie, utilizarea apei gri, energia so…" at bounding box center [189, 748] width 194 height 87
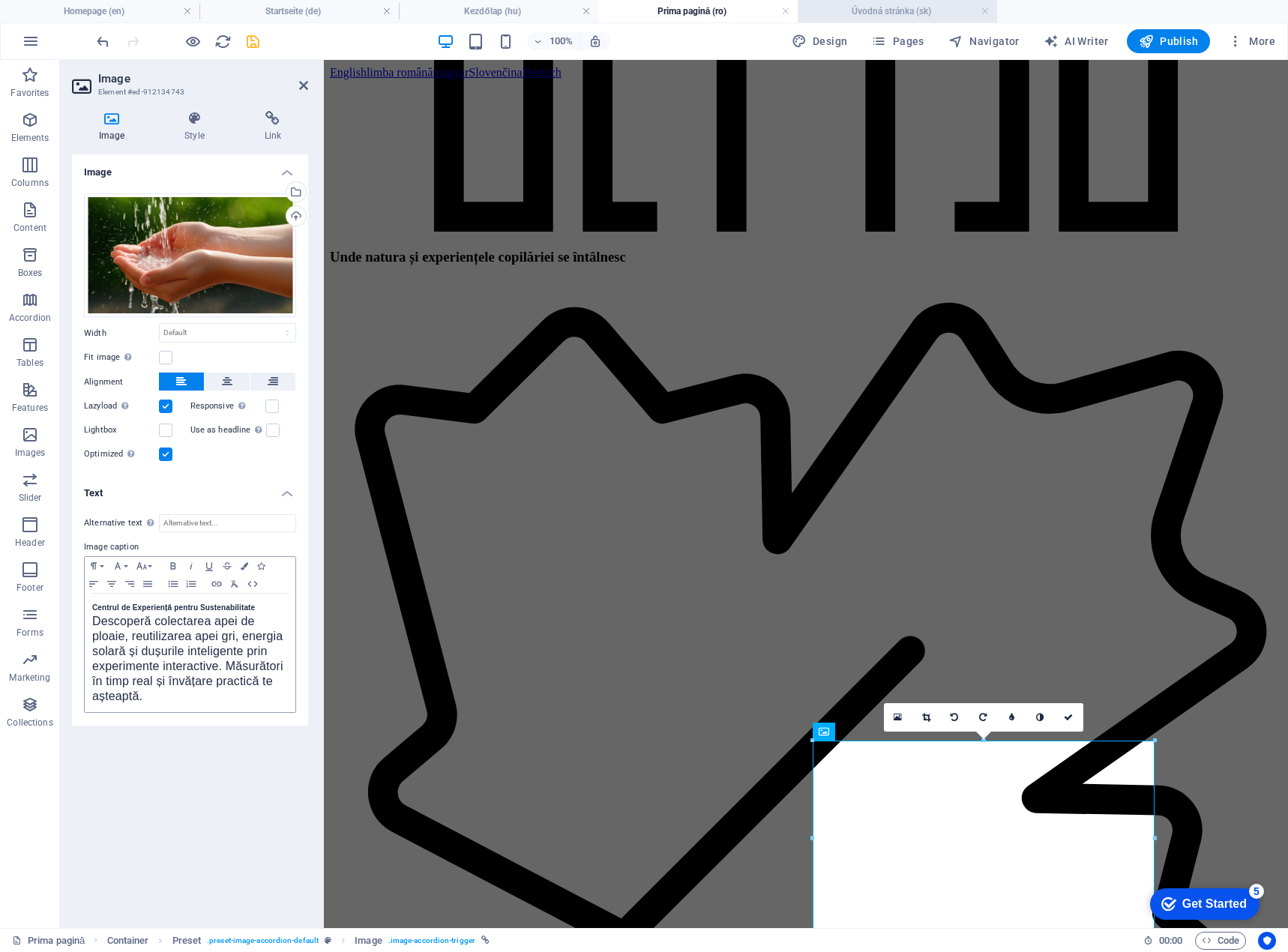
click at [847, 17] on h4 "Úvodná stránka (sk)" at bounding box center [897, 11] width 199 height 17
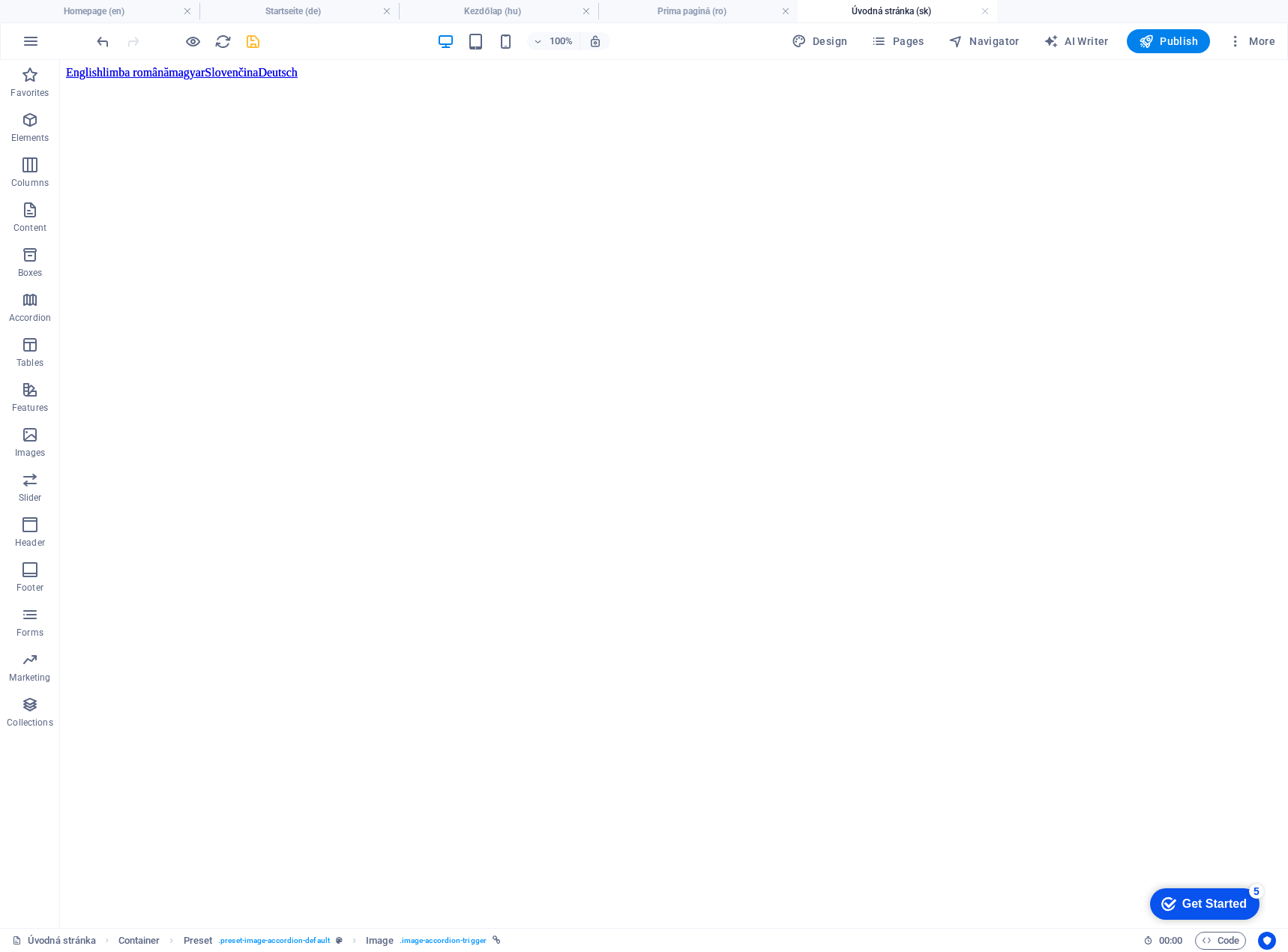
scroll to position [2025, 0]
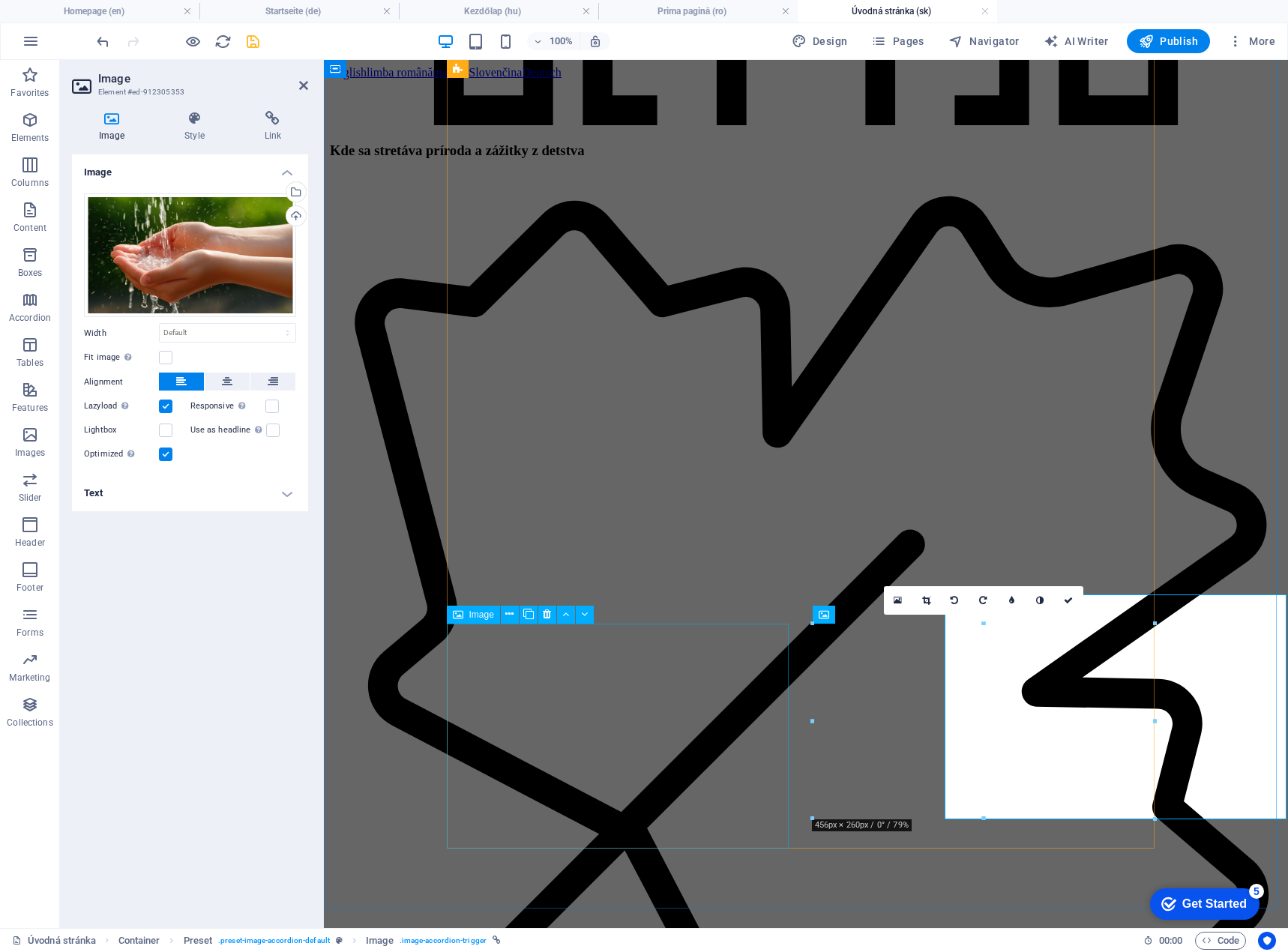
scroll to position [2053, 0]
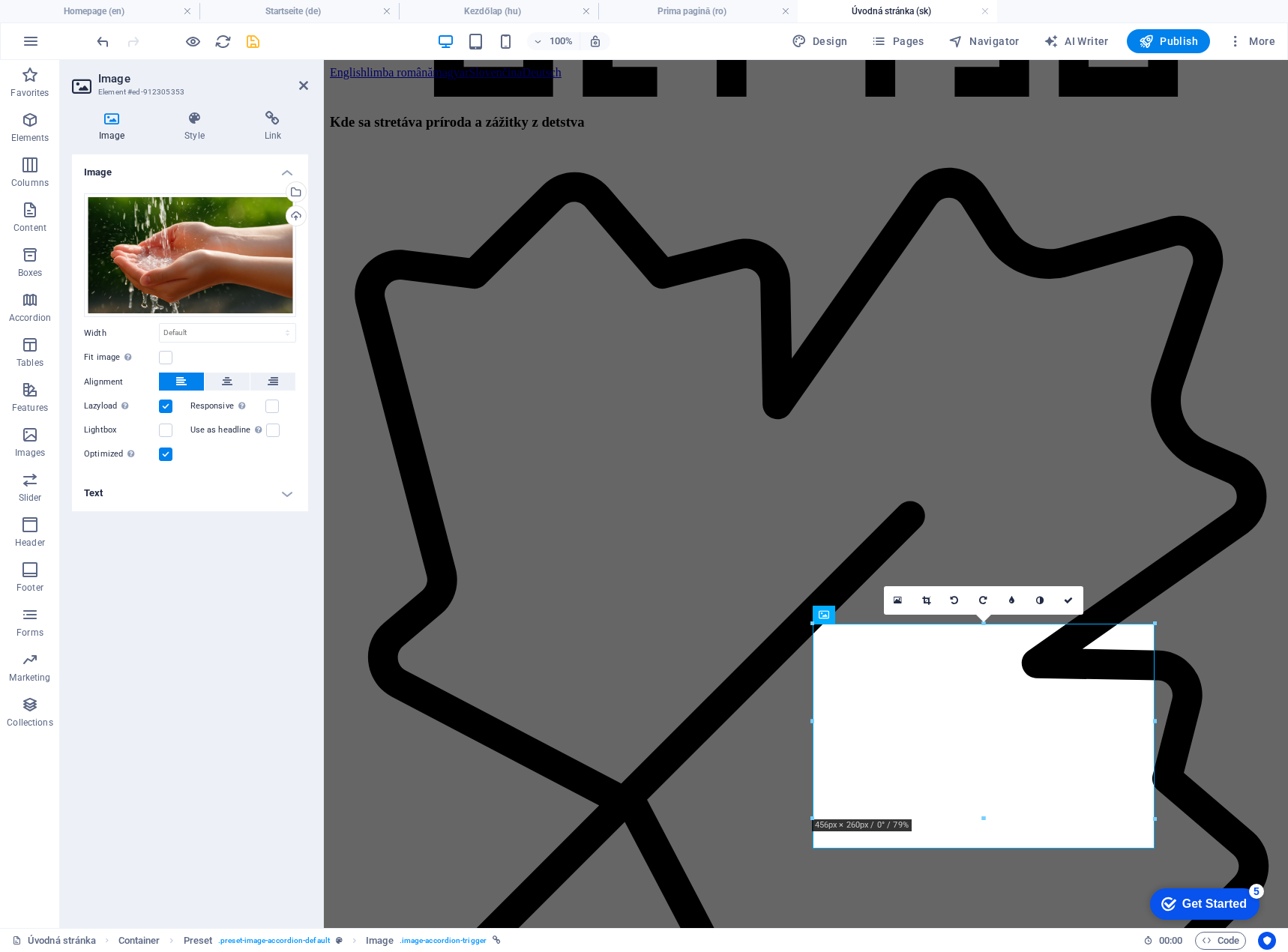
click at [919, 10] on h4 "Úvodná stránka (sk)" at bounding box center [897, 11] width 199 height 17
click at [184, 496] on h4 "Text" at bounding box center [191, 493] width 237 height 36
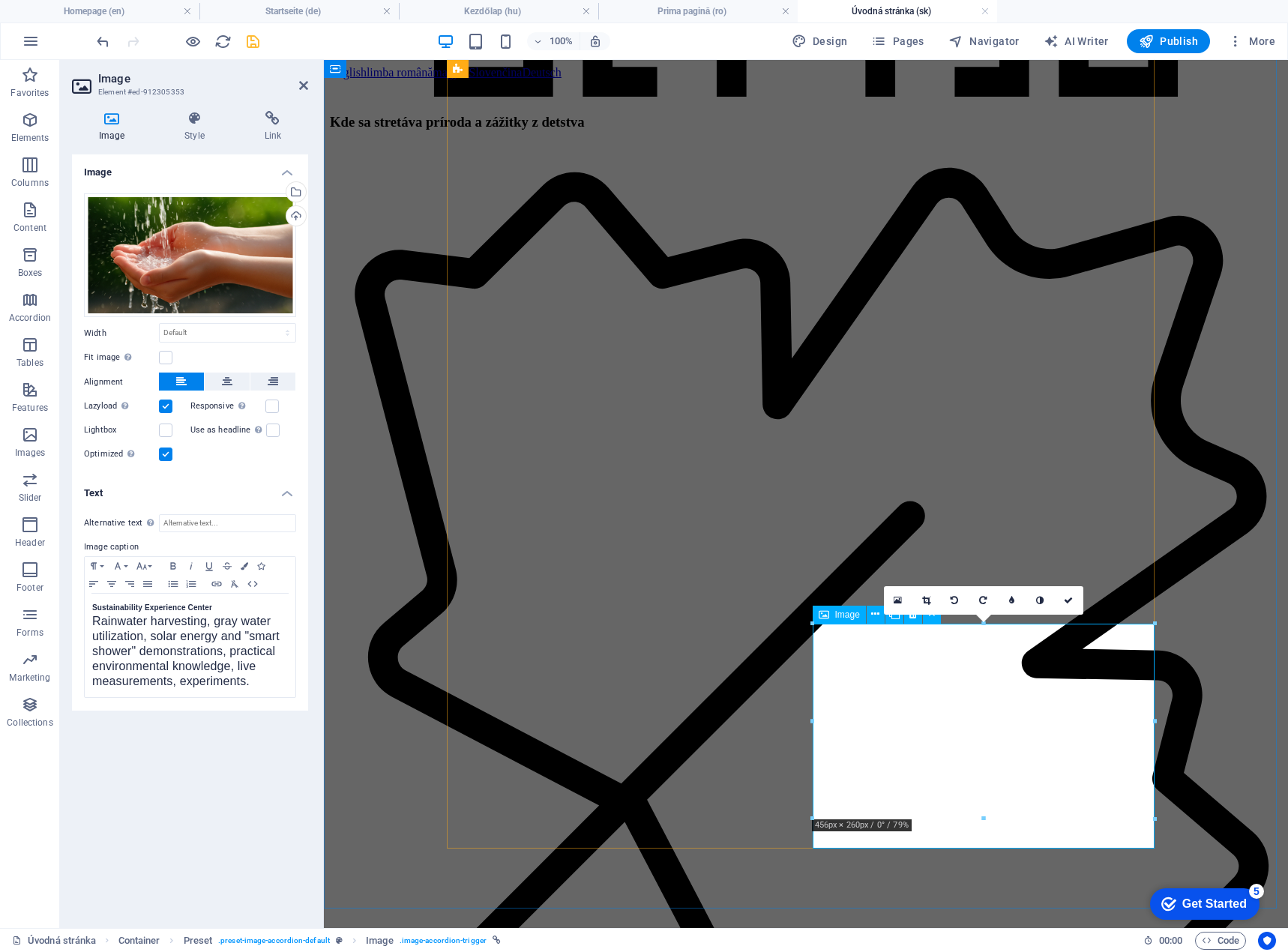
click at [86, 603] on div "Sustainability Experience Center Rainwater harvesting, gray water utilization, …" at bounding box center [190, 646] width 210 height 103
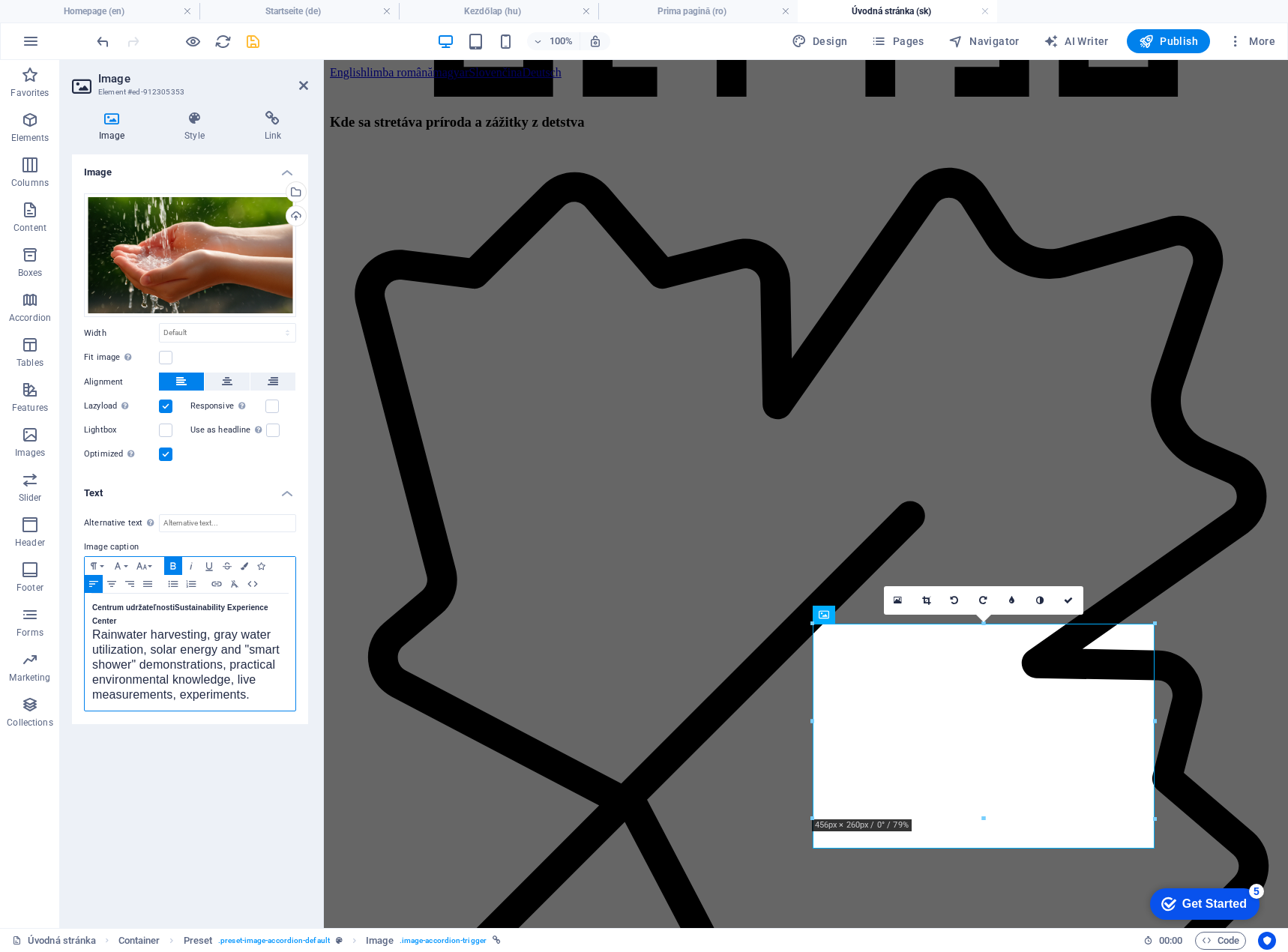
scroll to position [0, 1]
click at [87, 627] on div "Centrum udržateľnosti Rainwater harvesting, gray water utilization, solar energ…" at bounding box center [190, 646] width 210 height 103
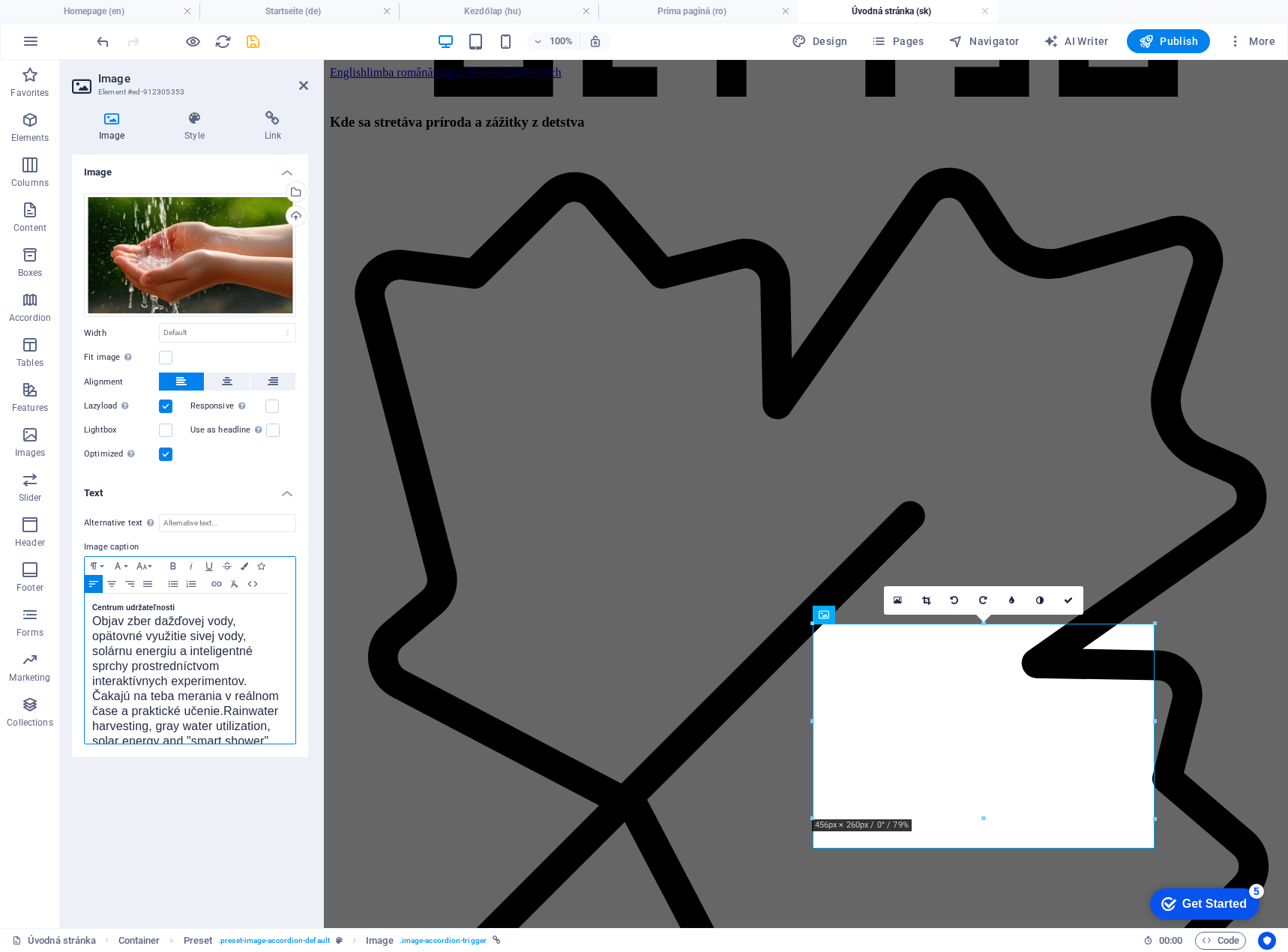
scroll to position [843, 1]
click at [157, 725] on span "Rainwater harvesting, gray water utilization, solar energy and "smart shower" d…" at bounding box center [186, 756] width 188 height 72
click at [1073, 607] on link at bounding box center [1069, 601] width 28 height 28
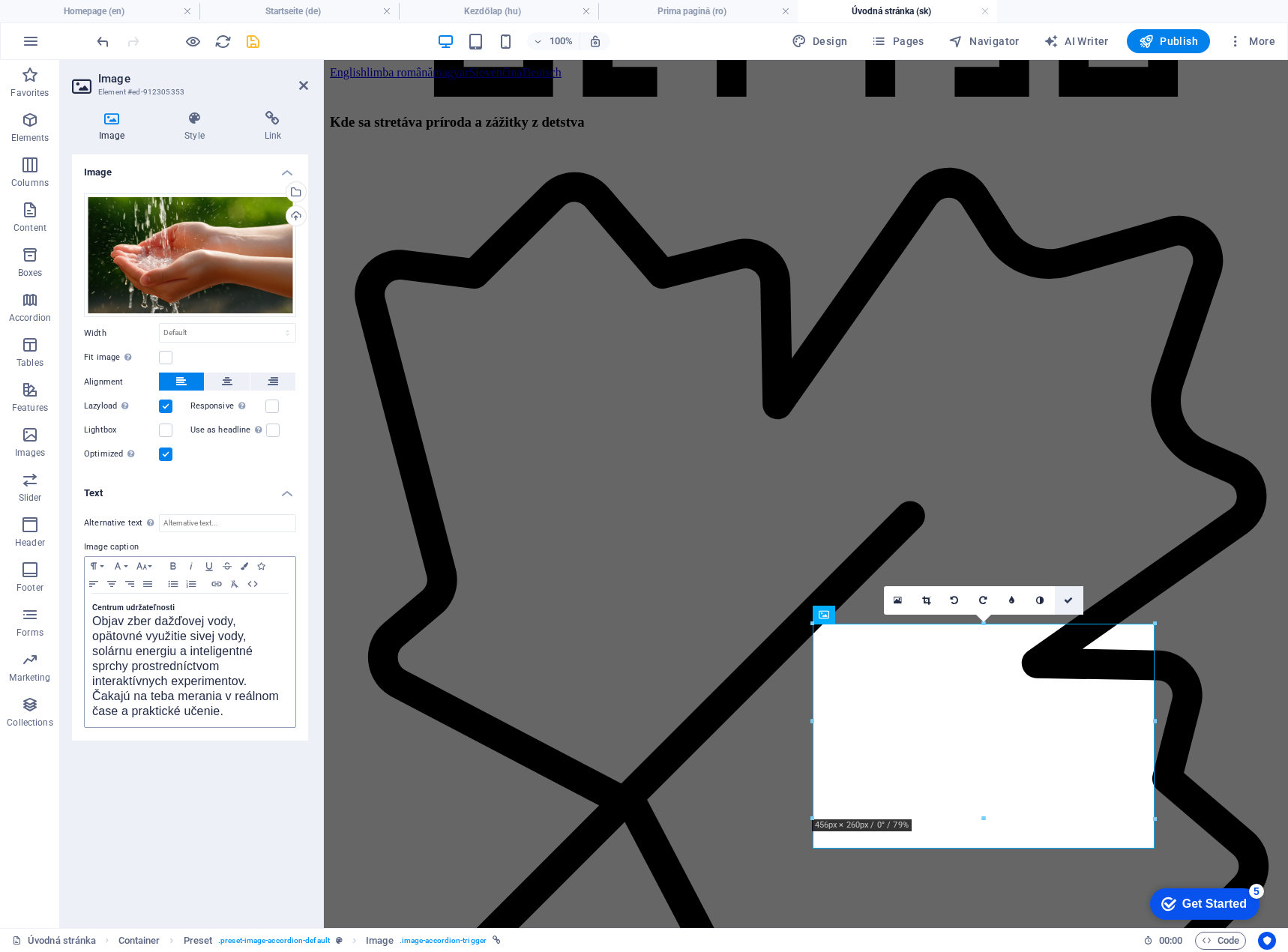
scroll to position [2025, 0]
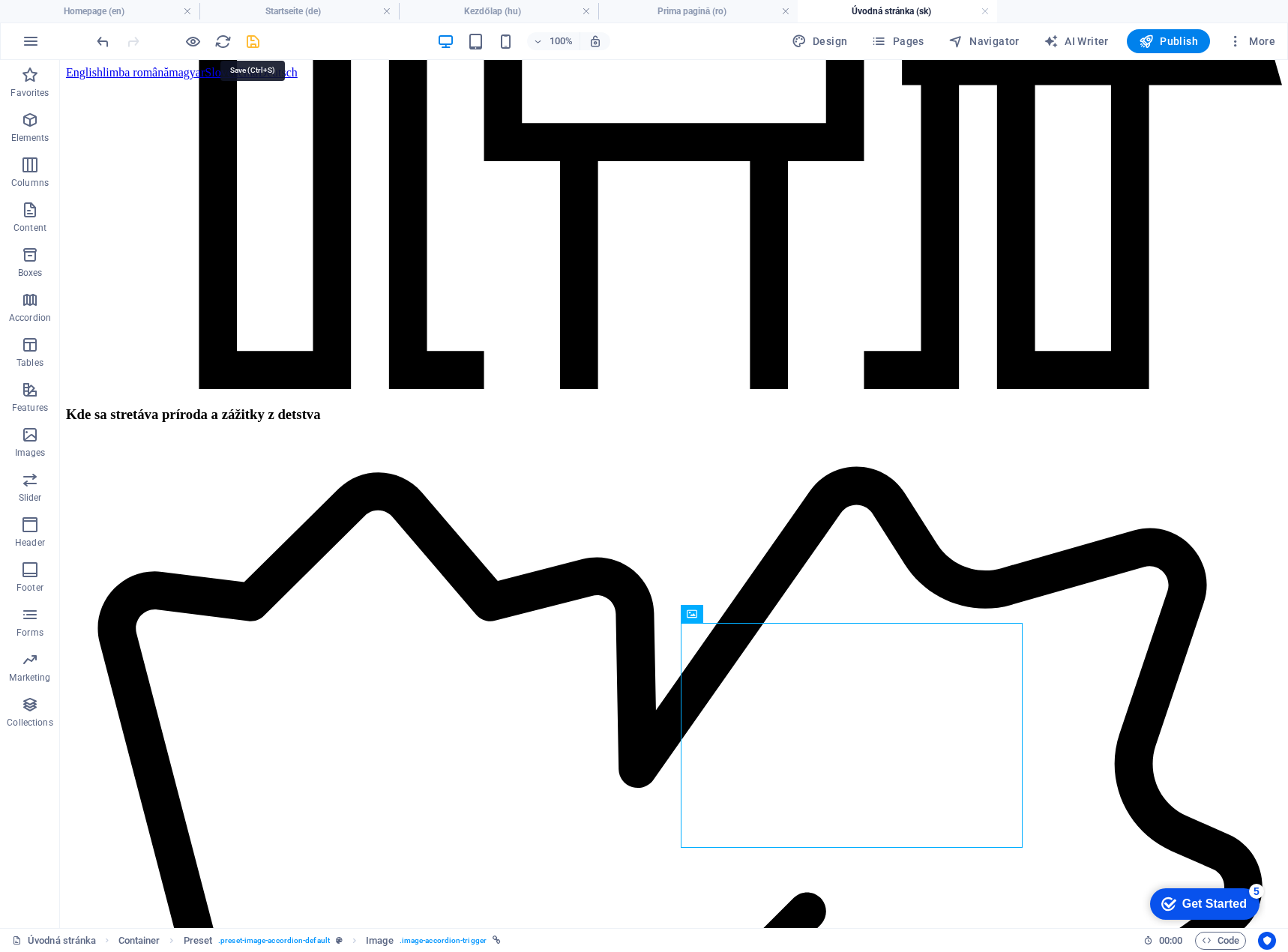
click at [251, 36] on icon "save" at bounding box center [253, 41] width 17 height 17
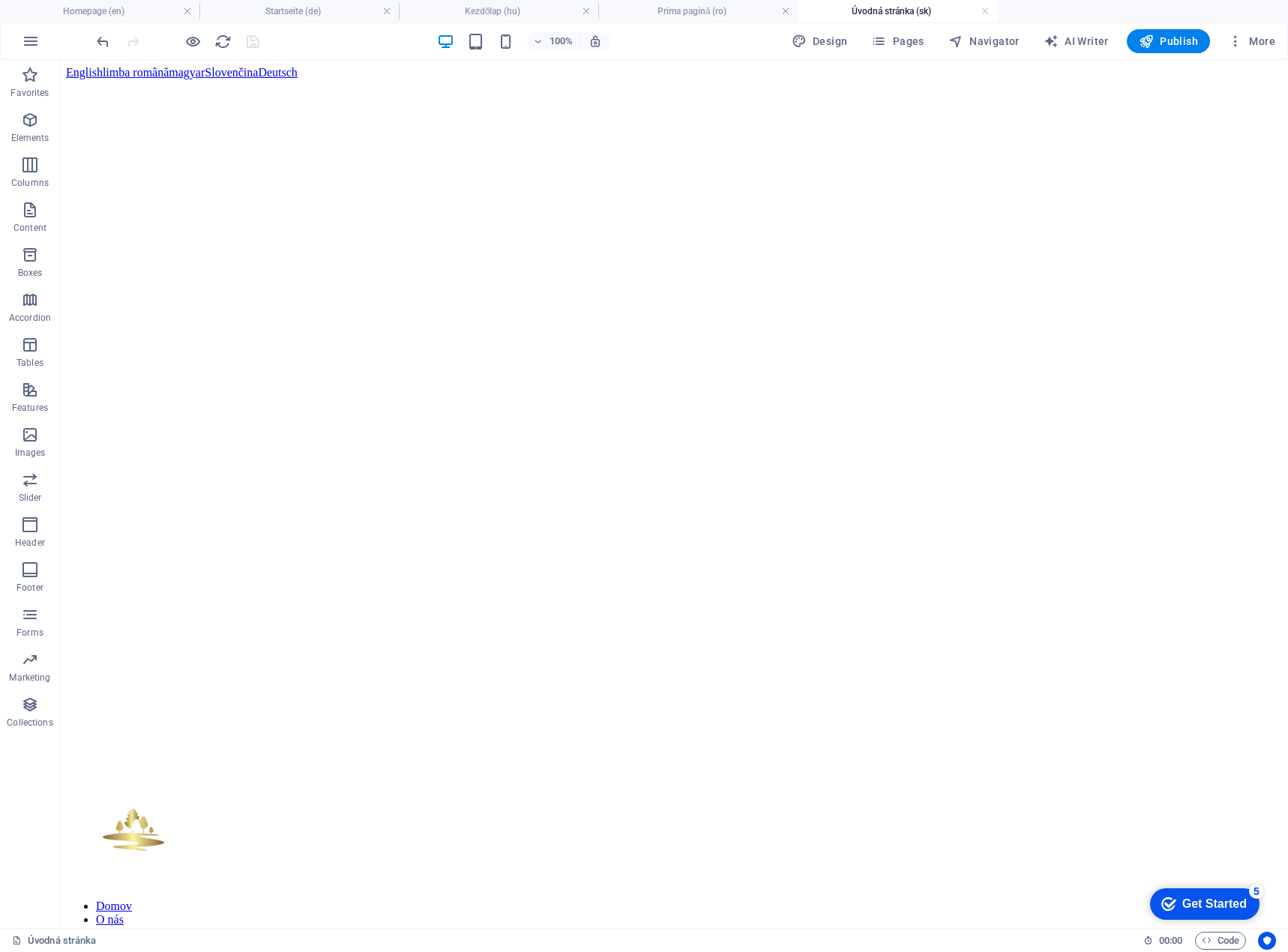
scroll to position [0, 0]
click at [1172, 37] on span "Publish" at bounding box center [1168, 41] width 59 height 15
